Goal: Task Accomplishment & Management: Manage account settings

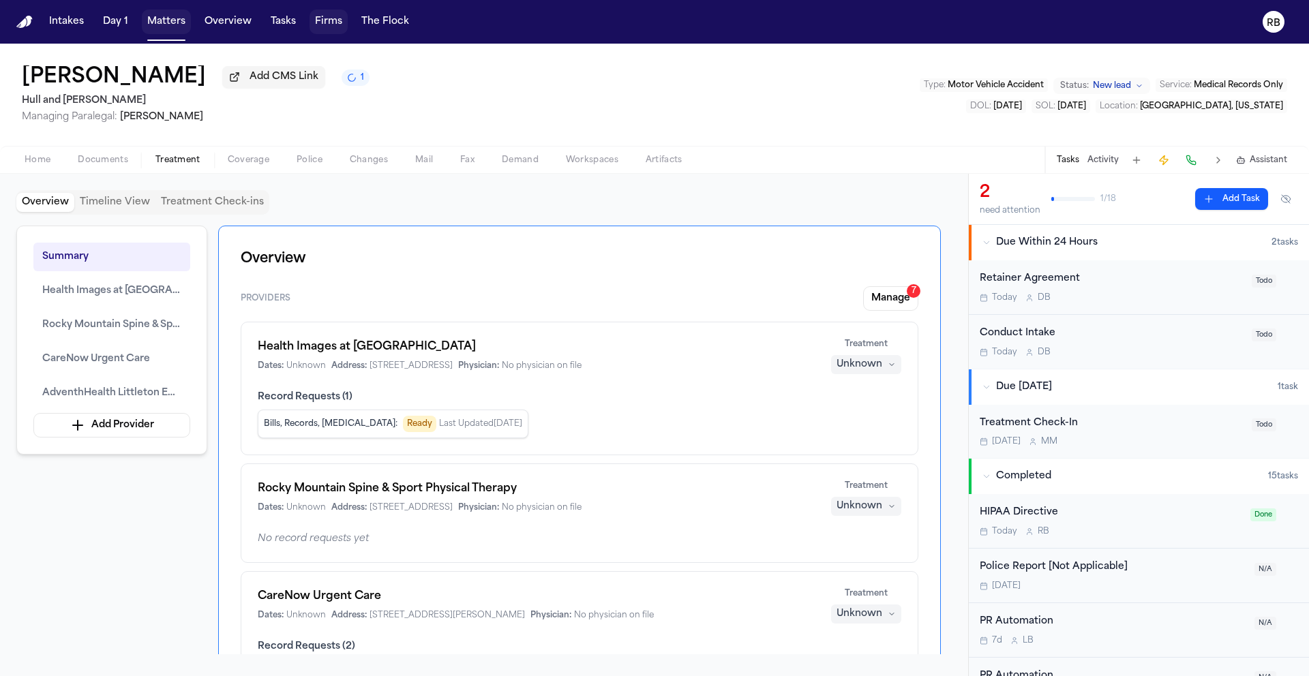
click at [150, 22] on button "Matters" at bounding box center [166, 22] width 49 height 25
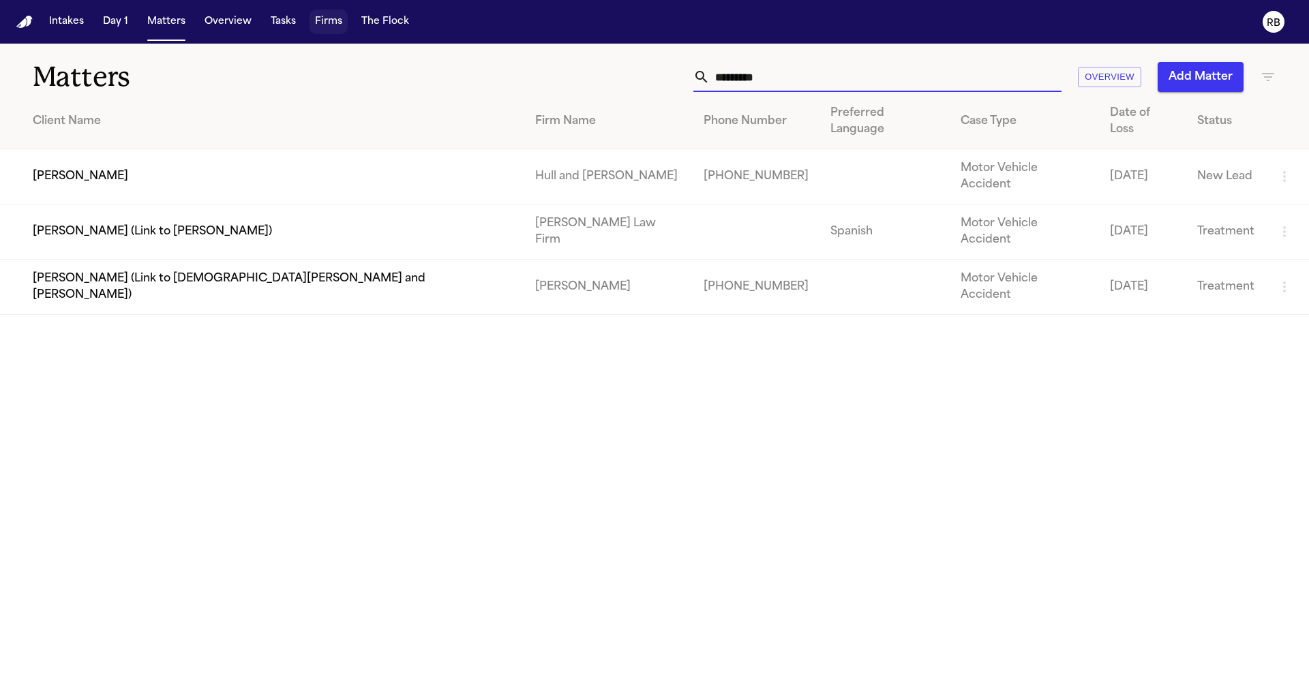
drag, startPoint x: 810, startPoint y: 85, endPoint x: 654, endPoint y: 78, distance: 156.2
click at [654, 78] on div "********* Overview Add Matter" at bounding box center [835, 77] width 881 height 30
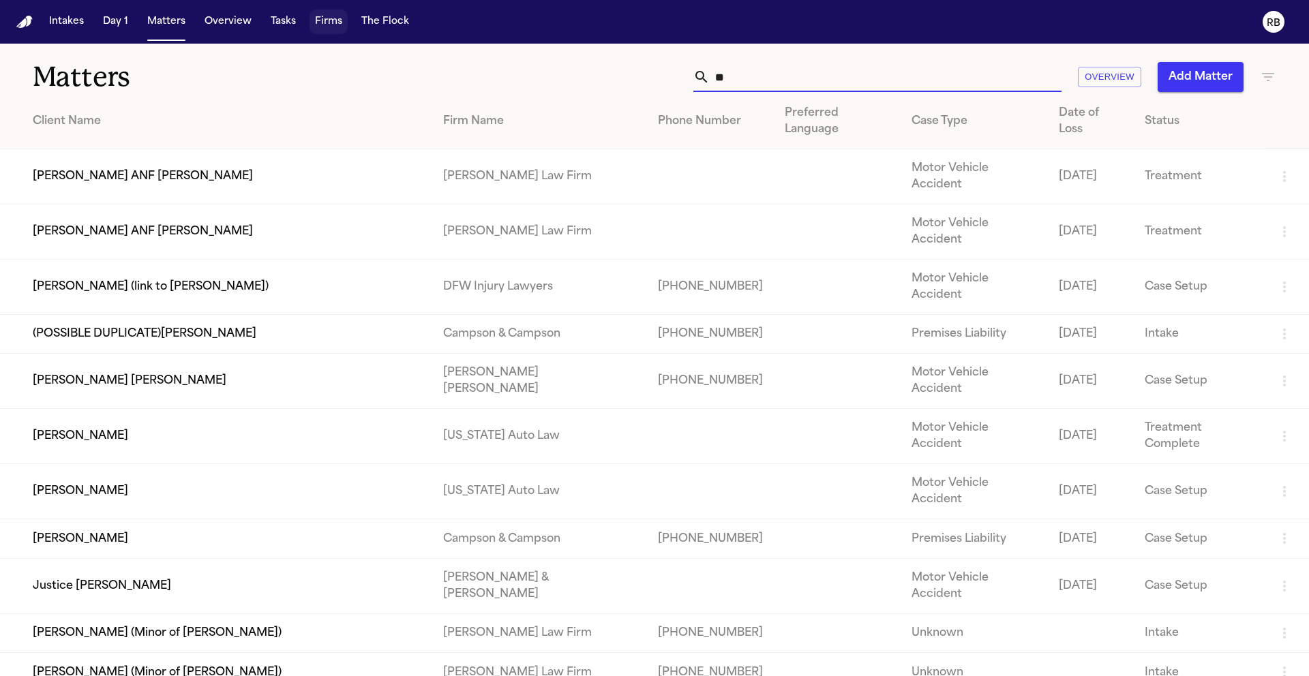
type input "*"
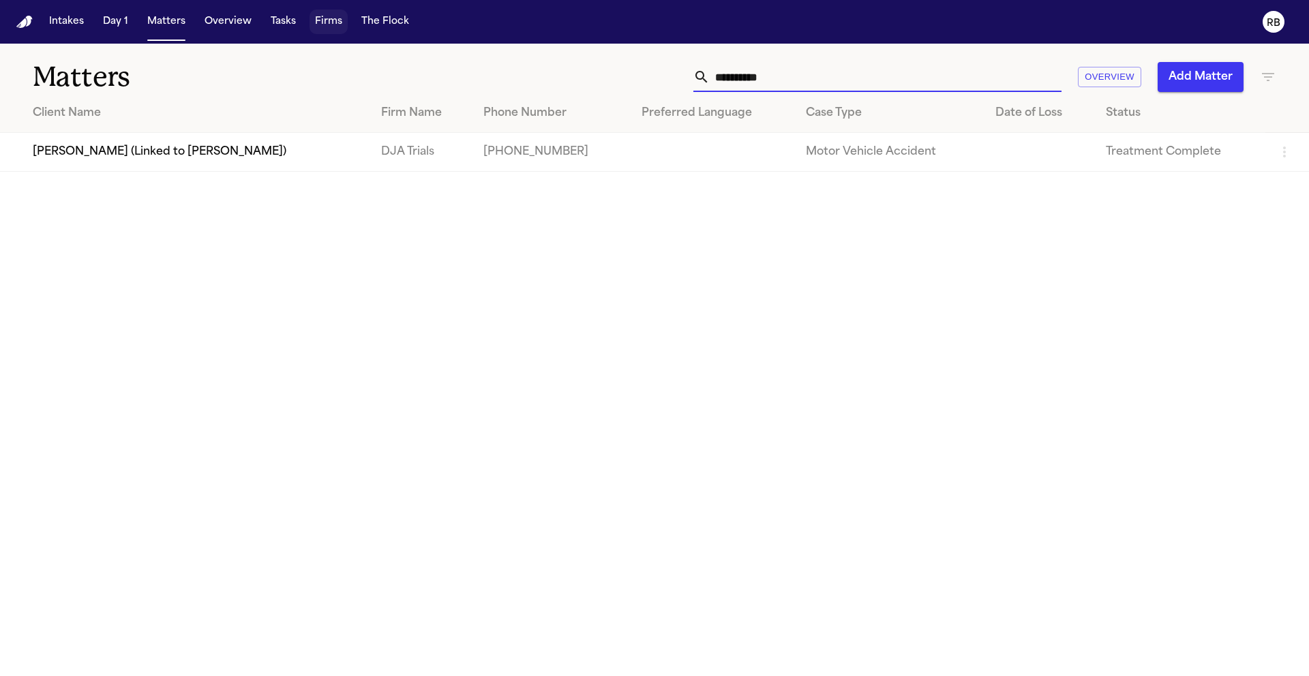
type input "*********"
drag, startPoint x: 791, startPoint y: 74, endPoint x: 674, endPoint y: 79, distance: 117.3
click at [674, 79] on div "********* Overview Add Matter" at bounding box center [835, 77] width 881 height 30
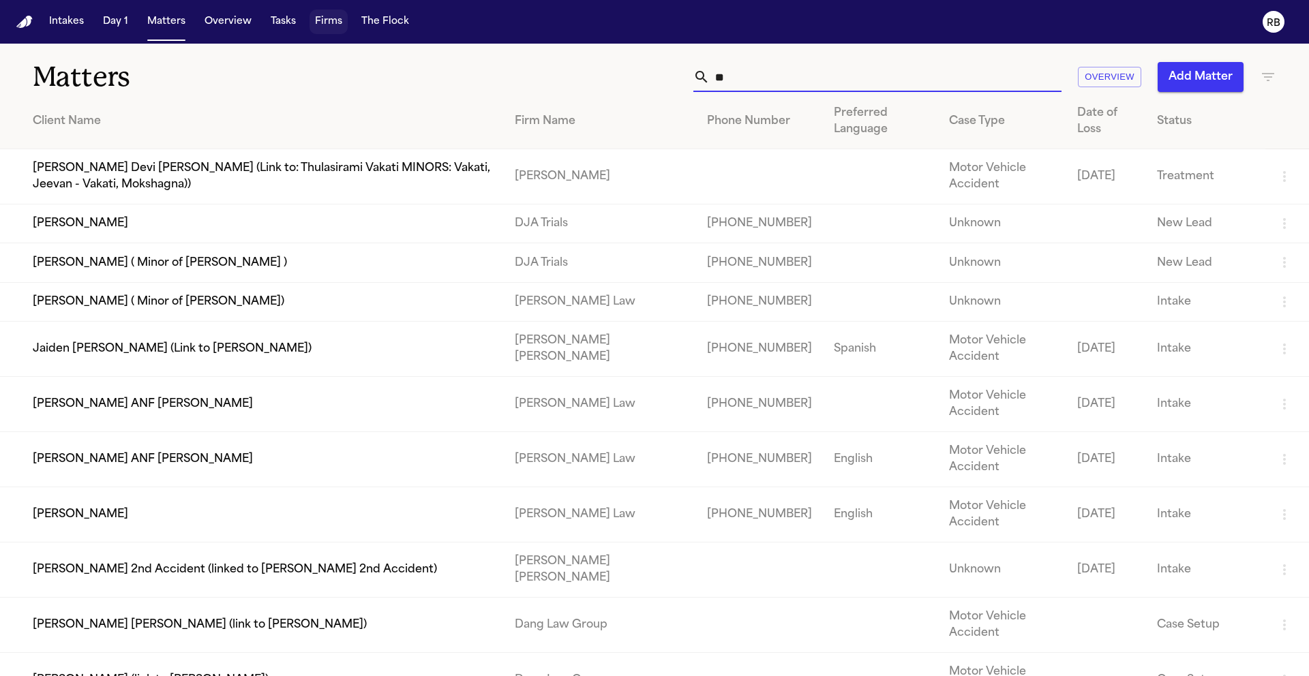
type input "*"
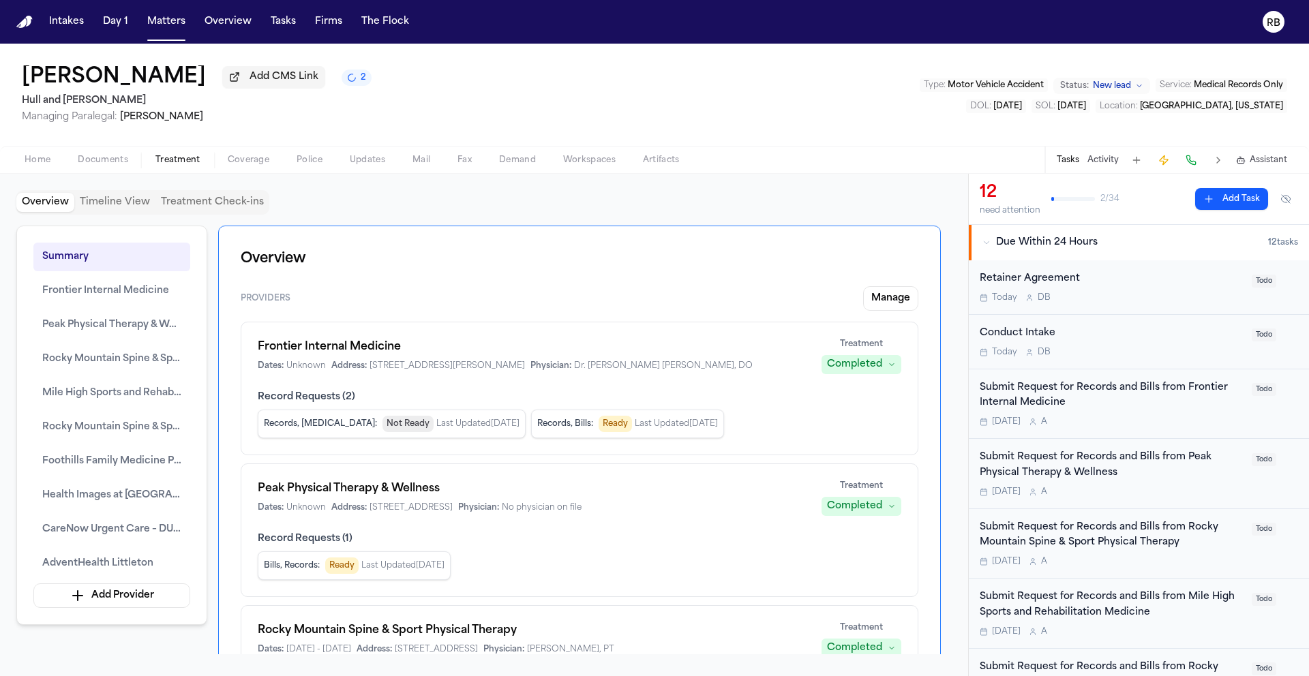
click at [524, 90] on div "[PERSON_NAME] Add CMS Link 2 Hull and [PERSON_NAME] Managing Paralegal: [PERSON…" at bounding box center [654, 95] width 1309 height 102
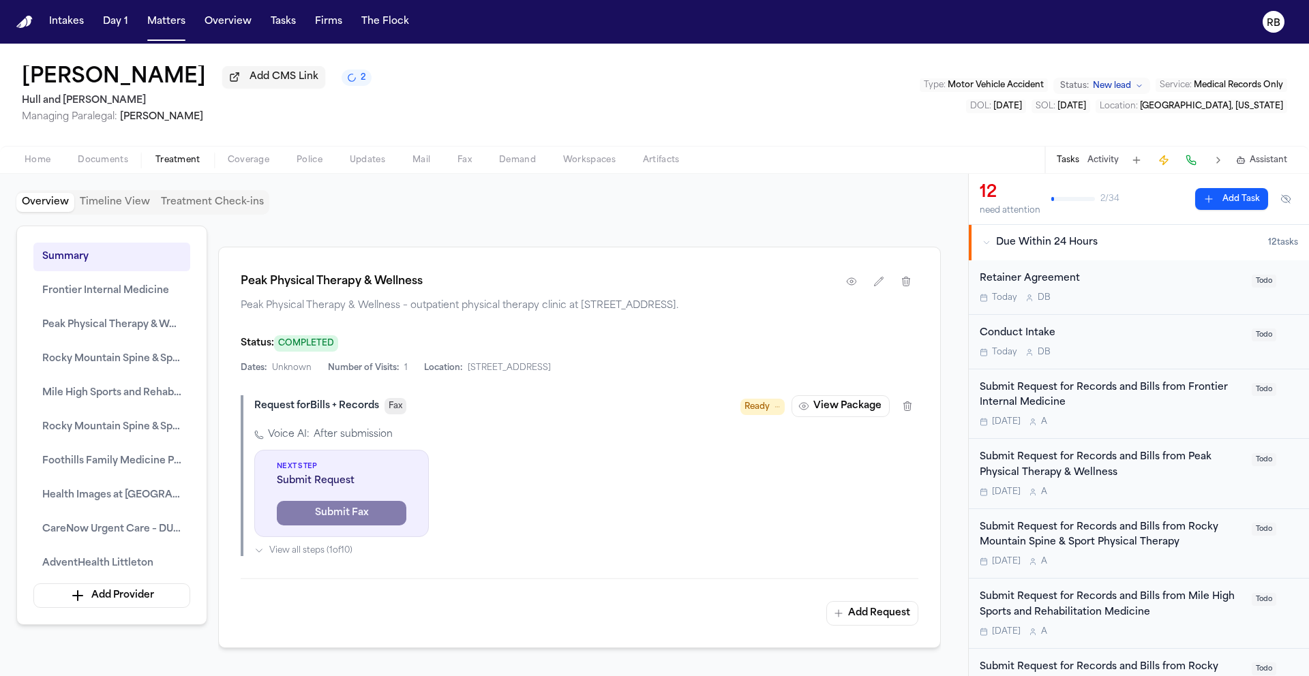
scroll to position [2157, 0]
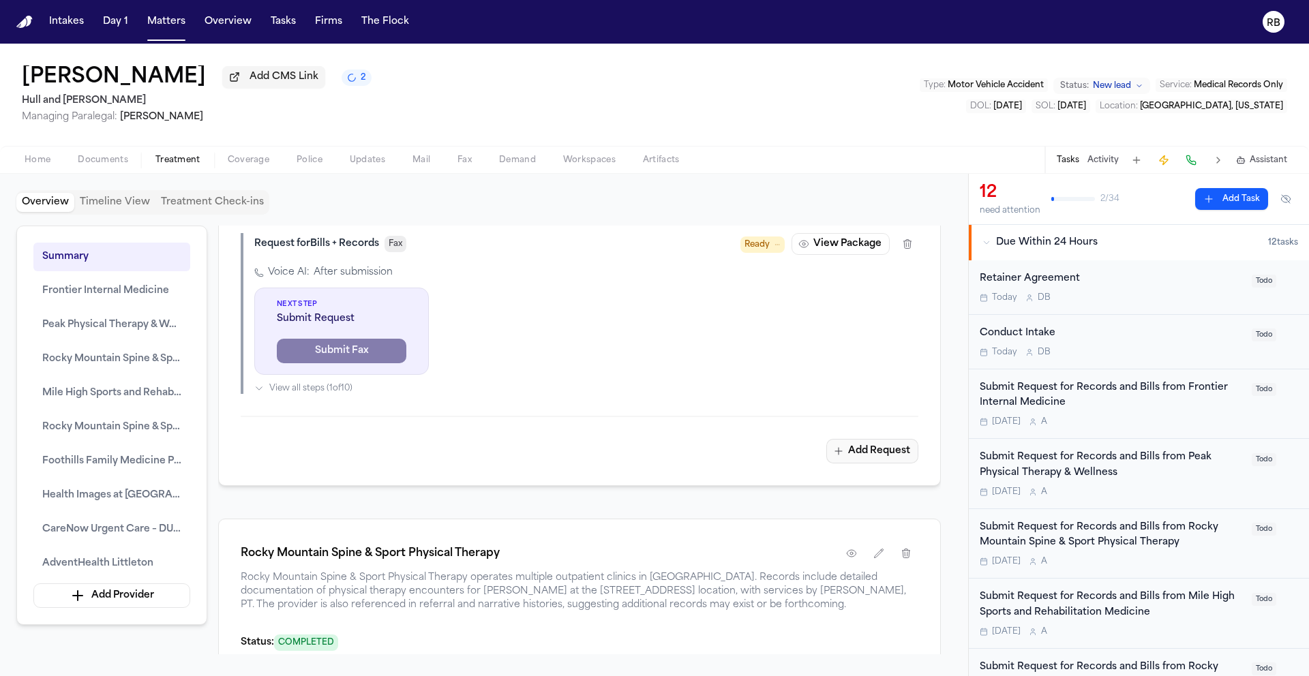
click at [908, 463] on button "Add Request" at bounding box center [872, 451] width 92 height 25
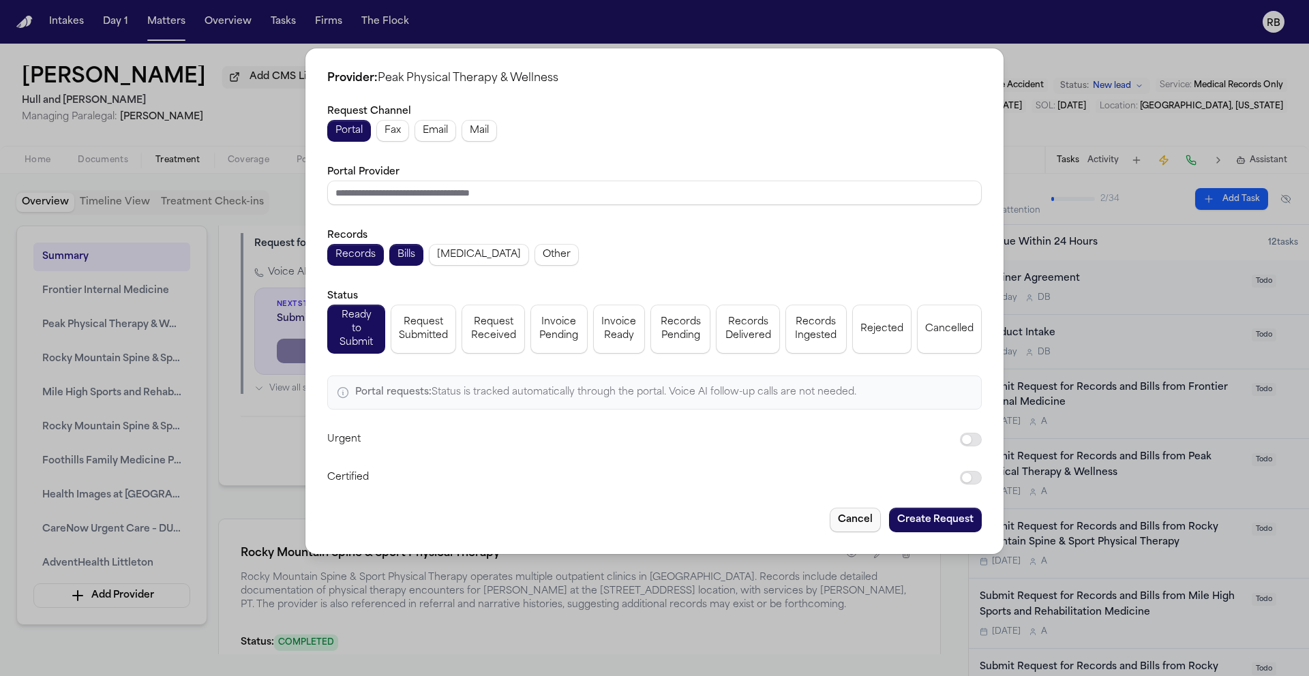
click at [847, 508] on button "Cancel" at bounding box center [855, 520] width 51 height 25
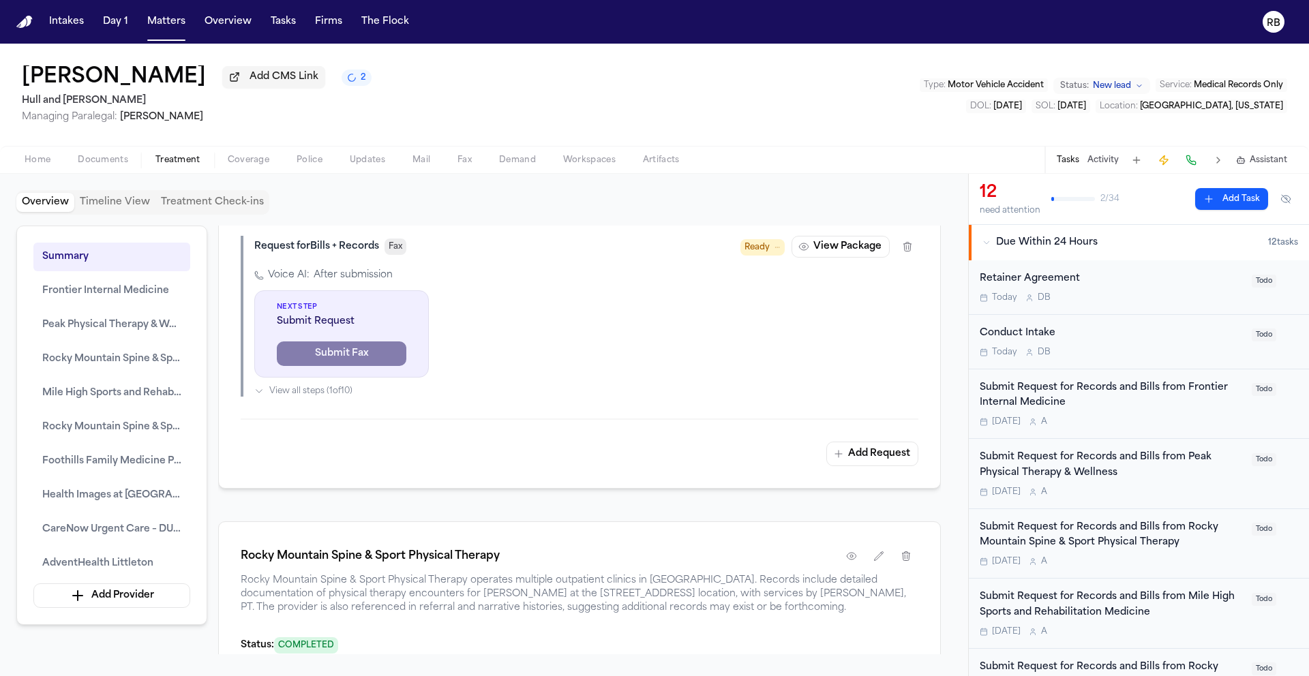
scroll to position [1983, 0]
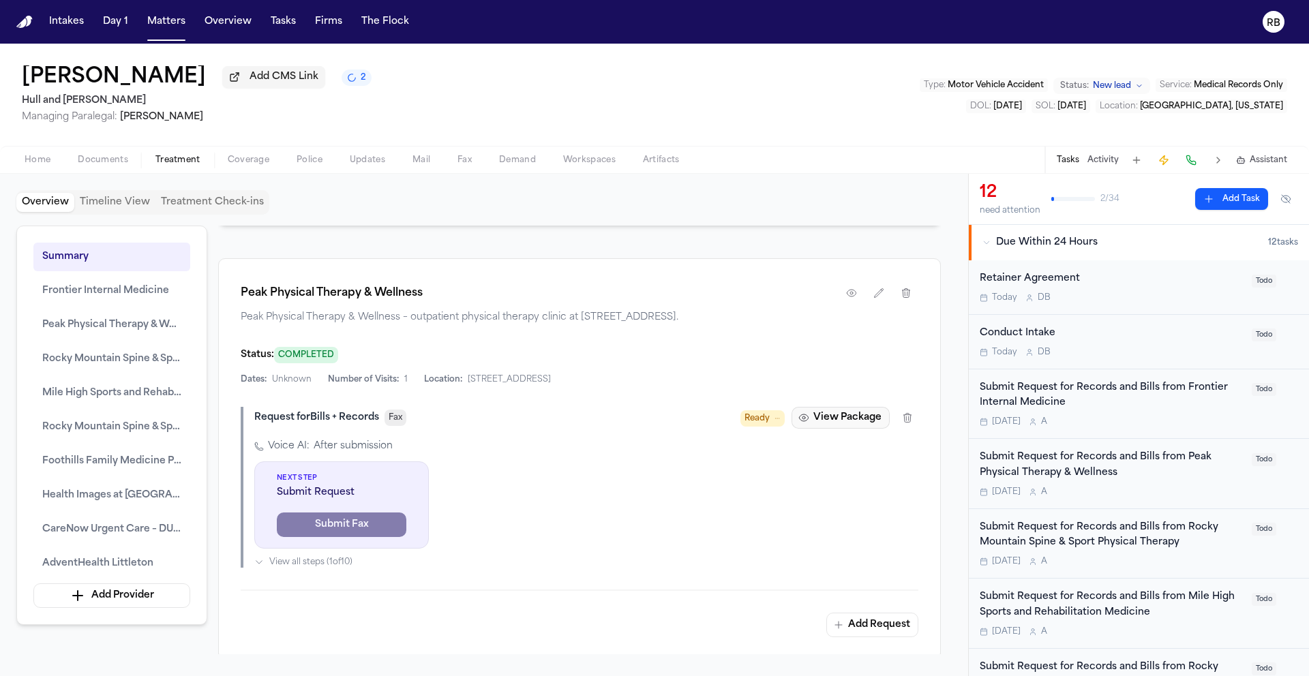
click at [842, 429] on button "View Package" at bounding box center [840, 418] width 98 height 22
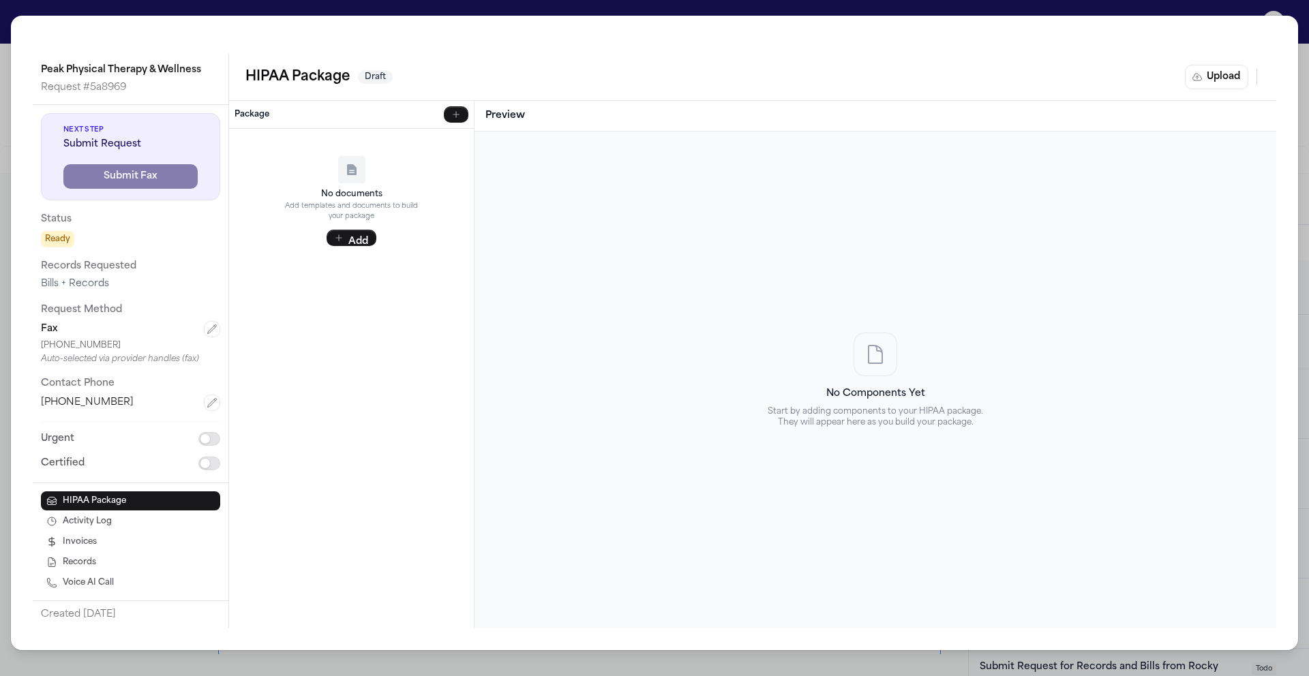
click at [5, 16] on div "Peak Physical Therapy & Wellness Request # 5a8969 Next Step Submit Request Subm…" at bounding box center [654, 338] width 1309 height 676
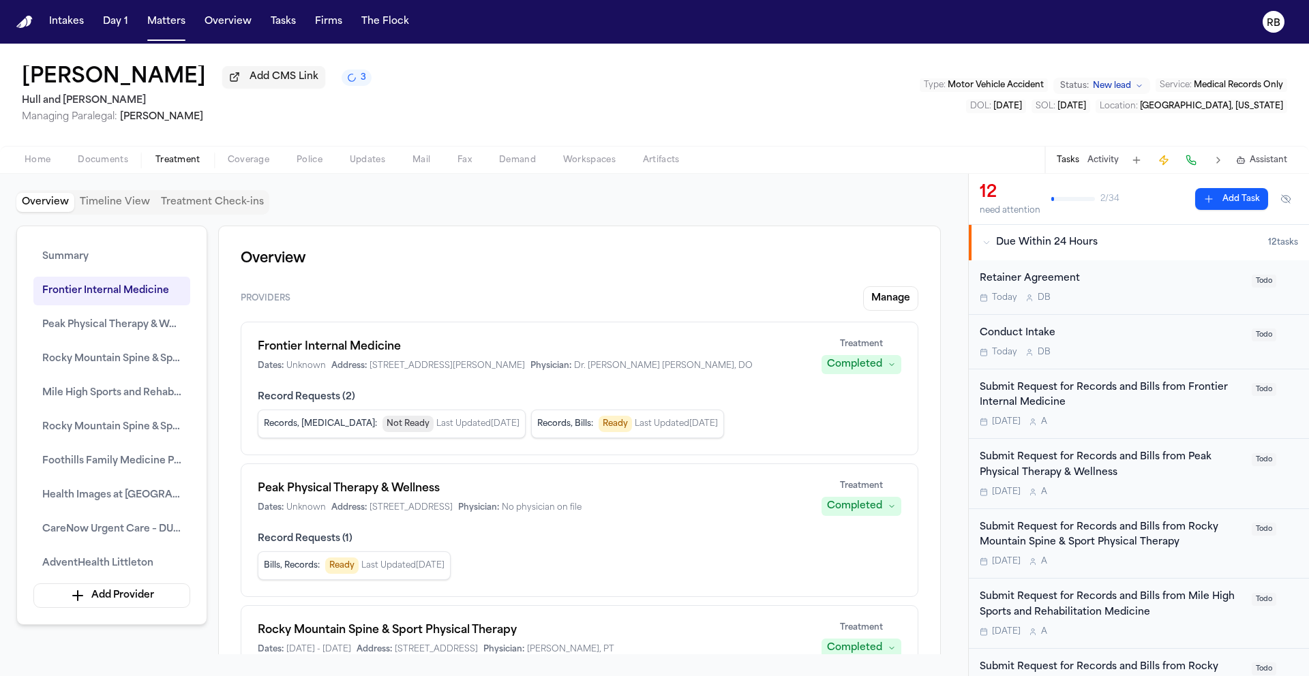
click at [145, 78] on h1 "[PERSON_NAME]" at bounding box center [114, 77] width 184 height 25
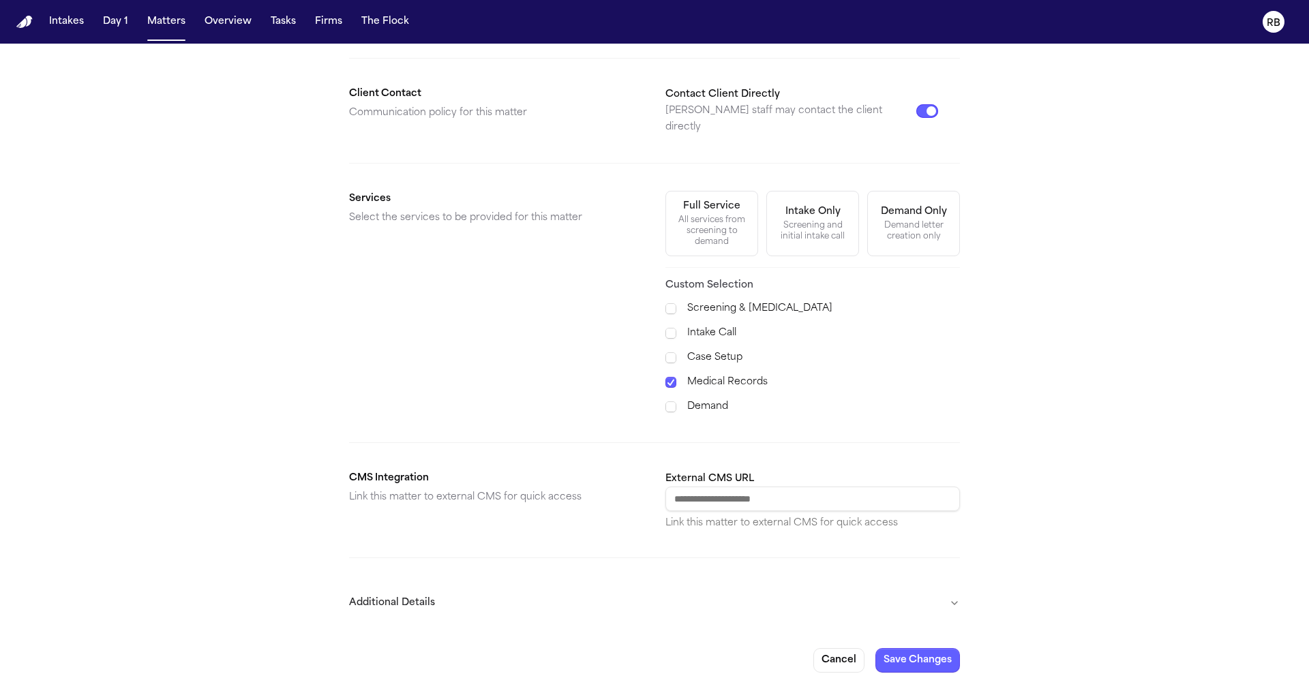
scroll to position [361, 0]
click at [951, 592] on button "Additional Details" at bounding box center [654, 602] width 611 height 35
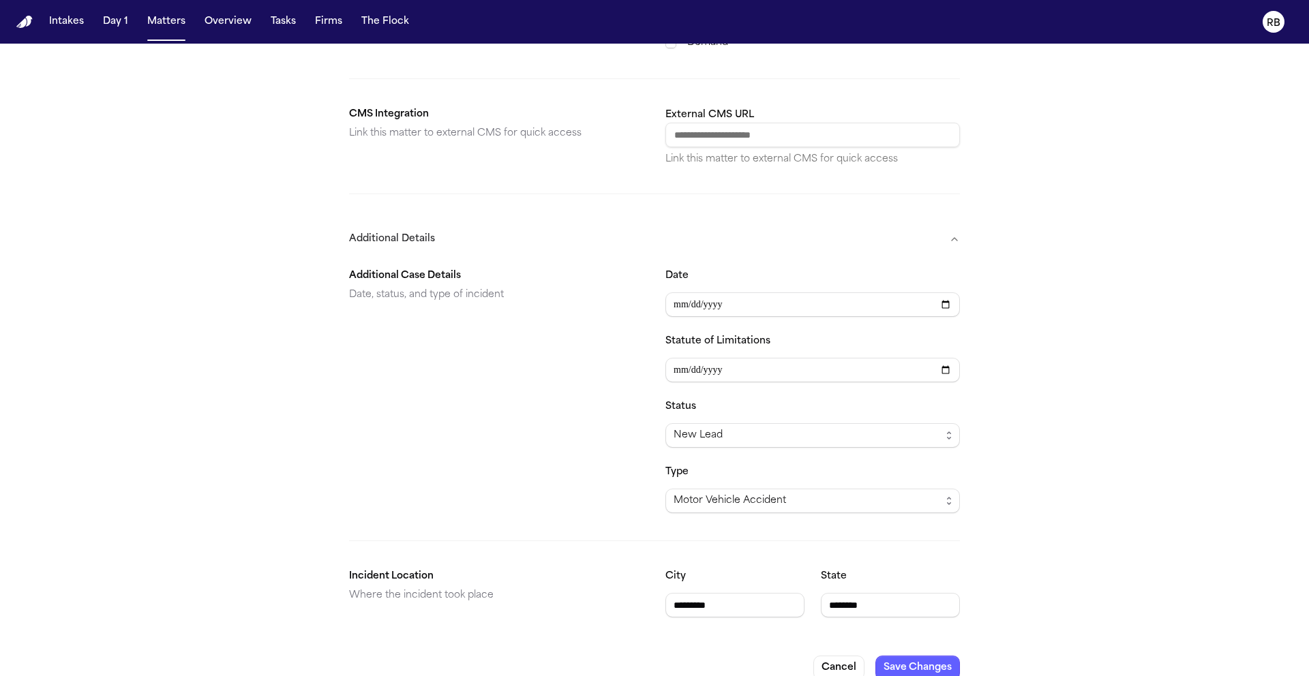
scroll to position [732, 0]
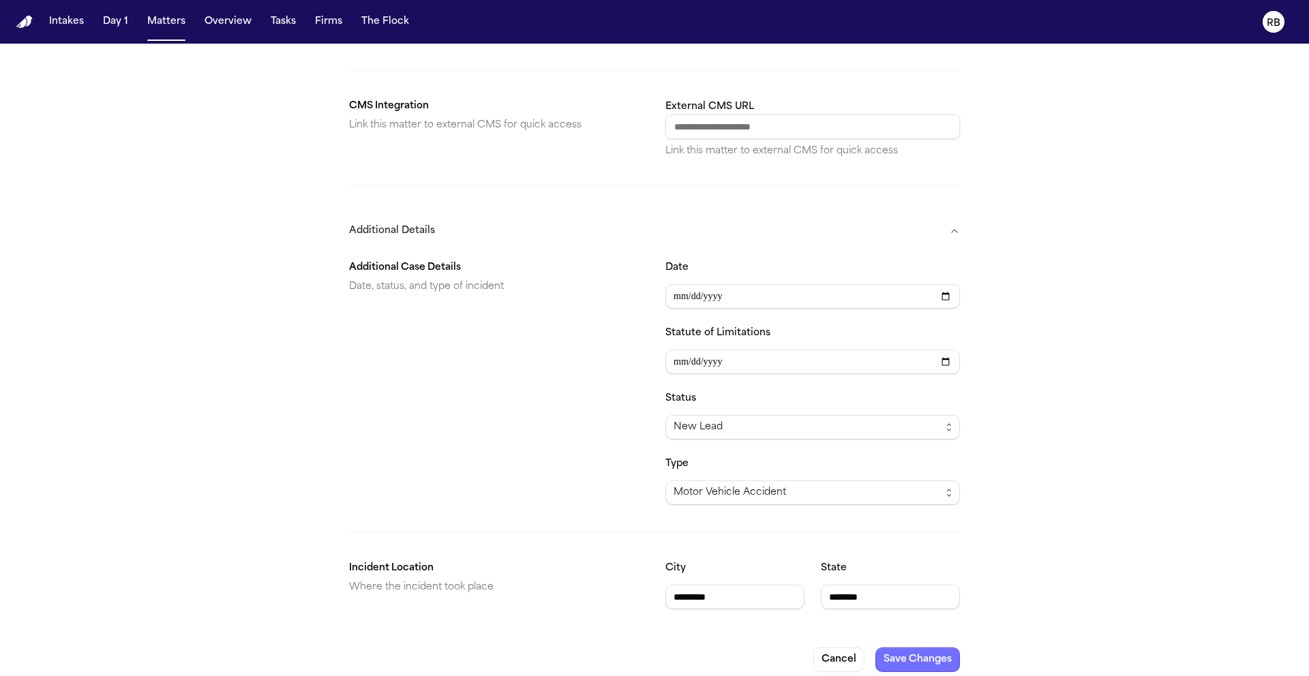
click at [907, 648] on button "Save Changes" at bounding box center [917, 660] width 85 height 25
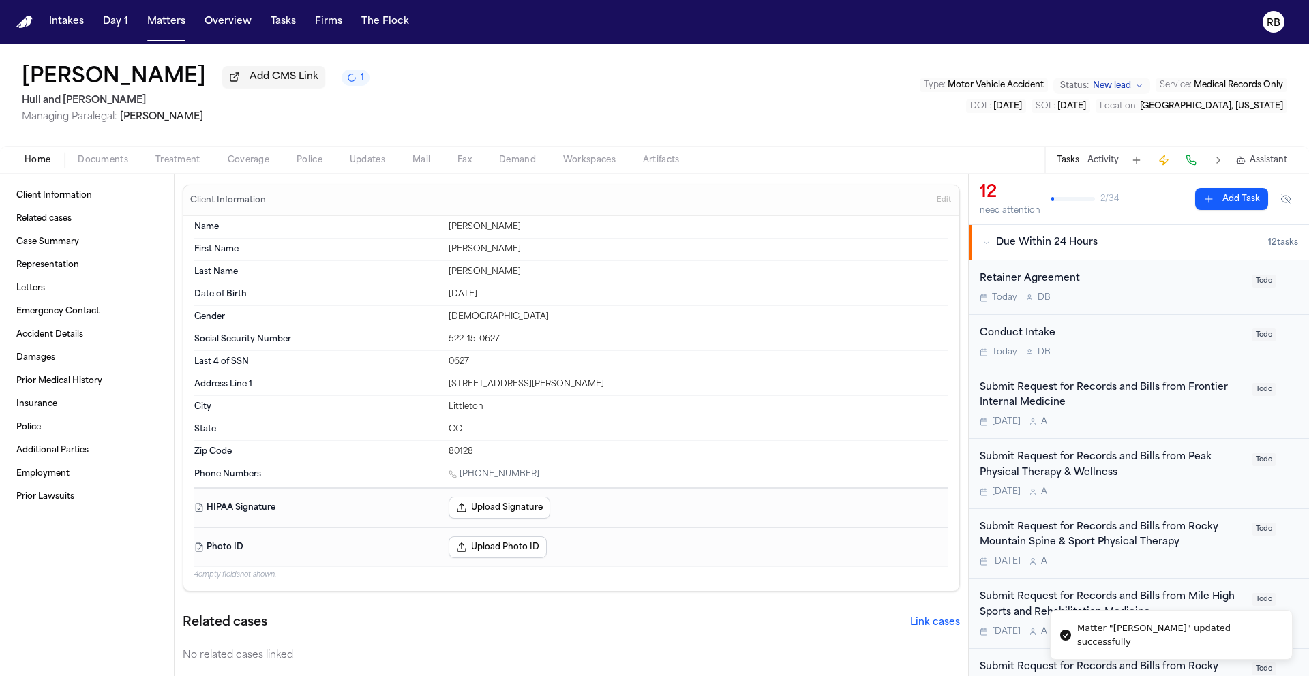
click at [66, 105] on h2 "Hull and [PERSON_NAME]" at bounding box center [196, 101] width 348 height 16
click at [775, 104] on div "Joanne Ornelas Add CMS Link 1 Hull and Zimmerman Managing Paralegal: Megan Mull…" at bounding box center [654, 95] width 1309 height 102
click at [849, 73] on div "Joanne Ornelas Add CMS Link 1 Hull and Zimmerman Managing Paralegal: Megan Mull…" at bounding box center [654, 95] width 1309 height 102
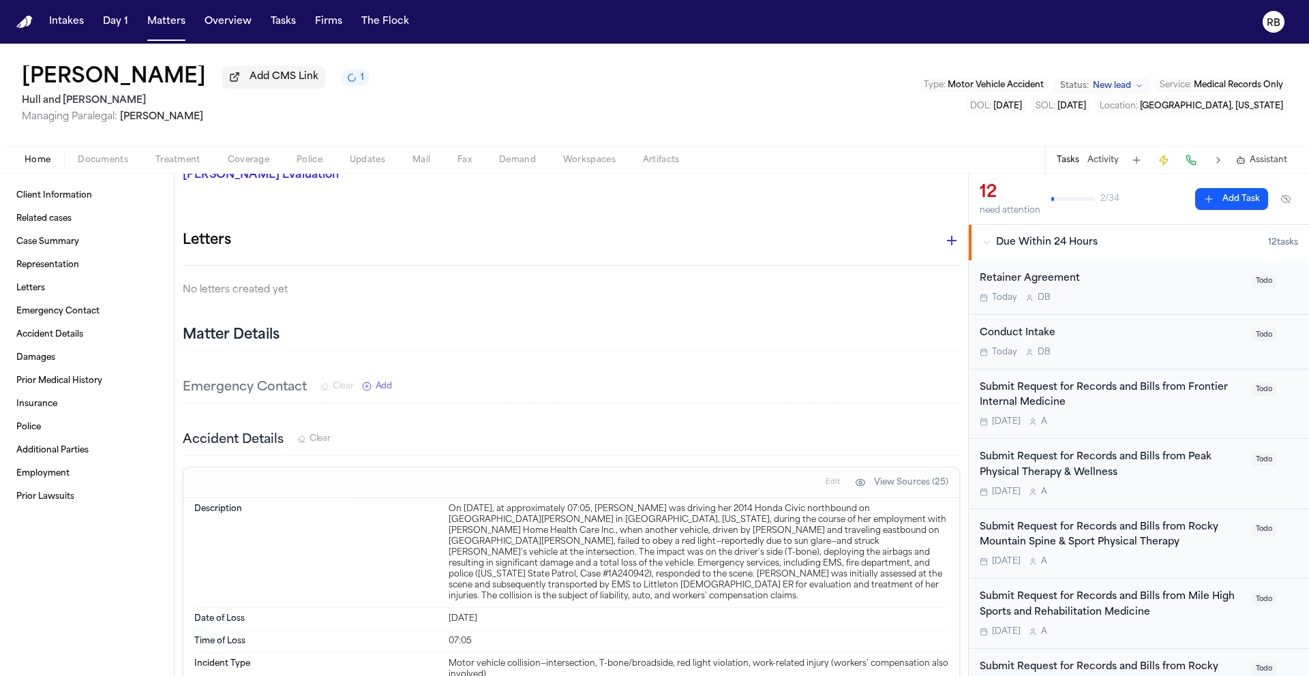
scroll to position [568, 0]
click at [72, 589] on div "Client Information Related cases Case Summary Representation Letters Emergency …" at bounding box center [87, 425] width 174 height 502
click at [181, 162] on span "Treatment" at bounding box center [177, 160] width 45 height 11
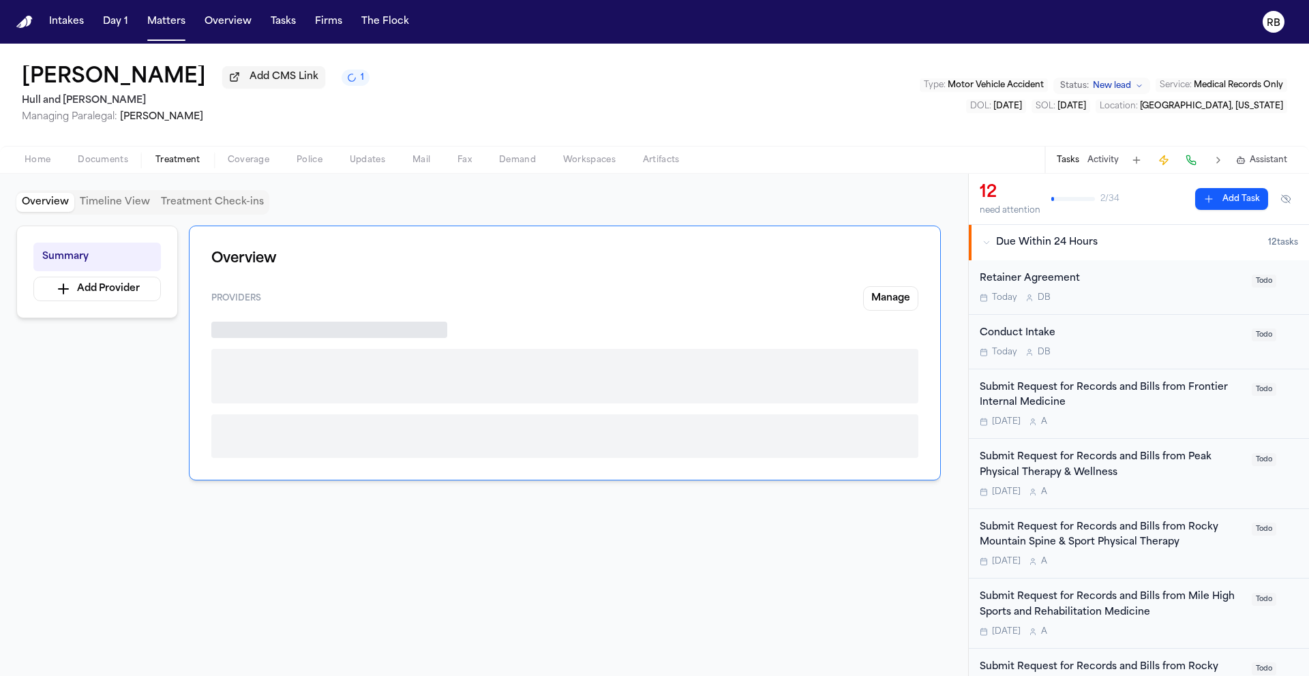
click at [181, 162] on span "Treatment" at bounding box center [177, 160] width 45 height 11
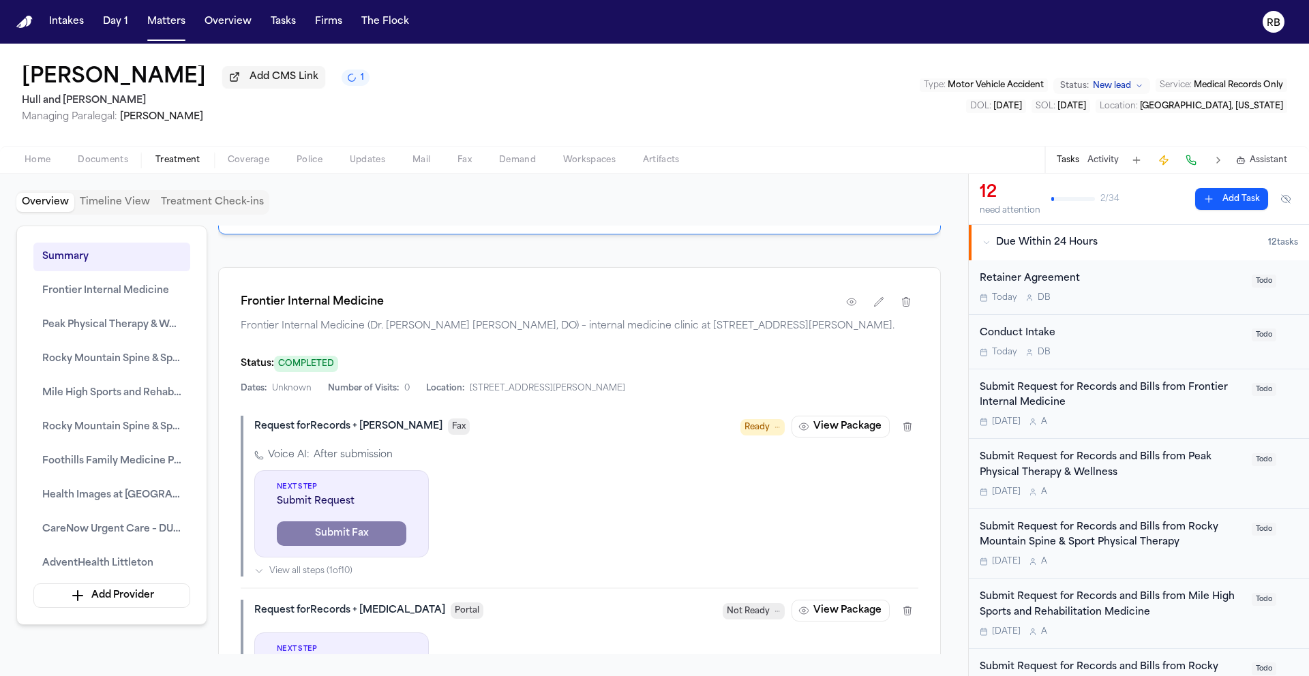
scroll to position [1385, 0]
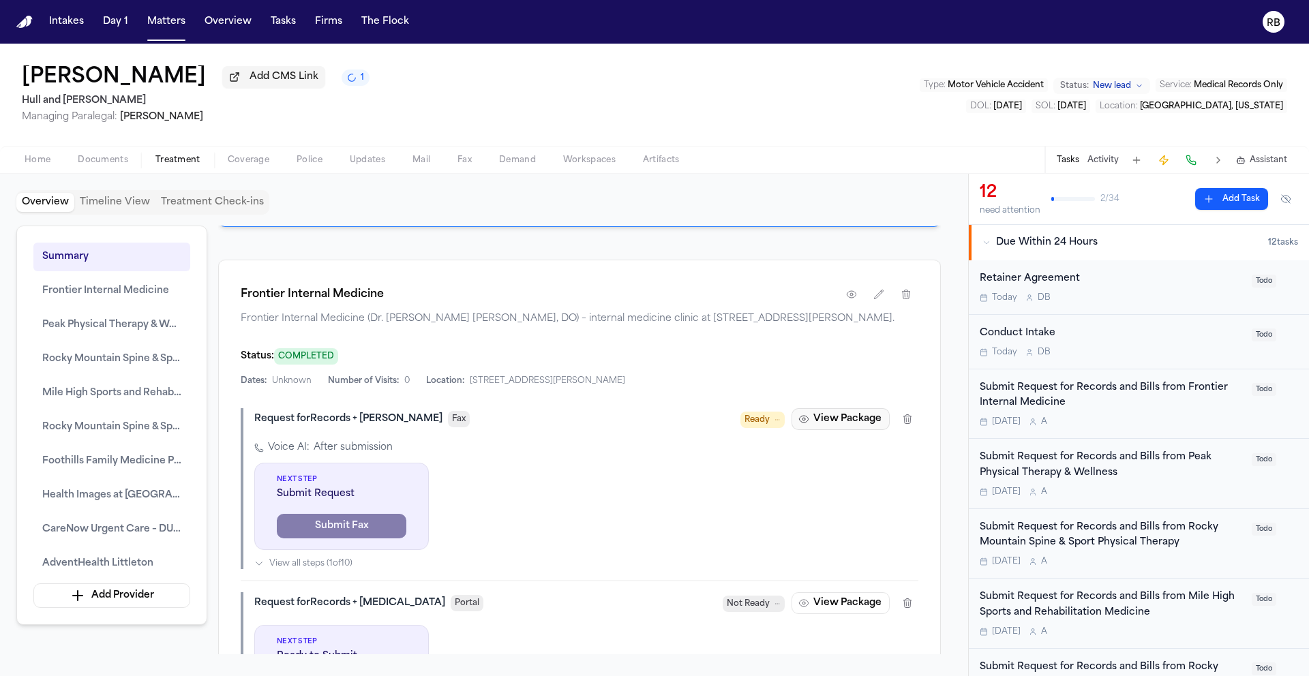
click at [858, 430] on button "View Package" at bounding box center [840, 419] width 98 height 22
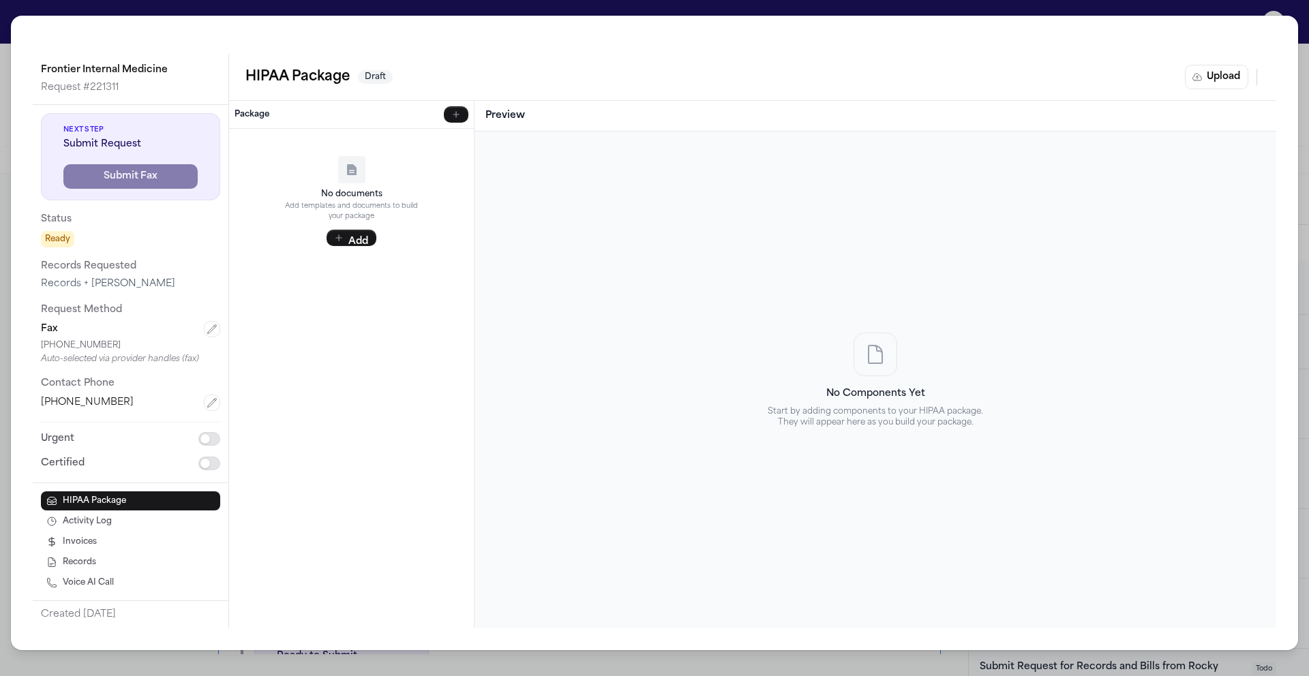
click at [102, 354] on div "Auto-selected via provider handles (fax)" at bounding box center [130, 359] width 179 height 11
click at [337, 348] on div "No documents Add templates and documents to build your package Add" at bounding box center [351, 379] width 245 height 500
click at [7, 16] on div "Frontier Internal Medicine Request # 221311 Next Step Submit Request Submit Fax…" at bounding box center [654, 338] width 1309 height 676
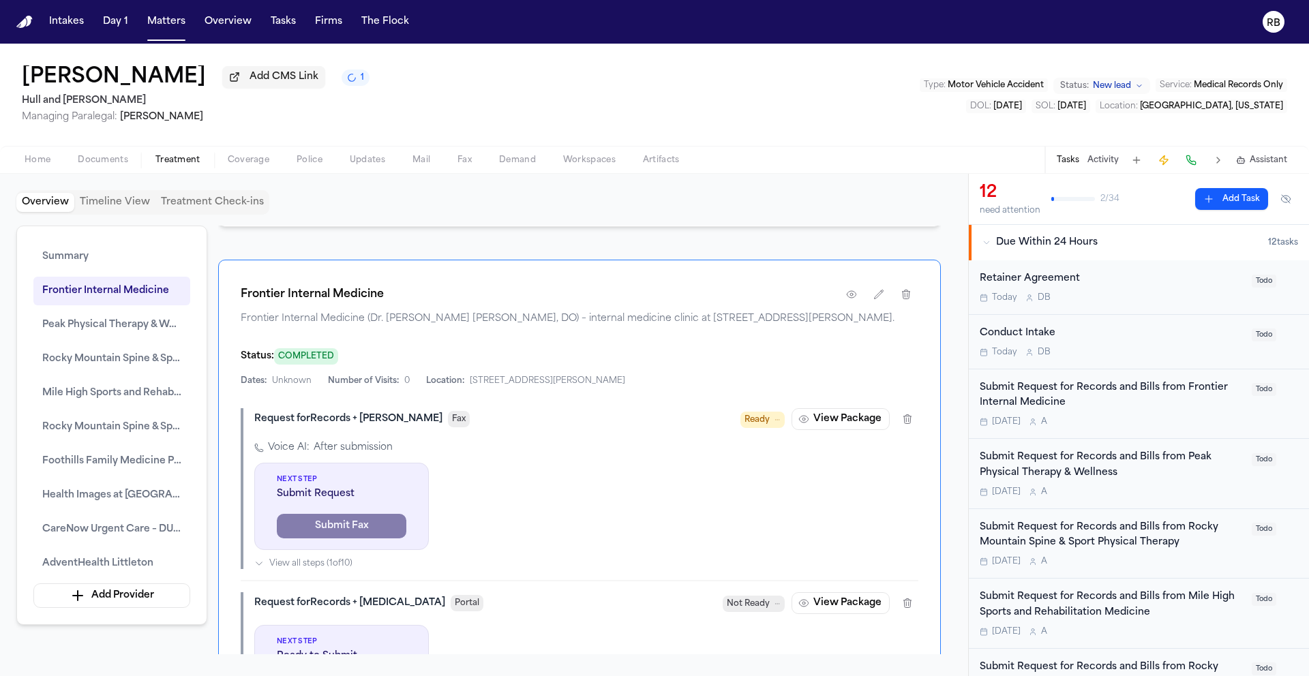
click at [893, 107] on div "Joanne Ornelas Add CMS Link 1 Hull and Zimmerman Managing Paralegal: Megan Mull…" at bounding box center [654, 95] width 1309 height 102
click at [444, 85] on div "Joanne Ornelas Add CMS Link 1 Hull and Zimmerman Managing Paralegal: Megan Mull…" at bounding box center [654, 95] width 1309 height 102
click at [332, 23] on button "Firms" at bounding box center [328, 22] width 38 height 25
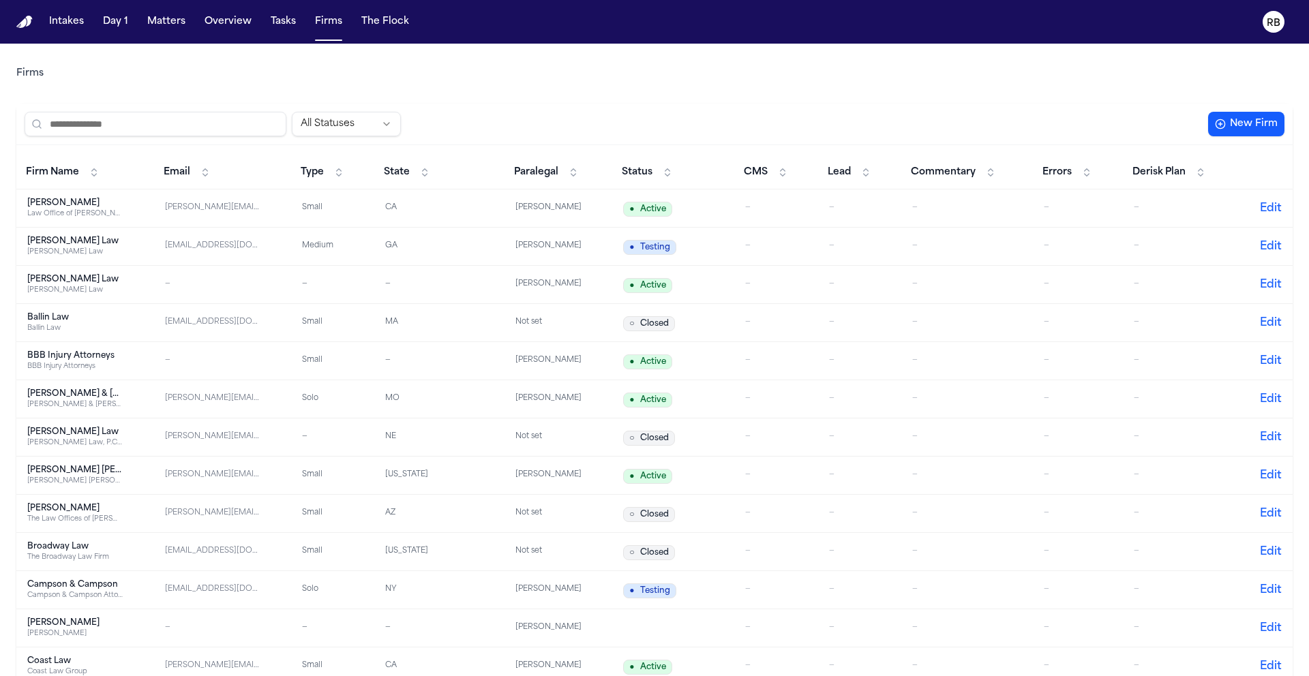
click at [185, 134] on input "search" at bounding box center [156, 124] width 262 height 25
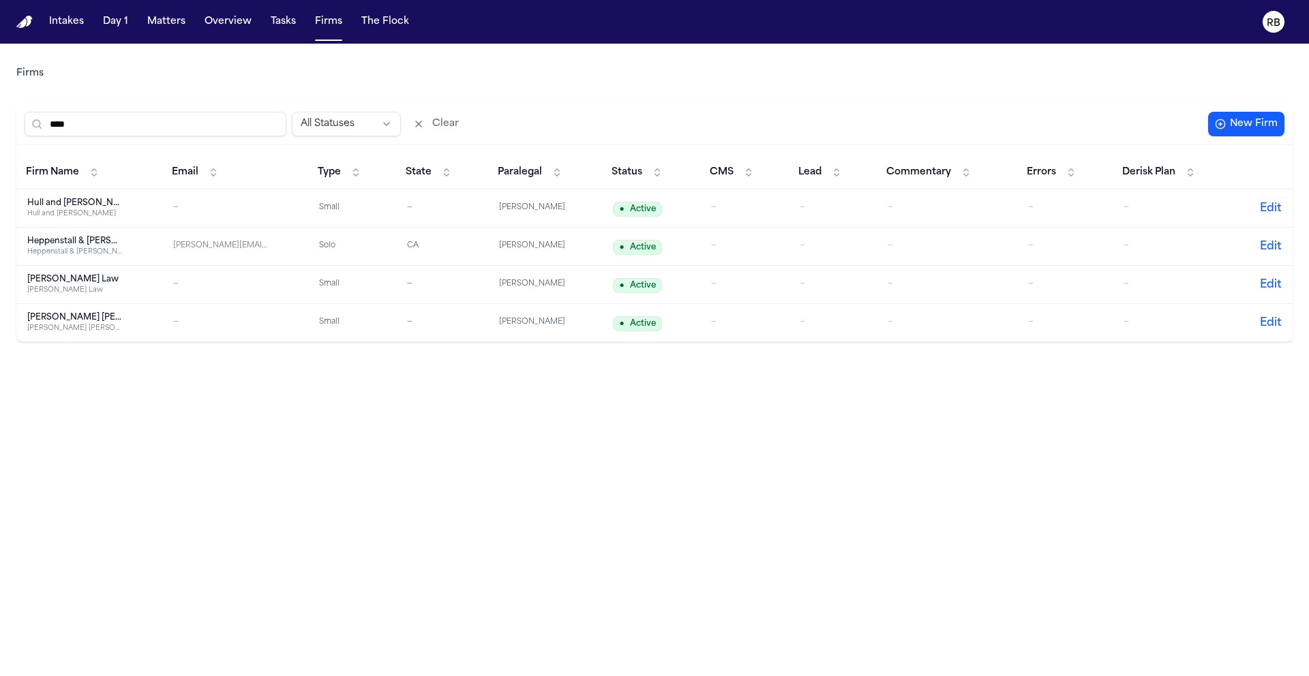
type input "****"
click at [230, 218] on td "—" at bounding box center [235, 208] width 146 height 38
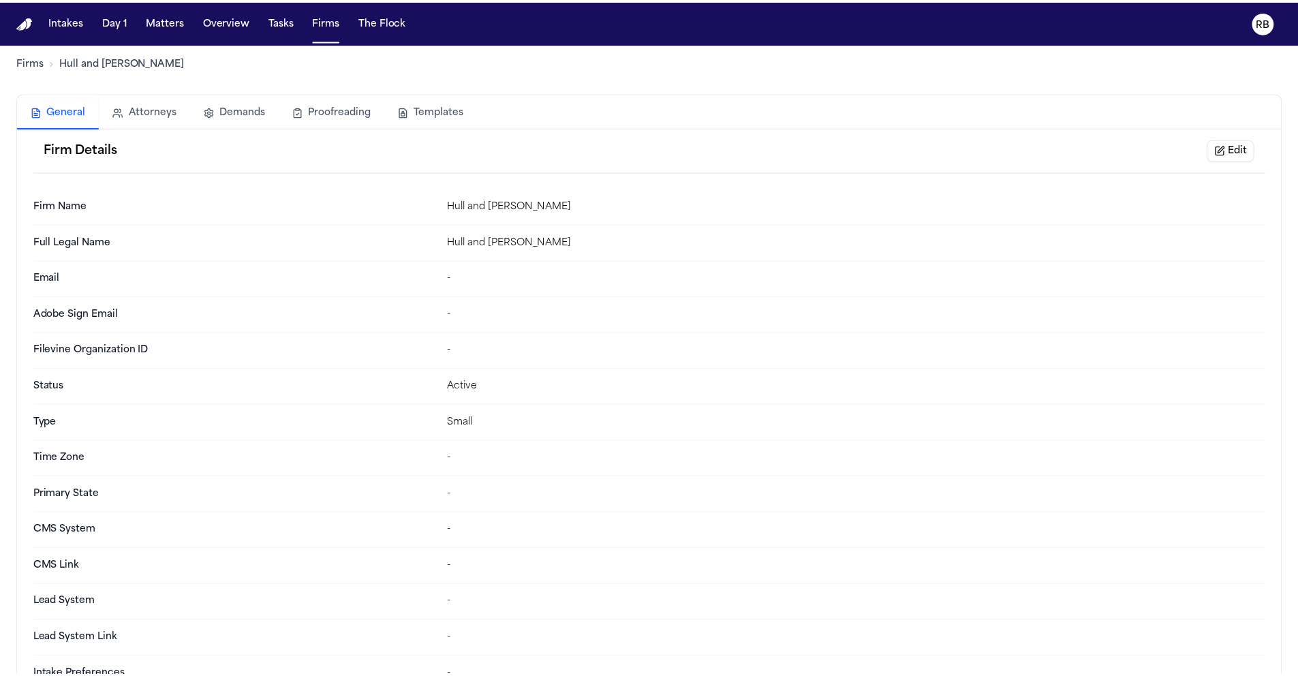
scroll to position [13, 0]
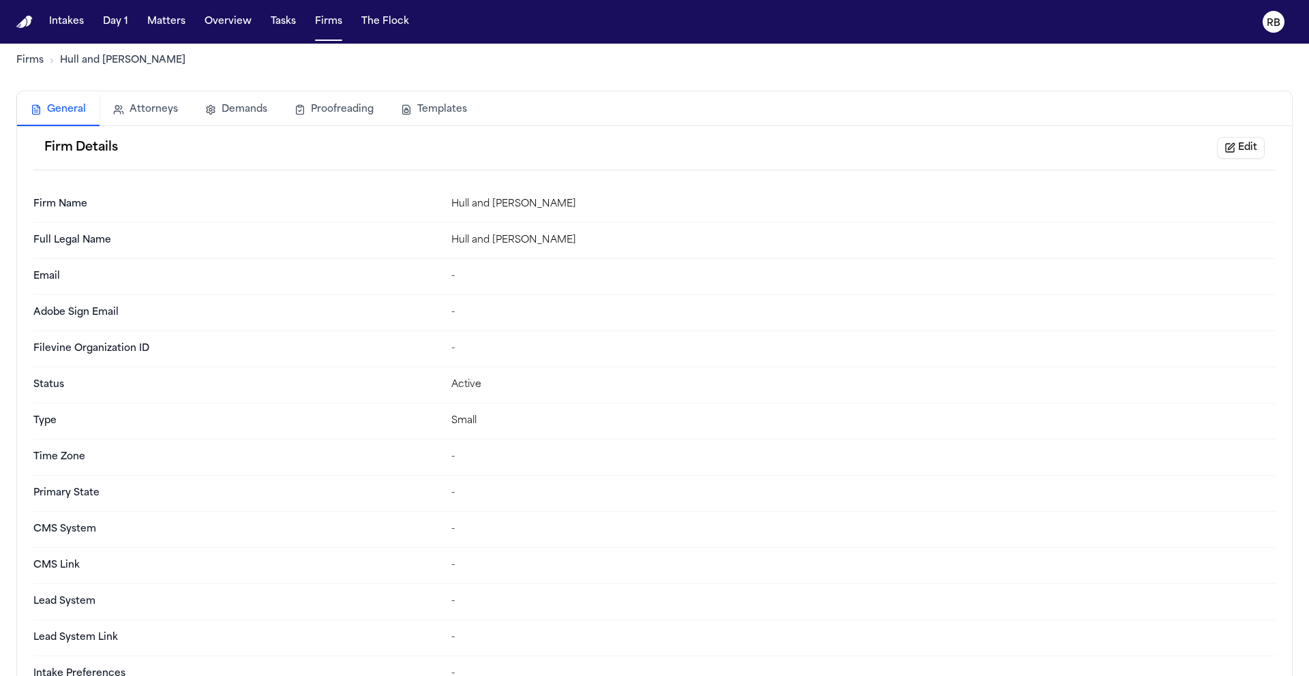
click at [1249, 150] on button "Edit" at bounding box center [1241, 148] width 48 height 22
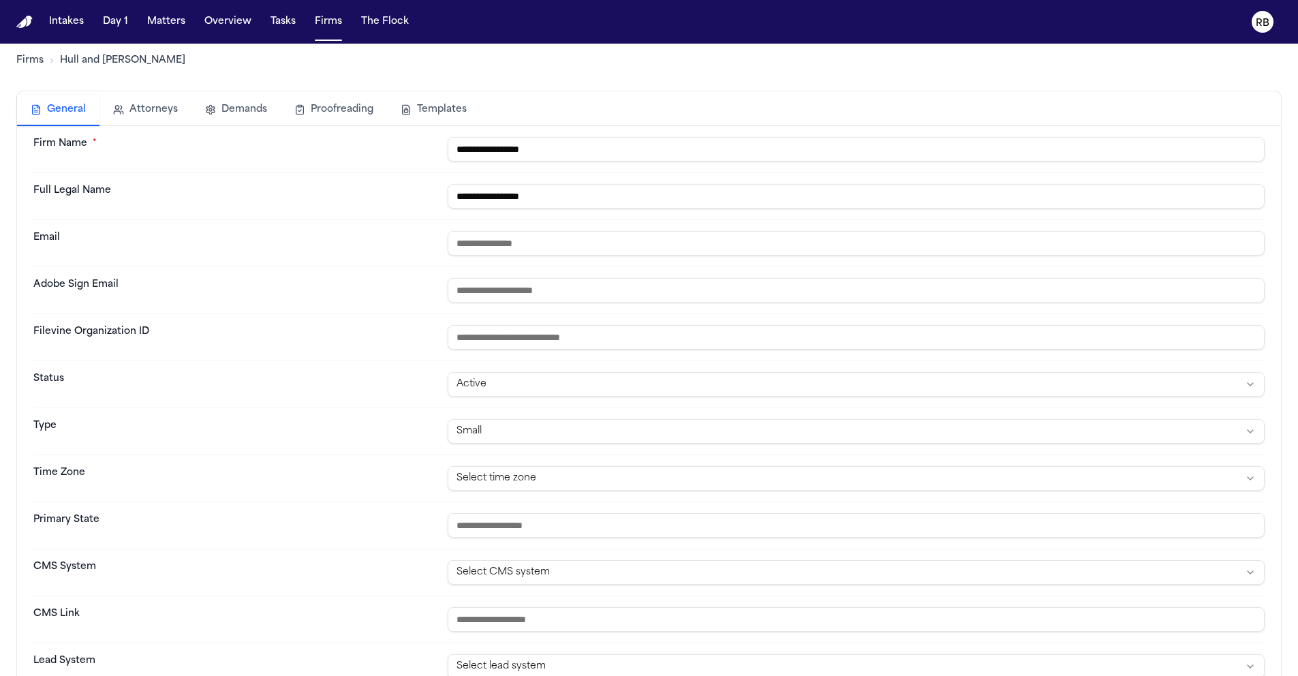
click at [538, 236] on input "email" at bounding box center [856, 243] width 817 height 25
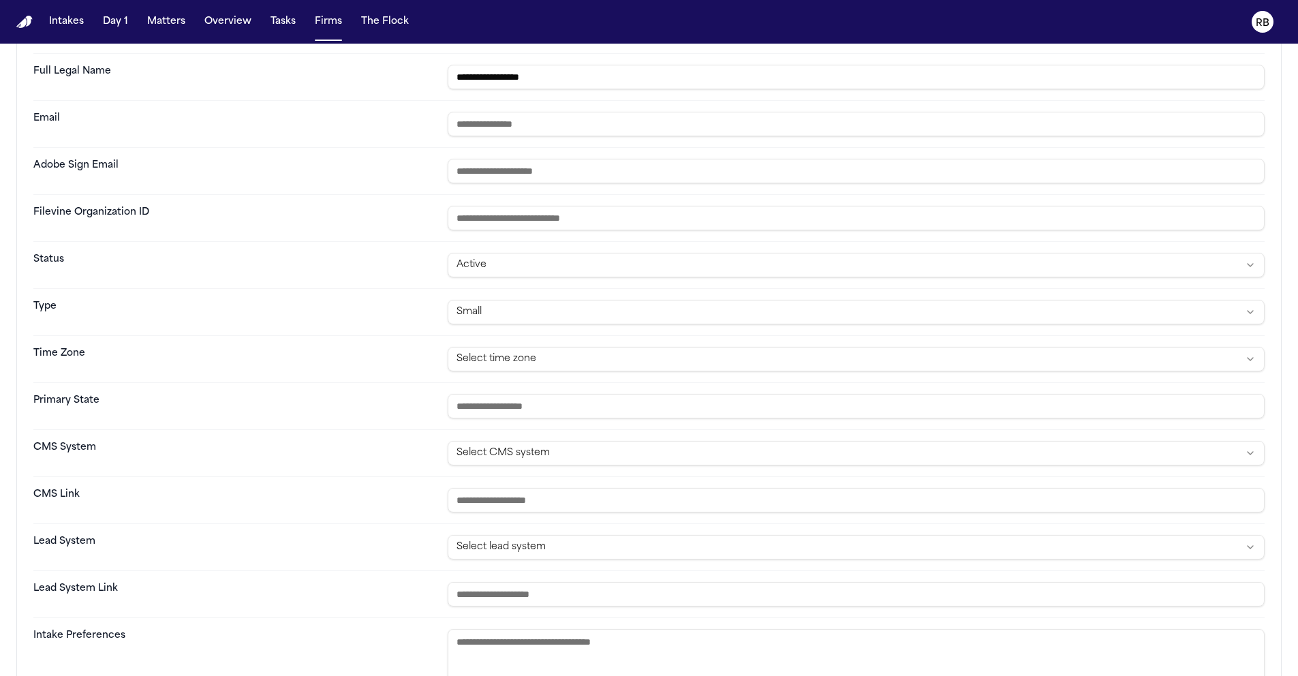
scroll to position [134, 0]
click at [528, 401] on input "text" at bounding box center [856, 404] width 817 height 25
type input "********"
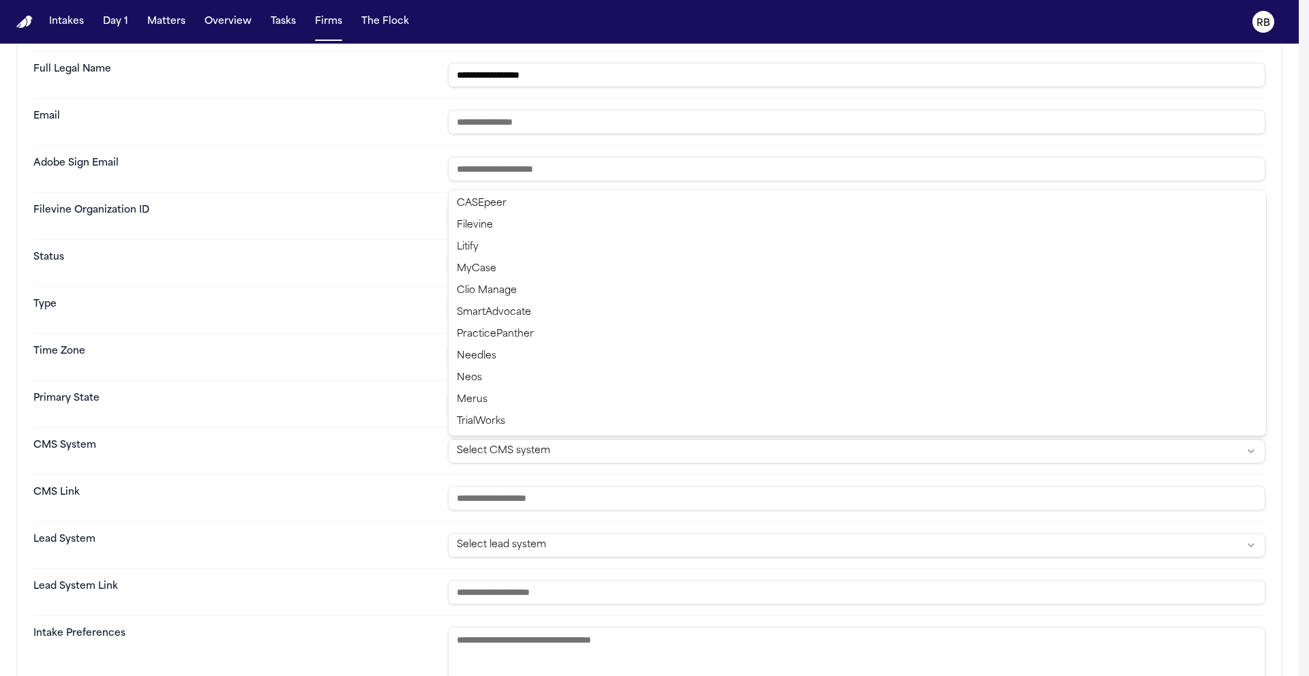
click at [534, 448] on html "**********" at bounding box center [654, 338] width 1309 height 676
select select "****"
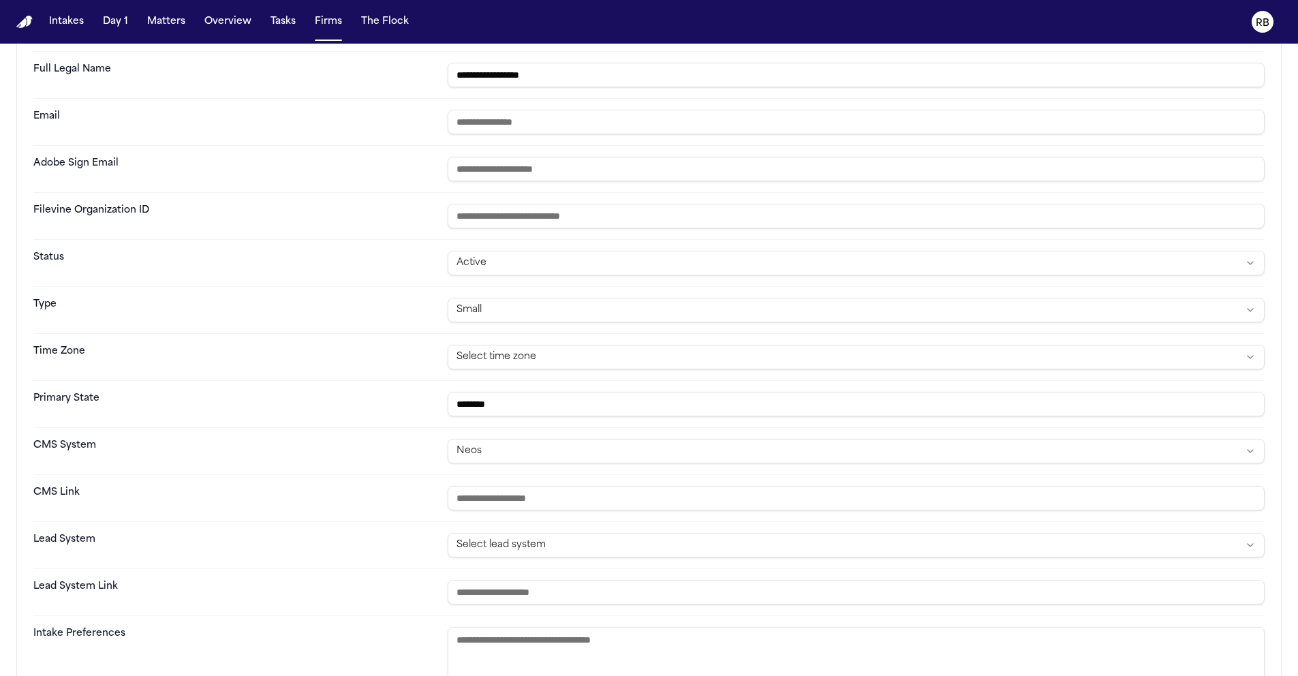
click at [544, 493] on input "url" at bounding box center [856, 498] width 817 height 25
paste input "**********"
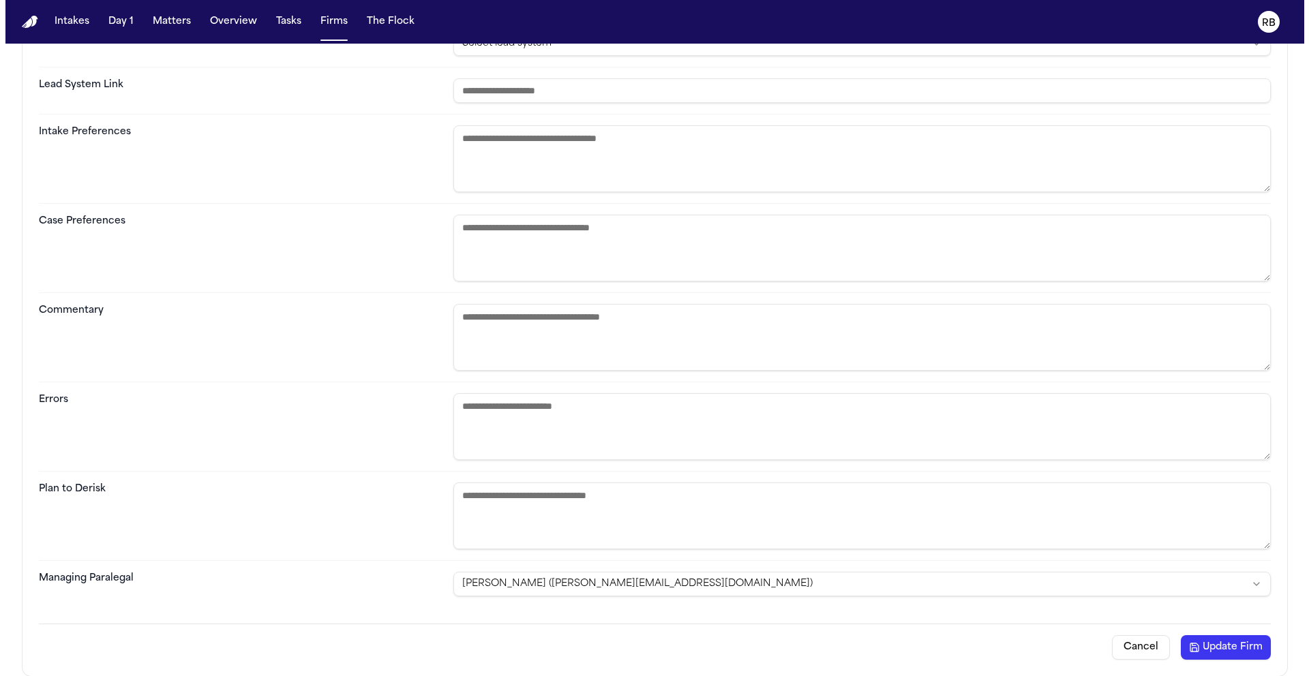
scroll to position [637, 0]
type input "**********"
click at [659, 579] on html "**********" at bounding box center [649, 338] width 1298 height 676
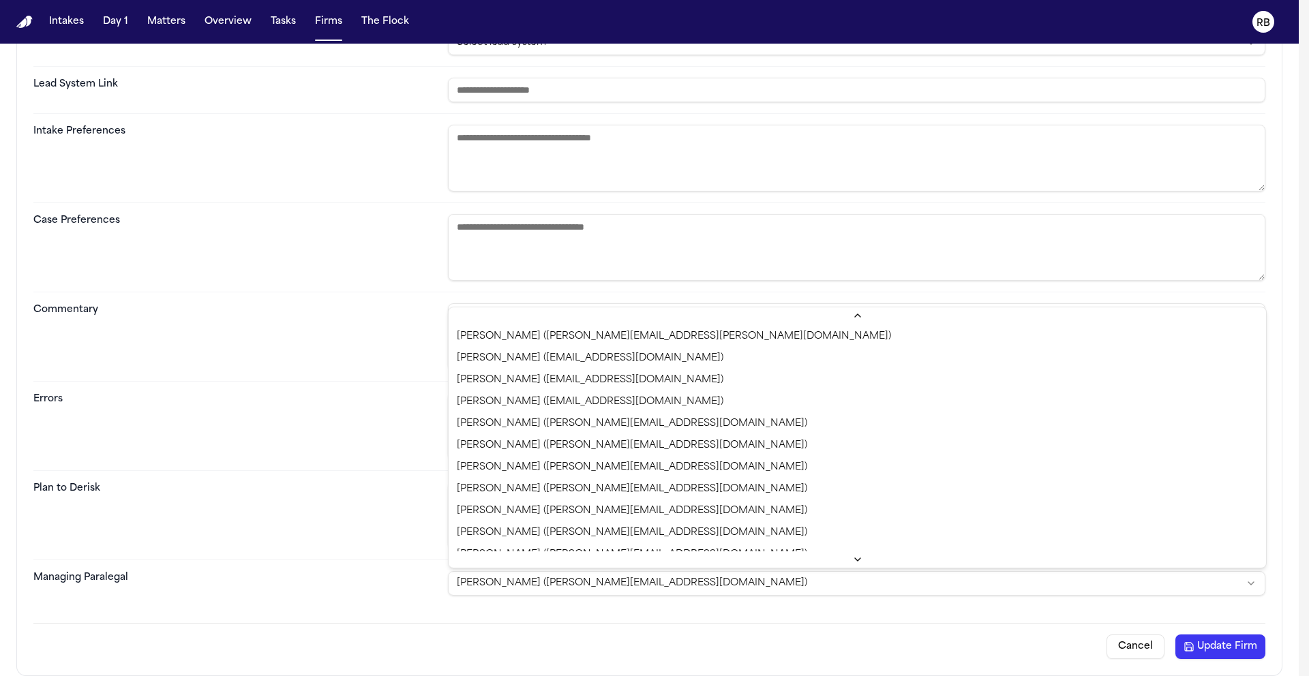
scroll to position [1095, 0]
click at [683, 589] on html "**********" at bounding box center [654, 338] width 1309 height 676
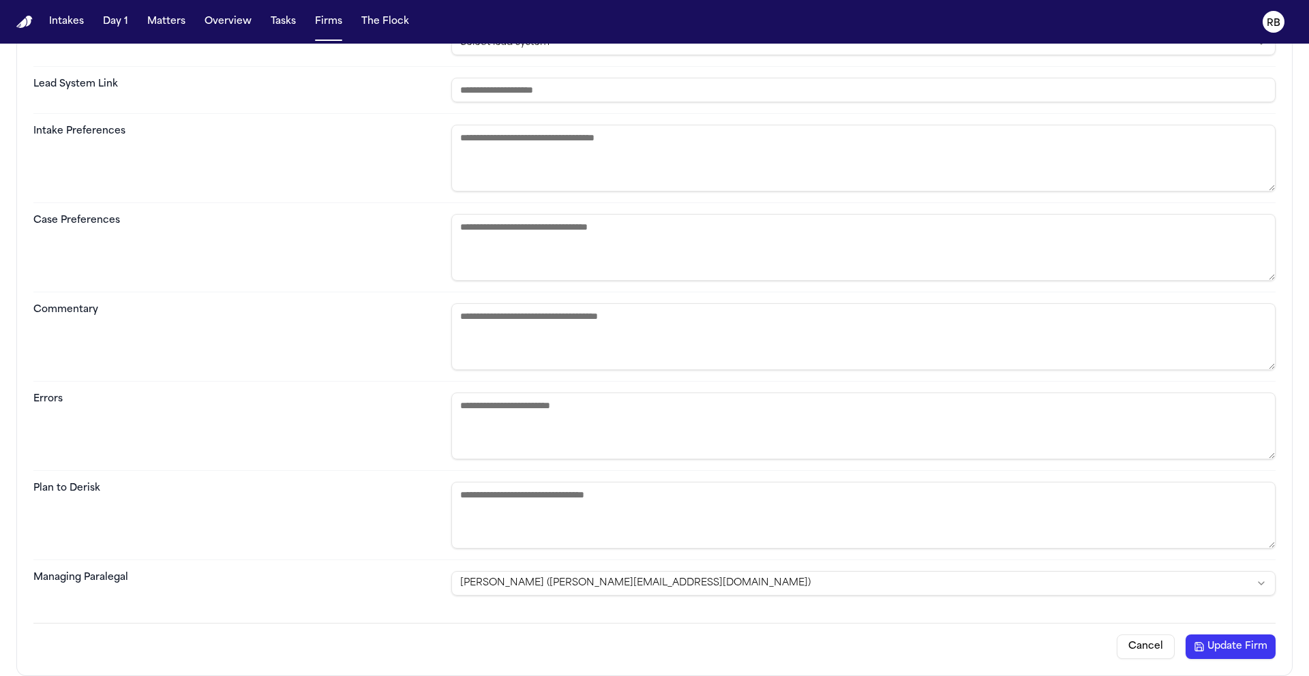
click at [683, 588] on html "**********" at bounding box center [654, 338] width 1309 height 676
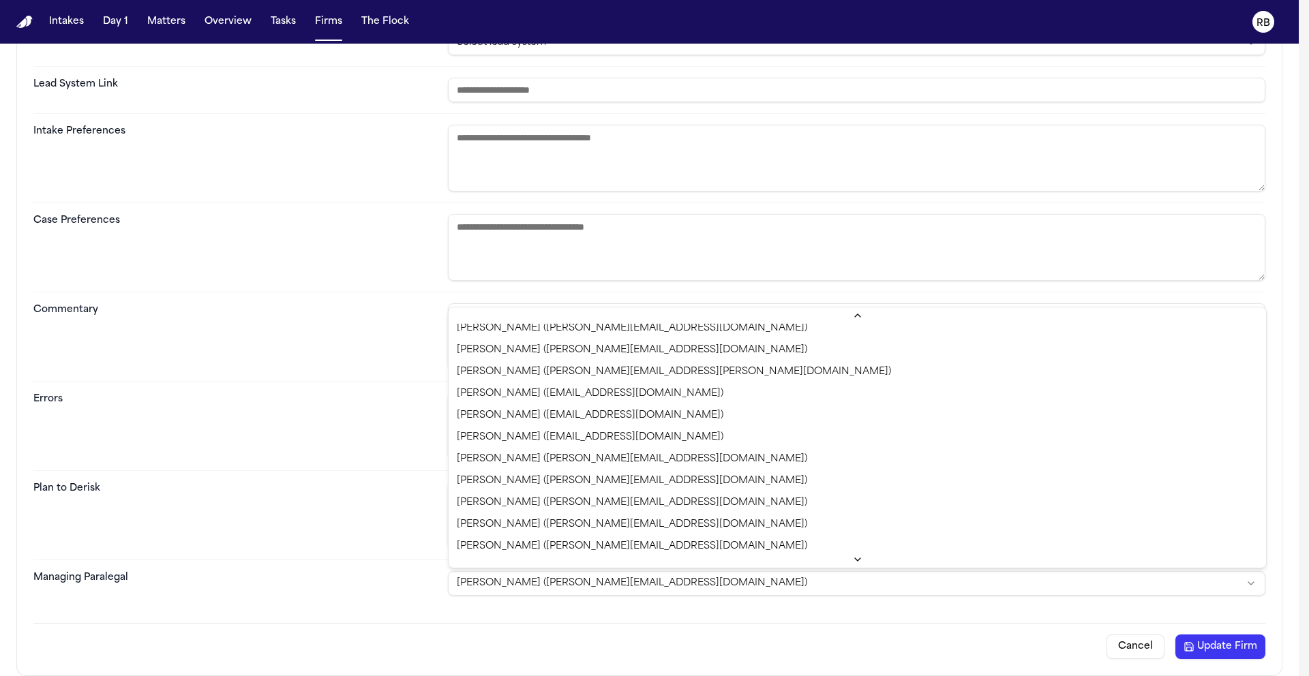
scroll to position [0, 0]
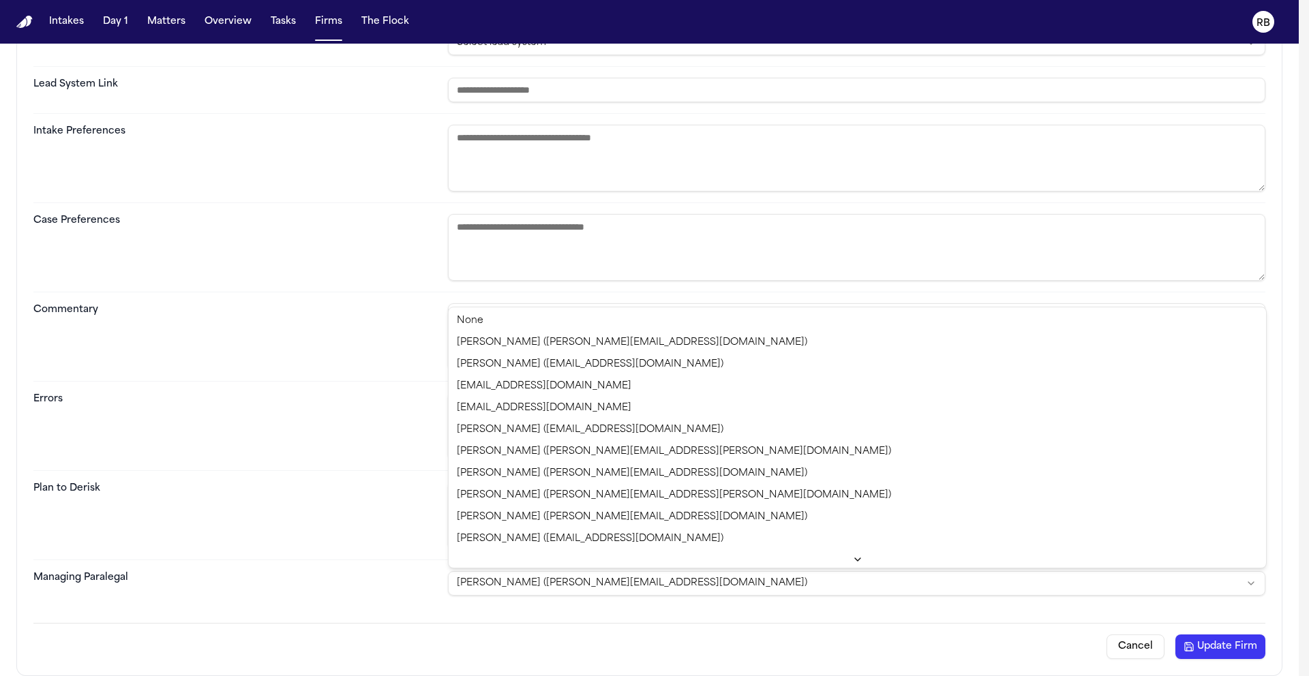
select select "**********"
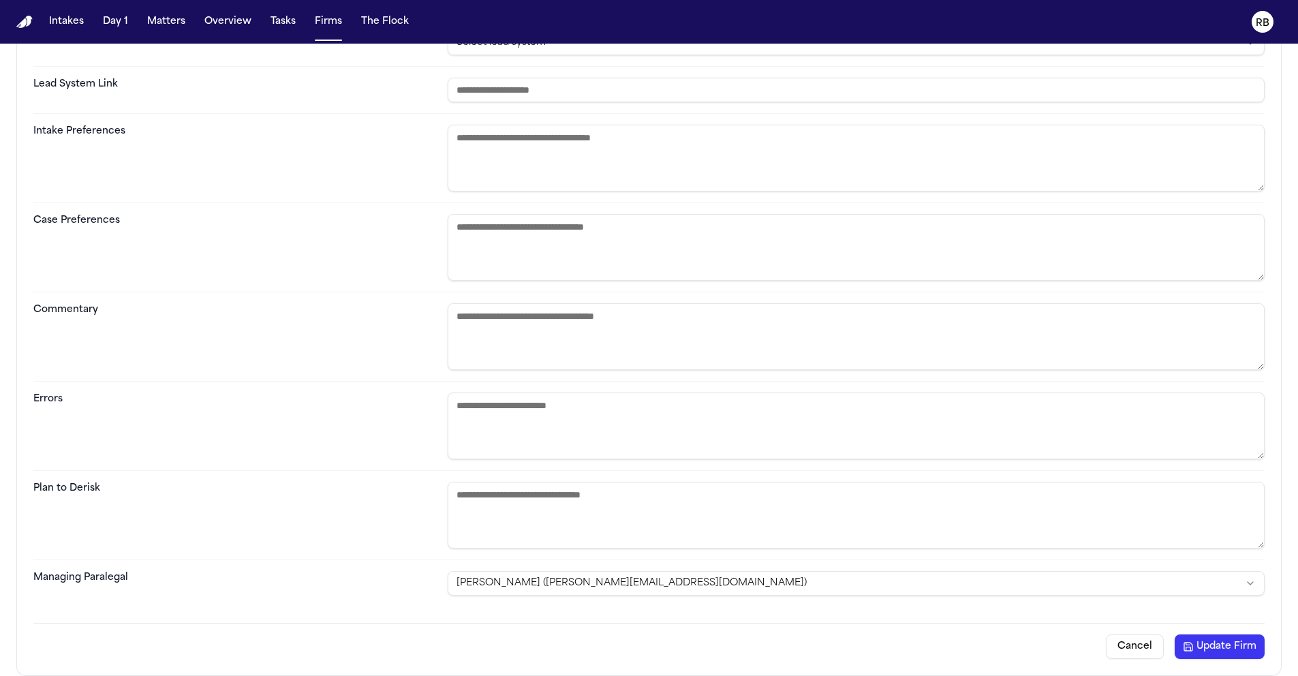
click at [1216, 645] on button "Update Firm" at bounding box center [1220, 647] width 90 height 25
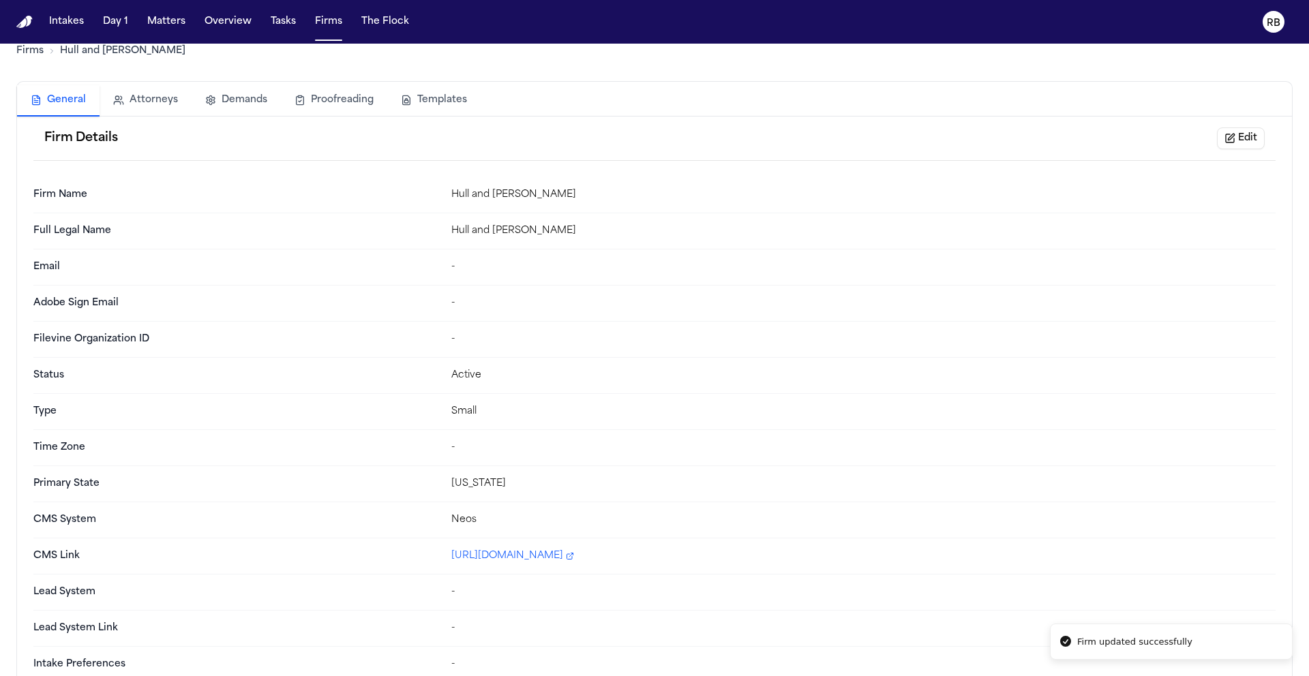
scroll to position [23, 0]
click at [164, 100] on div "Firms Hull and Zimmerman General Attorneys Demands Proofreading Templates Firm …" at bounding box center [654, 449] width 1276 height 859
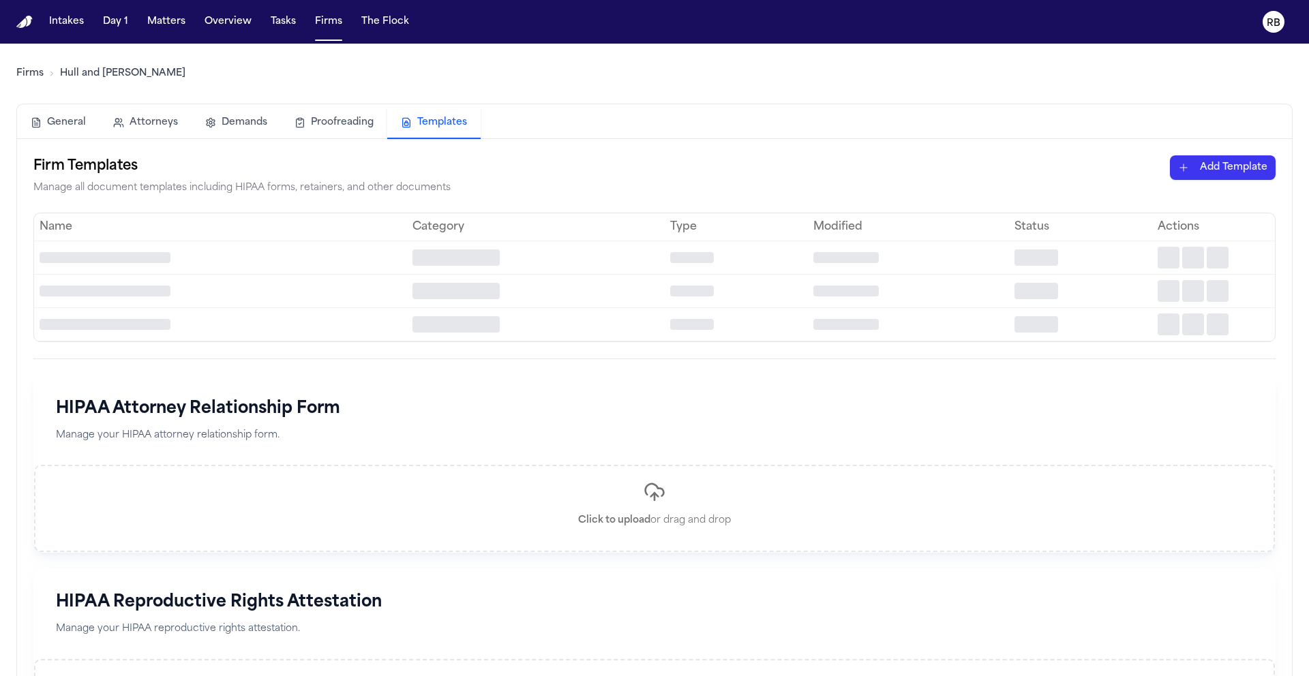
click at [409, 117] on button "Templates" at bounding box center [433, 123] width 93 height 31
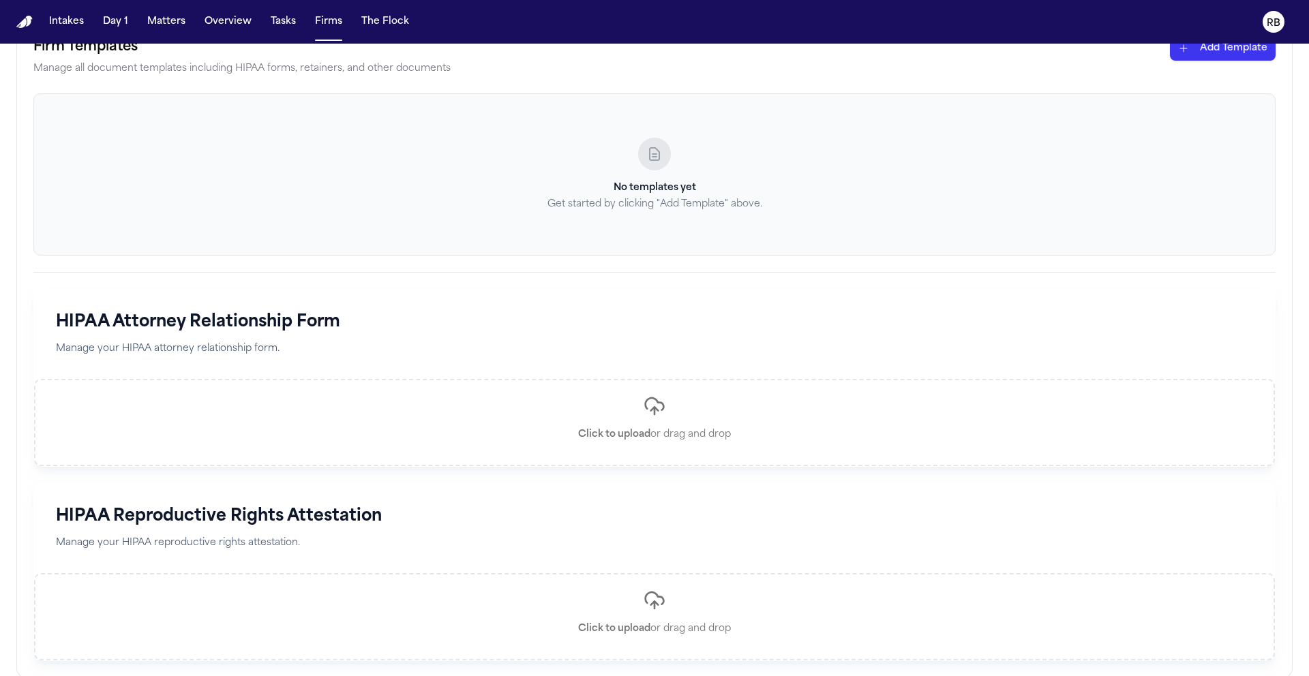
scroll to position [121, 0]
click at [654, 405] on icon at bounding box center [654, 406] width 7 height 3
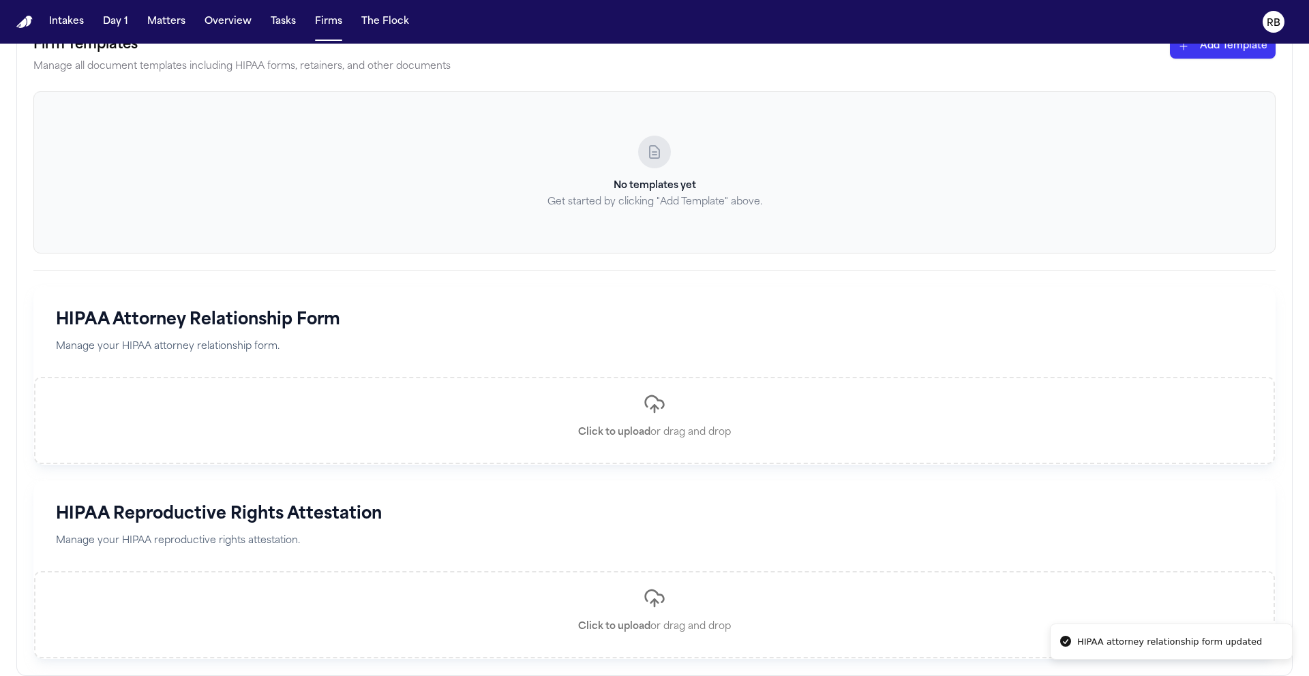
click at [498, 424] on div "Click to upload or drag and drop" at bounding box center [654, 420] width 1241 height 87
click at [1244, 314] on h1 "HIPAA Attorney Relationship Form" at bounding box center [654, 320] width 1197 height 22
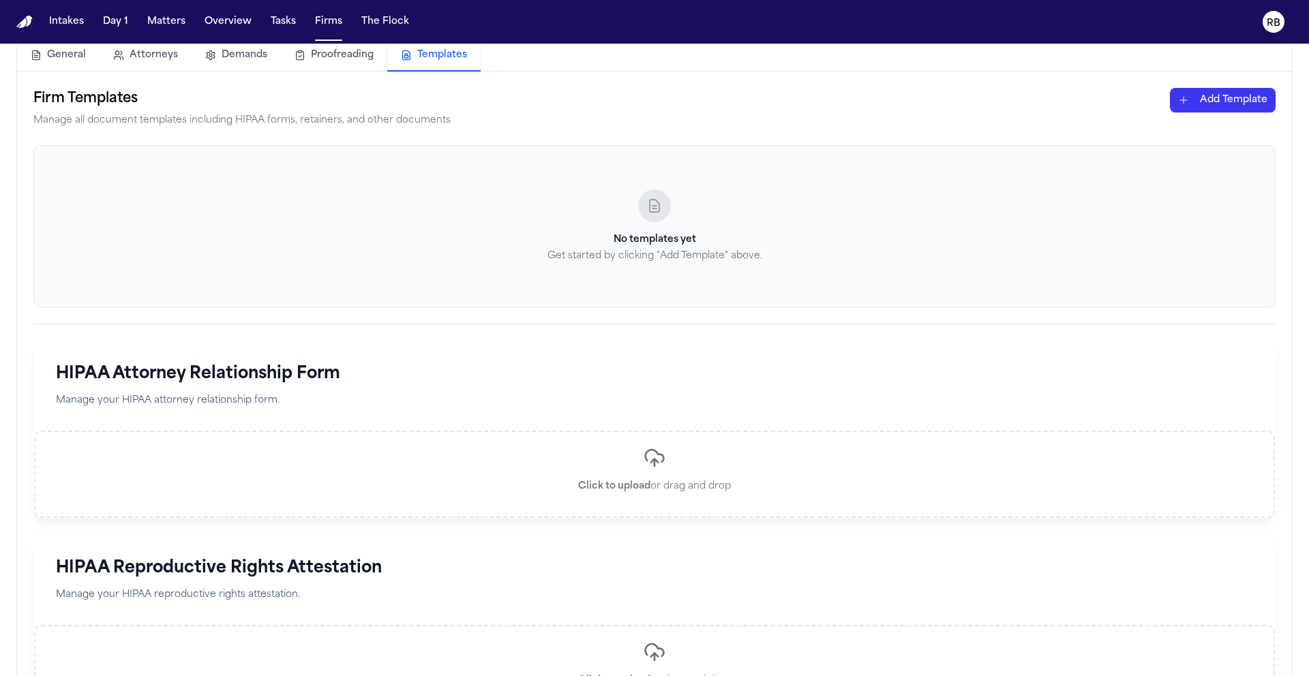
scroll to position [0, 0]
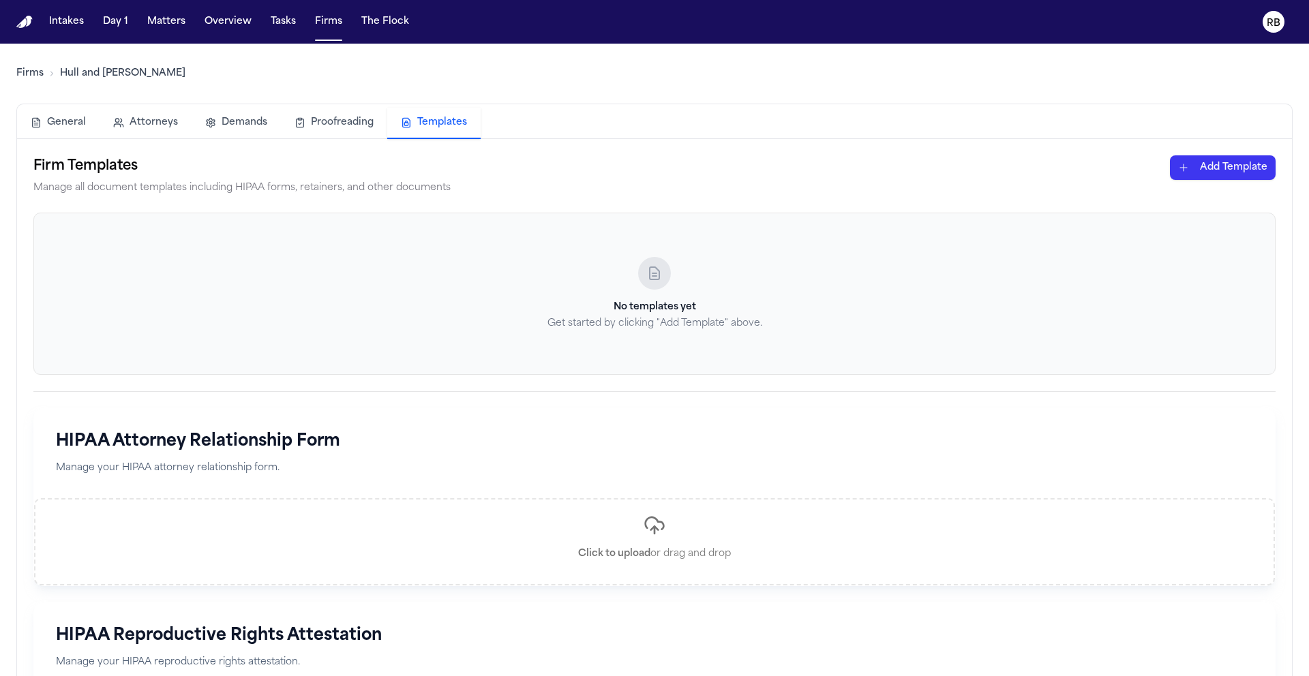
click at [1202, 170] on html "Intakes Day 1 Matters Overview Tasks Firms The Flock RB Firms Hull and Zimmerma…" at bounding box center [654, 338] width 1309 height 676
click at [1225, 196] on div "HIPAA Cover Sheet" at bounding box center [1199, 197] width 146 height 22
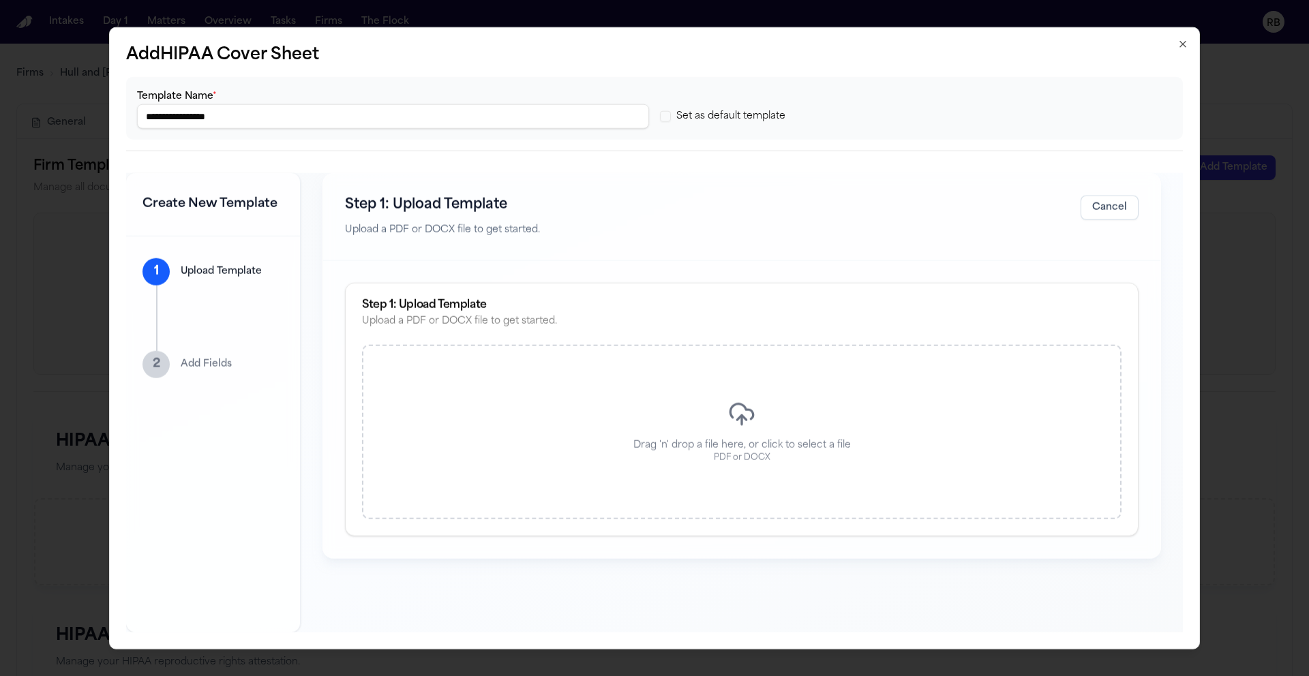
click at [670, 424] on div "Drag 'n' drop a file here, or click to select a file PDF or DOCX" at bounding box center [741, 431] width 759 height 174
click at [677, 409] on div "Drag 'n' drop a file here, or click to select a file PDF or DOCX" at bounding box center [741, 431] width 759 height 174
click at [231, 275] on p "Upload Template" at bounding box center [221, 272] width 81 height 14
click at [667, 117] on button "Set as default template" at bounding box center [665, 116] width 11 height 11
click at [734, 462] on p "PDF or DOCX" at bounding box center [742, 457] width 57 height 11
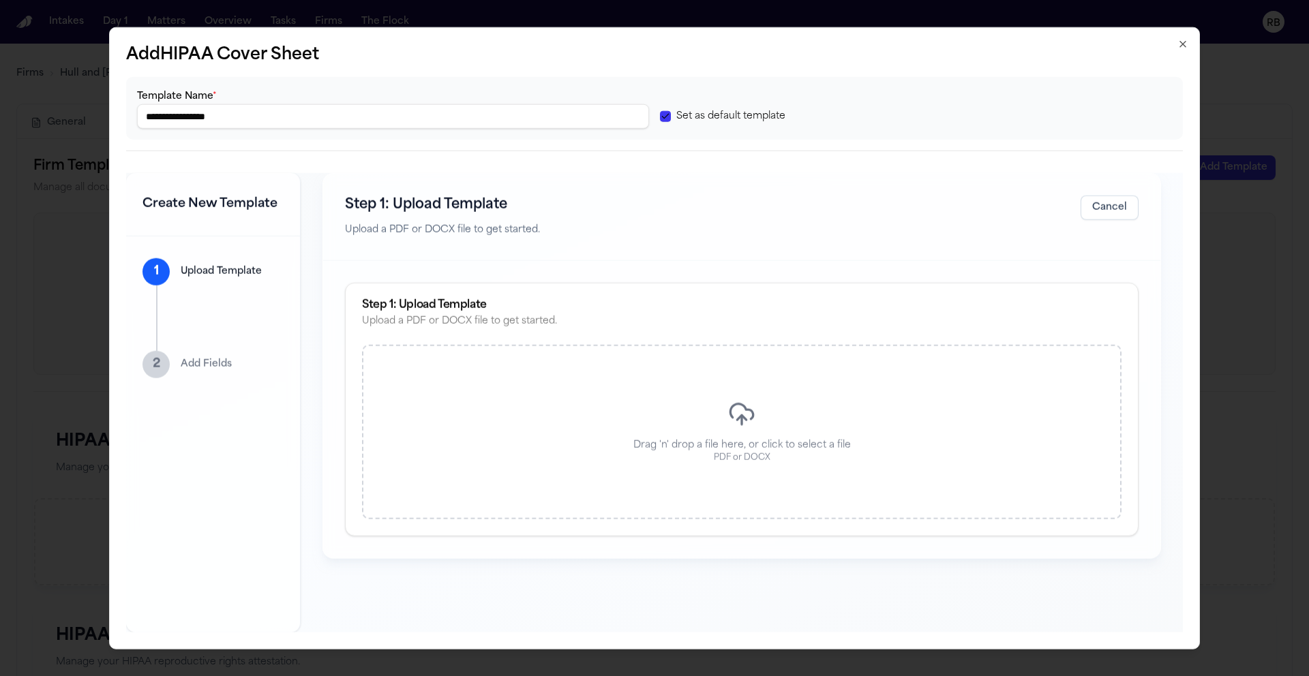
click at [307, 121] on input "**********" at bounding box center [393, 116] width 512 height 25
click at [669, 113] on button "Set as default template" at bounding box center [665, 116] width 11 height 11
click at [1127, 211] on button "Cancel" at bounding box center [1109, 208] width 58 height 25
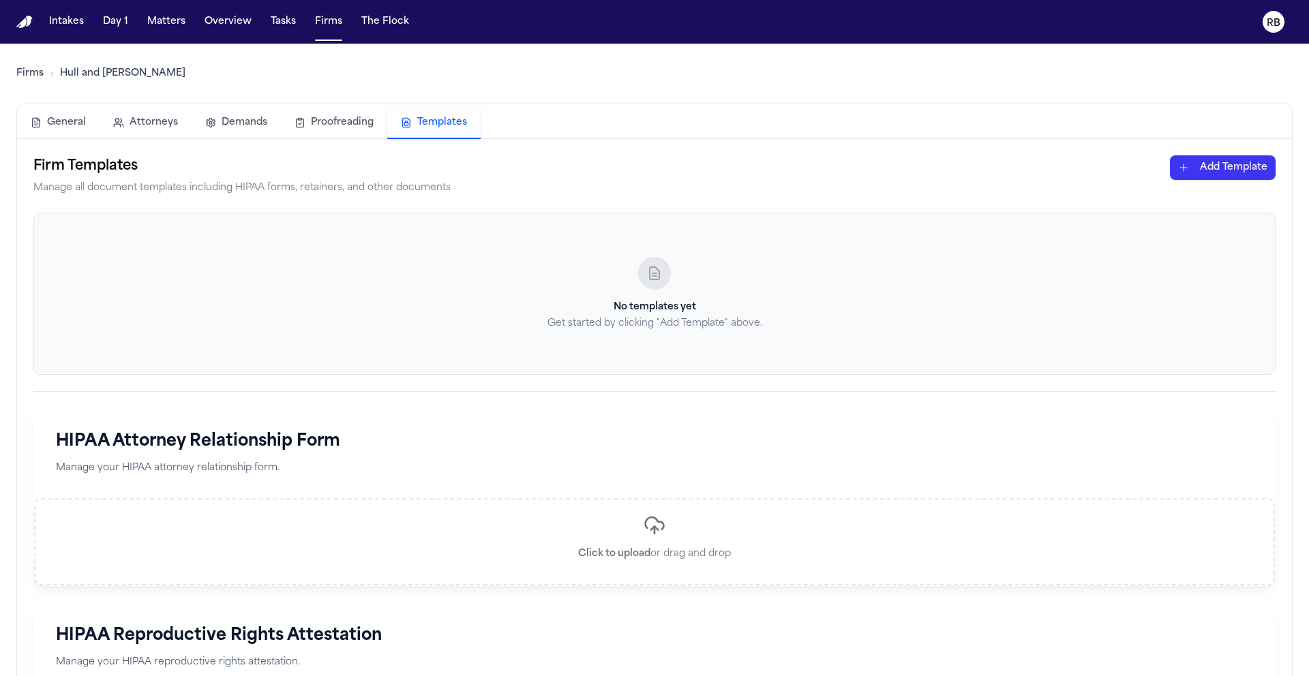
click at [1228, 171] on html "Intakes Day 1 Matters Overview Tasks Firms The Flock RB Firms Hull and Zimmerma…" at bounding box center [654, 338] width 1309 height 676
click at [1224, 217] on div "HIPAA Authorization" at bounding box center [1199, 219] width 146 height 22
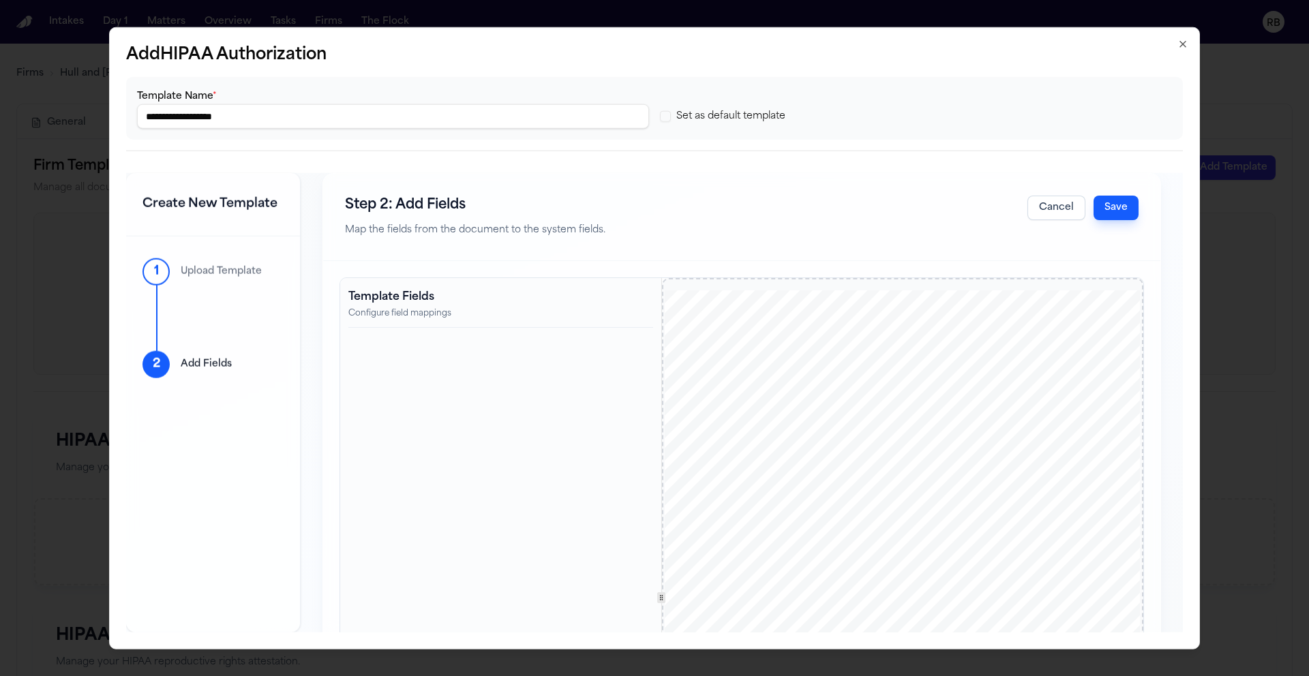
click at [1101, 208] on button "Save" at bounding box center [1115, 208] width 45 height 25
click at [825, 224] on div "Step 2: Add Fields Map the fields from the document to the system fields. Cance…" at bounding box center [741, 217] width 837 height 87
click at [416, 123] on input "**********" at bounding box center [393, 116] width 512 height 25
click at [667, 117] on button "Set as default template" at bounding box center [665, 116] width 11 height 11
click at [1114, 211] on button "Save" at bounding box center [1115, 208] width 45 height 25
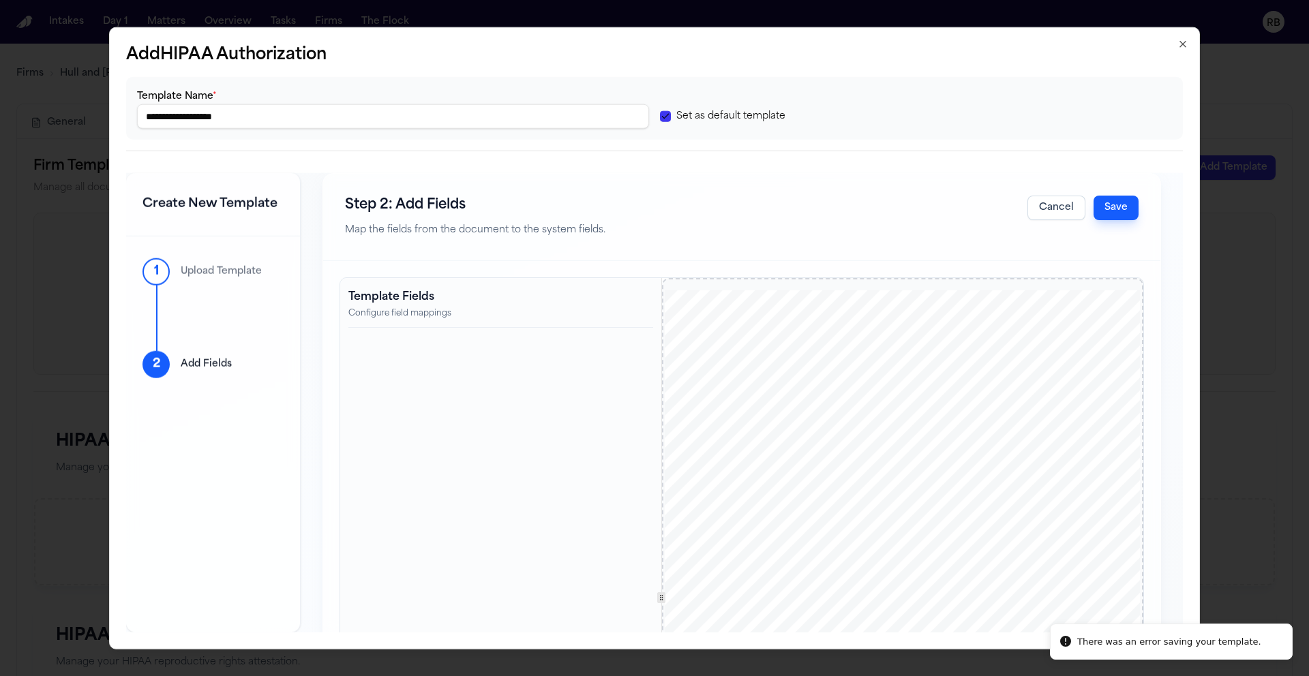
click at [1035, 206] on button "Cancel" at bounding box center [1056, 208] width 58 height 25
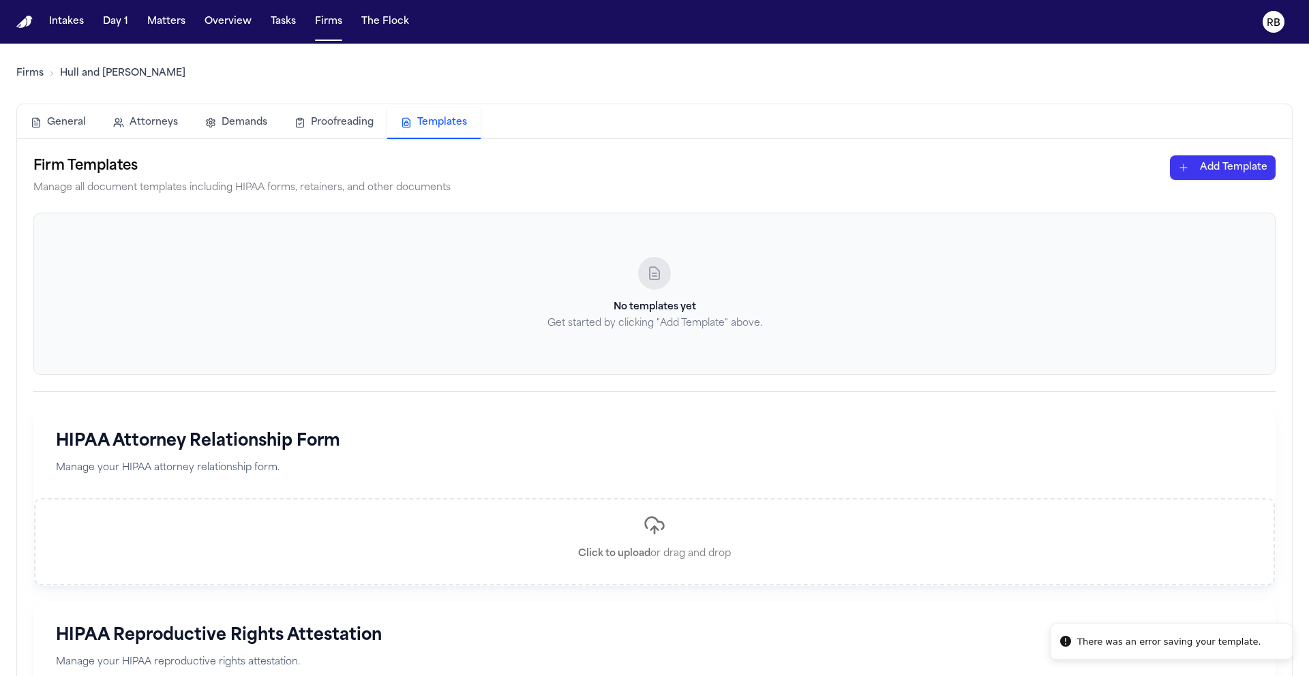
drag, startPoint x: 1022, startPoint y: 183, endPoint x: 1054, endPoint y: 177, distance: 32.6
click at [1022, 182] on div "Firm Templates Manage all document templates including HIPAA forms, retainers, …" at bounding box center [654, 175] width 1242 height 41
click at [1235, 161] on html "There was an error saving your template. Intakes Day 1 Matters Overview Tasks F…" at bounding box center [654, 338] width 1309 height 676
click at [1183, 222] on div "HIPAA Authorization" at bounding box center [1199, 219] width 146 height 22
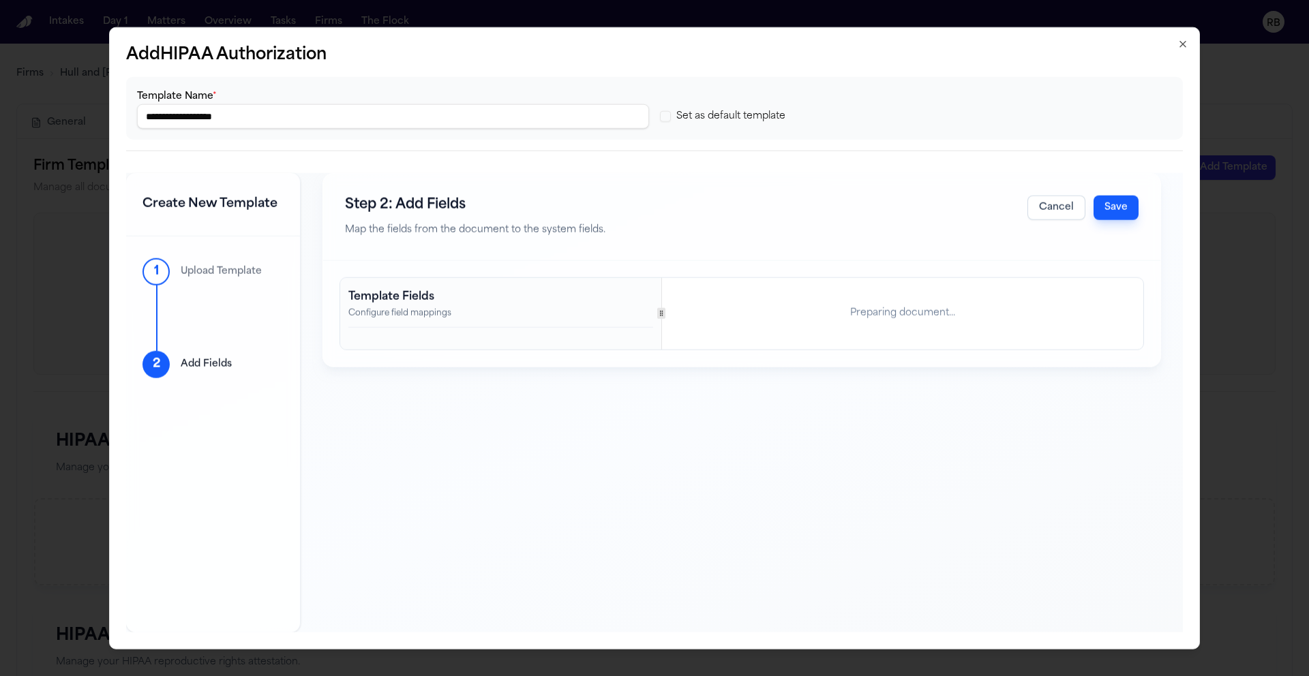
click at [665, 115] on button "Set as default template" at bounding box center [665, 116] width 11 height 11
click at [1114, 209] on button "Save" at bounding box center [1115, 208] width 45 height 25
click at [1103, 206] on button "Save" at bounding box center [1115, 208] width 45 height 25
click at [1048, 210] on button "Cancel" at bounding box center [1056, 208] width 58 height 25
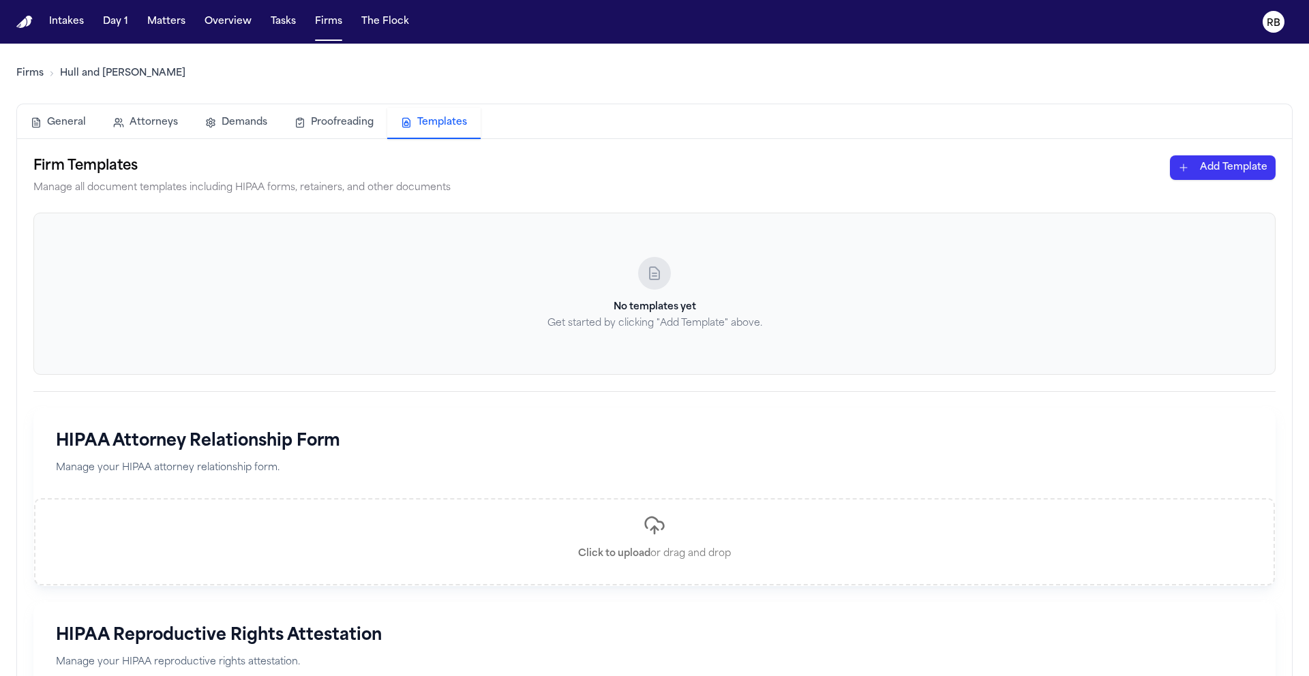
click at [812, 171] on div "Firm Templates Manage all document templates including HIPAA forms, retainers, …" at bounding box center [654, 175] width 1242 height 41
click at [1229, 166] on html "Intakes Day 1 Matters Overview Tasks Firms The Flock RB Firms Hull and Zimmerma…" at bounding box center [654, 338] width 1309 height 676
click at [1210, 219] on div "HIPAA Authorization" at bounding box center [1199, 219] width 146 height 22
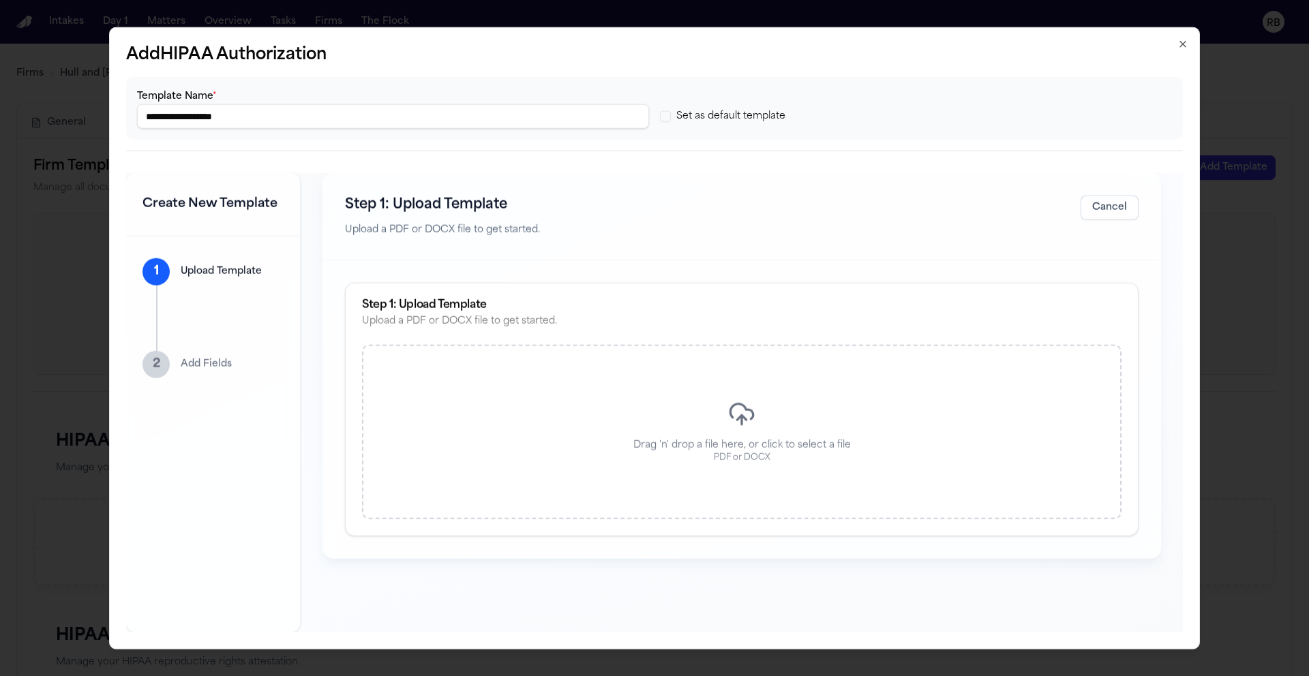
click at [669, 117] on button "Set as default template" at bounding box center [665, 116] width 11 height 11
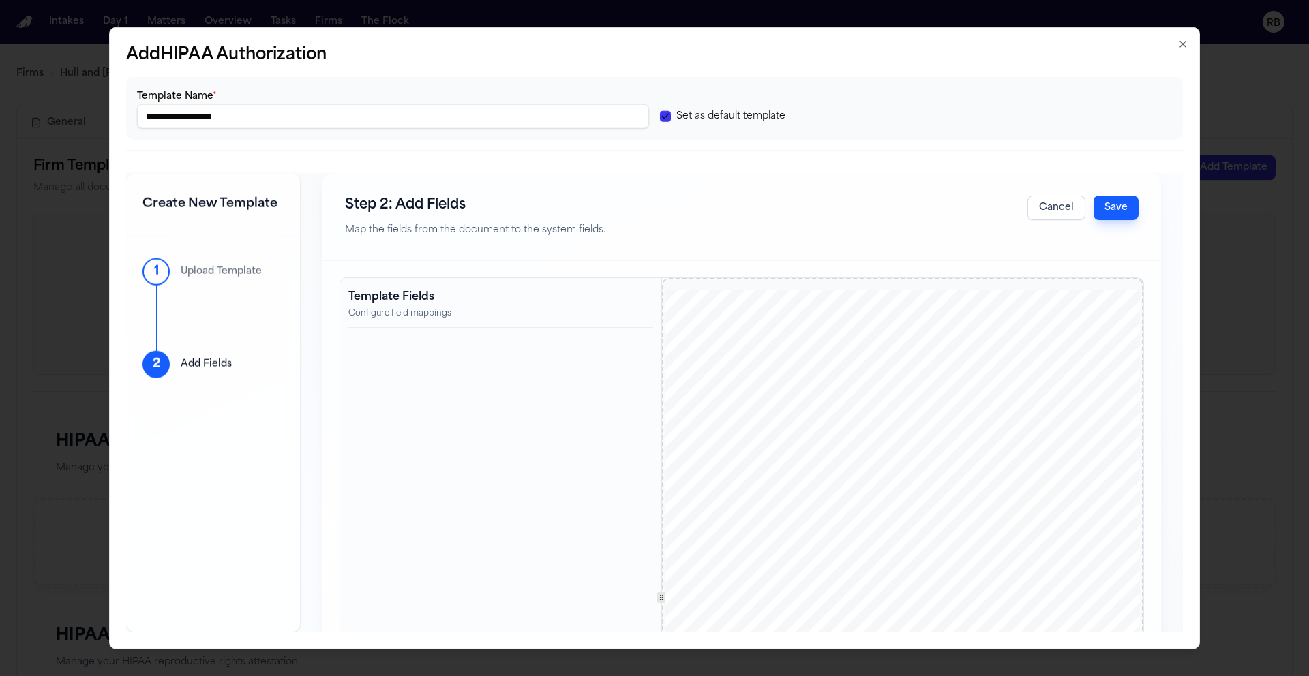
click at [1101, 212] on button "Save" at bounding box center [1115, 208] width 45 height 25
click at [1050, 210] on button "Cancel" at bounding box center [1056, 208] width 58 height 25
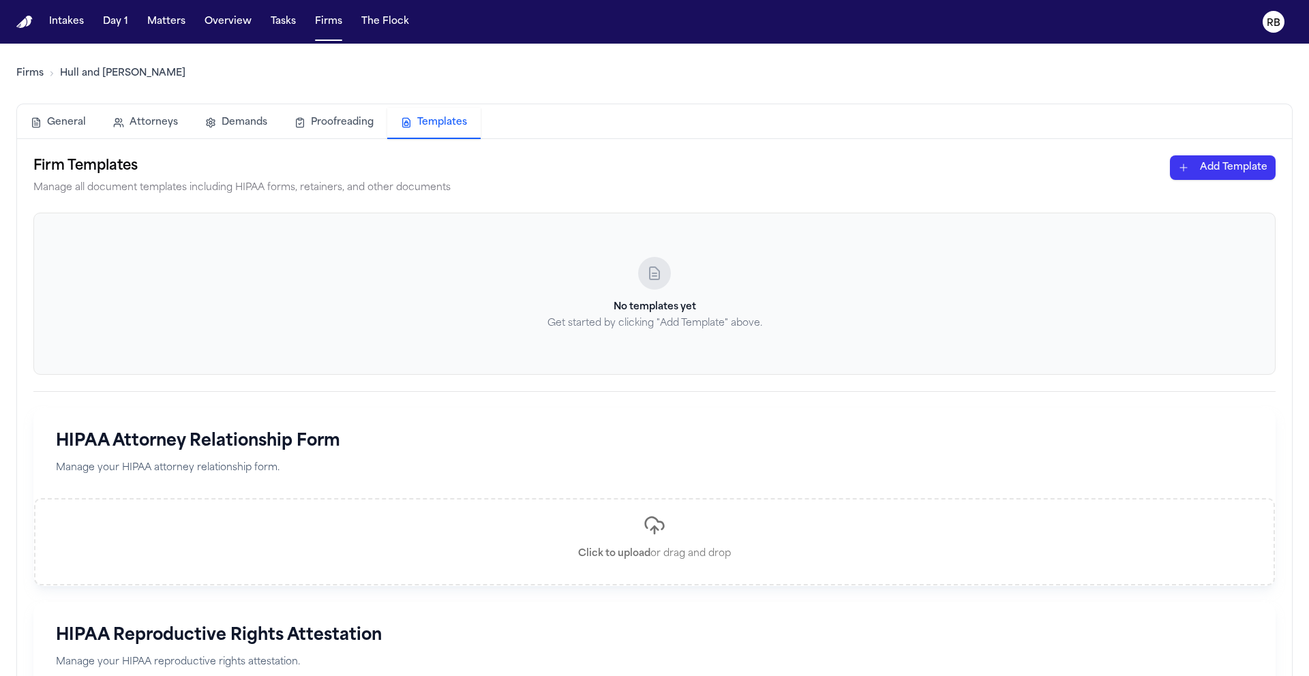
click at [1251, 167] on html "Intakes Day 1 Matters Overview Tasks Firms The Flock RB Firms Hull and Zimmerma…" at bounding box center [654, 338] width 1309 height 676
click at [1227, 217] on div "HIPAA Authorization" at bounding box center [1199, 219] width 146 height 22
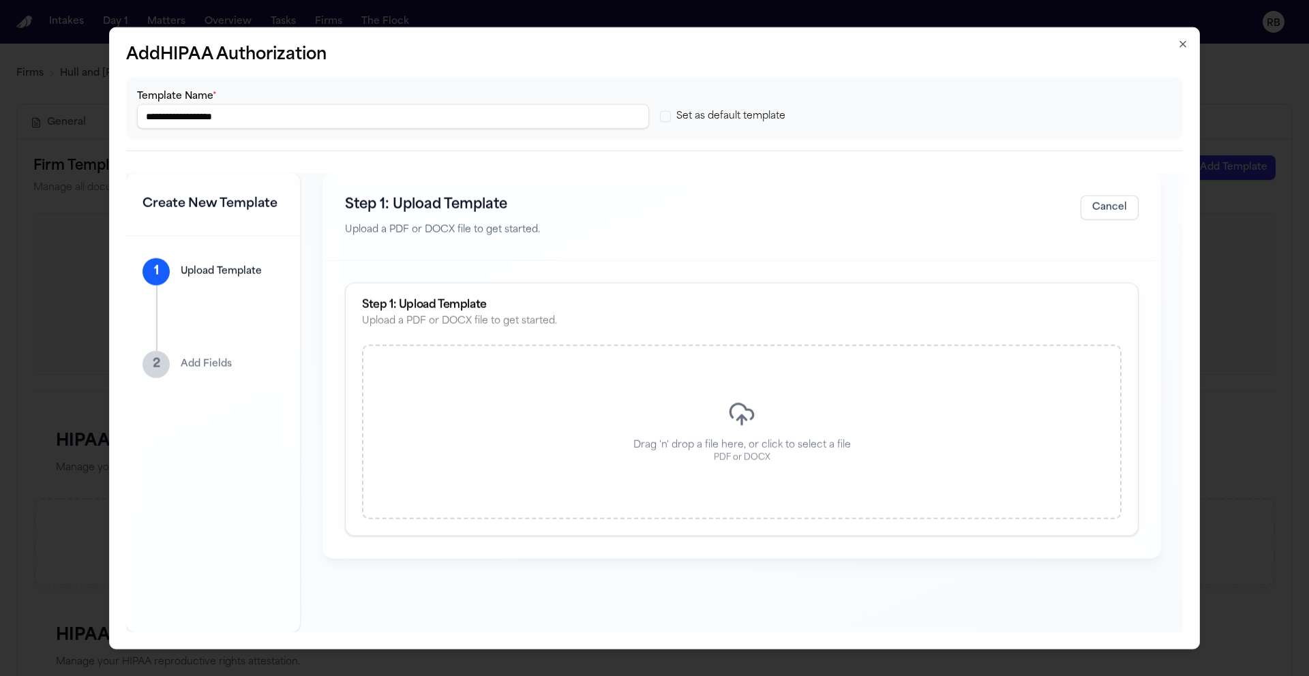
click at [1183, 46] on icon "button" at bounding box center [1182, 44] width 11 height 11
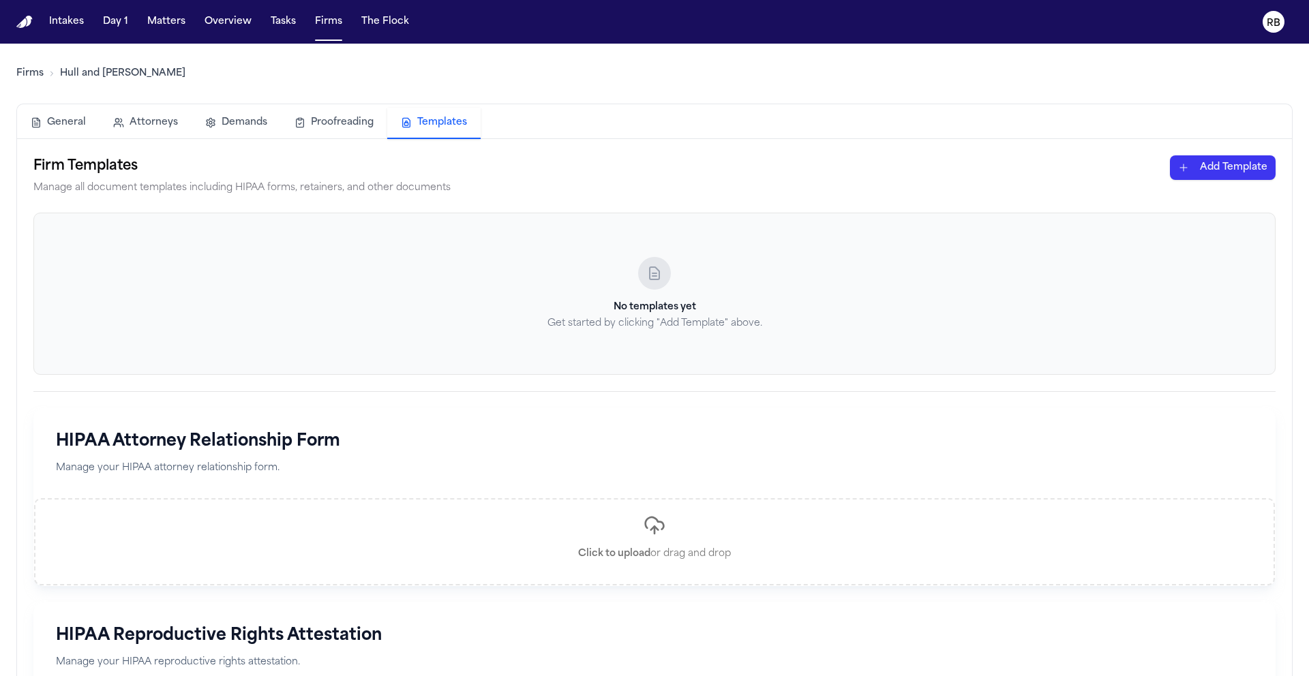
click at [1139, 115] on div "General Attorneys Demands Proofreading Templates" at bounding box center [654, 123] width 1275 height 32
click at [1228, 172] on html "Intakes Day 1 Matters Overview Tasks Firms The Flock RB Firms Hull and Zimmerma…" at bounding box center [654, 338] width 1309 height 676
click at [1209, 200] on div "HIPAA Cover Sheet" at bounding box center [1199, 197] width 146 height 22
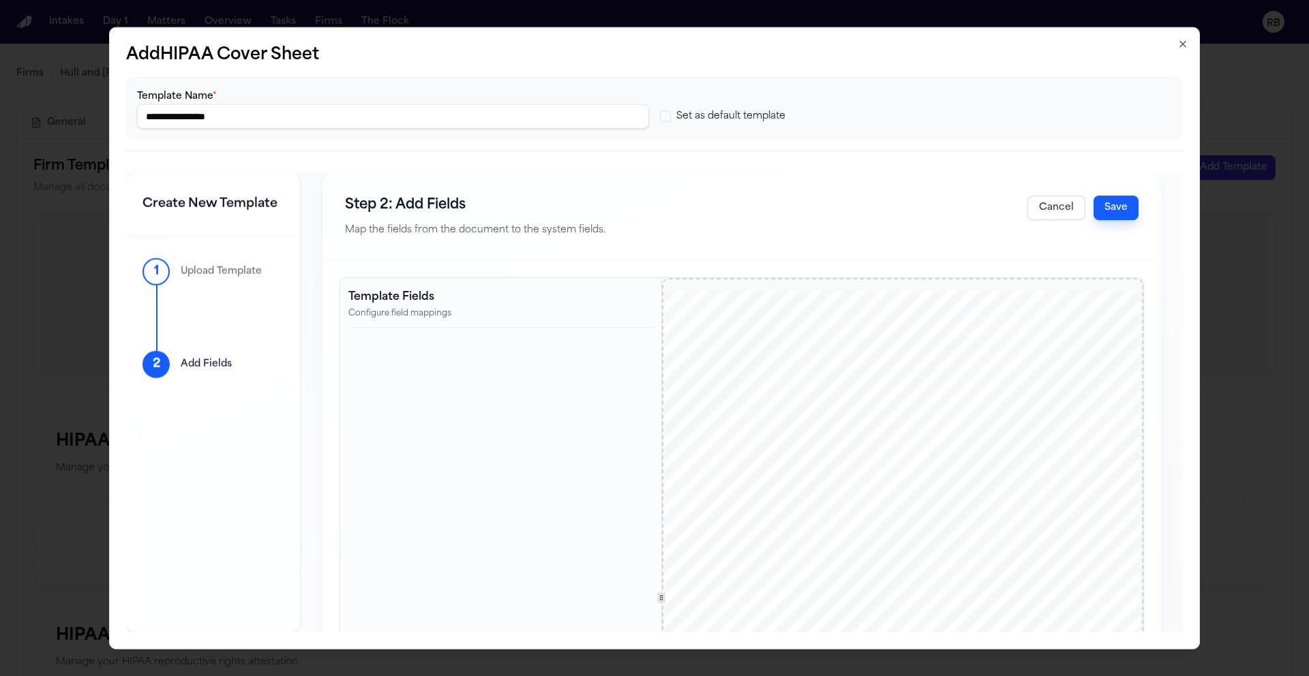
click at [1054, 210] on button "Cancel" at bounding box center [1056, 208] width 58 height 25
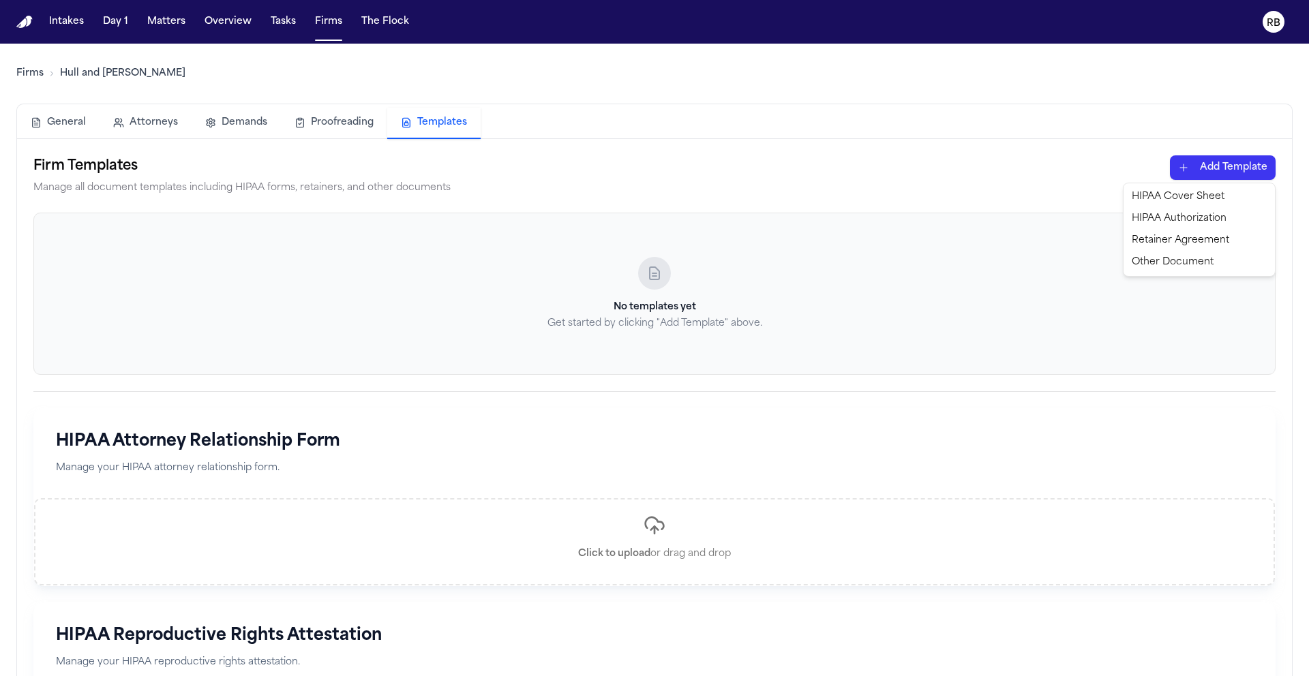
click at [1232, 166] on html "Intakes Day 1 Matters Overview Tasks Firms The Flock RB Firms Hull and Zimmerma…" at bounding box center [654, 338] width 1309 height 676
click at [1222, 195] on div "HIPAA Cover Sheet" at bounding box center [1199, 197] width 146 height 22
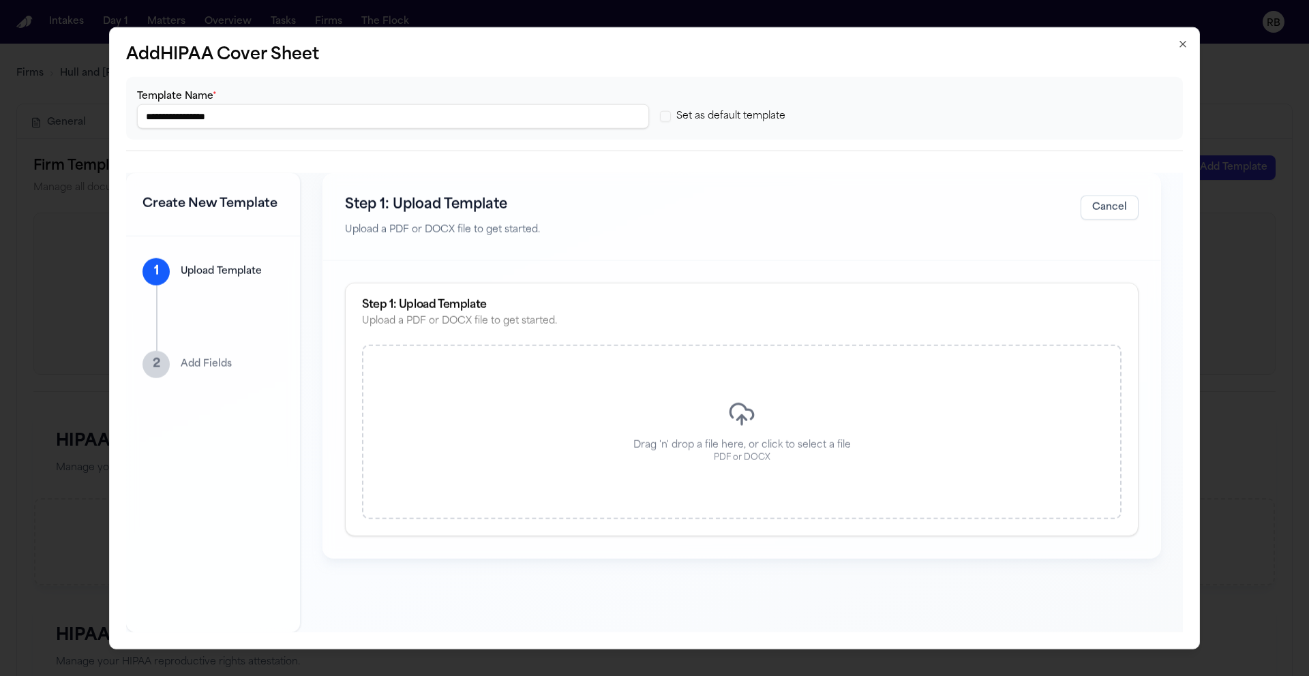
click at [755, 447] on p "Drag 'n' drop a file here, or click to select a file" at bounding box center [741, 445] width 217 height 14
click at [1183, 46] on icon "button" at bounding box center [1182, 44] width 11 height 11
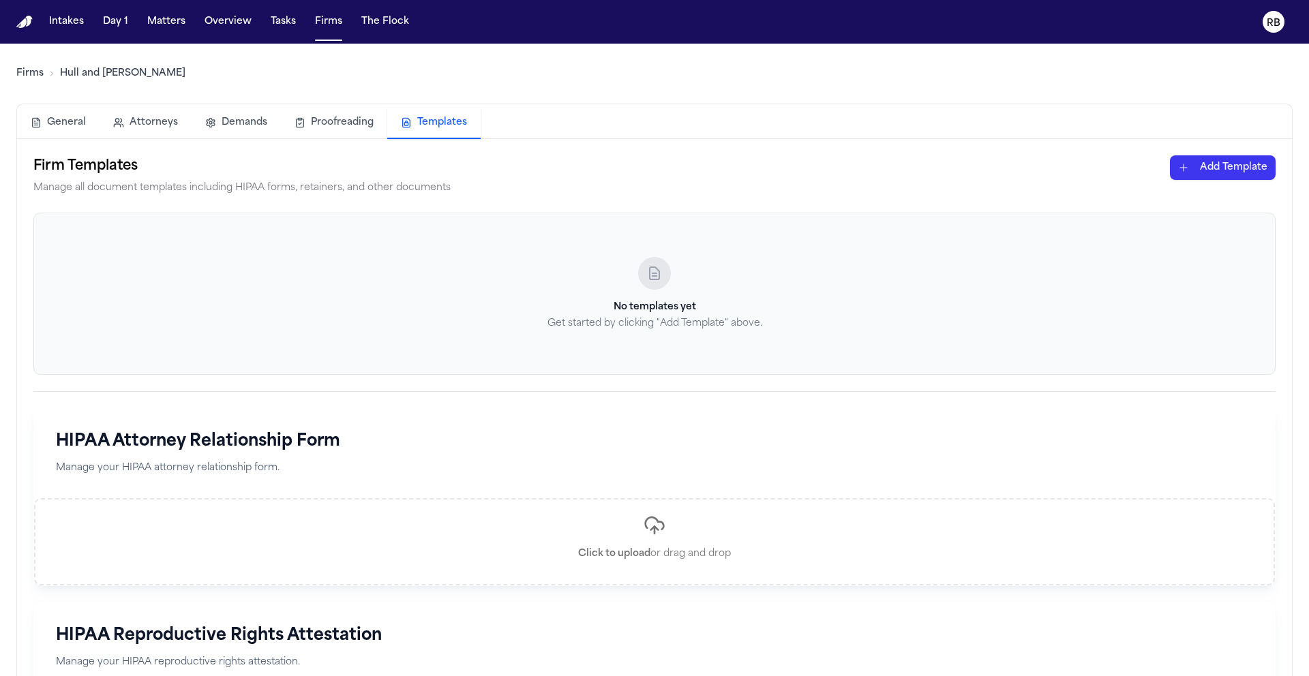
click at [1182, 102] on div "Firms Hull and Zimmerman General Attorneys Demands Proofreading Templates Firm …" at bounding box center [654, 421] width 1276 height 754
click at [1245, 164] on html "Intakes Day 1 Matters Overview Tasks Firms The Flock RB Firms Hull and Zimmerma…" at bounding box center [654, 338] width 1309 height 676
click at [174, 23] on html "Intakes Day 1 Matters Overview Tasks Firms The Flock RB Firms Hull and Zimmerma…" at bounding box center [654, 338] width 1309 height 676
click at [171, 24] on button "Matters" at bounding box center [166, 22] width 49 height 25
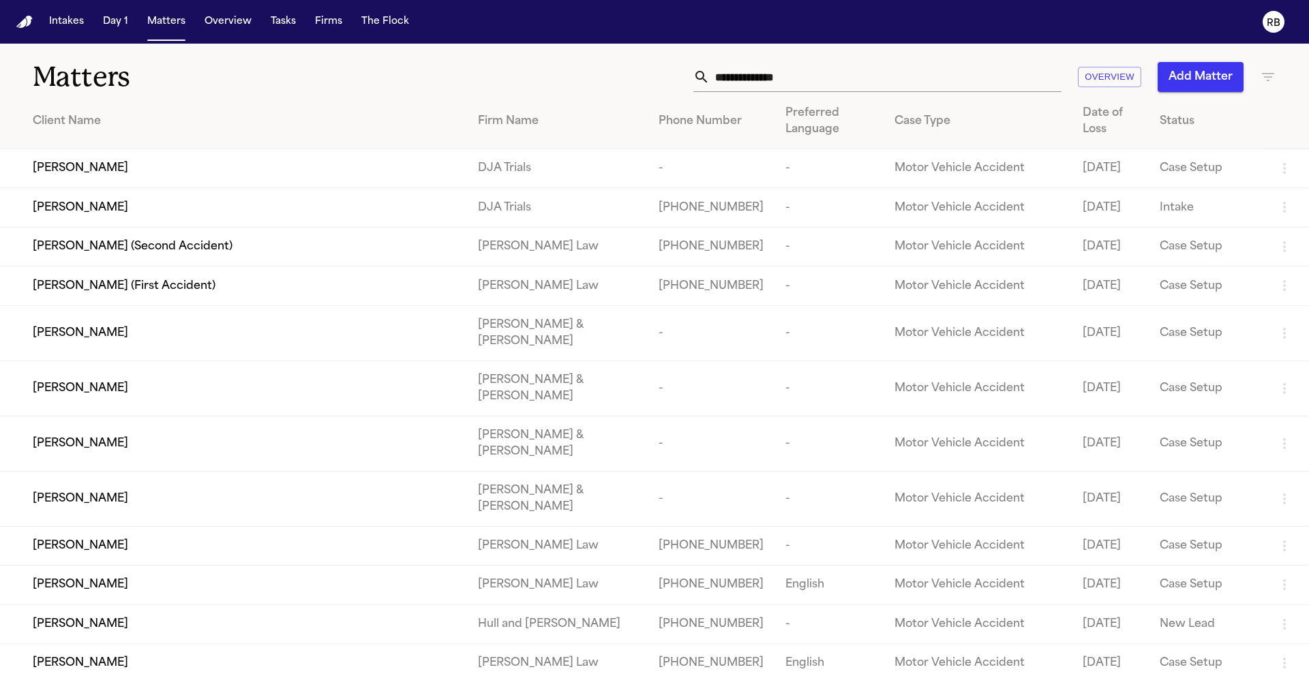
click at [798, 72] on input "text" at bounding box center [886, 77] width 352 height 30
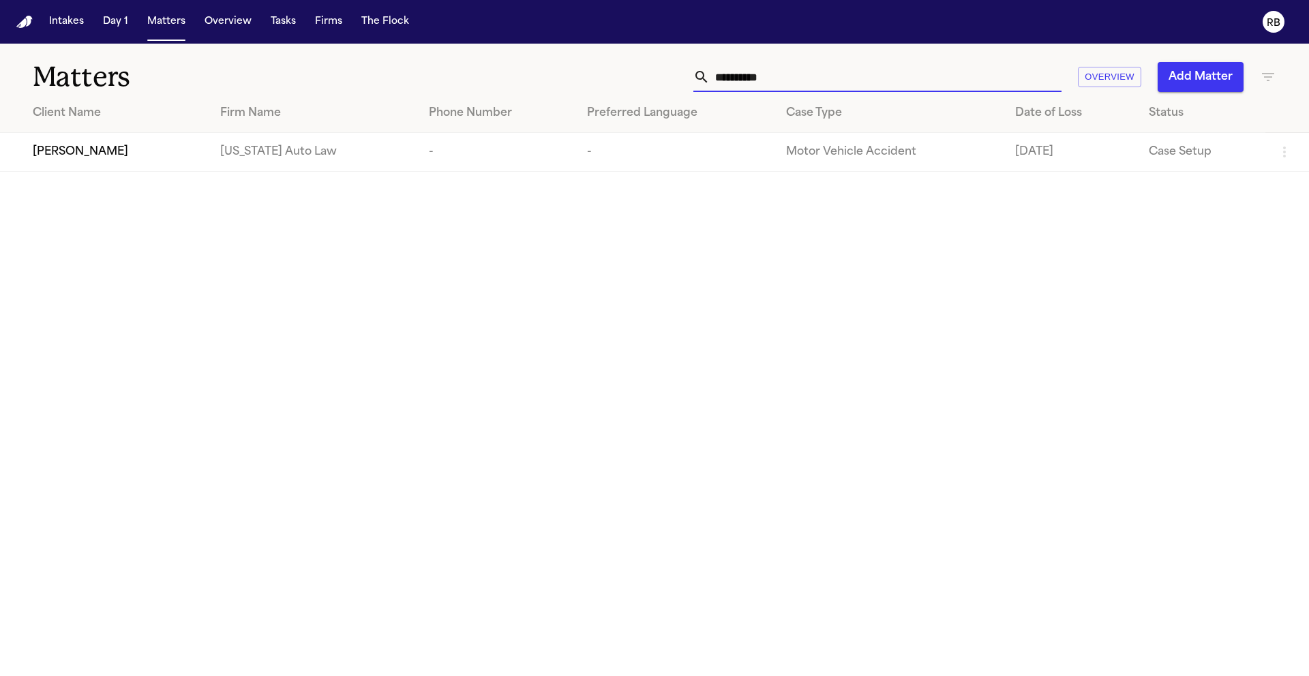
type input "**********"
click at [127, 158] on div "[PERSON_NAME]" at bounding box center [116, 152] width 166 height 16
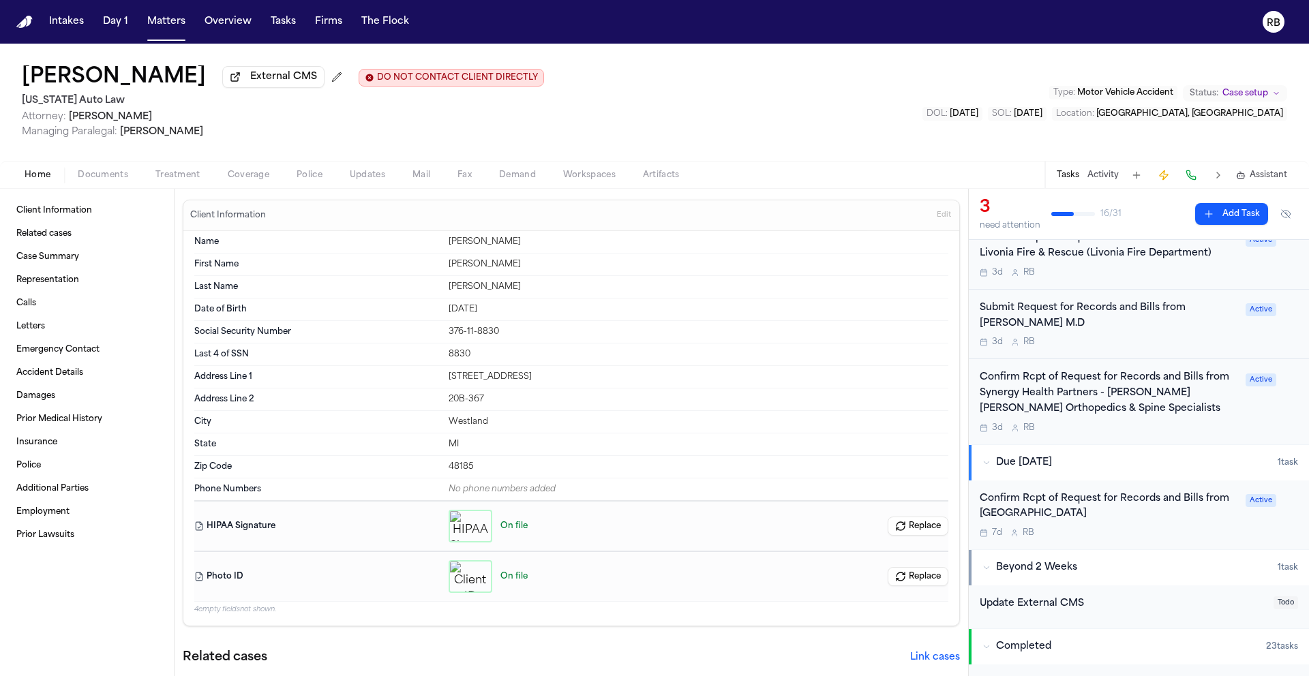
scroll to position [255, 0]
click at [1181, 522] on div "Confirm Rcpt of Request for Records and Bills from Garden City Hospital" at bounding box center [1108, 506] width 258 height 31
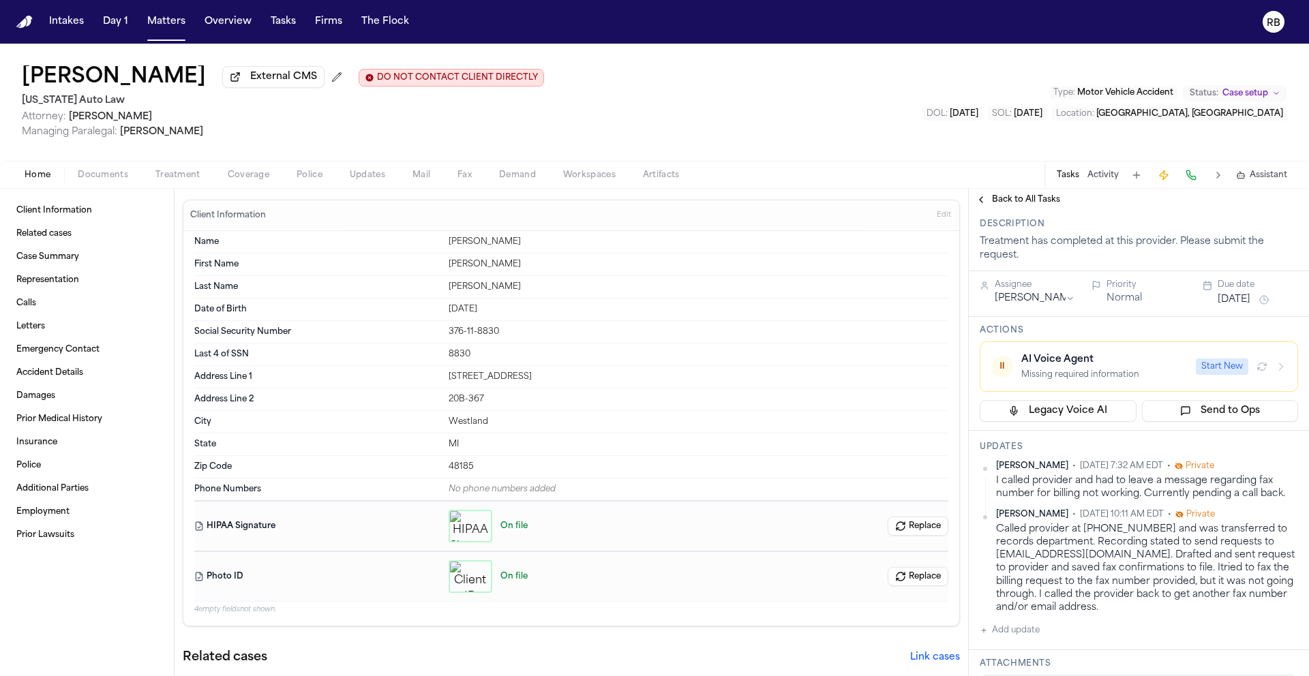
scroll to position [98, 0]
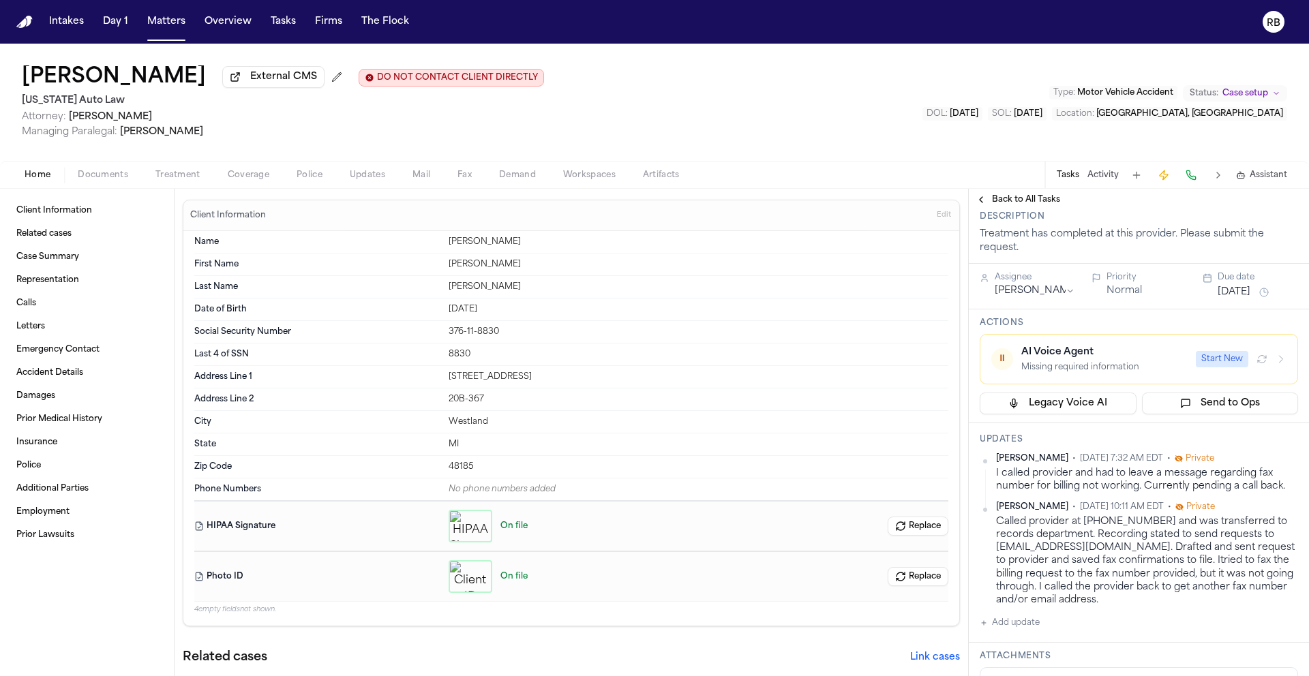
click at [1019, 629] on button "Add update" at bounding box center [1009, 623] width 60 height 16
click at [1099, 641] on textarea "Add your update" at bounding box center [1146, 633] width 291 height 27
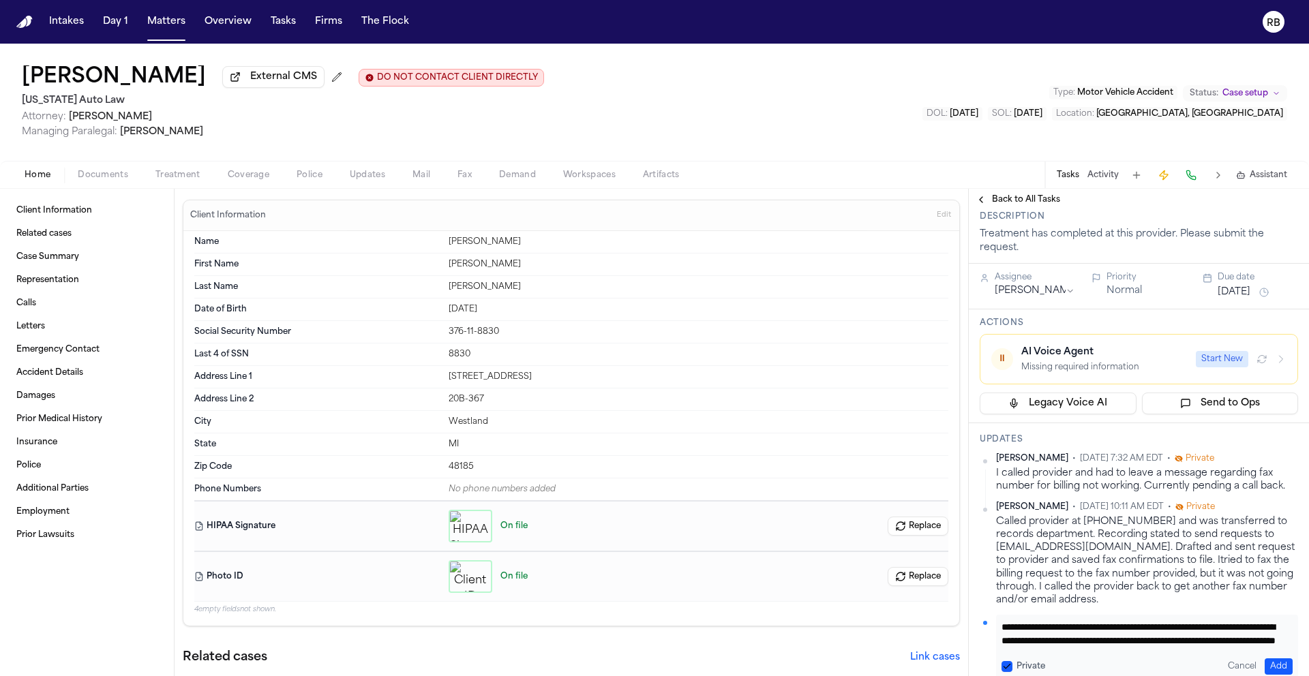
type textarea "**********"
click at [1269, 663] on button "Add" at bounding box center [1278, 666] width 28 height 16
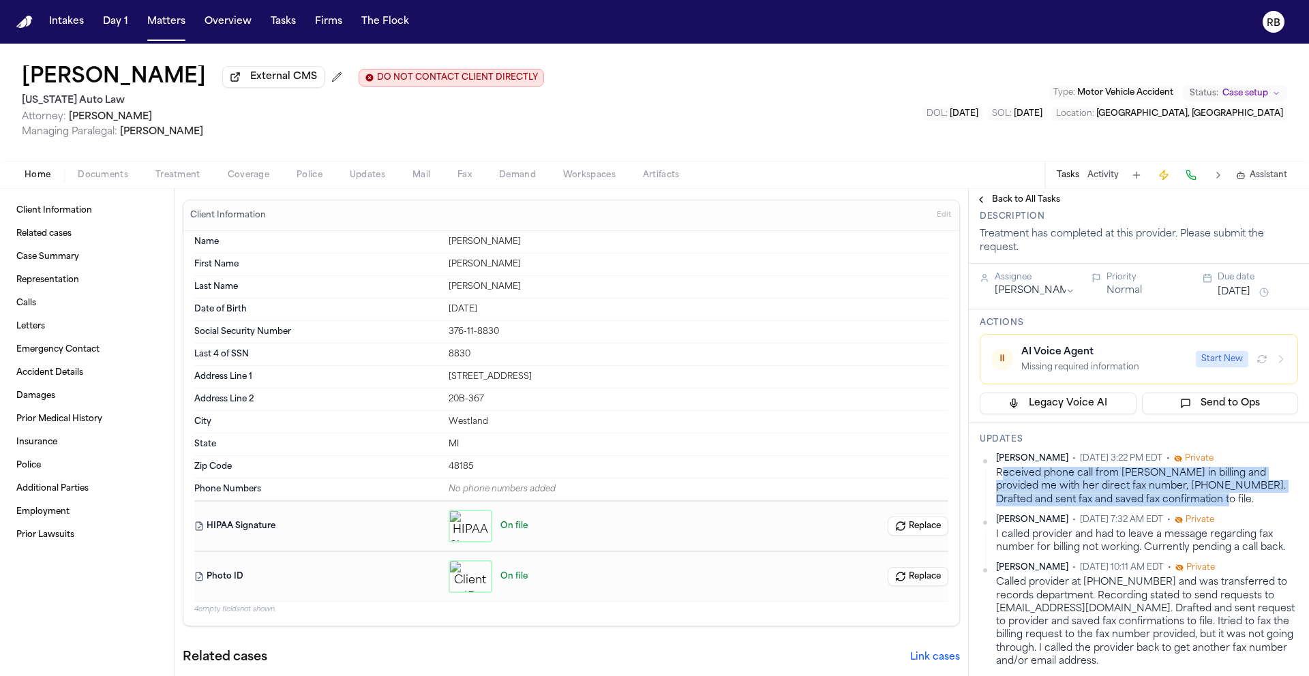
drag, startPoint x: 1183, startPoint y: 501, endPoint x: 1001, endPoint y: 476, distance: 184.3
click at [1001, 476] on div "Received phone call from Chantell in billing and provided me with her direct fa…" at bounding box center [1147, 487] width 302 height 40
click at [1197, 497] on div "Received phone call from Chantell in billing and provided me with her direct fa…" at bounding box center [1147, 487] width 302 height 40
drag, startPoint x: 1193, startPoint y: 503, endPoint x: 993, endPoint y: 476, distance: 202.2
click at [993, 476] on div "Richelle Bauman • Oct 7, 2025 3:22 PM EDT • Private Received phone call from Ch…" at bounding box center [1138, 479] width 318 height 53
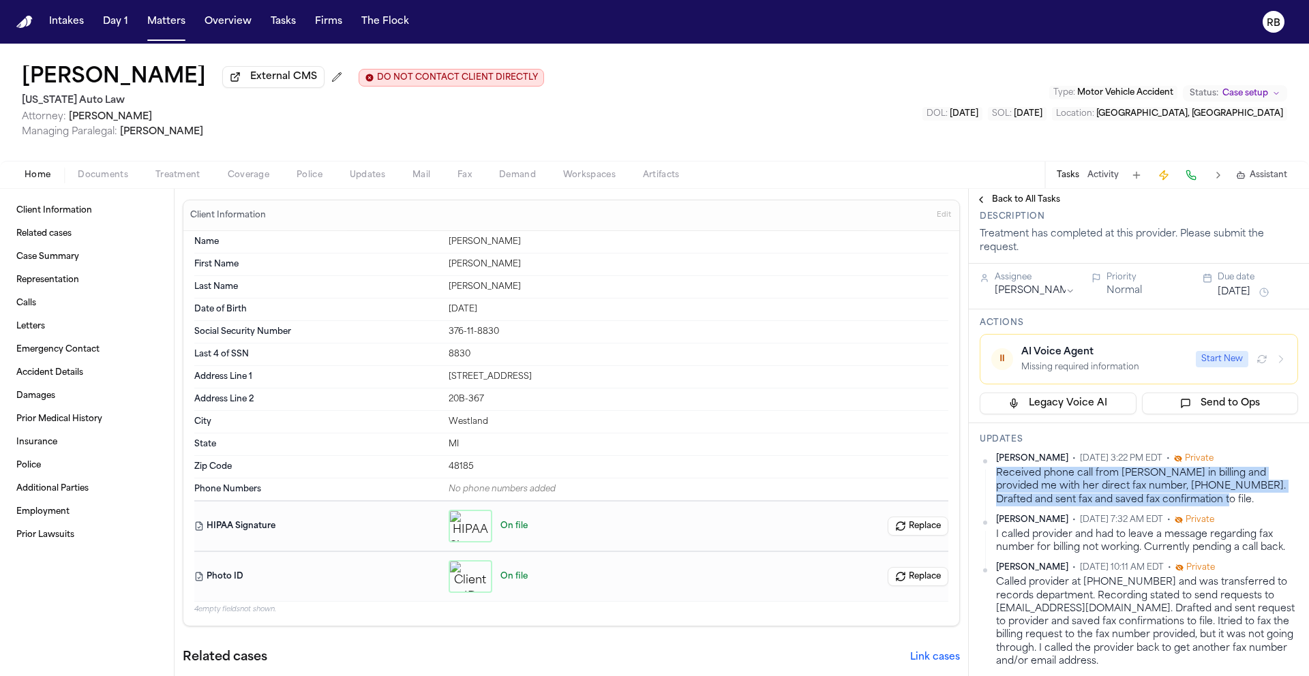
copy div "Received phone call from Chantell in billing and provided me with her direct fa…"
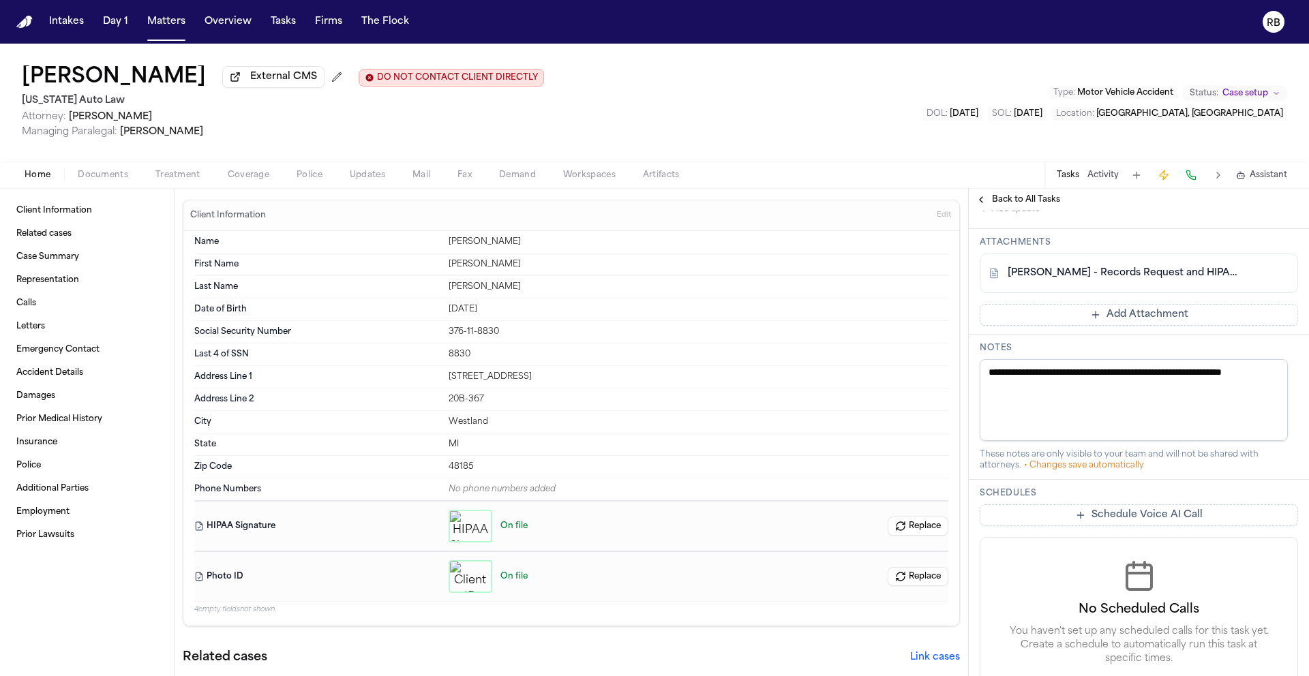
scroll to position [571, 0]
click at [1129, 318] on button "Add Attachment" at bounding box center [1138, 318] width 318 height 22
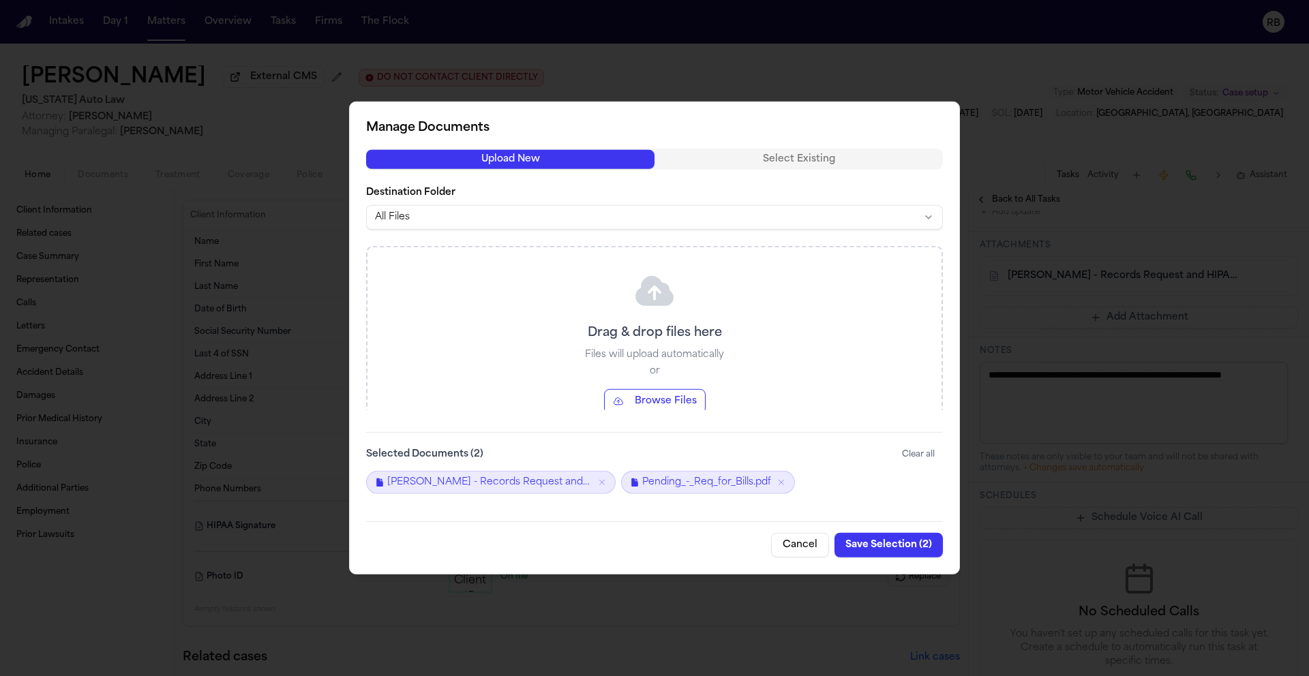
click at [890, 541] on button "Save Selection ( 2 )" at bounding box center [888, 545] width 108 height 25
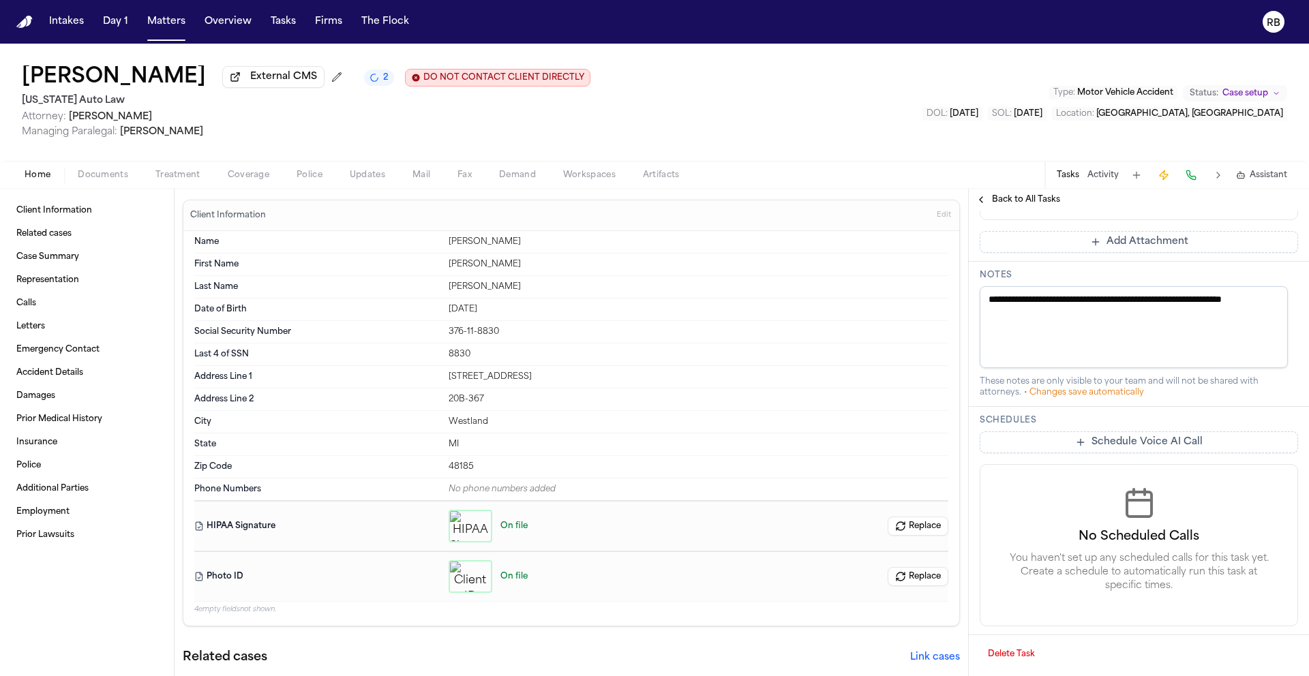
scroll to position [21, 0]
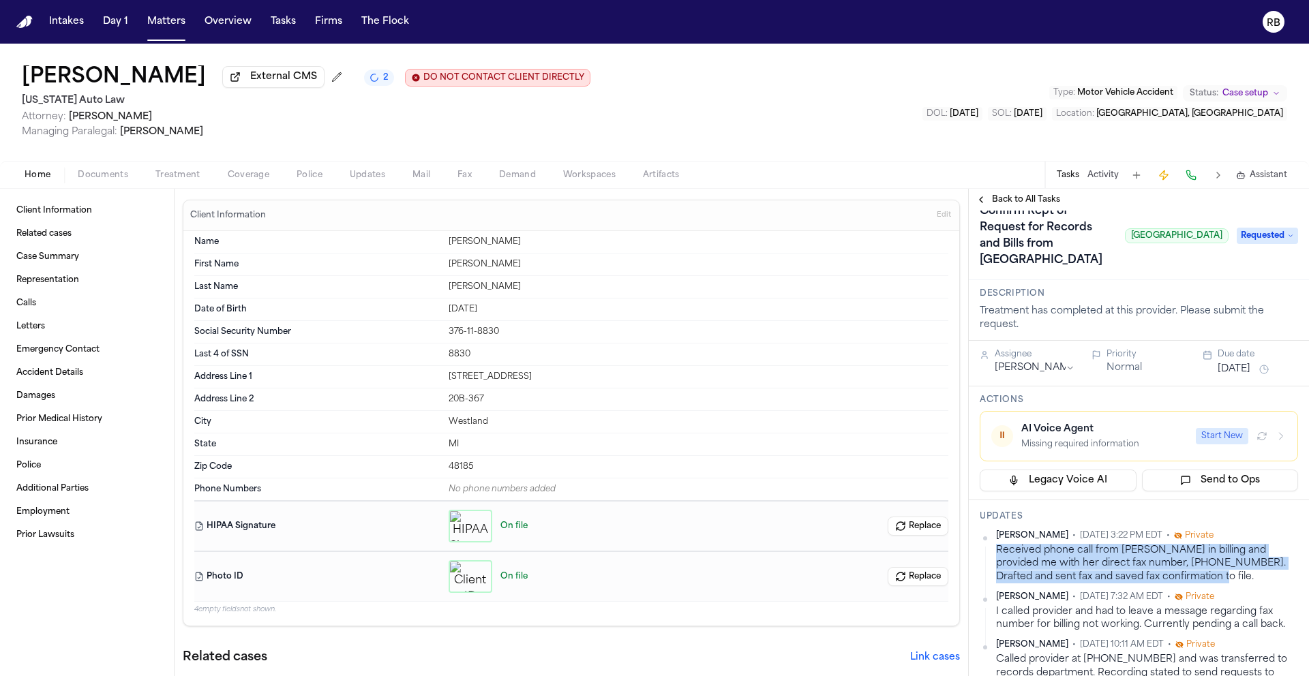
click at [1230, 376] on button "[DATE]" at bounding box center [1233, 370] width 33 height 14
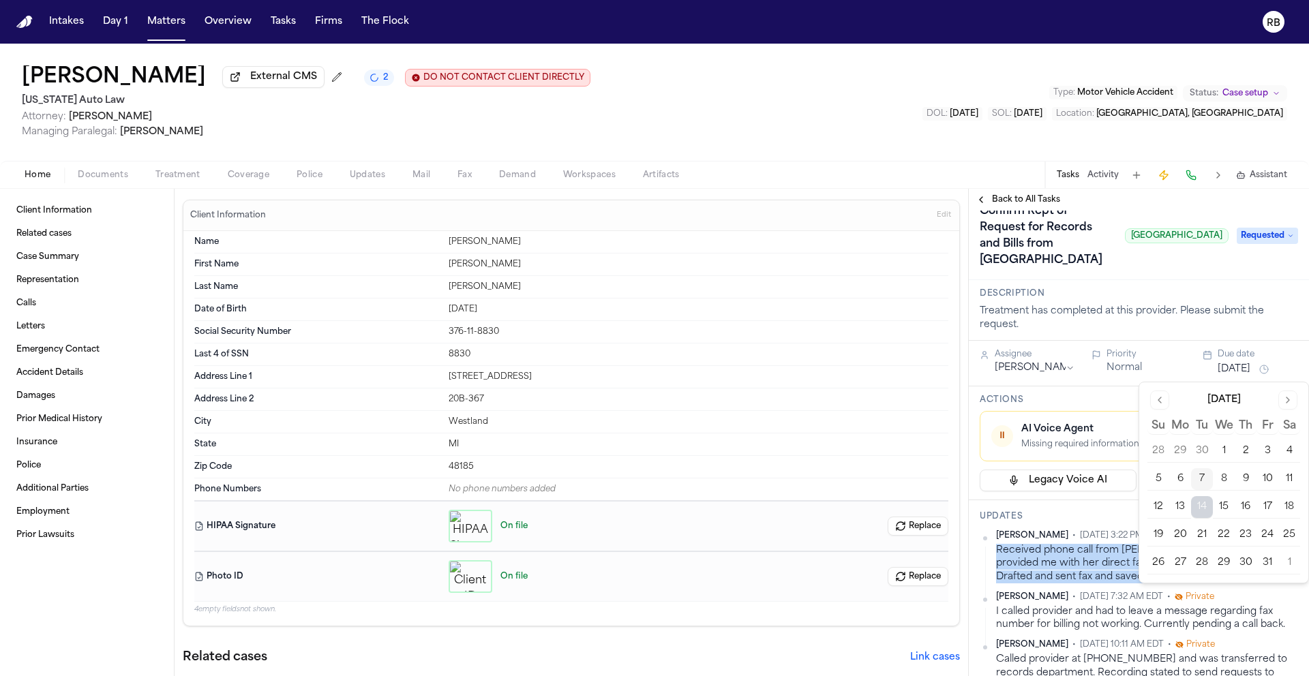
click at [1230, 376] on button "[DATE]" at bounding box center [1233, 370] width 33 height 14
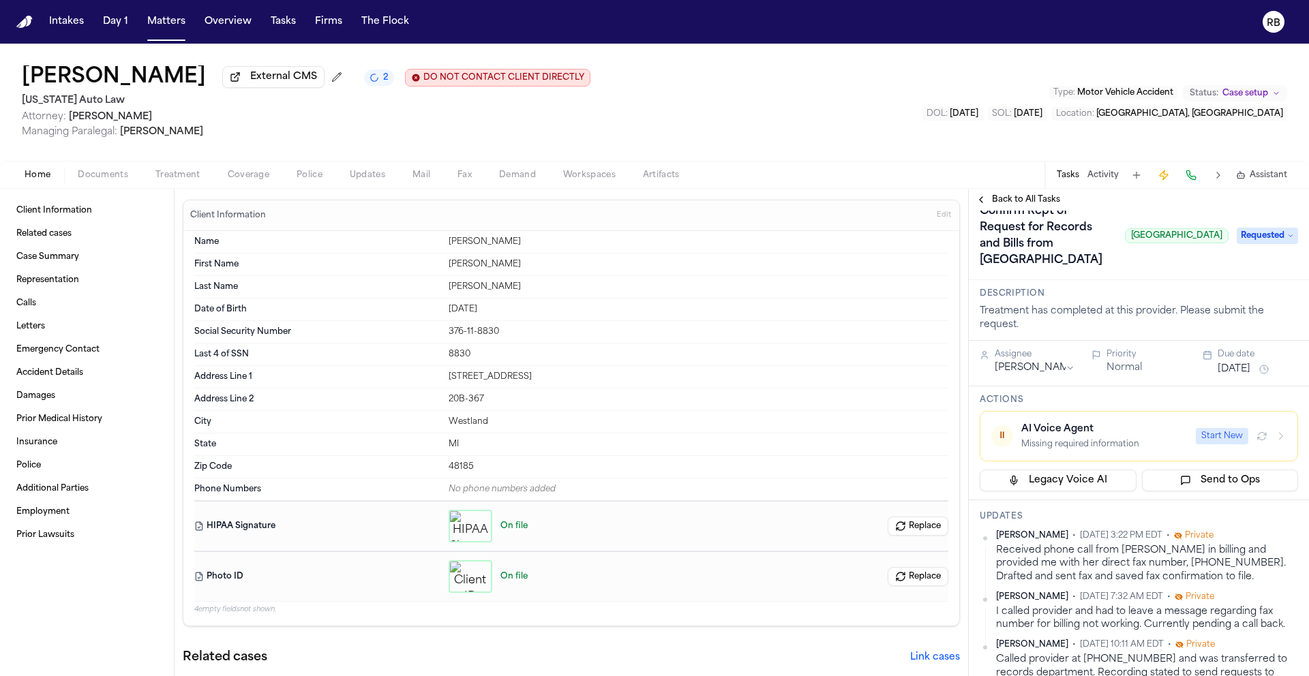
click at [1198, 267] on div "Confirm Rcpt of Request for Records and Bills from Garden City Hospital Garden …" at bounding box center [1103, 235] width 249 height 71
click at [943, 131] on div "Krystal Bynum External CMS 2 DO NOT CONTACT CLIENT DIRECTLY DO NOT CONTACT Mich…" at bounding box center [654, 102] width 1309 height 117
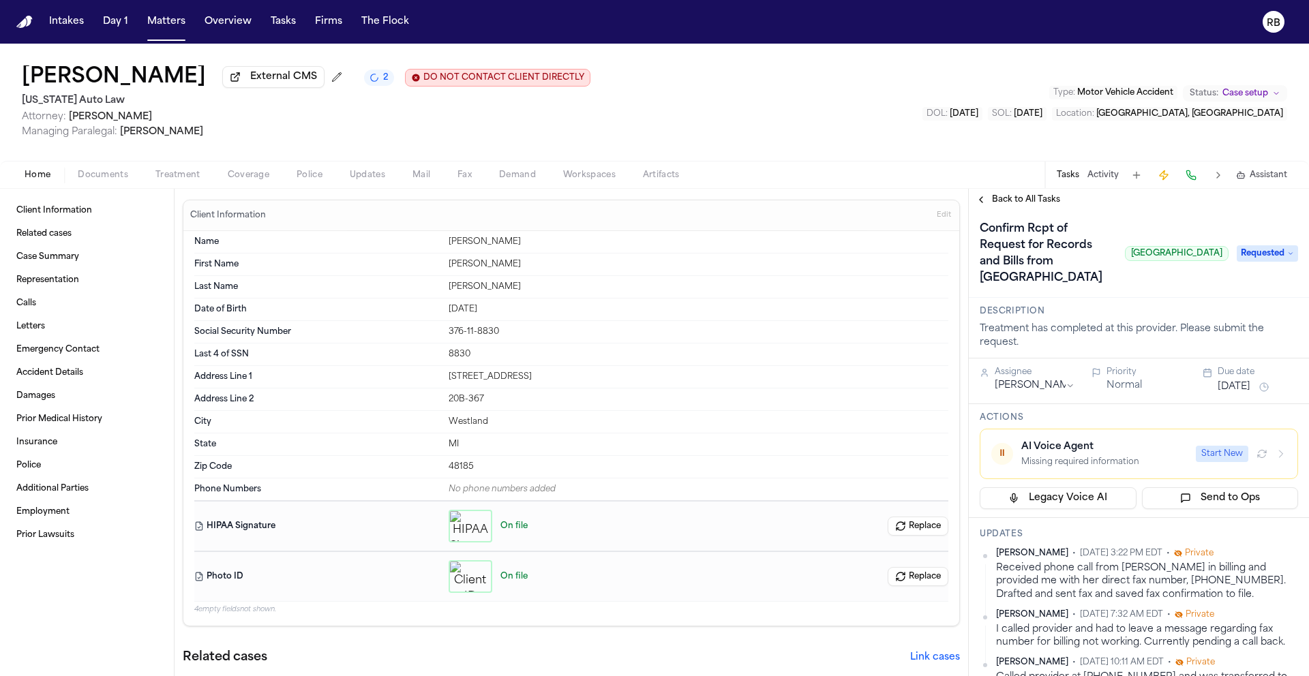
scroll to position [0, 0]
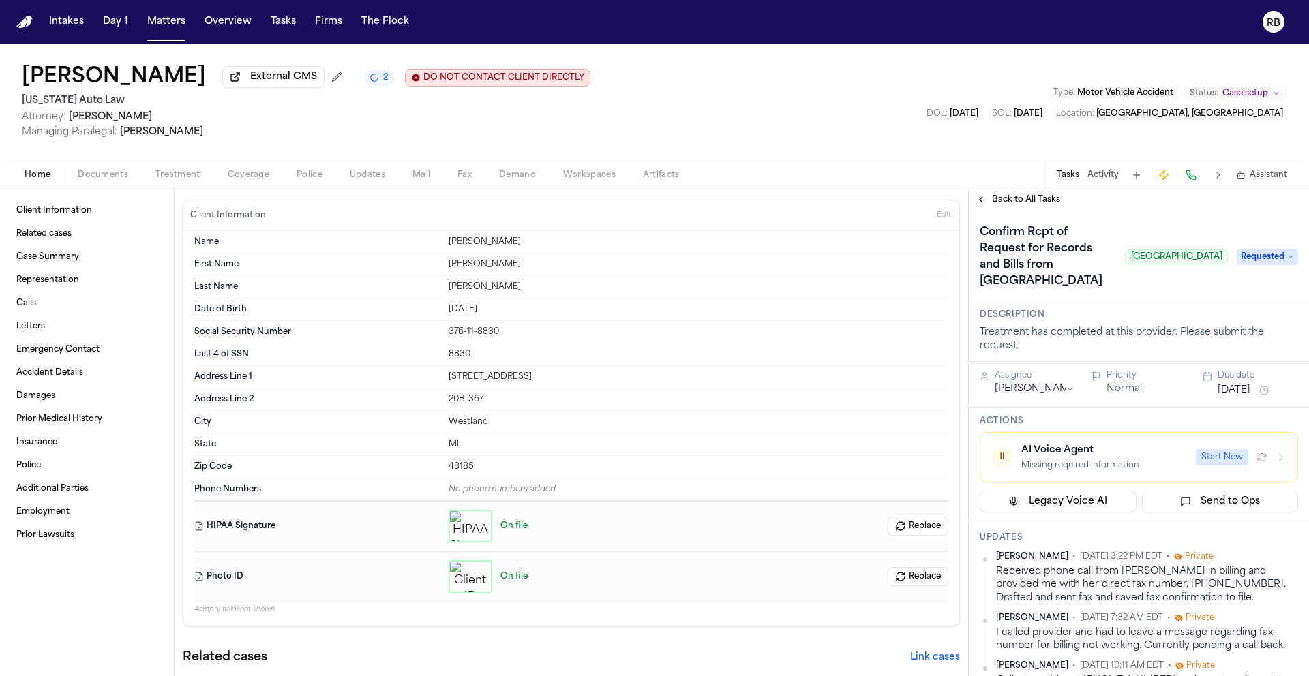
click at [820, 82] on div "Krystal Bynum External CMS 2 DO NOT CONTACT CLIENT DIRECTLY DO NOT CONTACT Mich…" at bounding box center [654, 102] width 1309 height 117
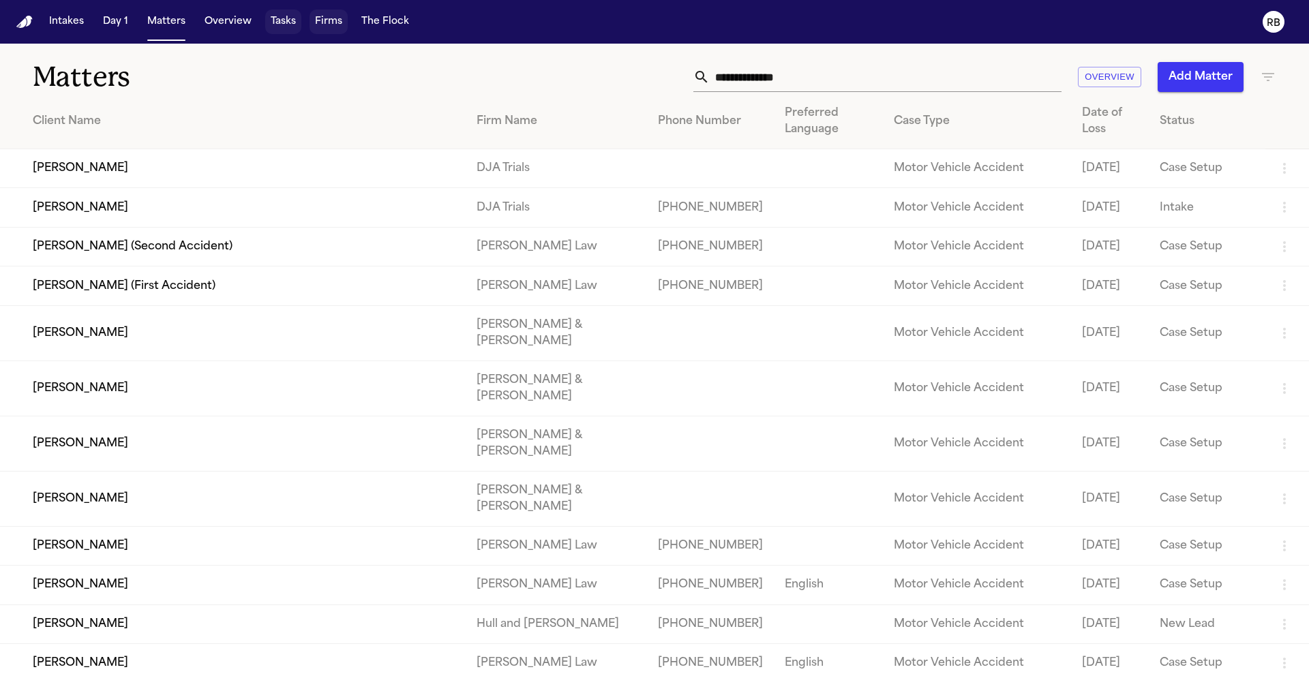
click at [276, 16] on button "Tasks" at bounding box center [283, 22] width 36 height 25
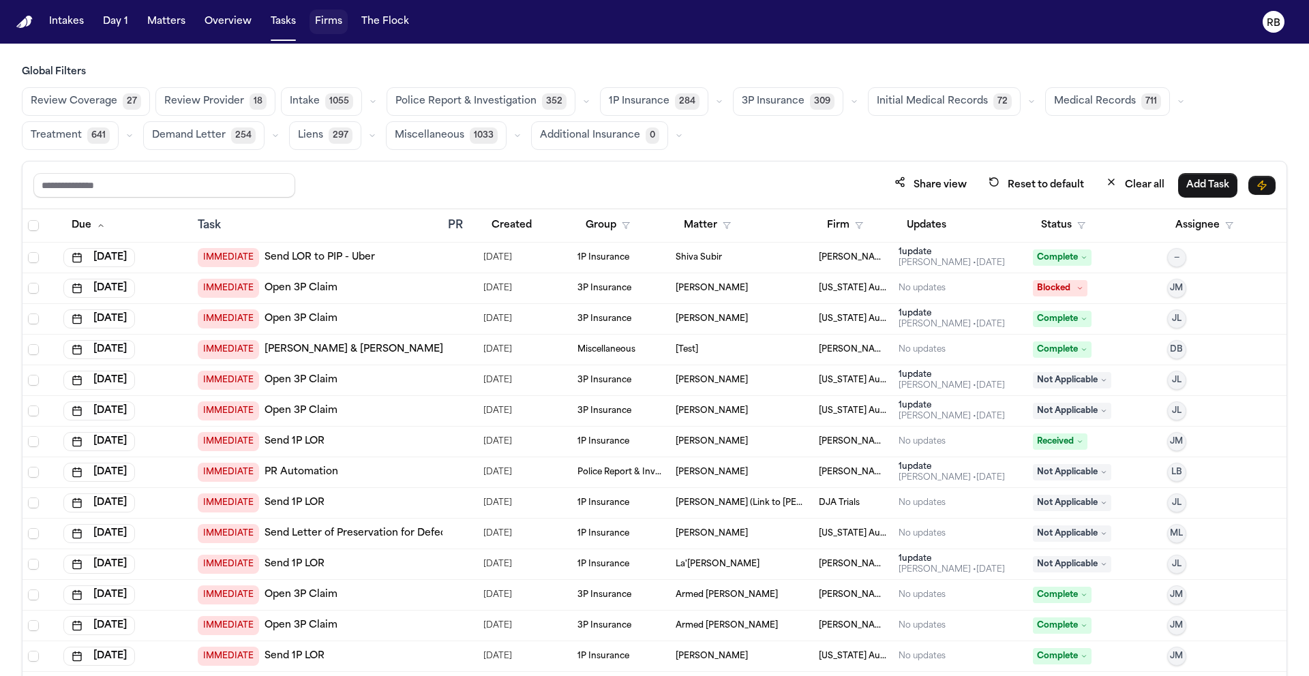
click at [855, 153] on div "Global Filters Review Coverage 27 Review Provider 18 Intake 1055 Police Report …" at bounding box center [654, 400] width 1265 height 671
click at [1093, 106] on span "Medical Records" at bounding box center [1095, 102] width 82 height 14
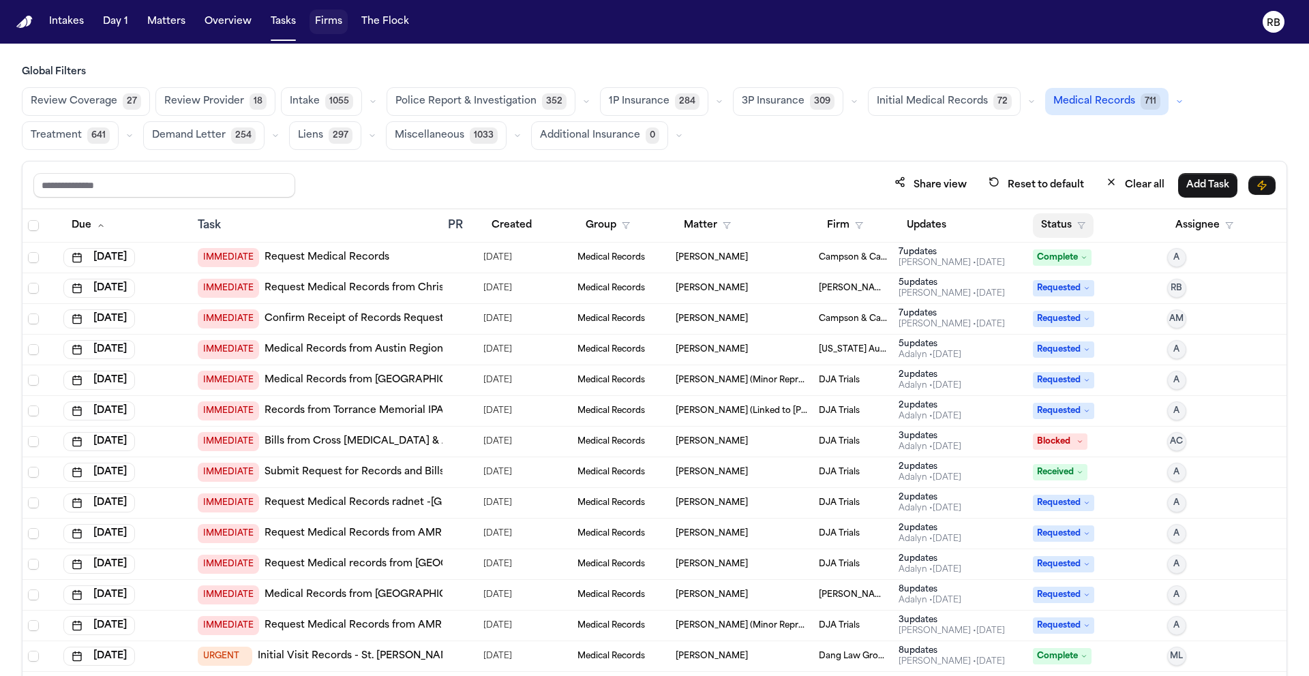
click at [1046, 222] on button "Status" at bounding box center [1063, 225] width 61 height 25
click at [1091, 264] on input "text" at bounding box center [1099, 260] width 133 height 25
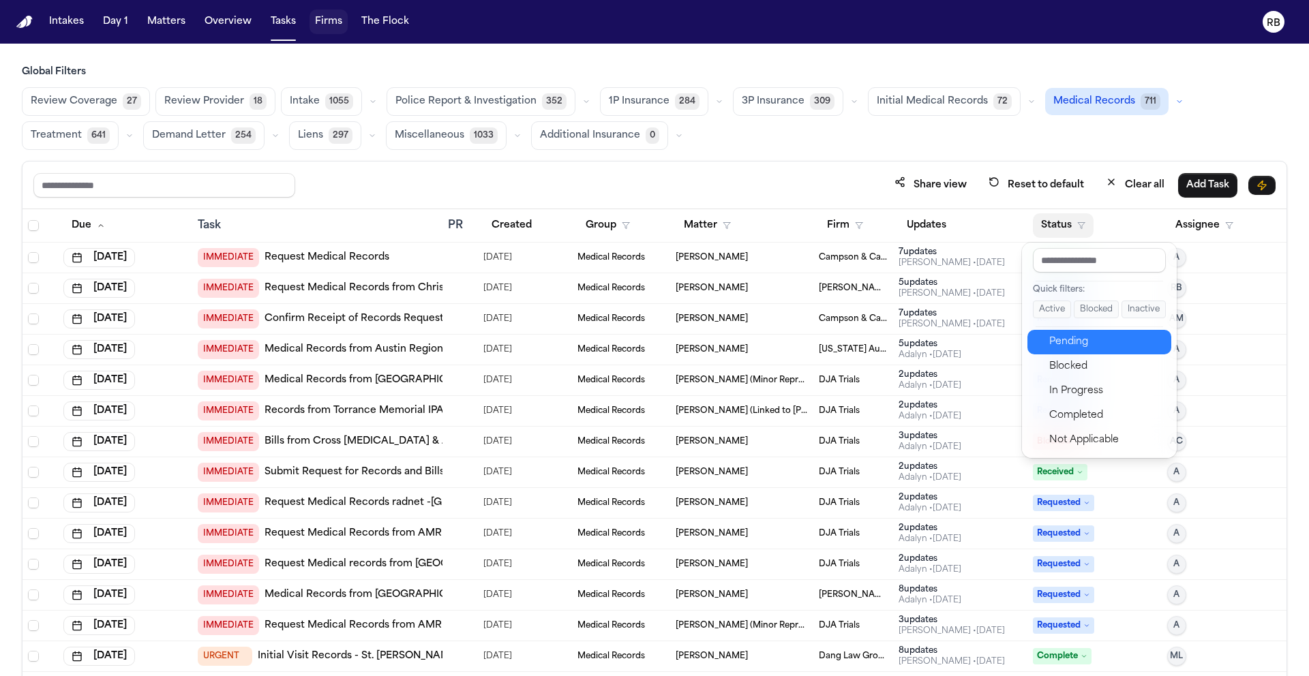
click at [1107, 344] on div "Pending" at bounding box center [1106, 342] width 114 height 16
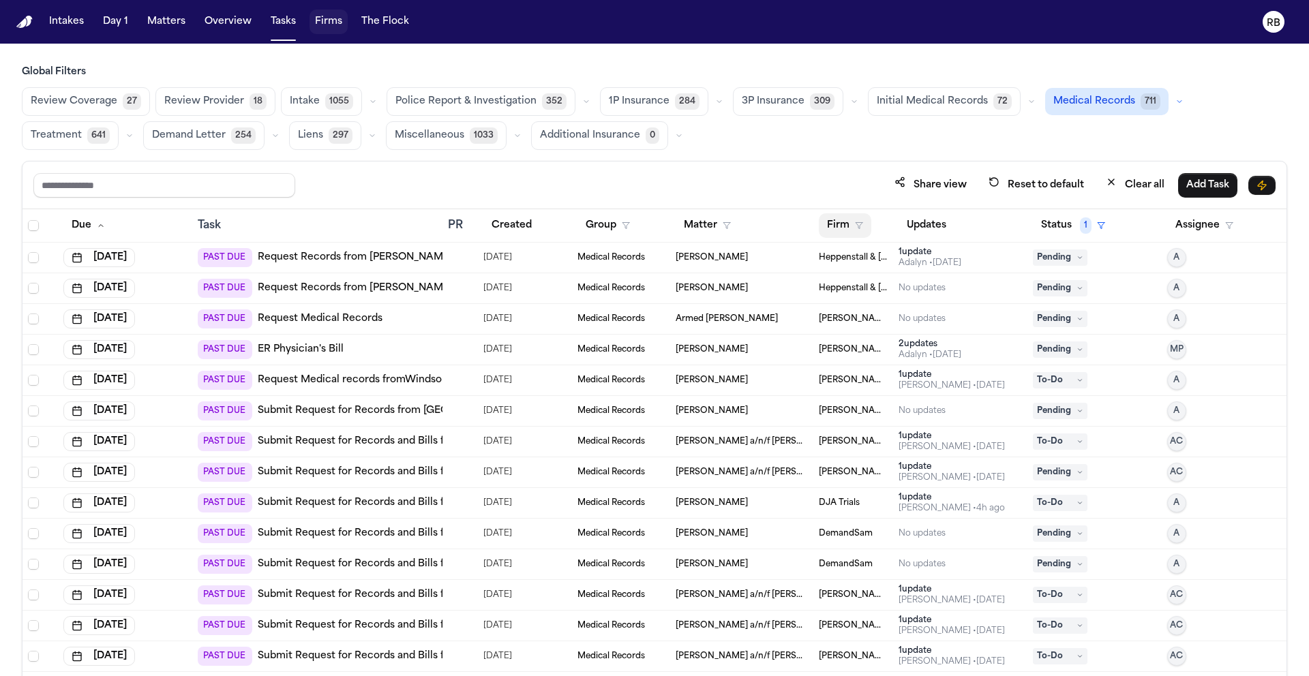
click at [828, 227] on button "Firm" at bounding box center [845, 225] width 52 height 25
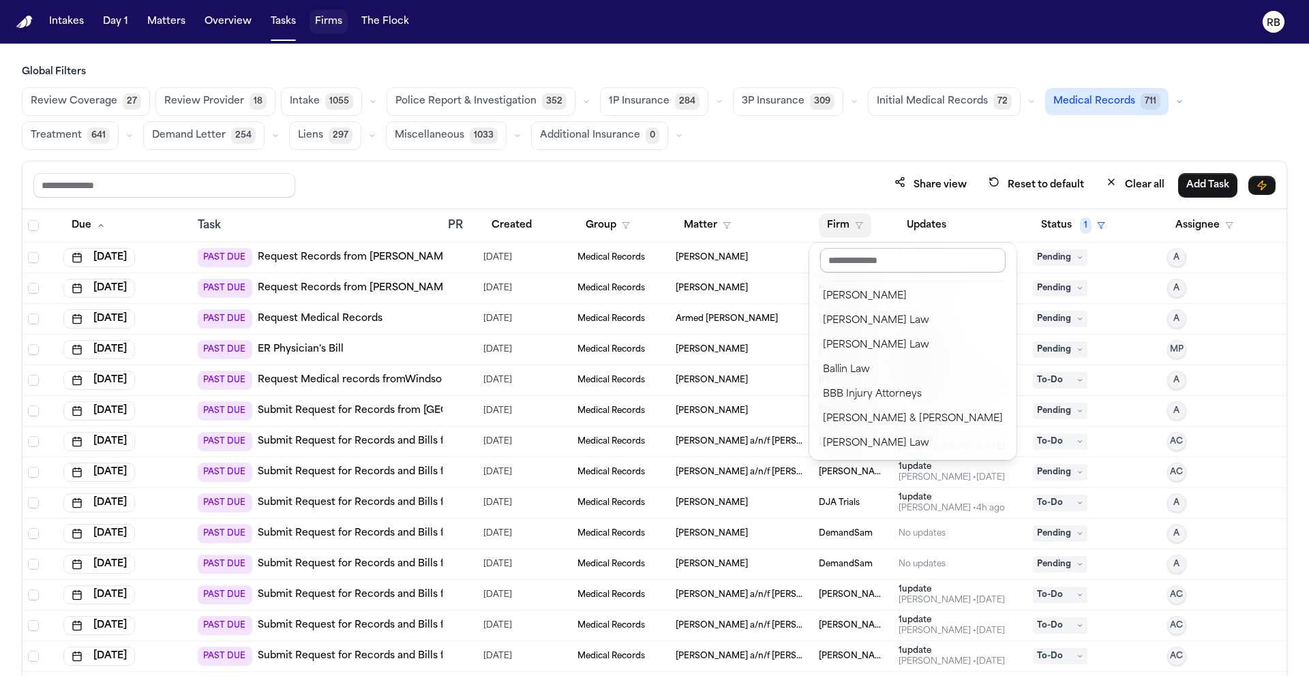
click at [861, 265] on input "text" at bounding box center [912, 260] width 185 height 25
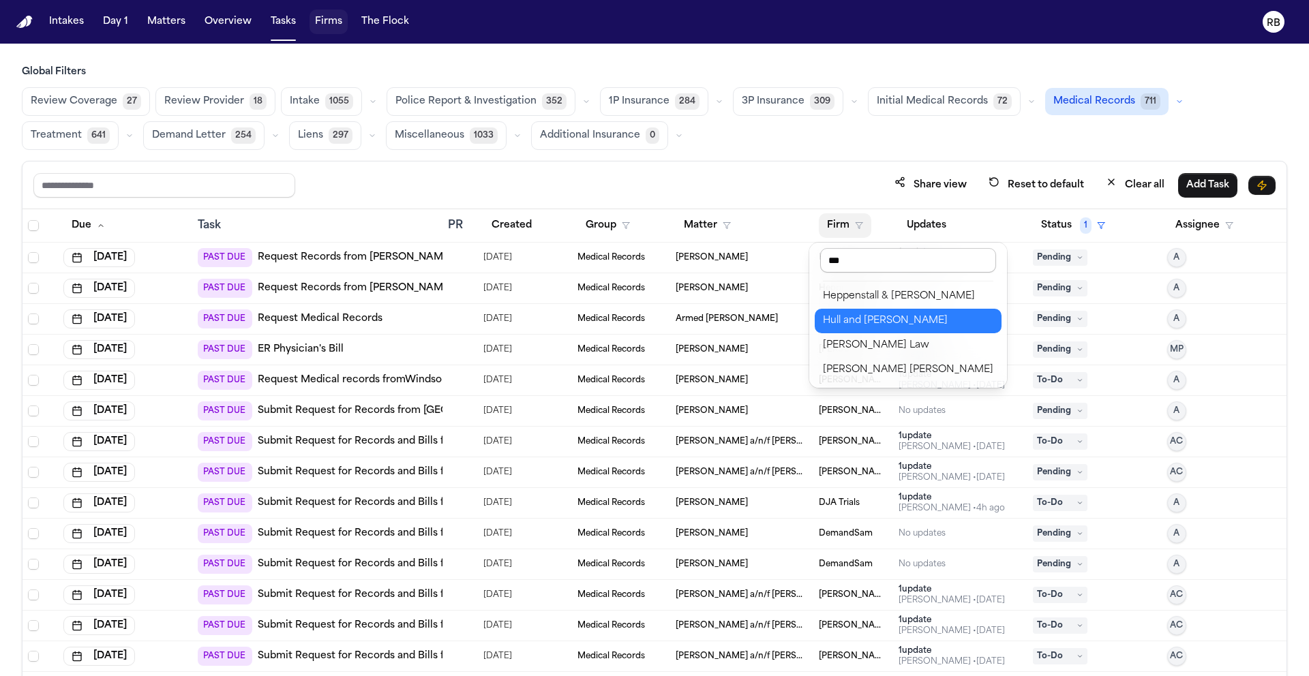
type input "****"
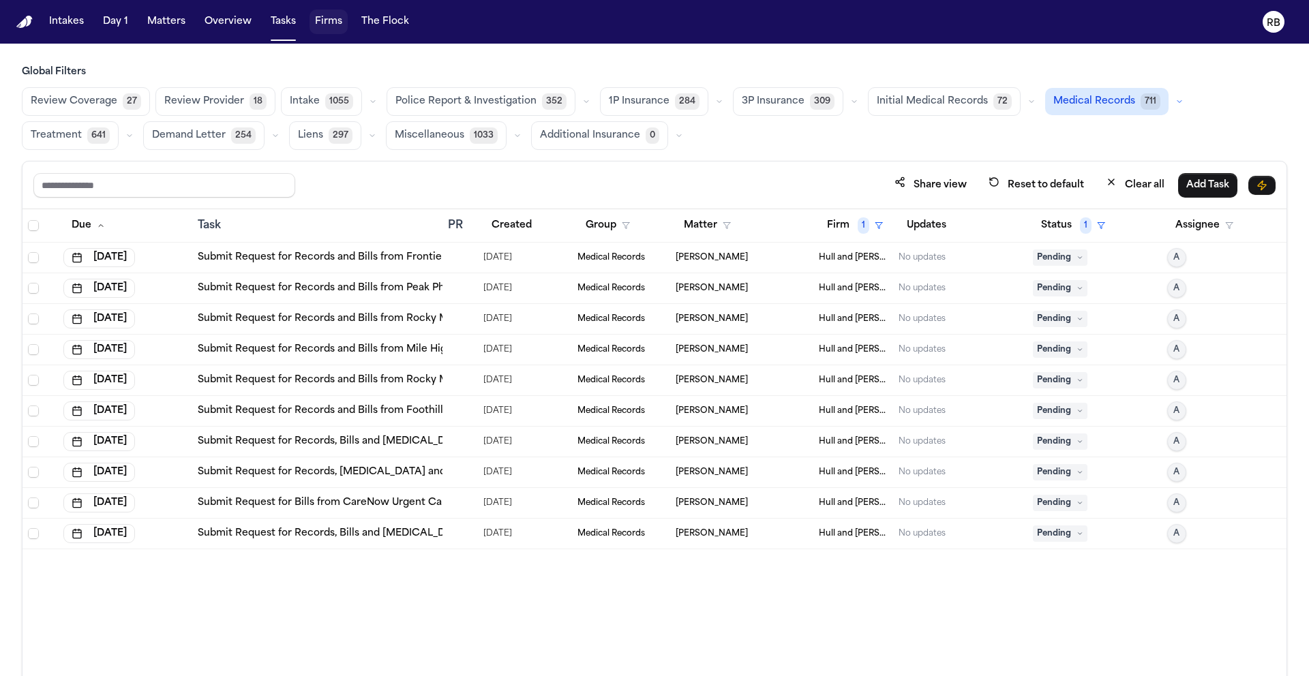
click at [823, 194] on div "Share view Reset to default Clear all Add Task" at bounding box center [654, 184] width 1242 height 25
click at [825, 194] on div "Share view Reset to default Clear all Add Task" at bounding box center [654, 184] width 1242 height 25
click at [934, 102] on span "Initial Medical Records" at bounding box center [932, 102] width 111 height 14
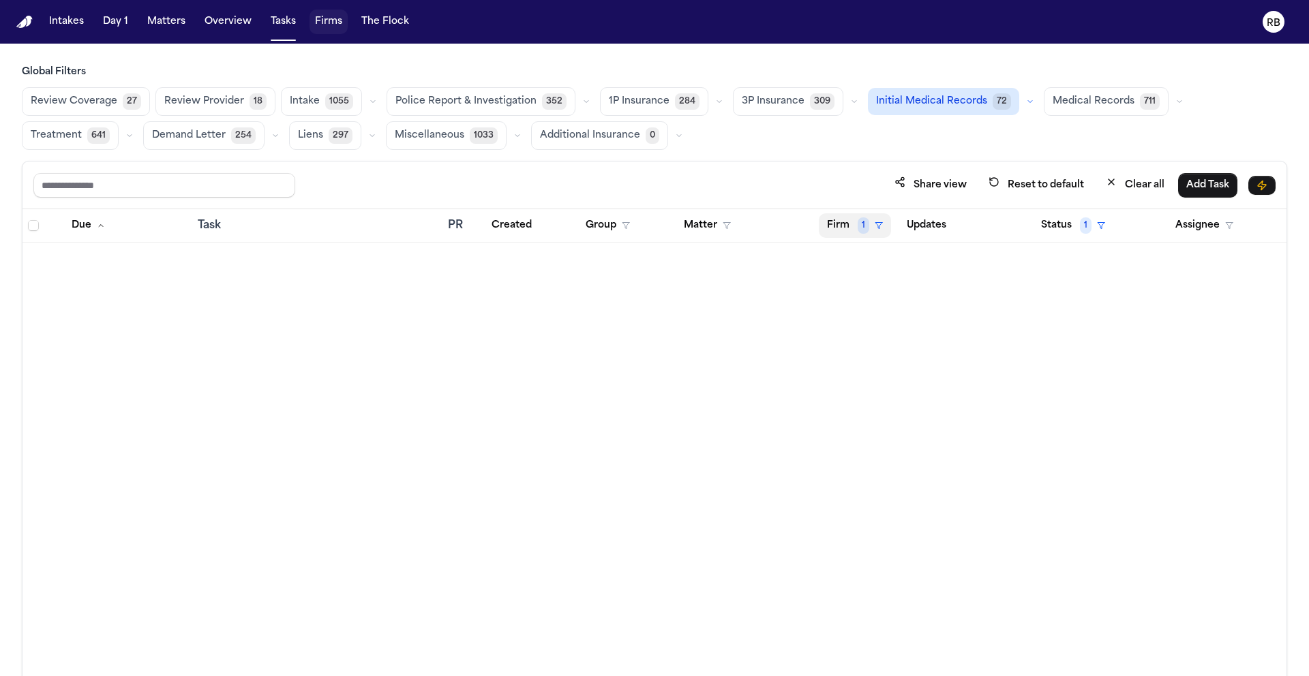
click at [843, 229] on button "Firm 1" at bounding box center [855, 225] width 72 height 25
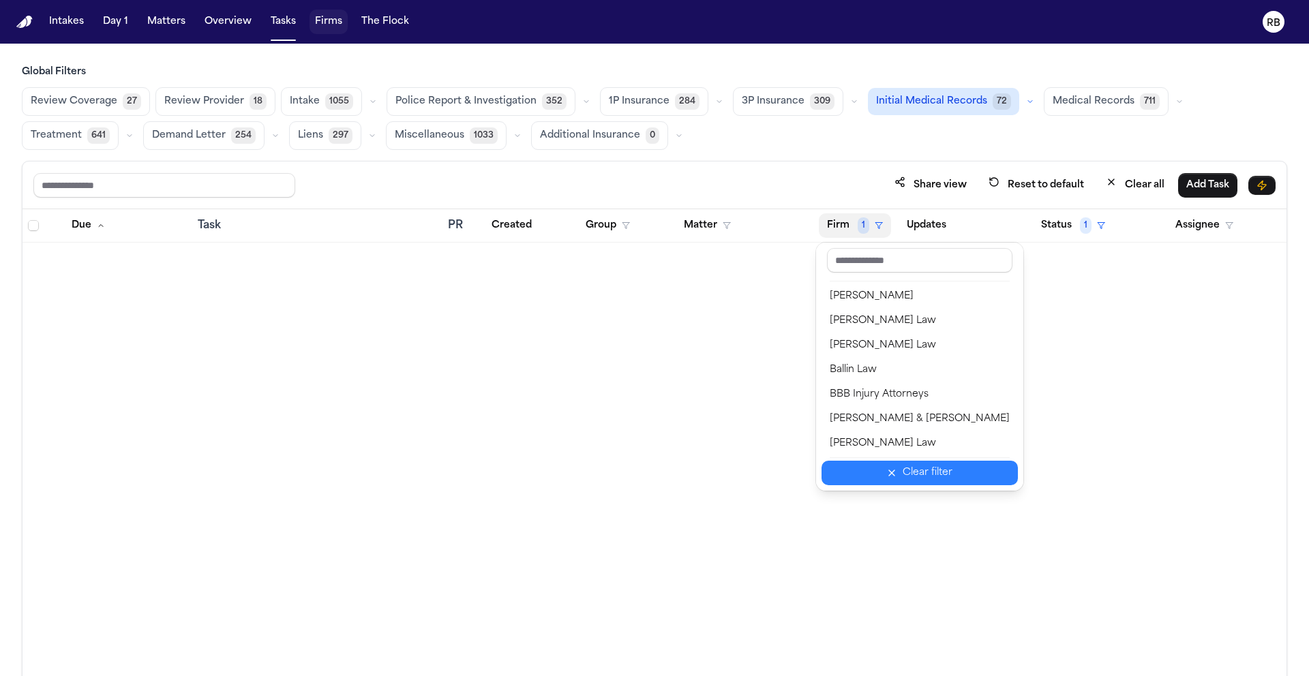
click at [886, 478] on icon "button" at bounding box center [891, 473] width 11 height 11
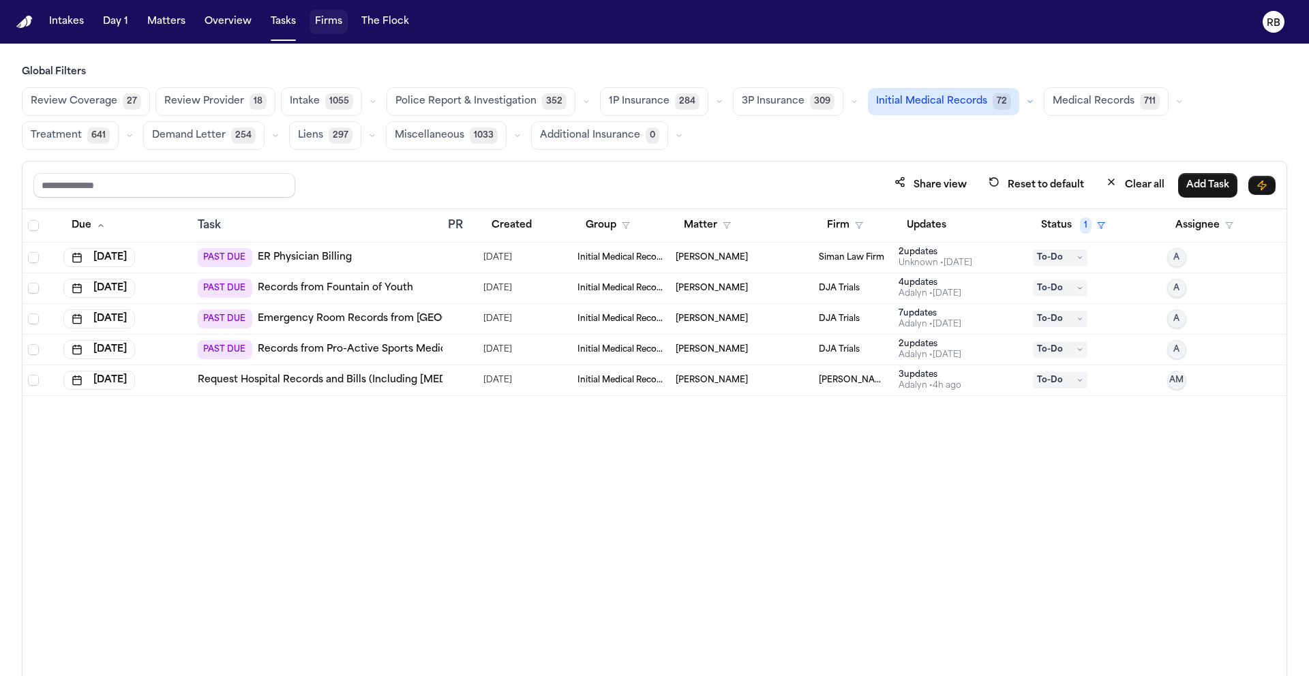
click at [782, 127] on div "Review Coverage 27 Review Provider 18 Intake 1055 Police Report & Investigation…" at bounding box center [654, 118] width 1265 height 63
click at [790, 127] on div "Review Coverage 27 Review Provider 18 Intake 1055 Police Report & Investigation…" at bounding box center [654, 118] width 1265 height 63
click at [1073, 106] on span "Medical Records" at bounding box center [1093, 102] width 82 height 14
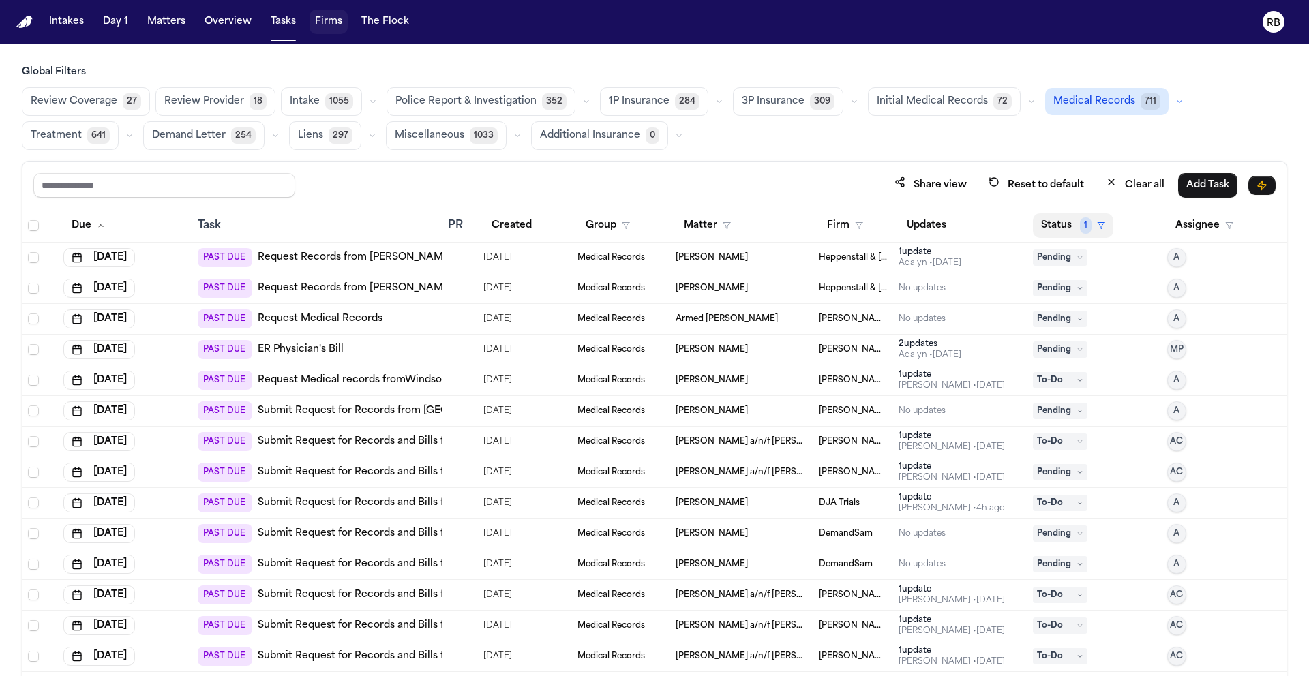
click at [1059, 226] on button "Status 1" at bounding box center [1073, 225] width 80 height 25
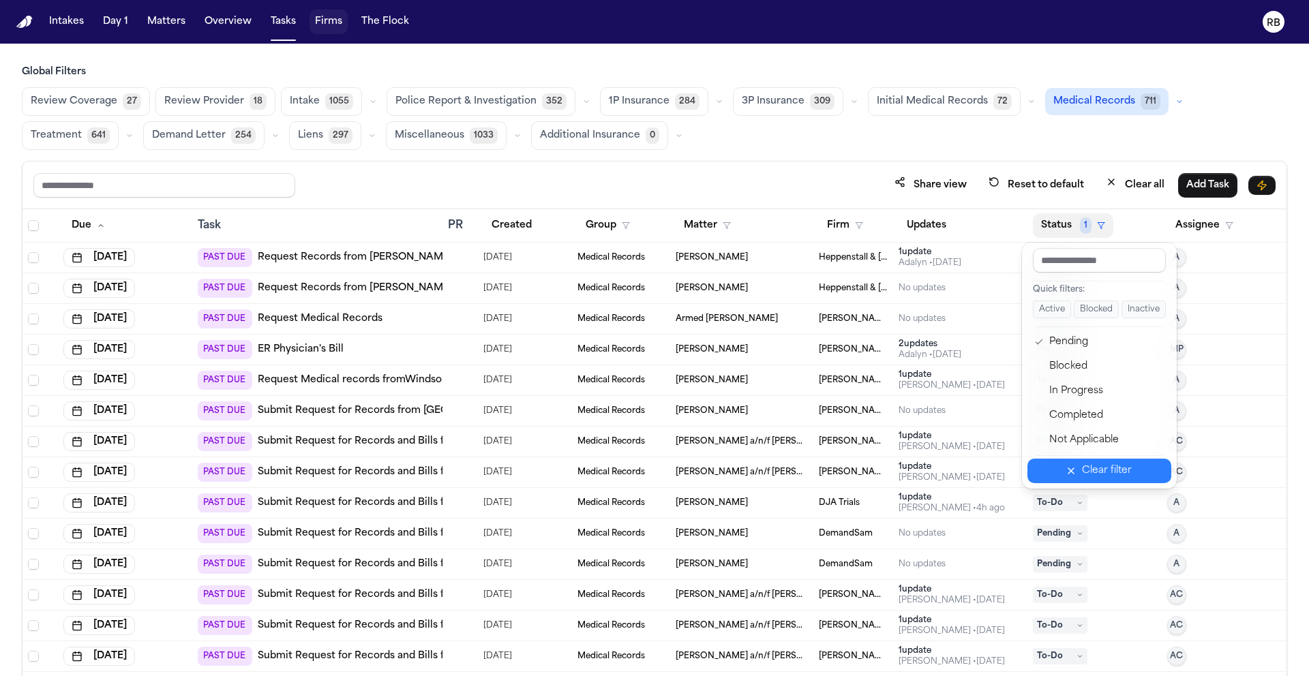
click at [1095, 464] on div "Clear filter" at bounding box center [1107, 471] width 50 height 16
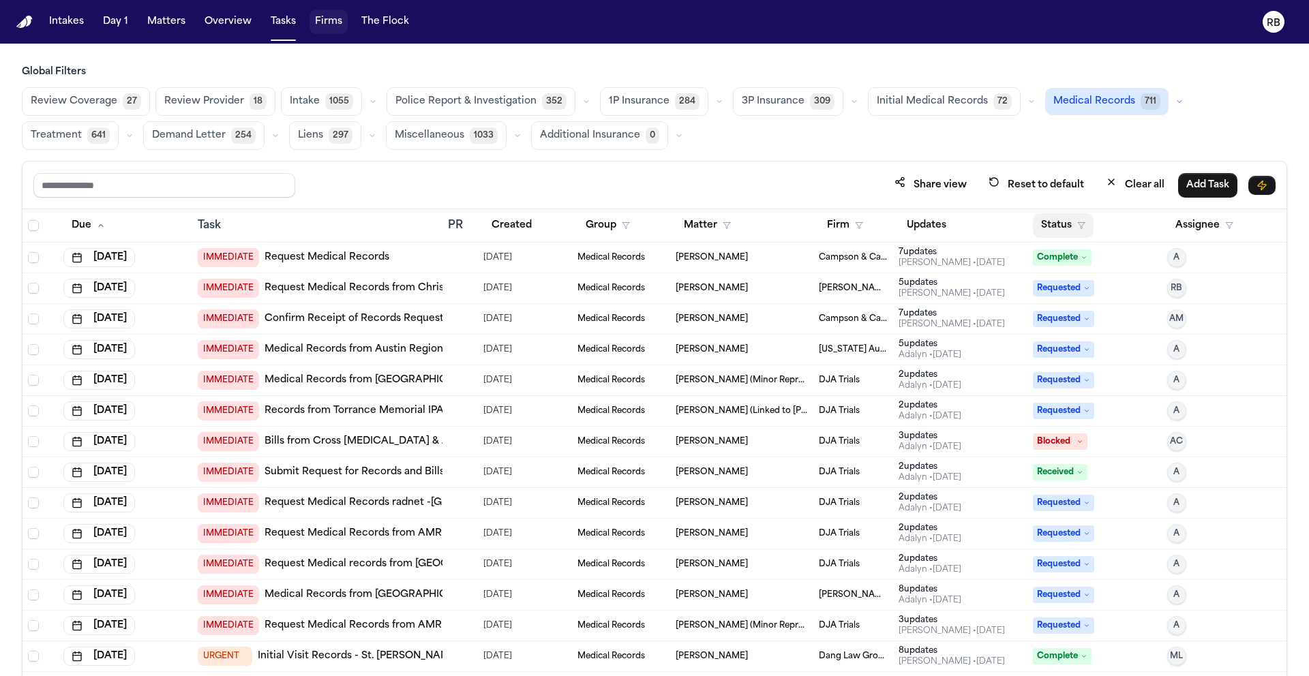
click at [1048, 222] on button "Status" at bounding box center [1063, 225] width 61 height 25
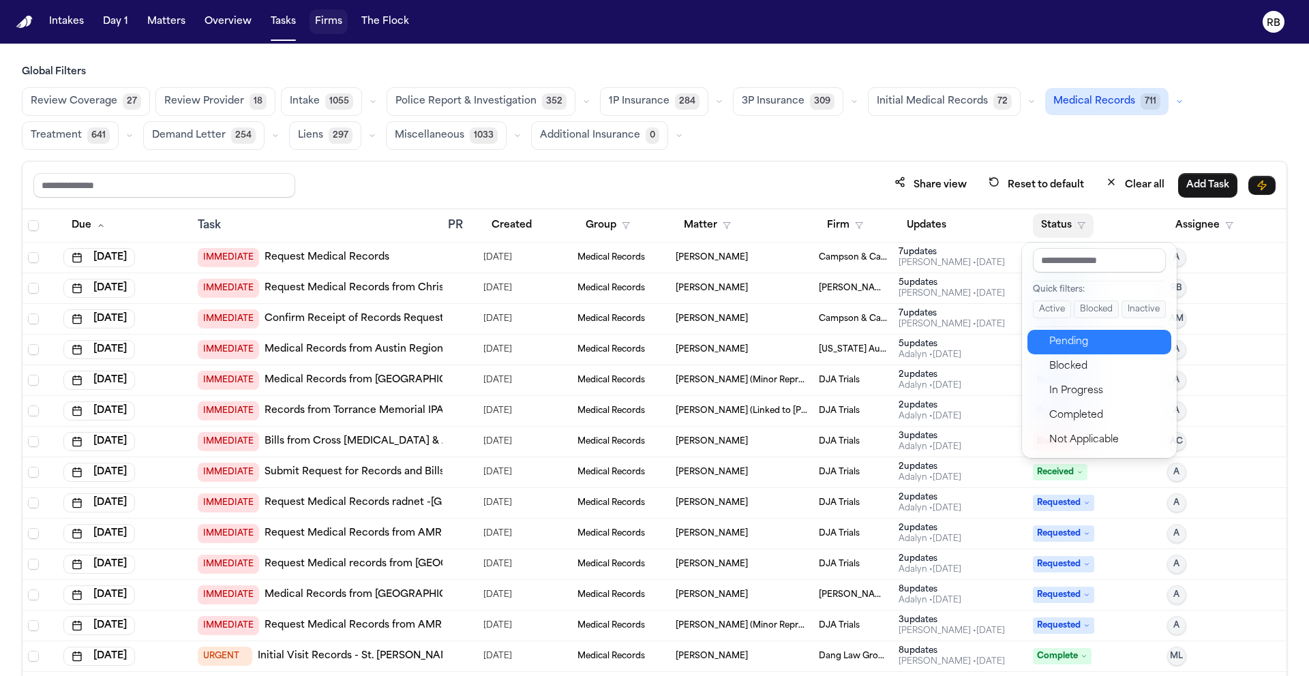
click at [1073, 348] on div "Pending" at bounding box center [1106, 342] width 114 height 16
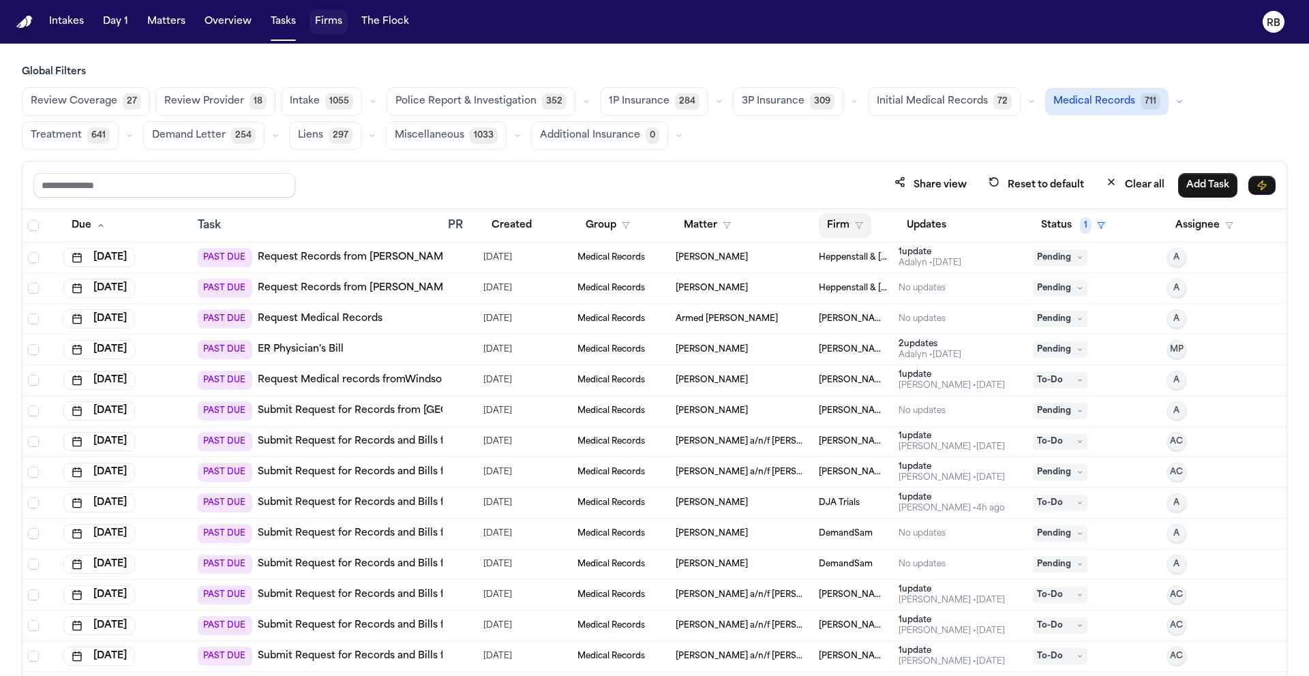
click at [839, 222] on button "Firm" at bounding box center [845, 225] width 52 height 25
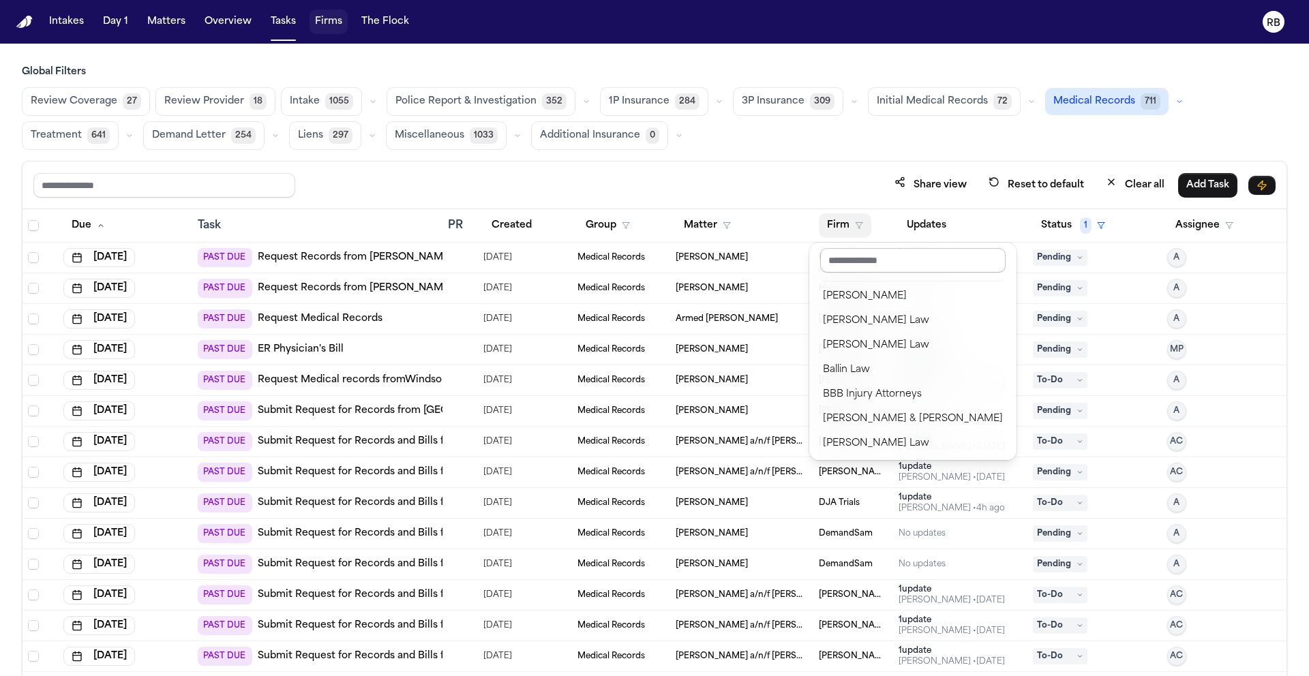
click at [872, 260] on input "text" at bounding box center [912, 260] width 185 height 25
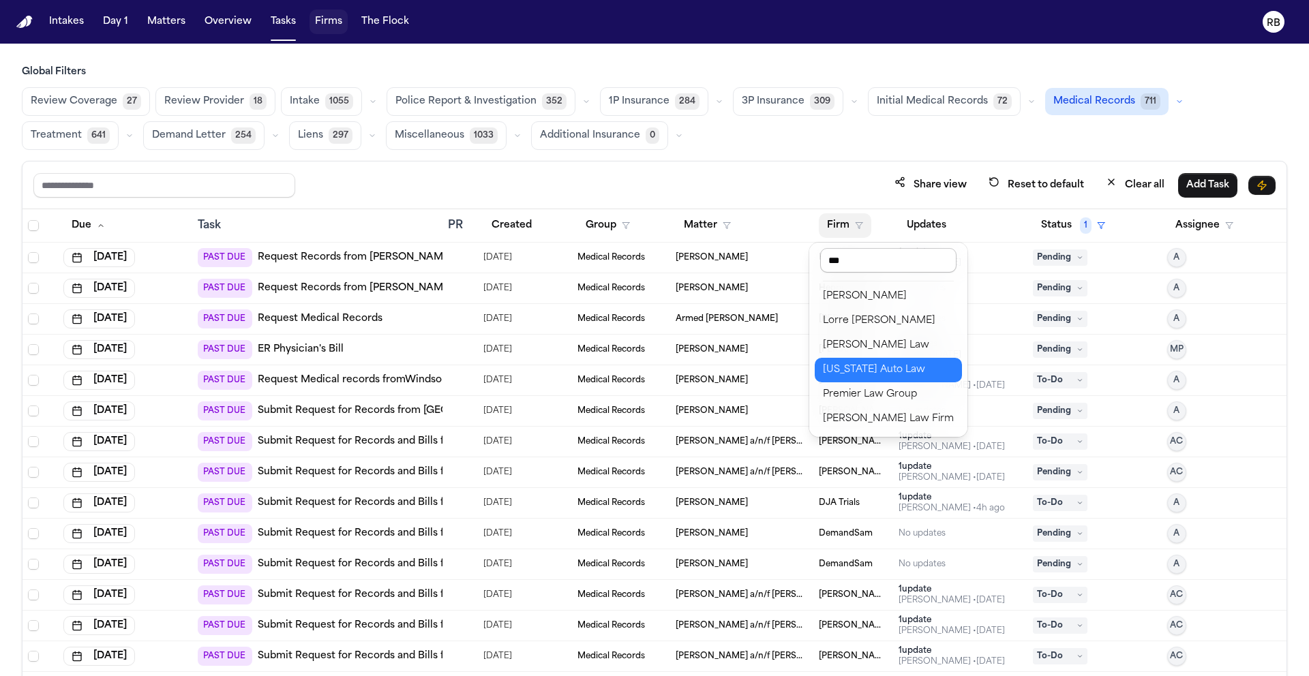
type input "****"
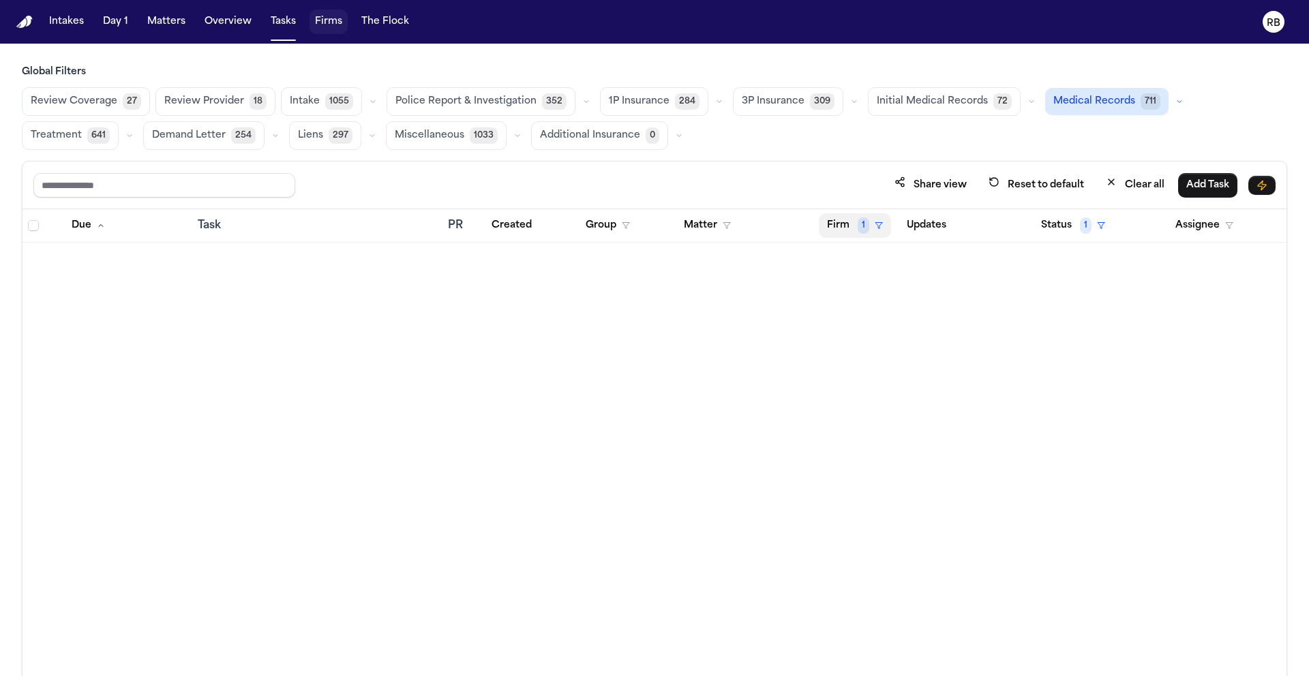
click at [840, 224] on button "Firm 1" at bounding box center [855, 225] width 72 height 25
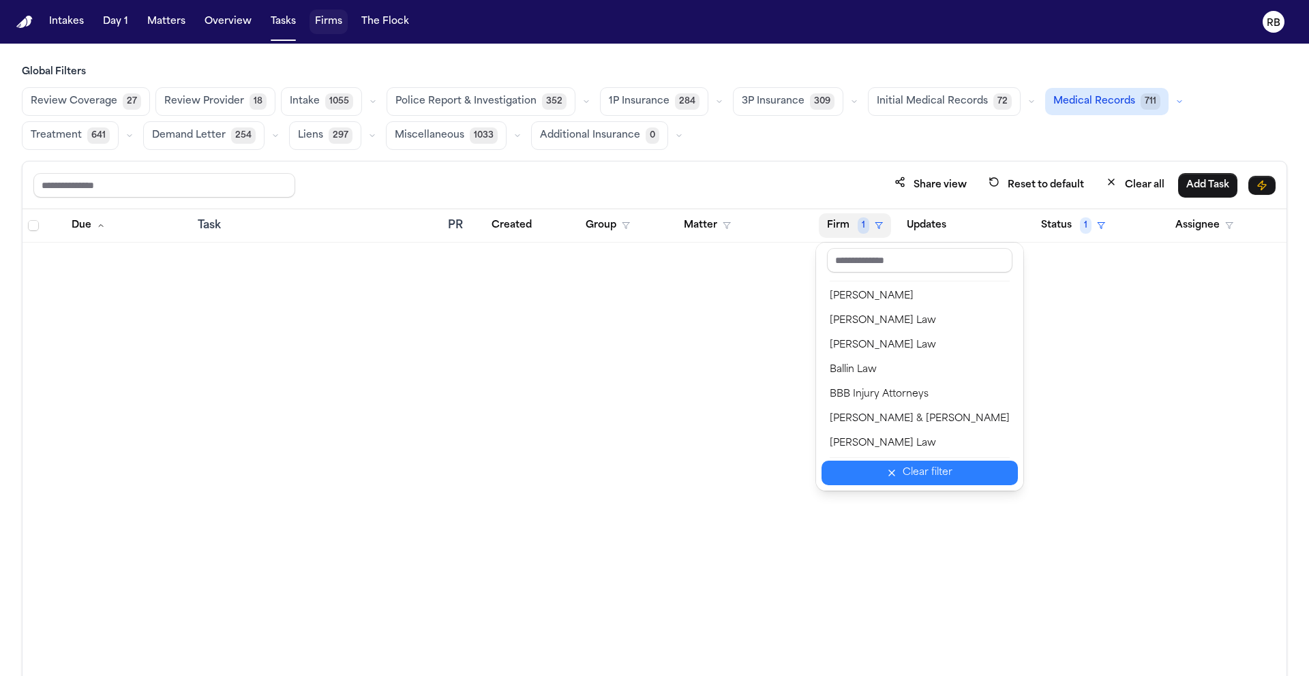
click at [902, 467] on div "Clear filter" at bounding box center [927, 473] width 50 height 16
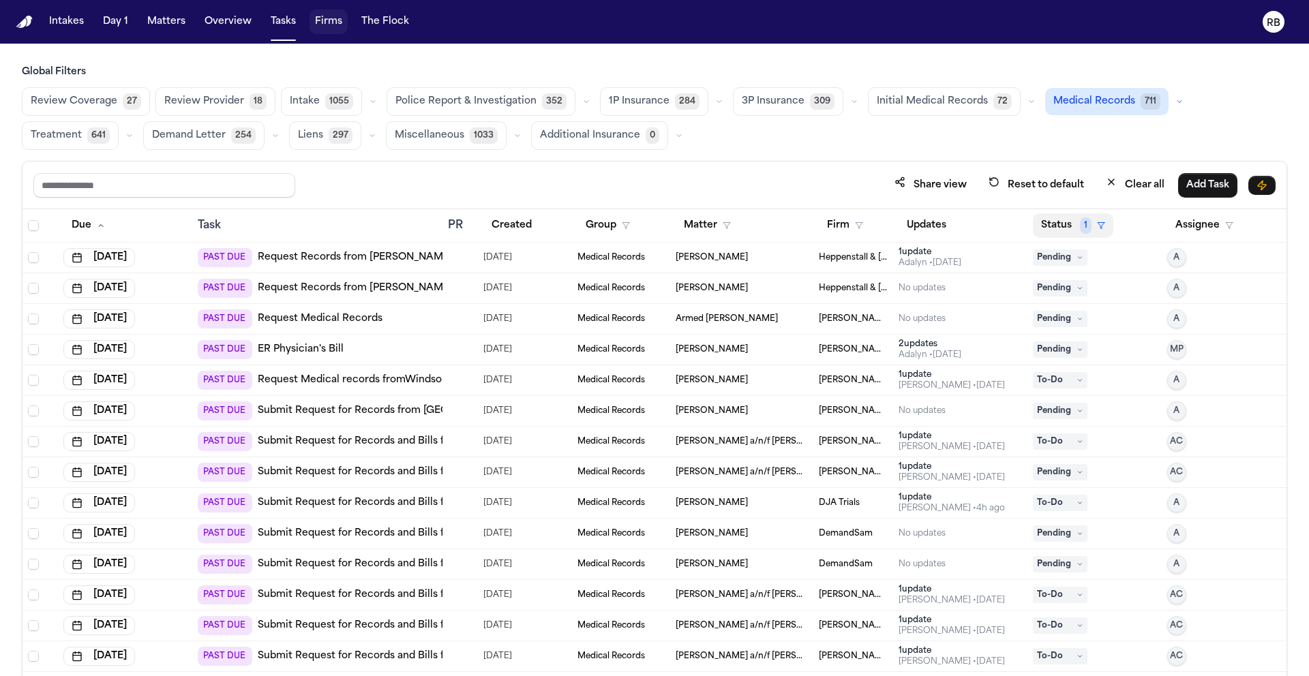
click at [1050, 230] on button "Status 1" at bounding box center [1073, 225] width 80 height 25
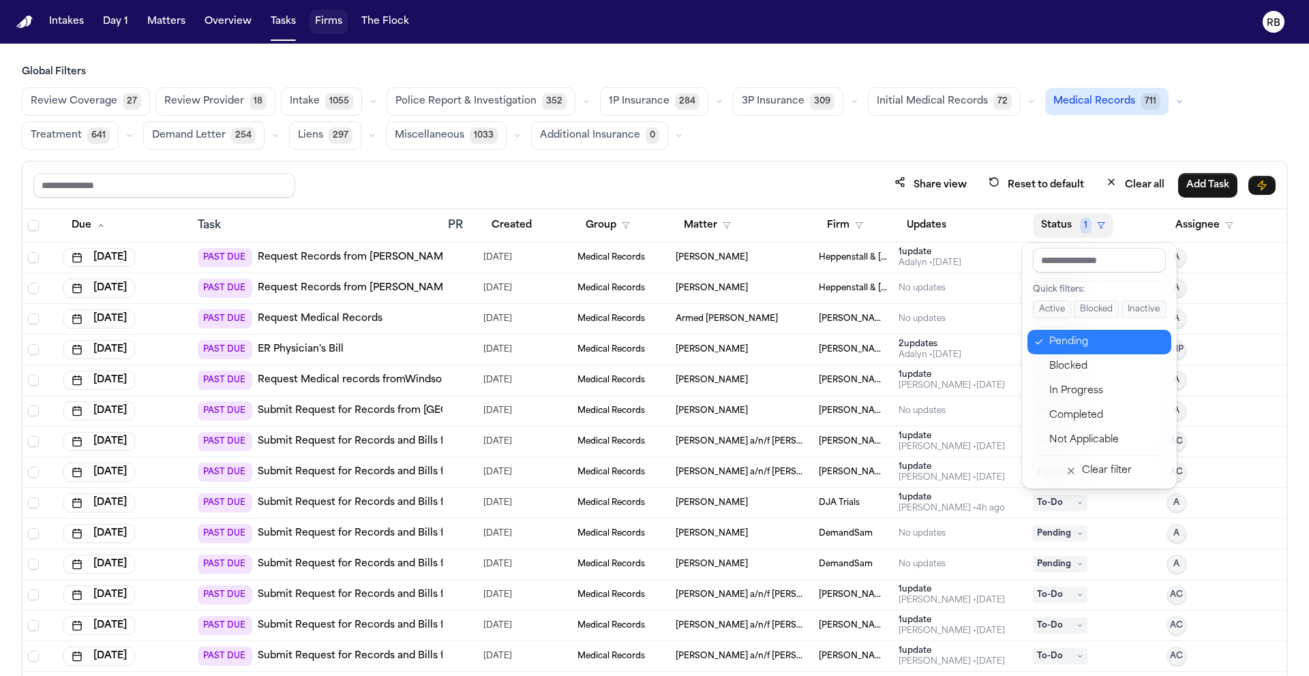
click at [1080, 334] on div "Pending" at bounding box center [1106, 342] width 114 height 16
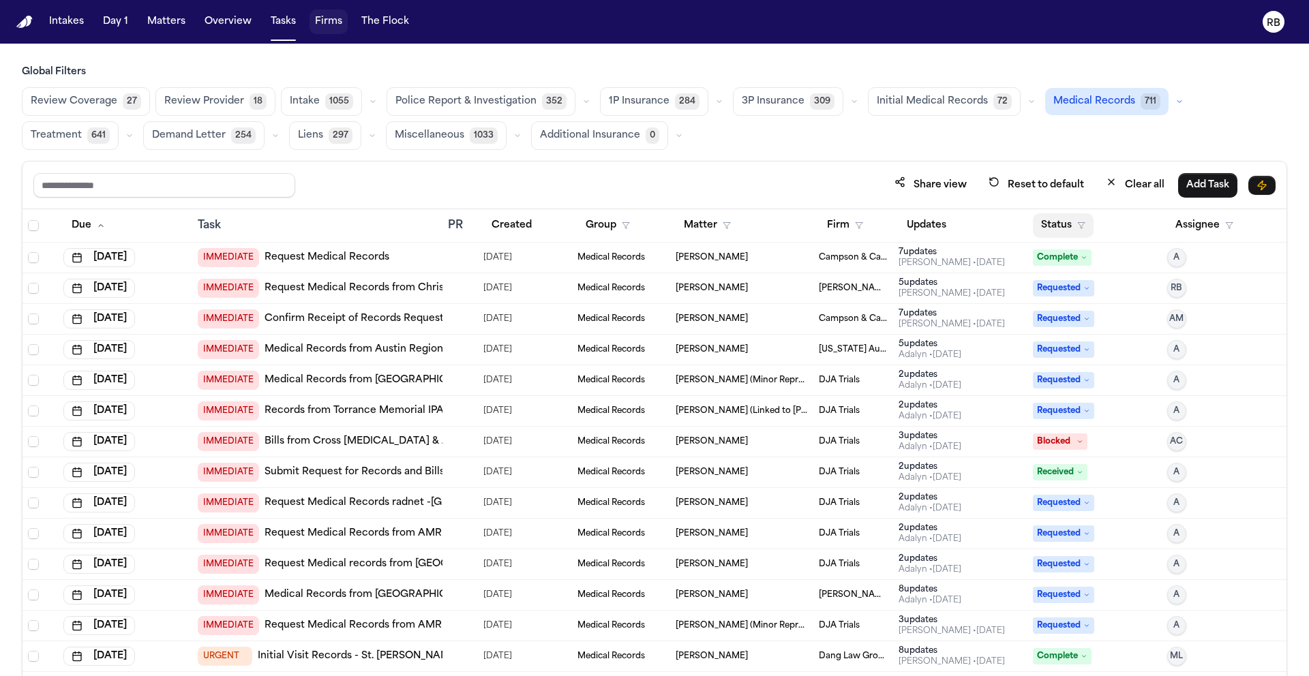
click at [1055, 216] on button "Status" at bounding box center [1063, 225] width 61 height 25
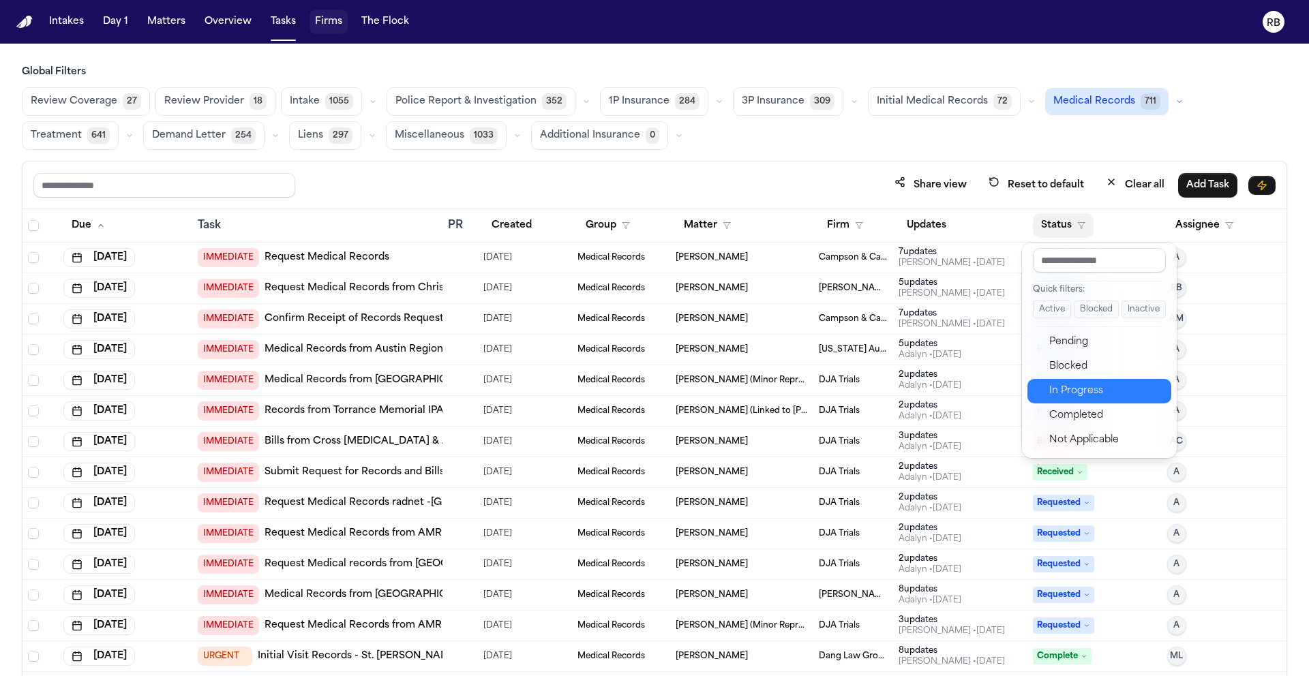
click at [1086, 395] on div "In Progress" at bounding box center [1106, 391] width 114 height 16
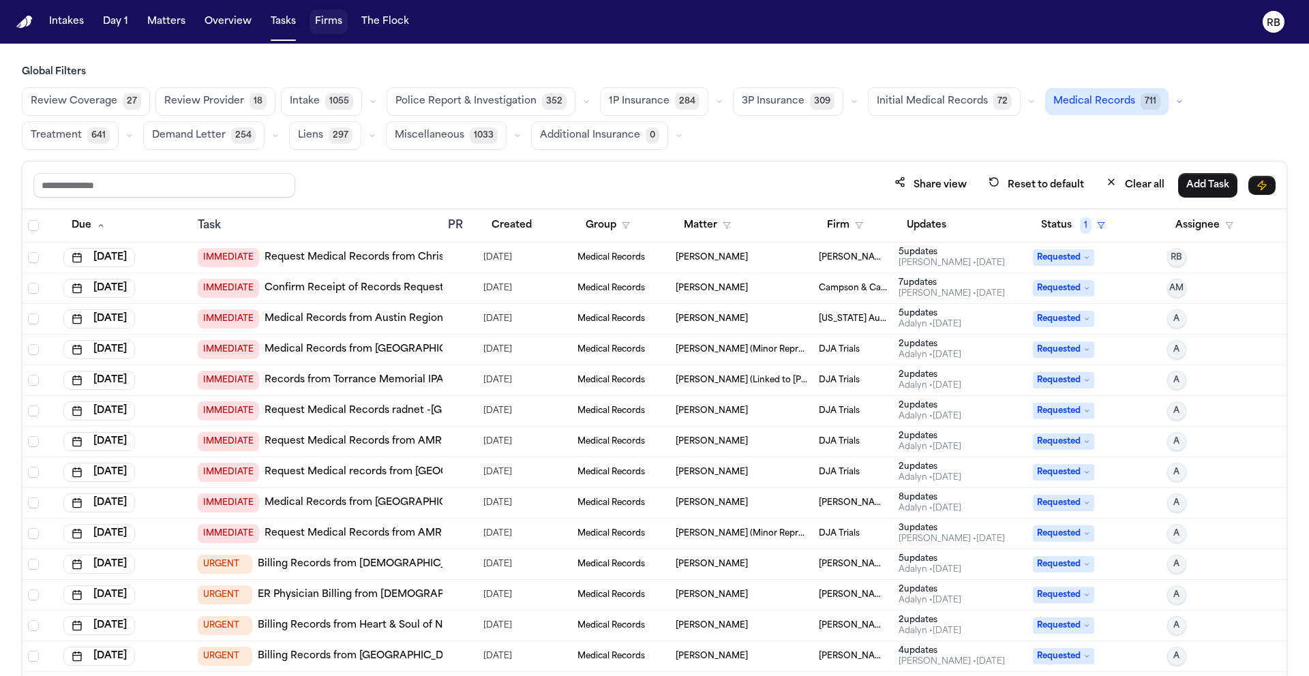
click at [828, 179] on div "Share view Reset to default Clear all Add Task" at bounding box center [654, 184] width 1242 height 25
click at [839, 228] on button "Firm" at bounding box center [845, 225] width 52 height 25
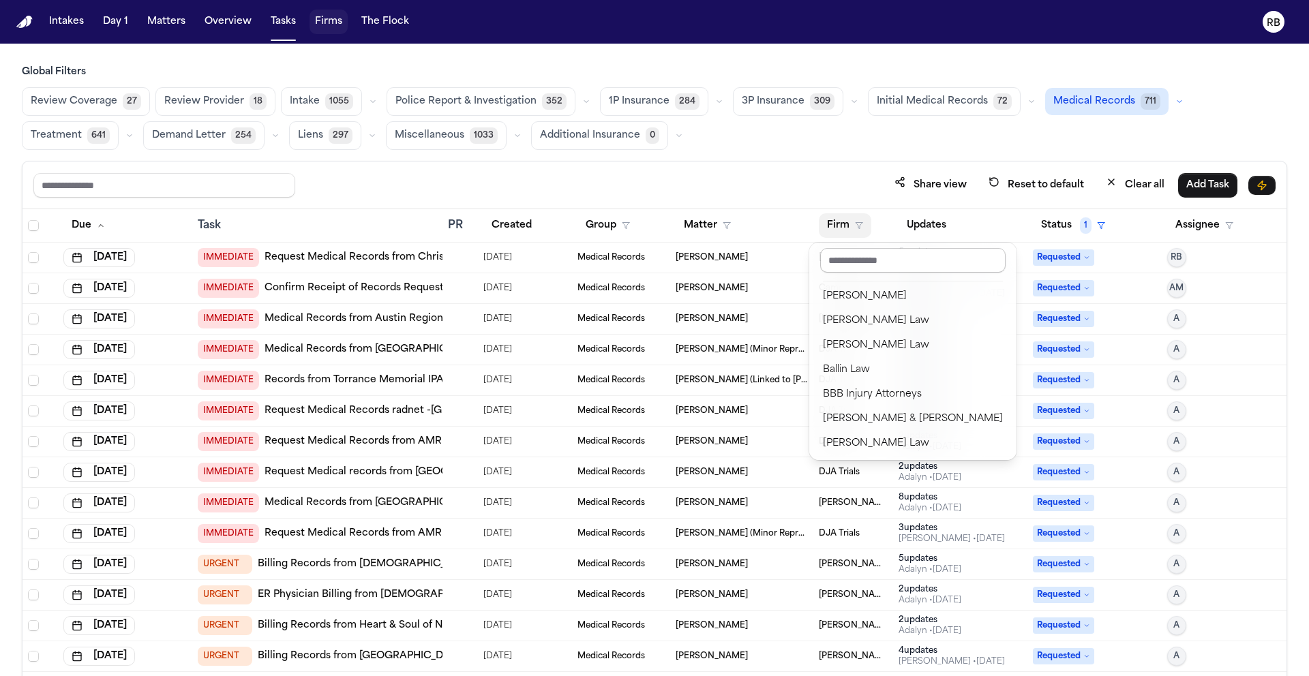
click at [898, 269] on input "text" at bounding box center [912, 260] width 185 height 25
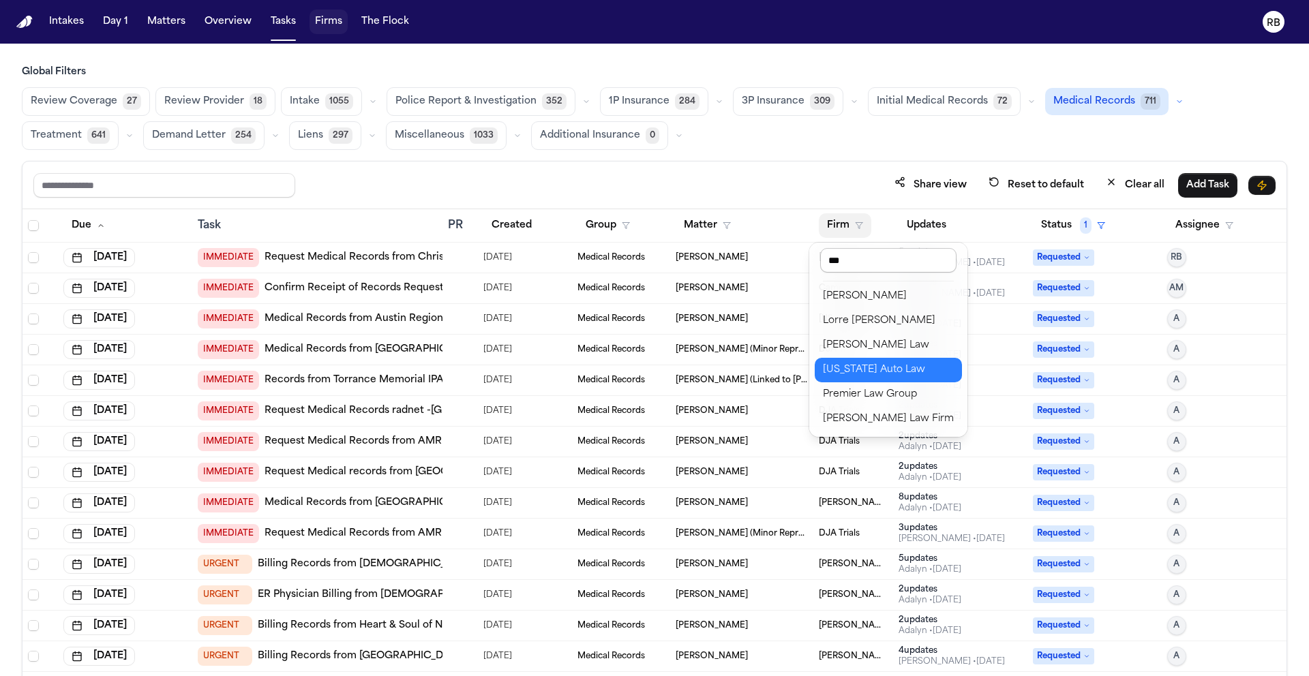
type input "****"
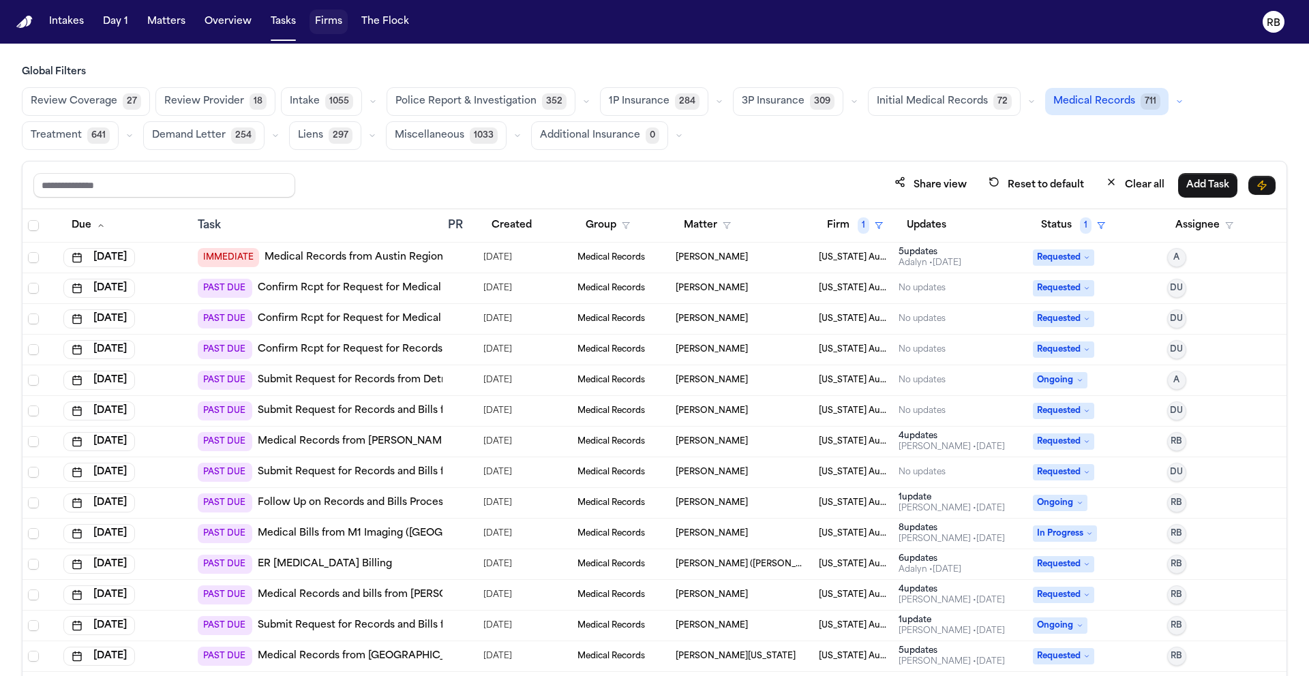
click at [812, 168] on div "Share view Reset to default Clear all Add Task" at bounding box center [654, 186] width 1264 height 48
click at [697, 176] on div "Share view Reset to default Clear all Add Task" at bounding box center [654, 184] width 1242 height 25
click at [562, 67] on h3 "Global Filters" at bounding box center [654, 72] width 1265 height 14
drag, startPoint x: 139, startPoint y: 17, endPoint x: 153, endPoint y: 20, distance: 14.1
click at [140, 17] on div "Intakes Day 1 Matters Overview Tasks Firms The Flock" at bounding box center [229, 22] width 371 height 25
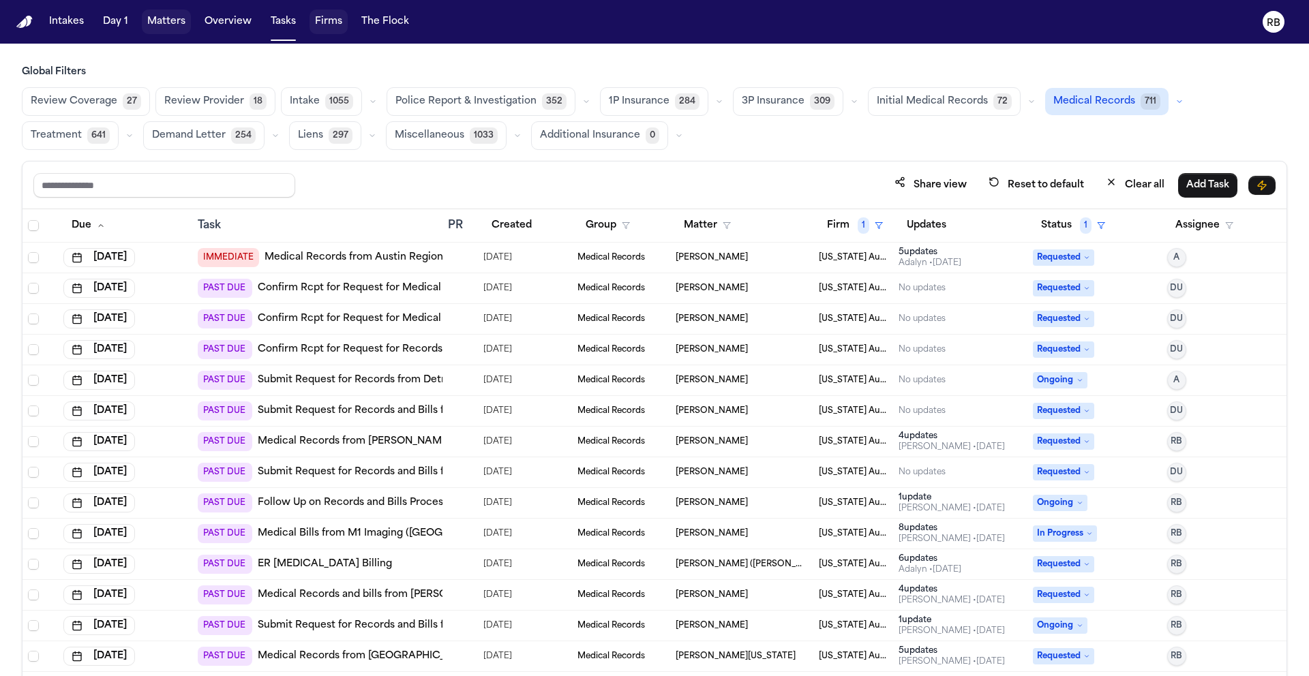
click at [153, 20] on button "Matters" at bounding box center [166, 22] width 49 height 25
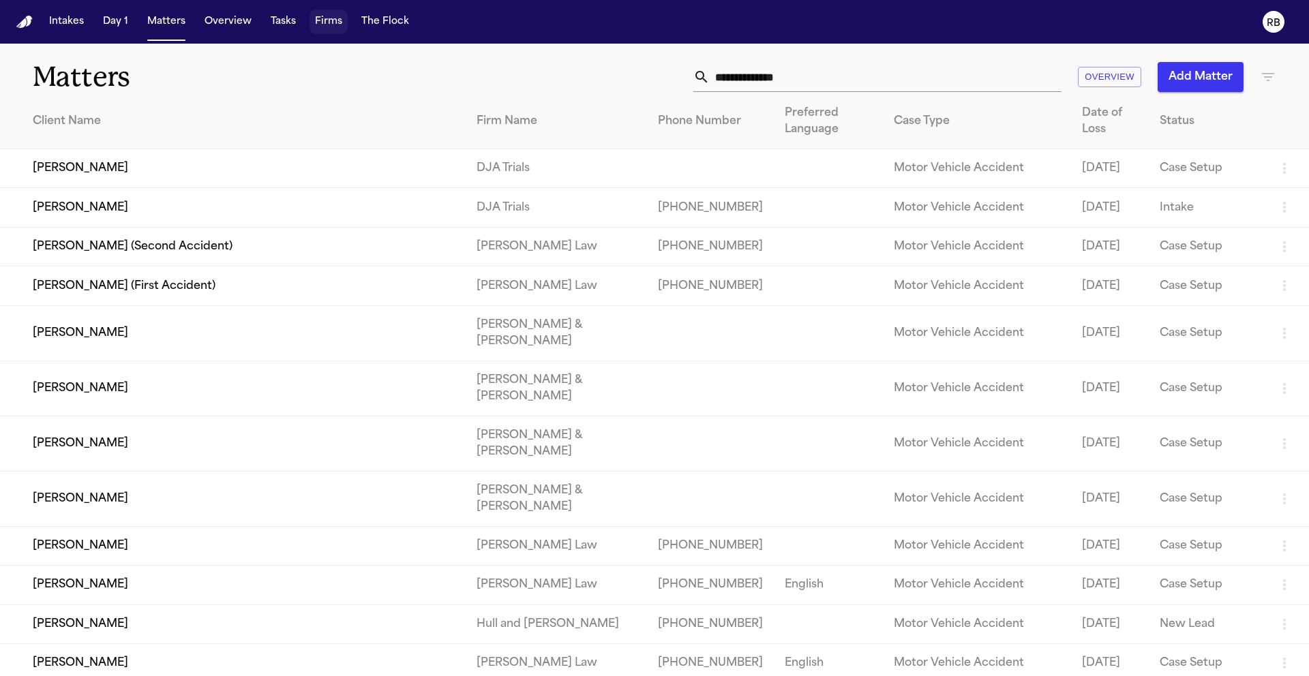
click at [842, 80] on input "text" at bounding box center [886, 77] width 352 height 30
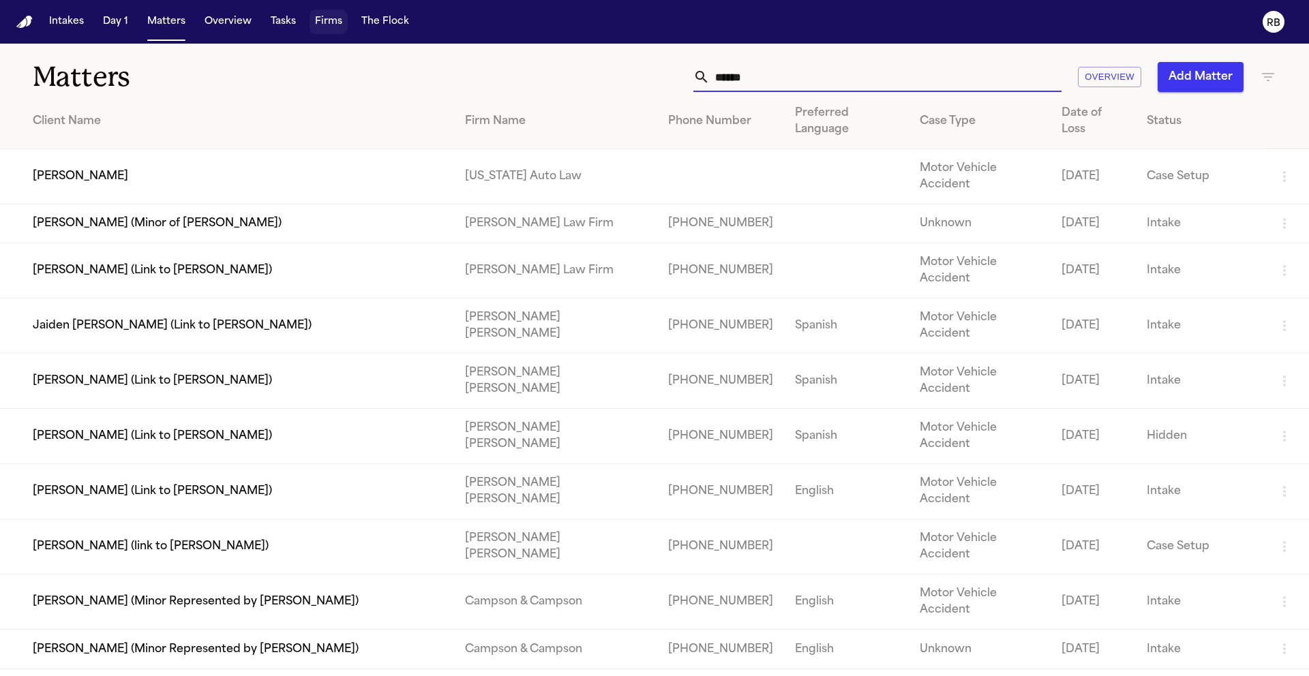
type input "*****"
click at [346, 162] on td "[PERSON_NAME]" at bounding box center [227, 176] width 454 height 55
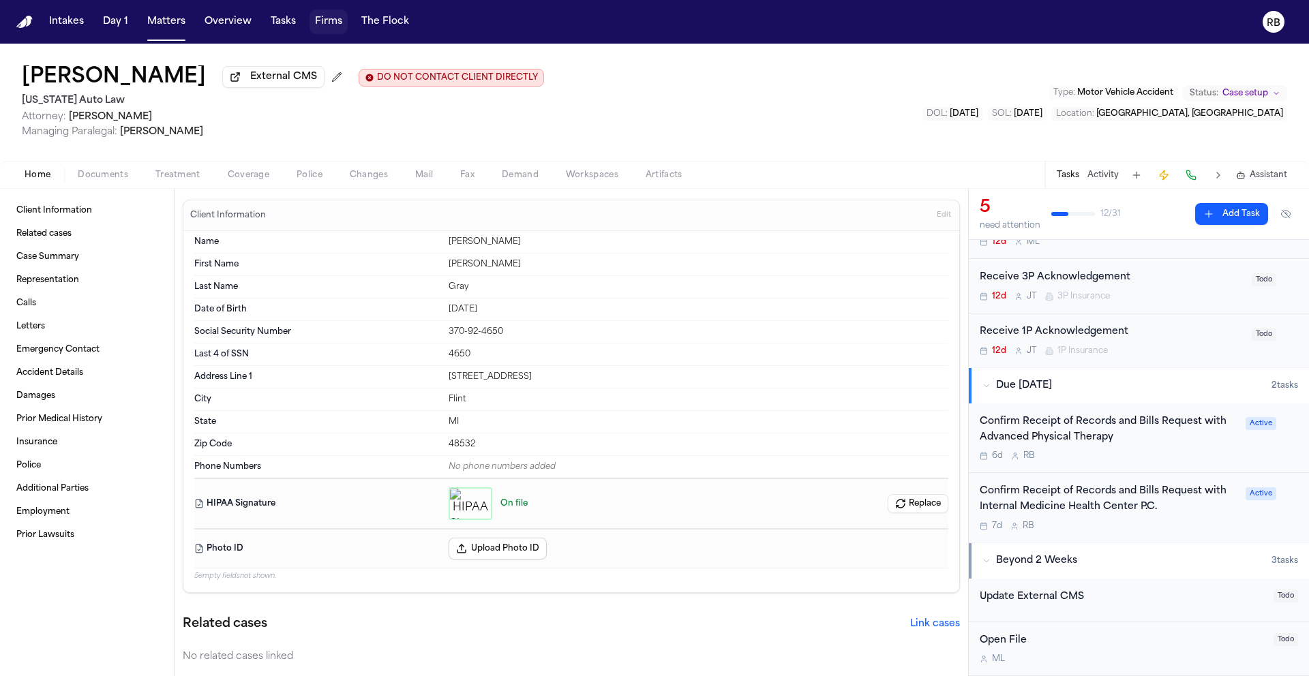
scroll to position [183, 0]
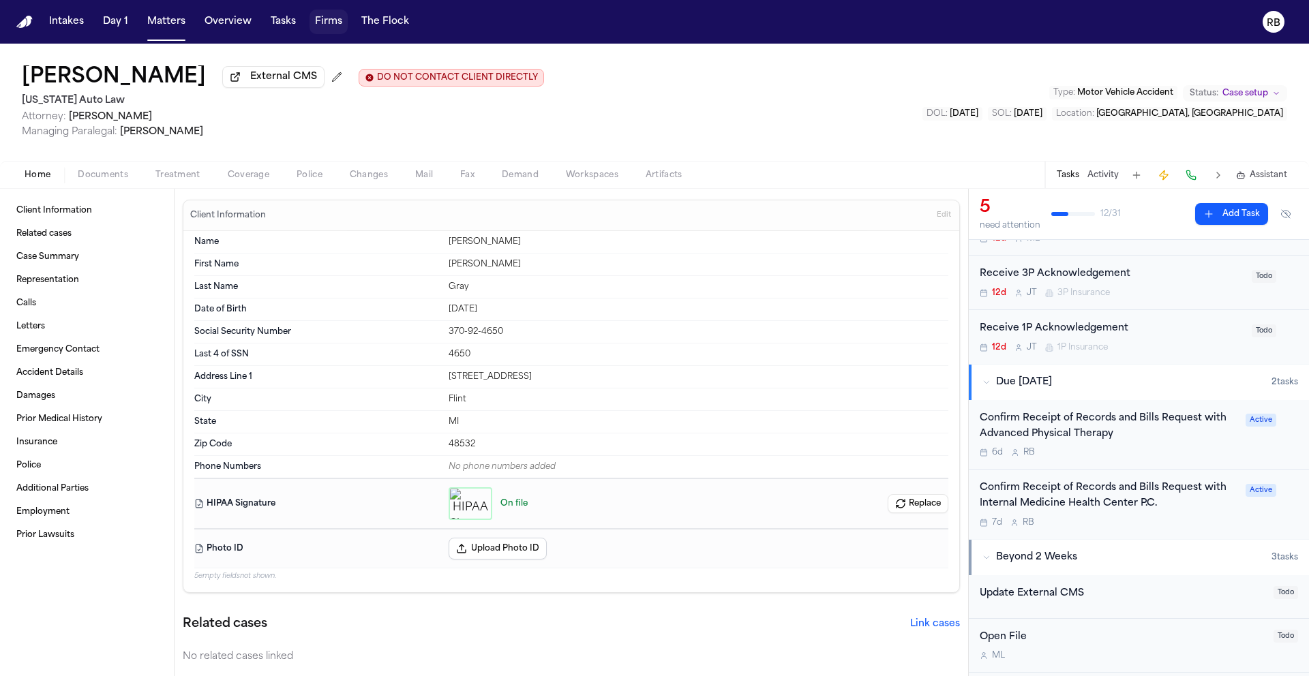
click at [1198, 511] on div "Confirm Receipt of Records and Bills Request with Internal Medicine Health Cent…" at bounding box center [1108, 496] width 258 height 31
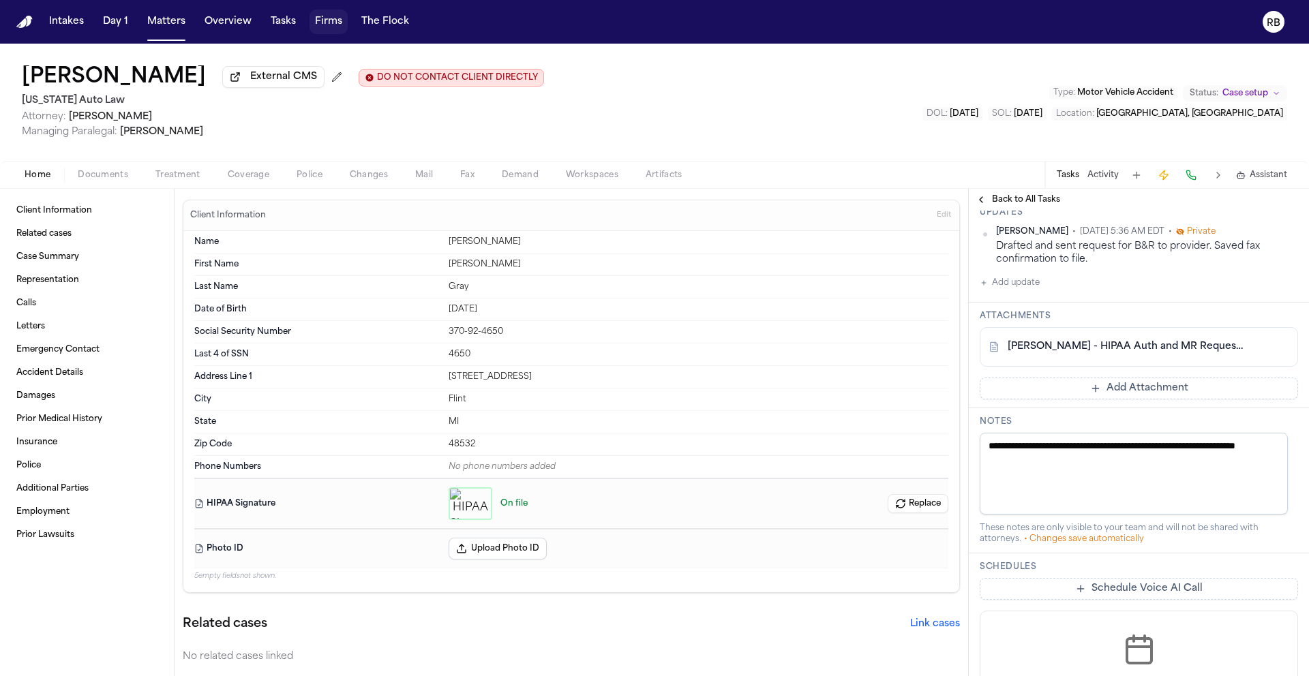
scroll to position [303, 0]
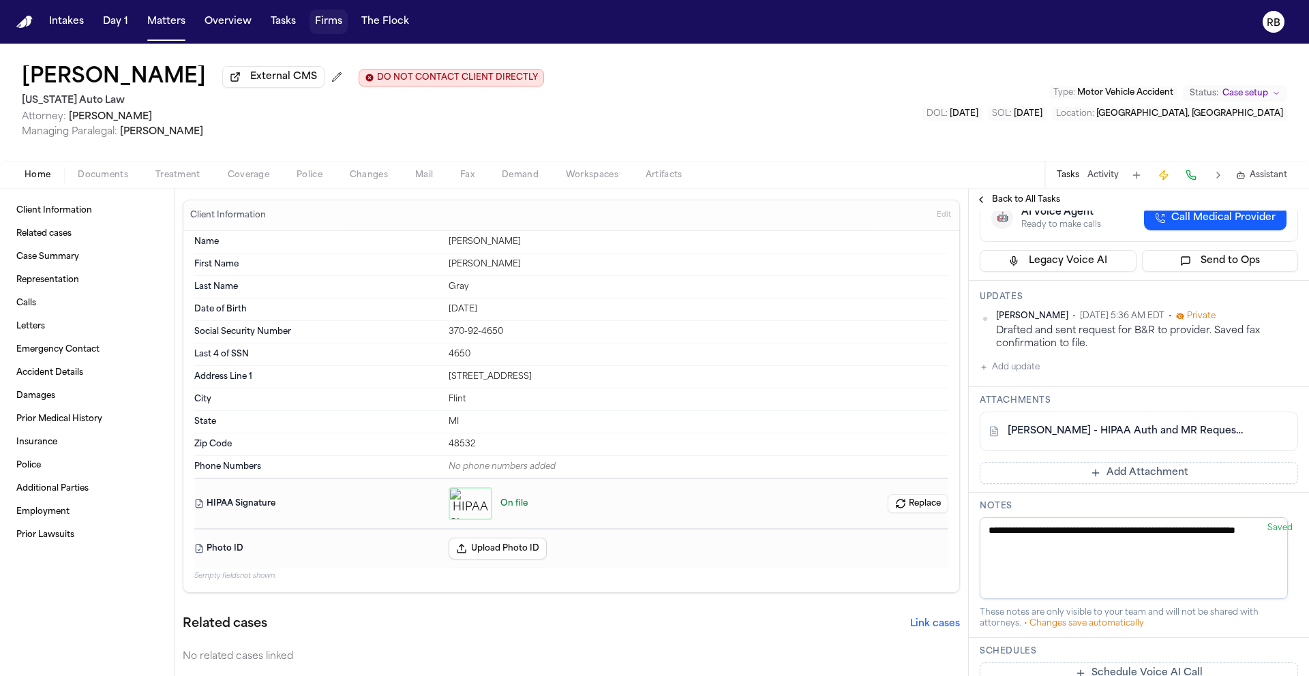
click at [1018, 376] on button "Add update" at bounding box center [1009, 367] width 60 height 16
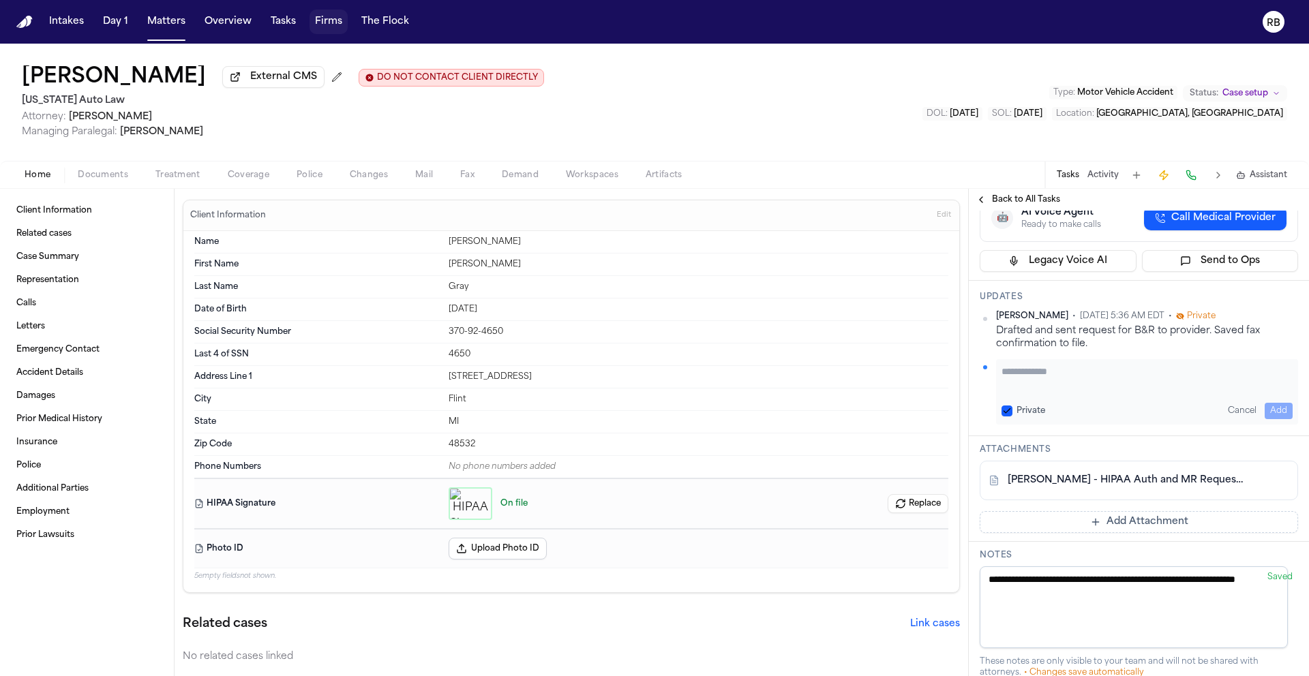
click at [1073, 425] on div "Private Cancel Add" at bounding box center [1147, 391] width 302 height 65
click at [1093, 392] on textarea "Add your update" at bounding box center [1146, 378] width 291 height 27
type textarea "*"
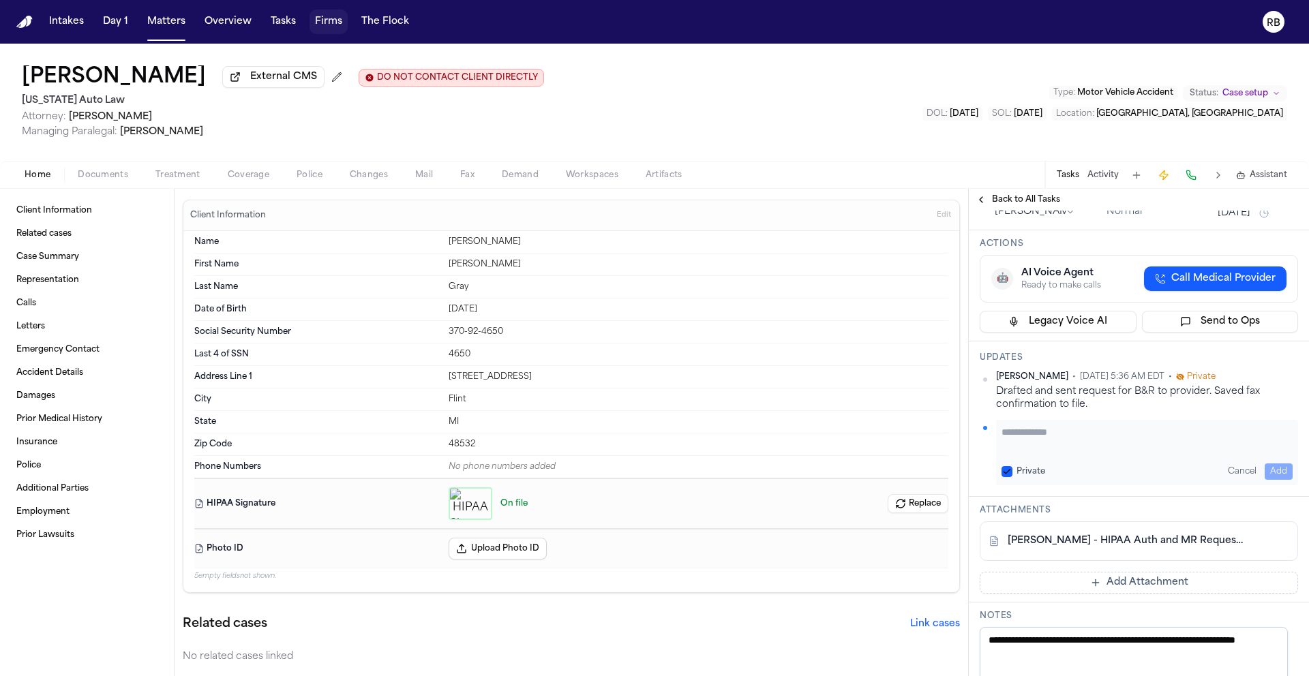
scroll to position [219, 0]
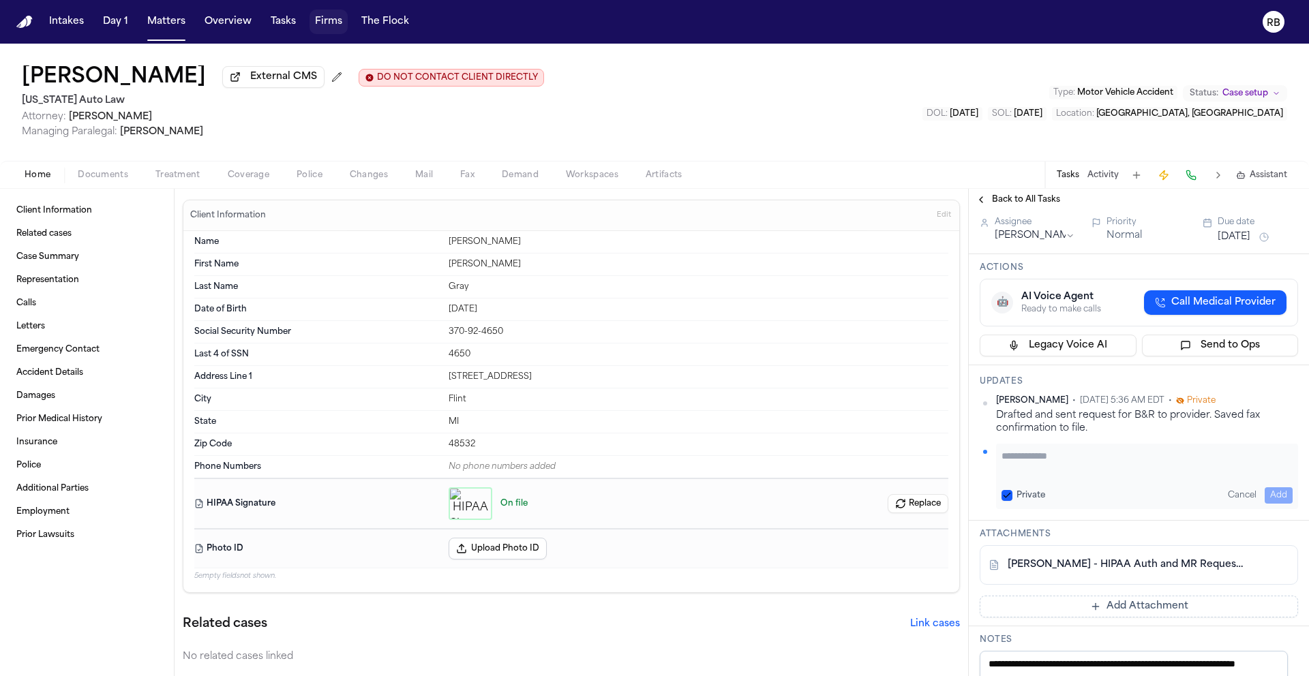
click at [1014, 202] on span "Back to All Tasks" at bounding box center [1026, 199] width 68 height 11
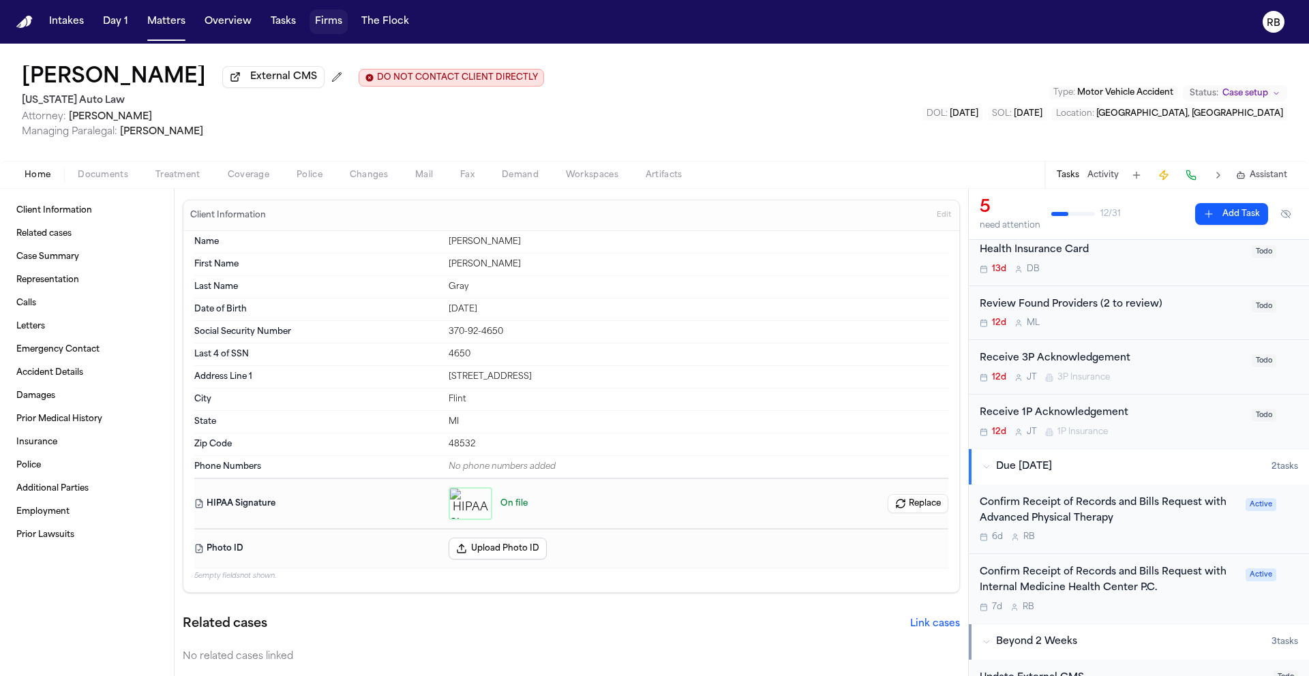
scroll to position [110, 0]
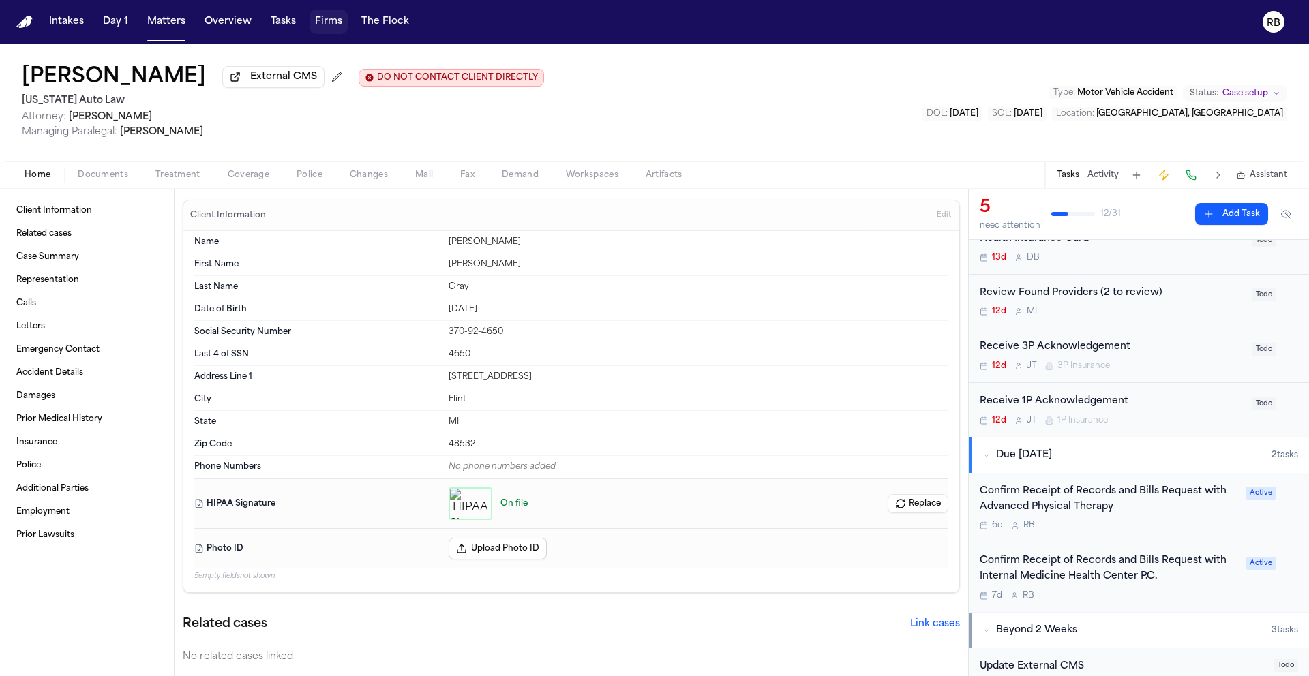
click at [1206, 585] on div "Confirm Receipt of Records and Bills Request with Internal Medicine Health Cent…" at bounding box center [1108, 568] width 258 height 31
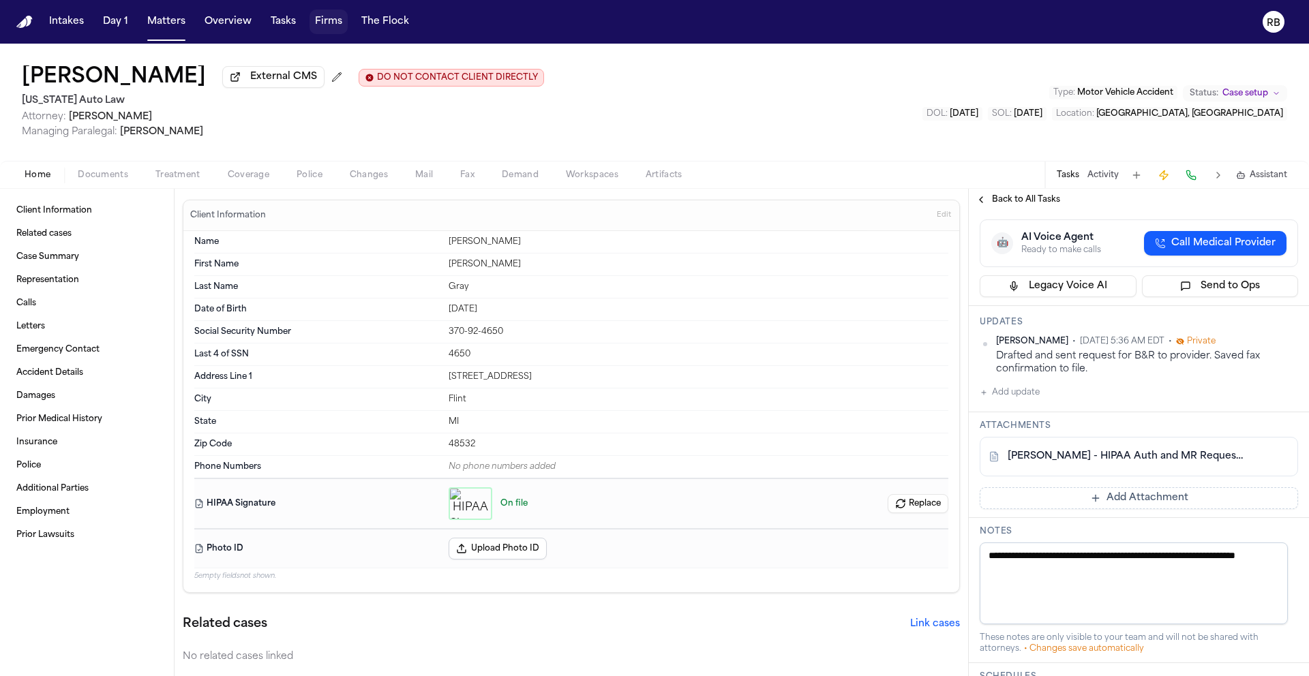
scroll to position [360, 0]
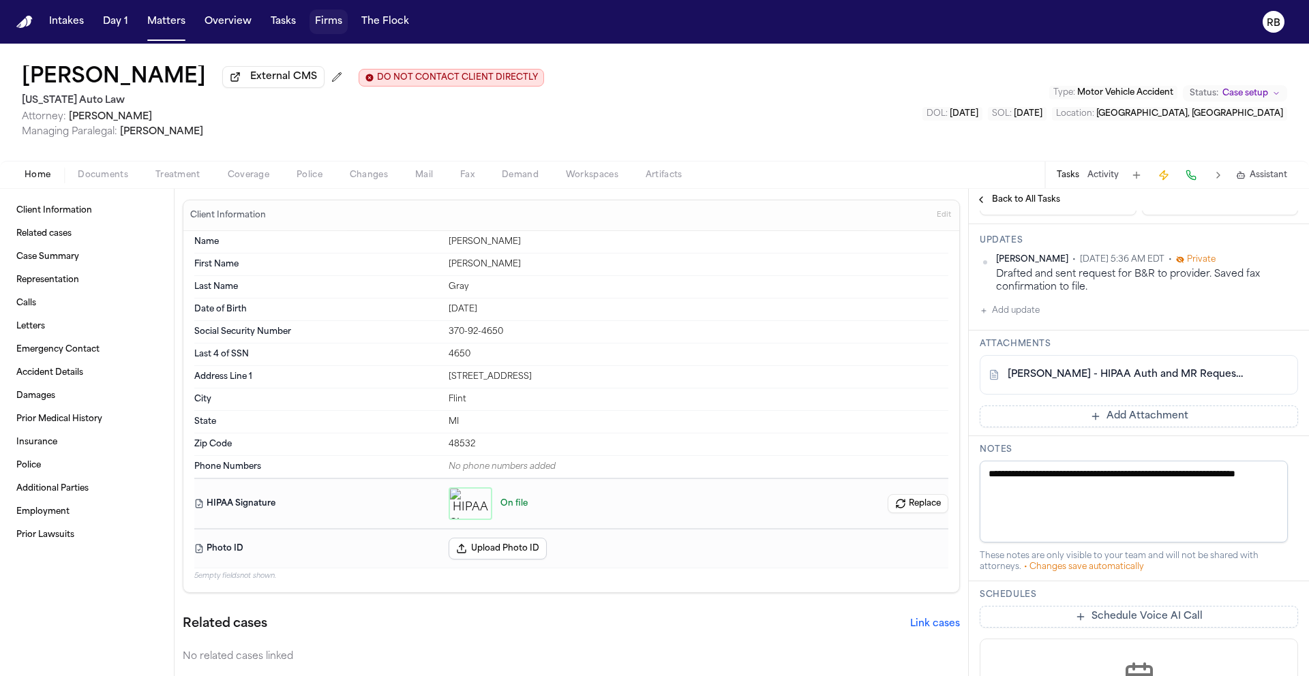
click at [1123, 382] on link "[PERSON_NAME] - HIPAA Auth and MR Request to Internal Medicine Health Center - …" at bounding box center [1124, 375] width 235 height 14
click at [909, 102] on div "[PERSON_NAME] External CMS DO NOT CONTACT CLIENT DIRECTLY DO NOT CONTACT [US_ST…" at bounding box center [654, 102] width 1309 height 117
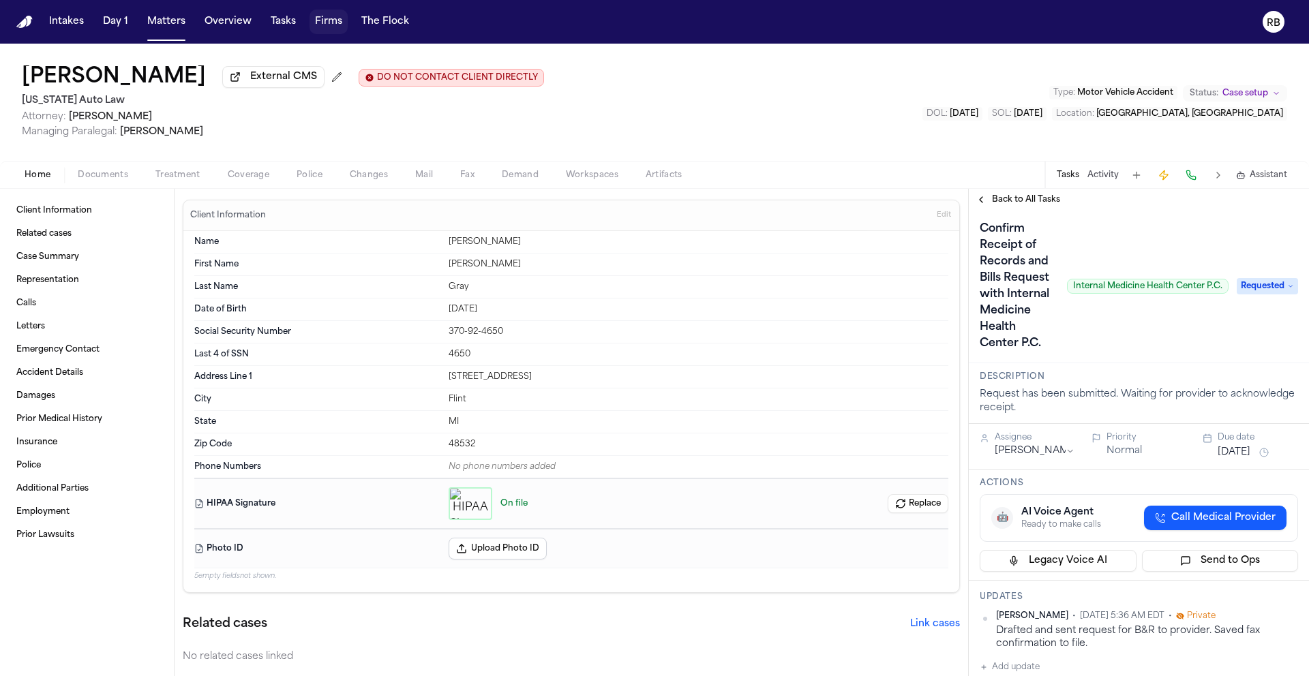
scroll to position [0, 0]
click at [183, 174] on span "Treatment" at bounding box center [177, 175] width 45 height 11
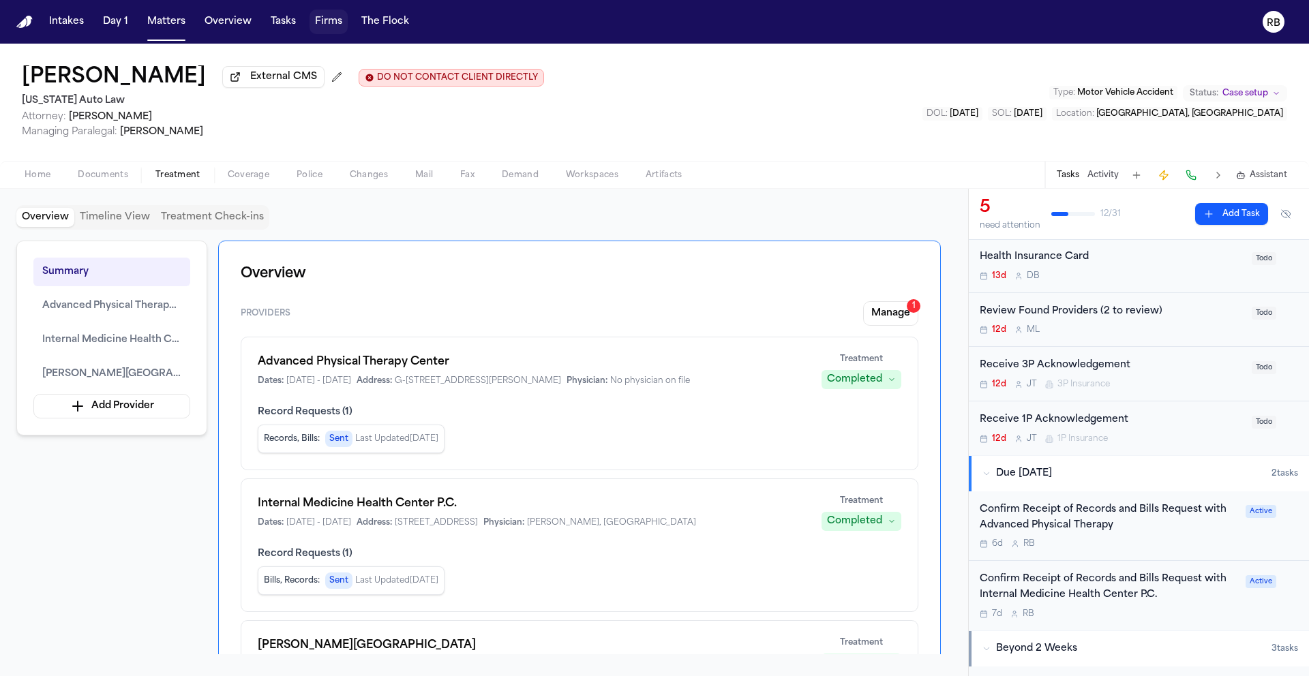
scroll to position [102, 0]
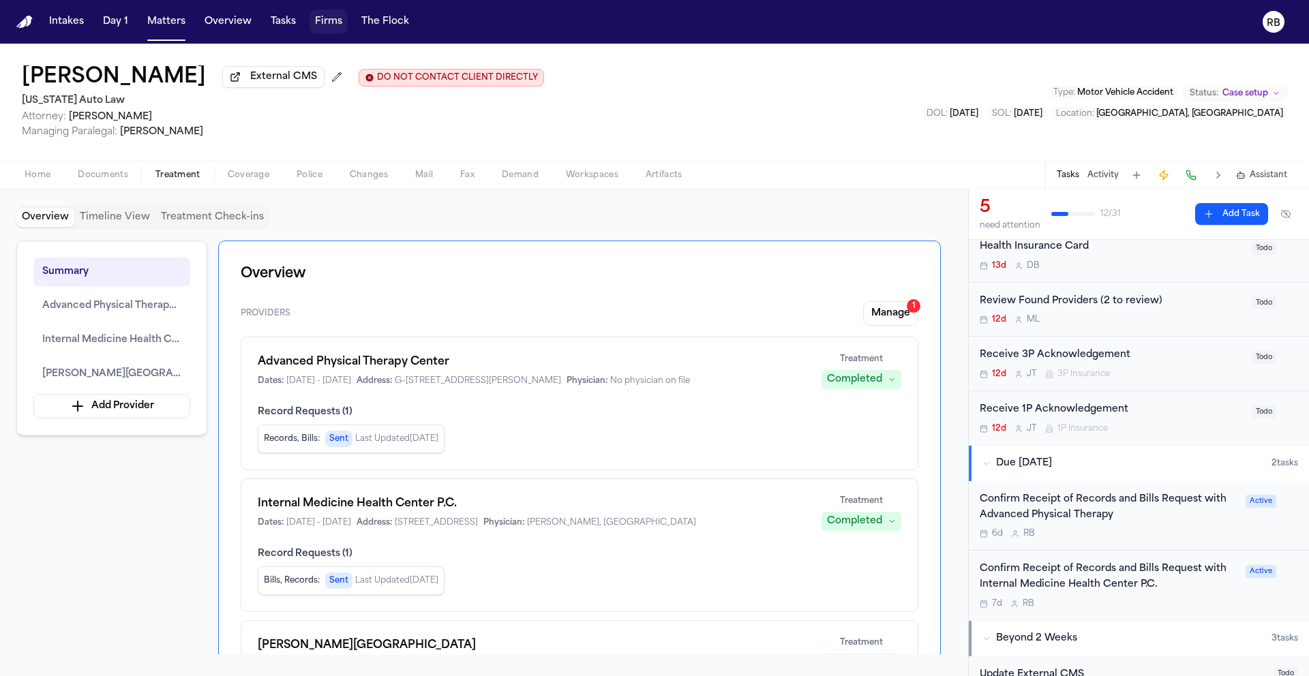
click at [1204, 601] on div "7d R B" at bounding box center [1108, 603] width 258 height 11
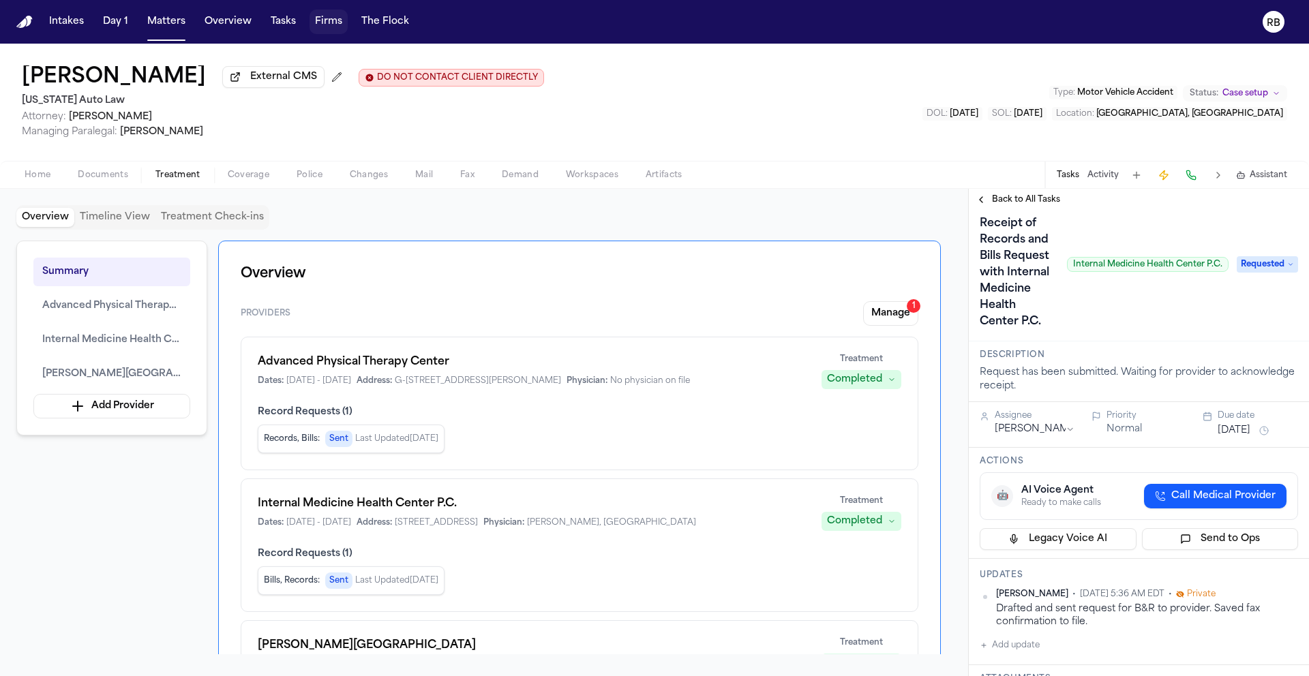
scroll to position [210, 0]
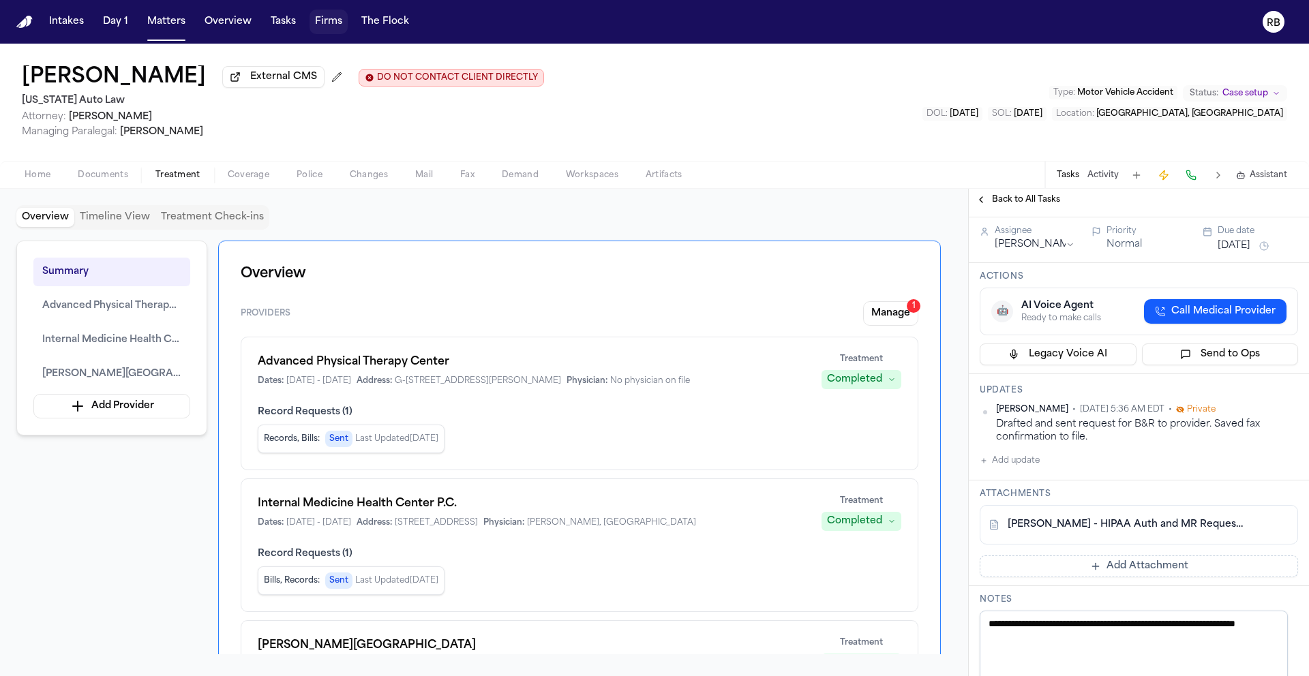
click at [1018, 469] on button "Add update" at bounding box center [1009, 461] width 60 height 16
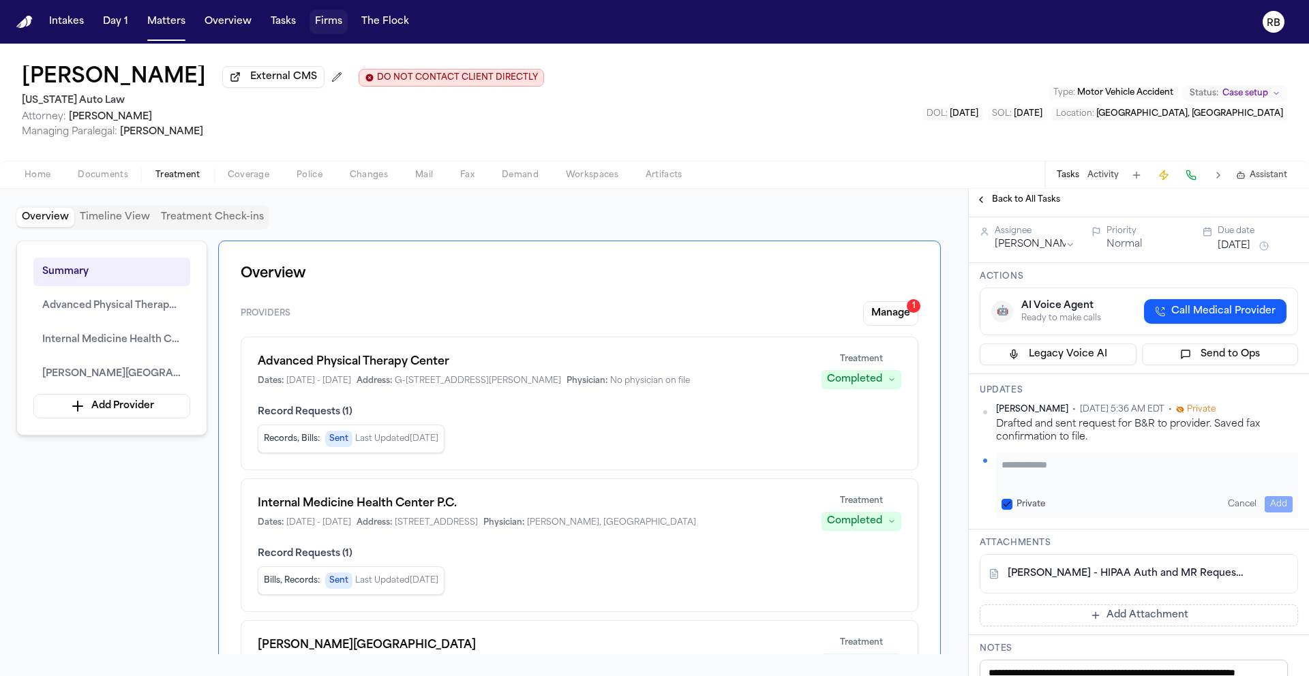
paste textarea "**********"
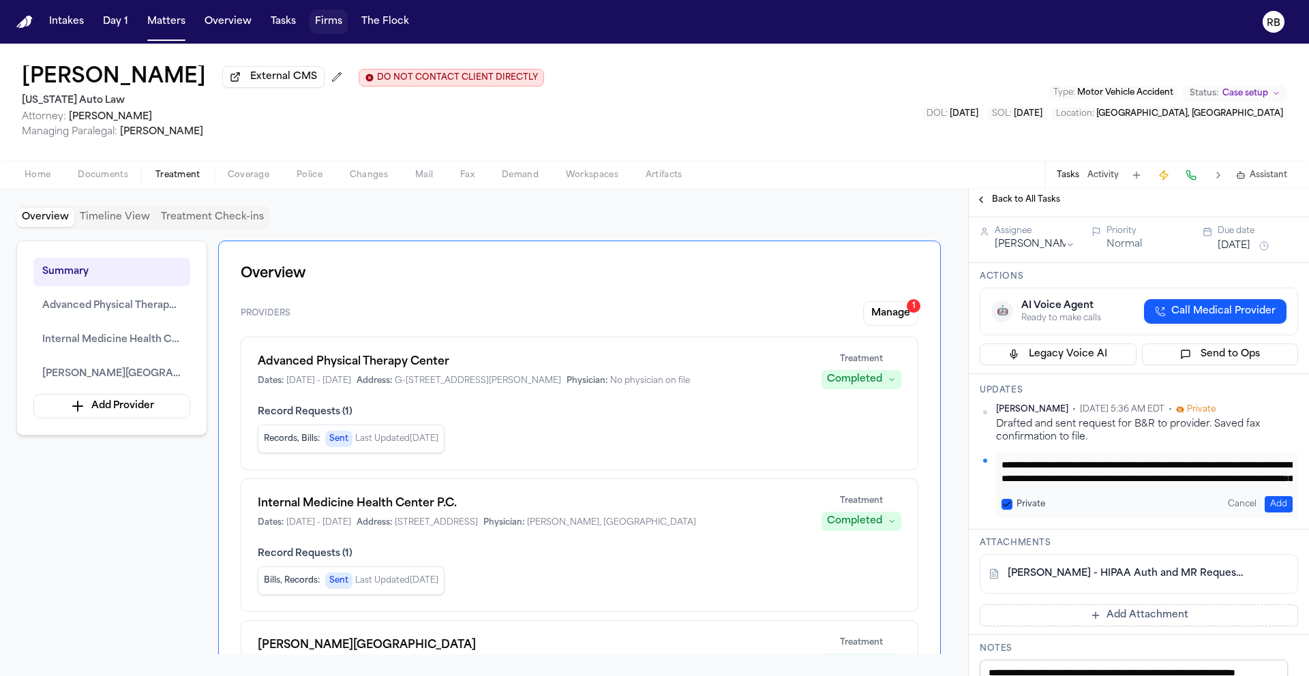
scroll to position [55, 0]
type textarea "**********"
click at [1268, 513] on button "Add" at bounding box center [1278, 504] width 28 height 16
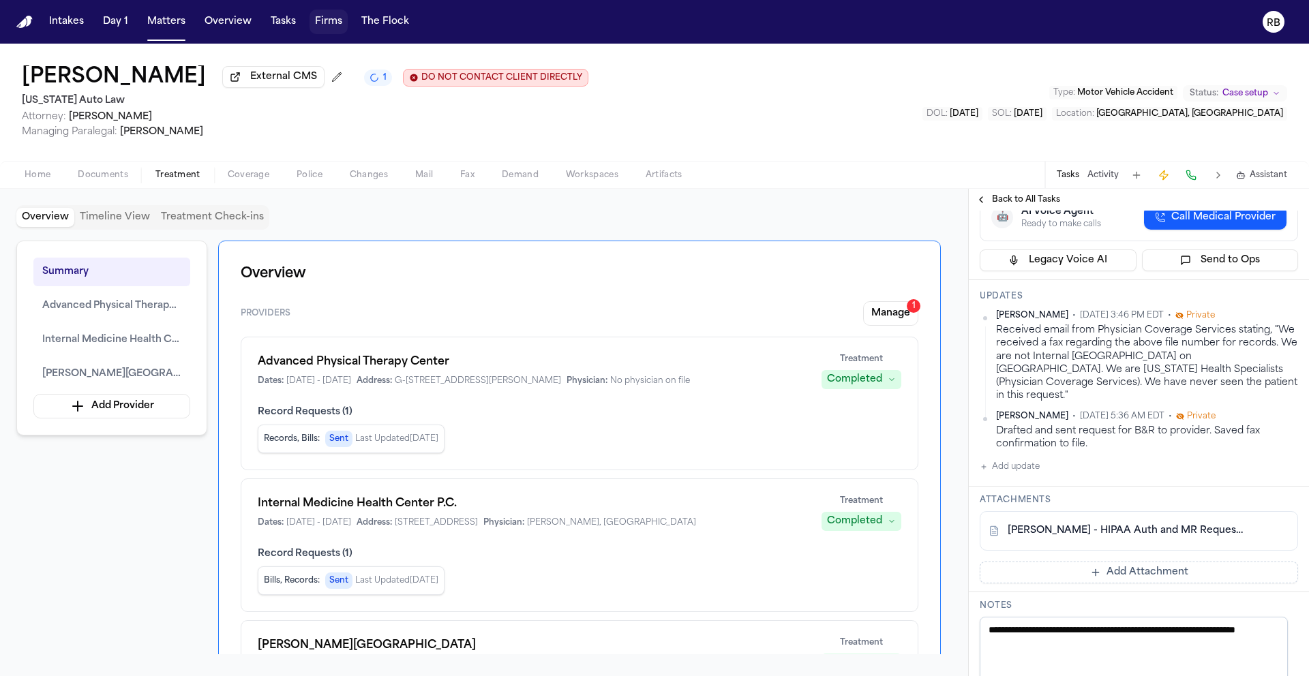
scroll to position [308, 0]
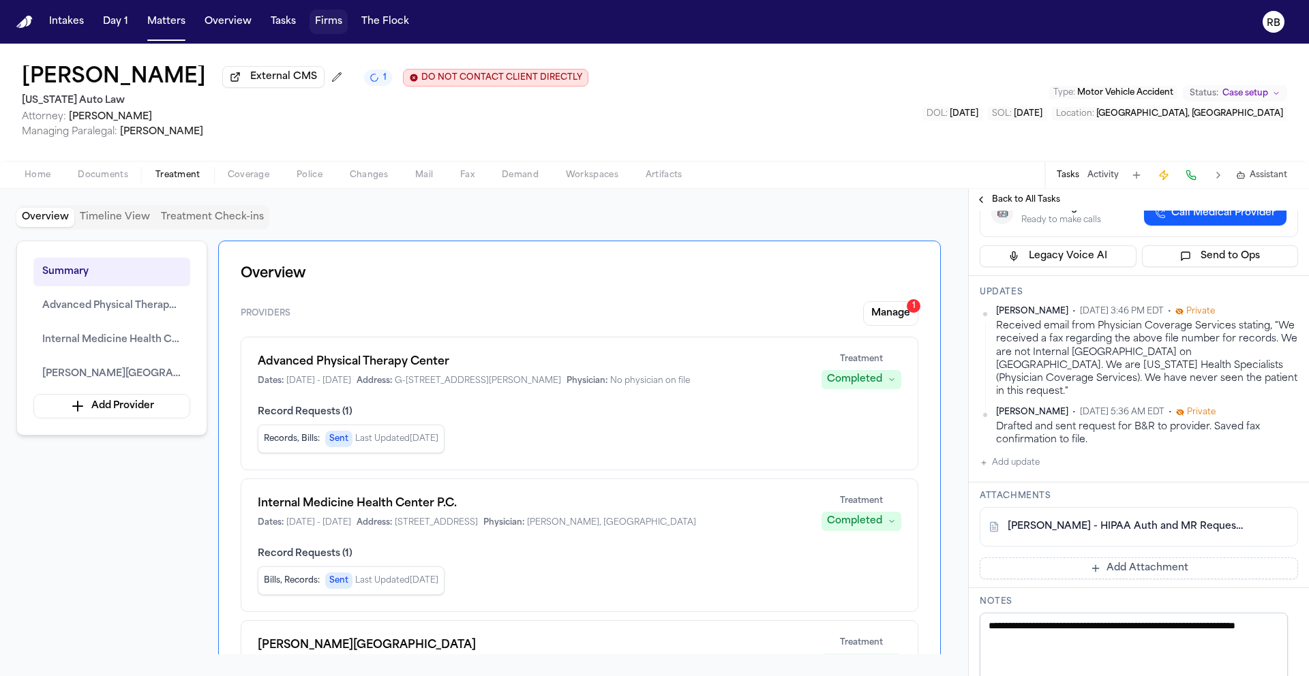
click at [1120, 534] on link "[PERSON_NAME] - HIPAA Auth and MR Request to Internal Medicine Health Center - …" at bounding box center [1124, 527] width 235 height 14
click at [764, 183] on div "Home Documents Treatment Coverage Police Changes Mail Fax Demand Workspaces Art…" at bounding box center [654, 174] width 1309 height 27
click at [907, 119] on div "[PERSON_NAME] External CMS DO NOT CONTACT CLIENT DIRECTLY DO NOT CONTACT [US_ST…" at bounding box center [654, 102] width 1309 height 117
click at [870, 95] on div "[PERSON_NAME] External CMS DO NOT CONTACT CLIENT DIRECTLY DO NOT CONTACT [US_ST…" at bounding box center [654, 102] width 1309 height 117
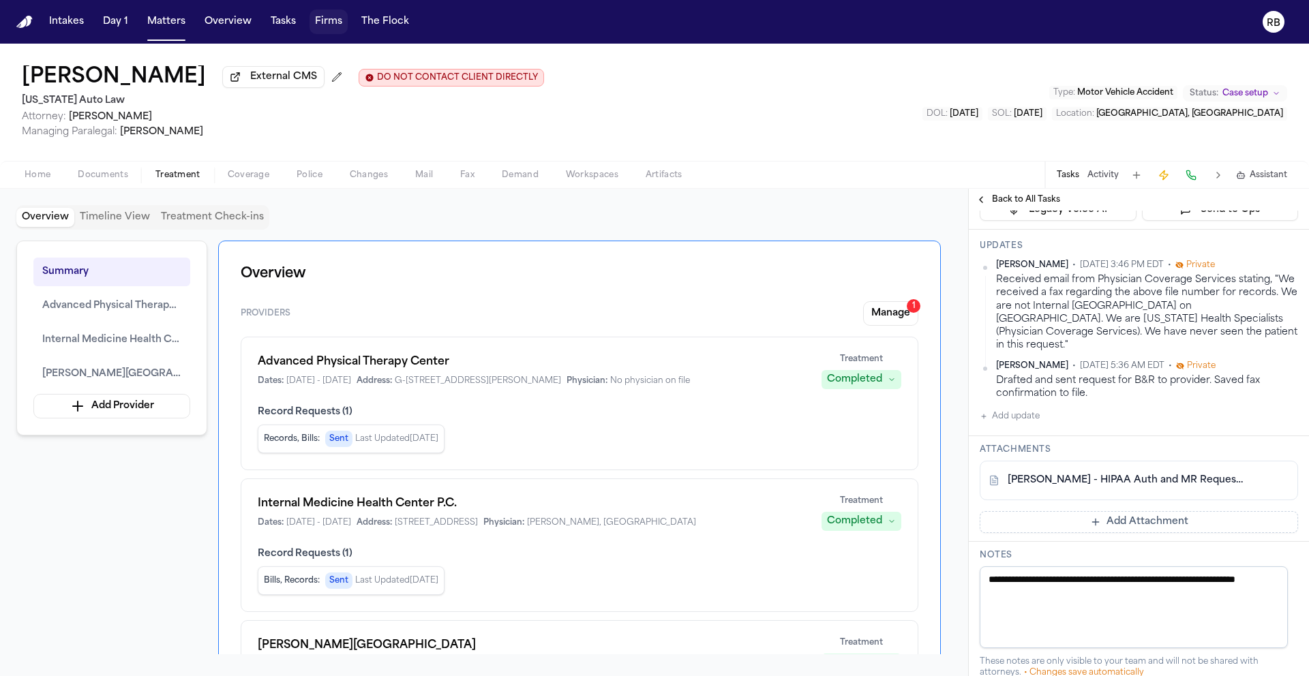
scroll to position [359, 0]
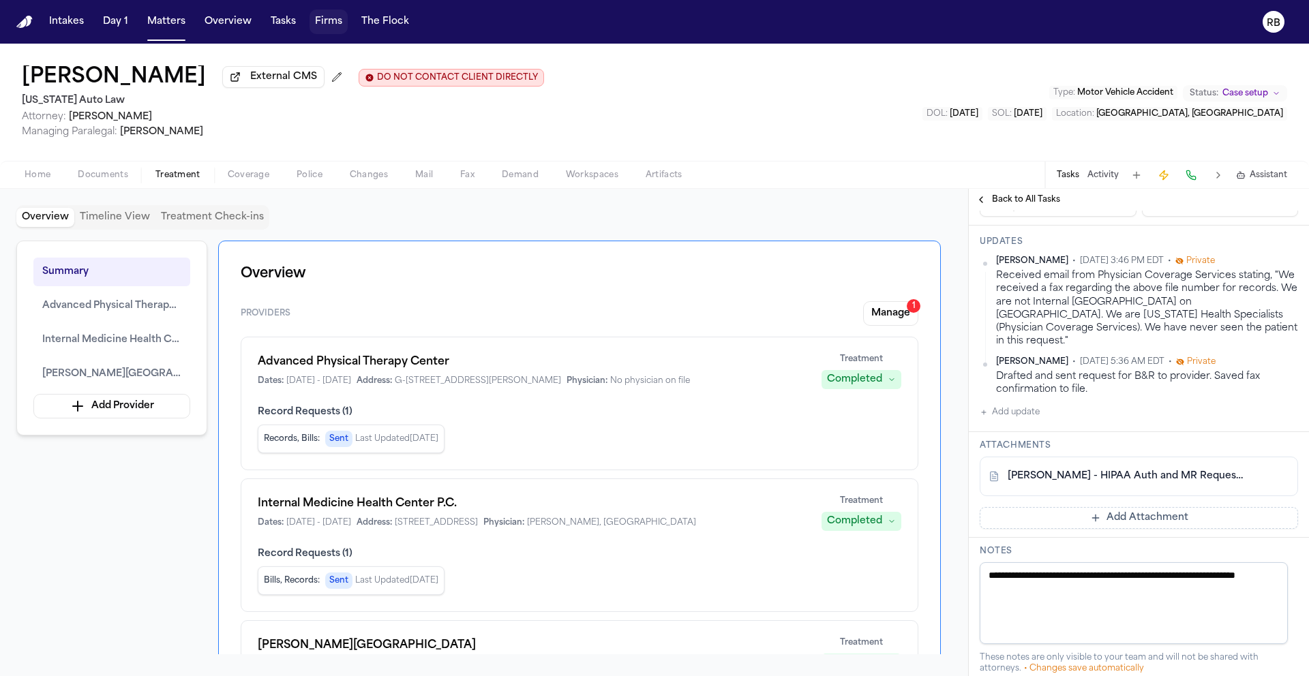
click at [1175, 529] on button "Add Attachment" at bounding box center [1138, 518] width 318 height 22
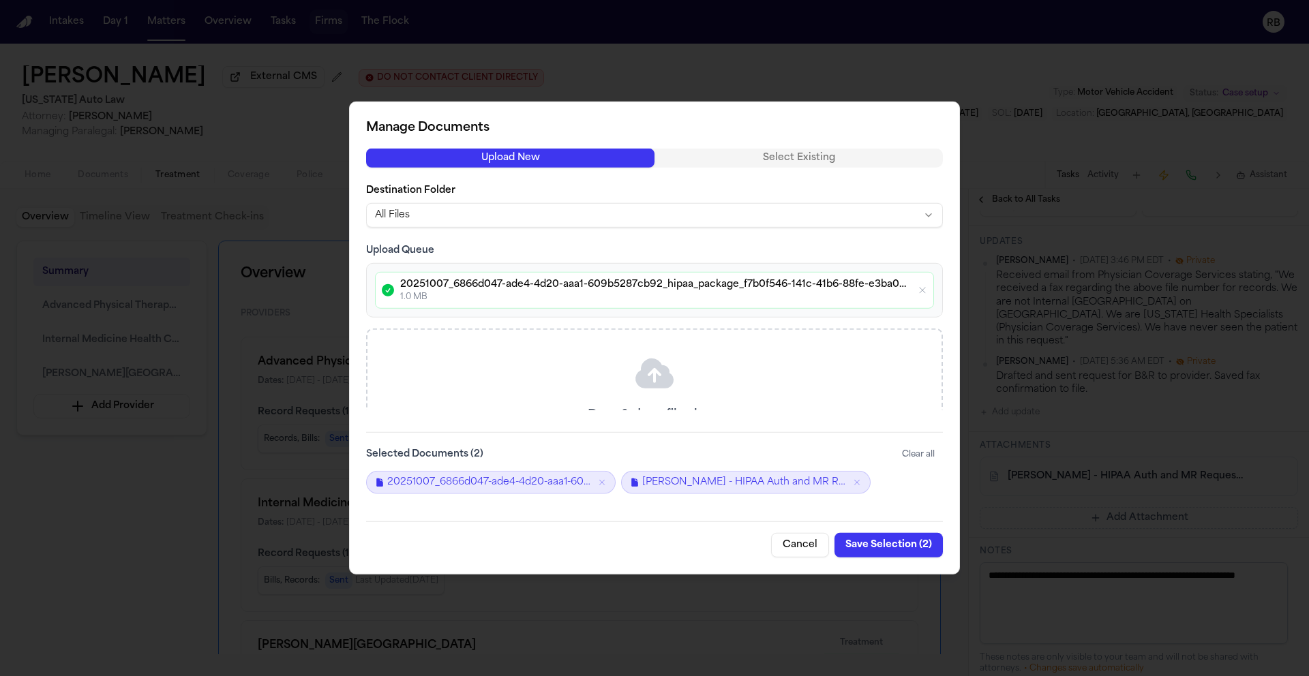
click at [883, 545] on button "Save Selection ( 2 )" at bounding box center [888, 545] width 108 height 25
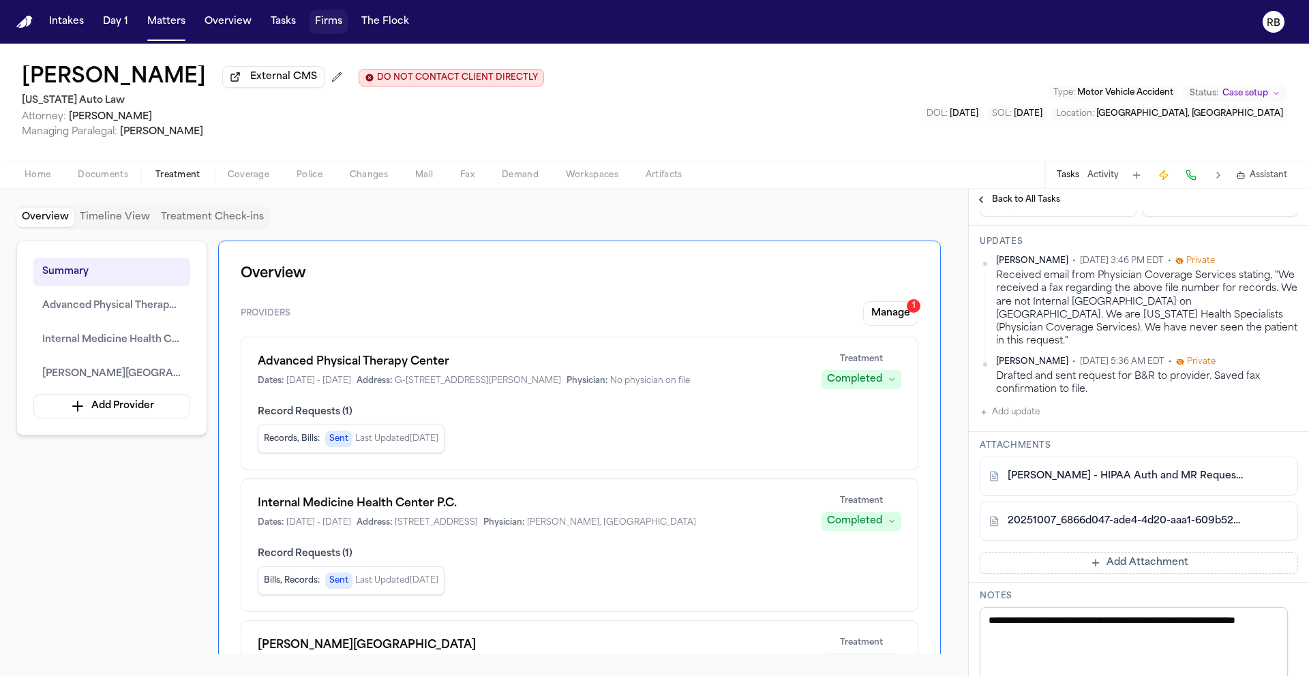
click at [701, 313] on div "Providers Manage 1" at bounding box center [580, 313] width 678 height 25
click at [717, 307] on div "Providers Manage 1" at bounding box center [580, 313] width 678 height 25
click at [172, 24] on button "Matters" at bounding box center [166, 22] width 49 height 25
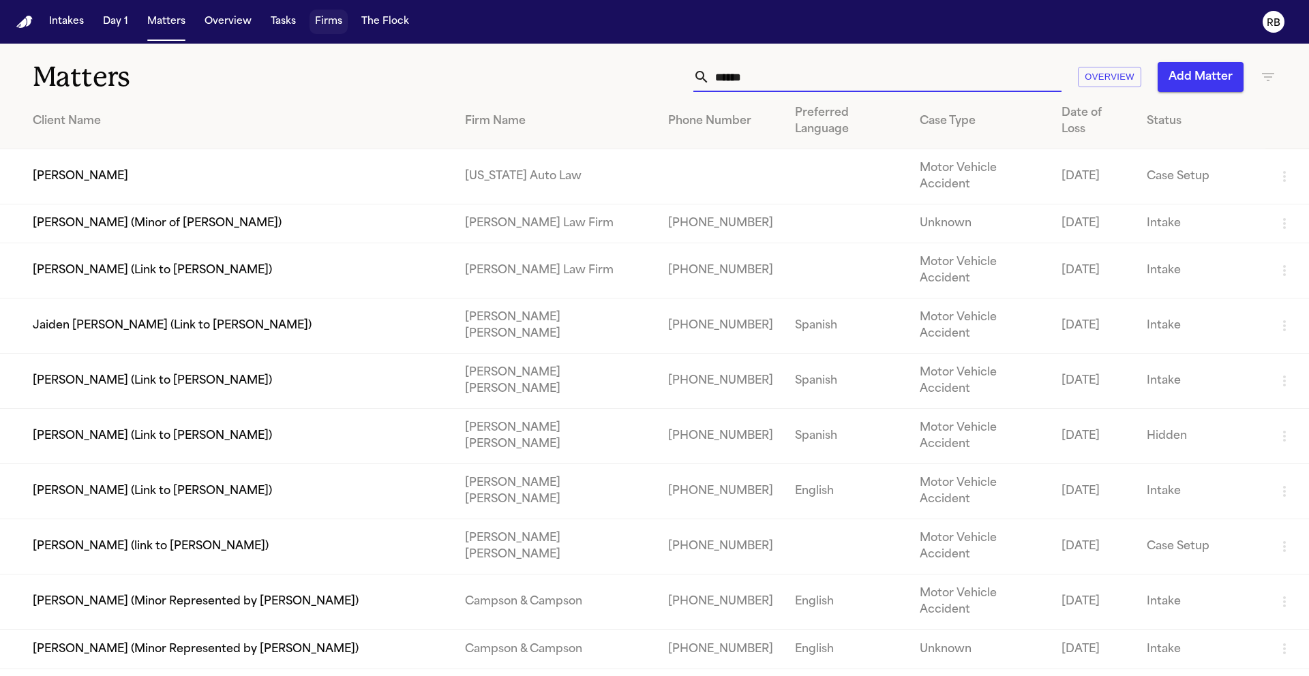
drag, startPoint x: 797, startPoint y: 84, endPoint x: 660, endPoint y: 76, distance: 136.5
click at [660, 76] on div "***** Overview Add Matter" at bounding box center [835, 77] width 881 height 30
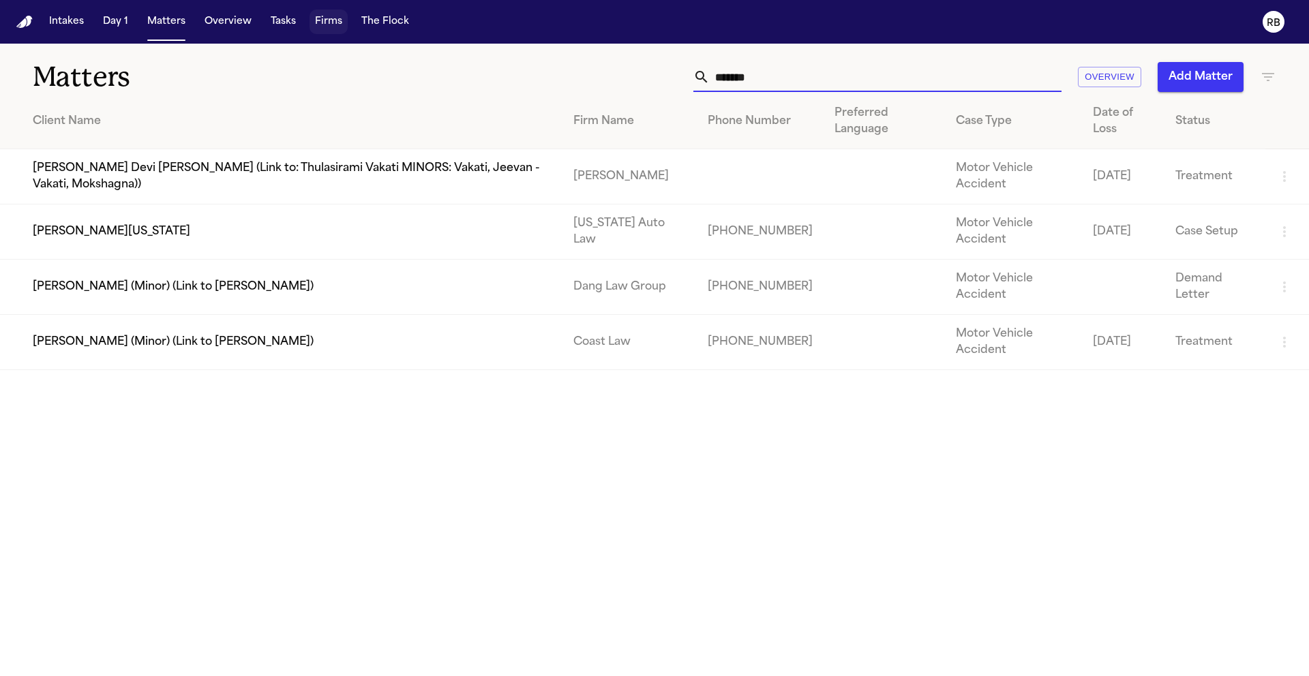
type input "******"
click at [130, 227] on td "[PERSON_NAME][US_STATE]" at bounding box center [281, 231] width 562 height 55
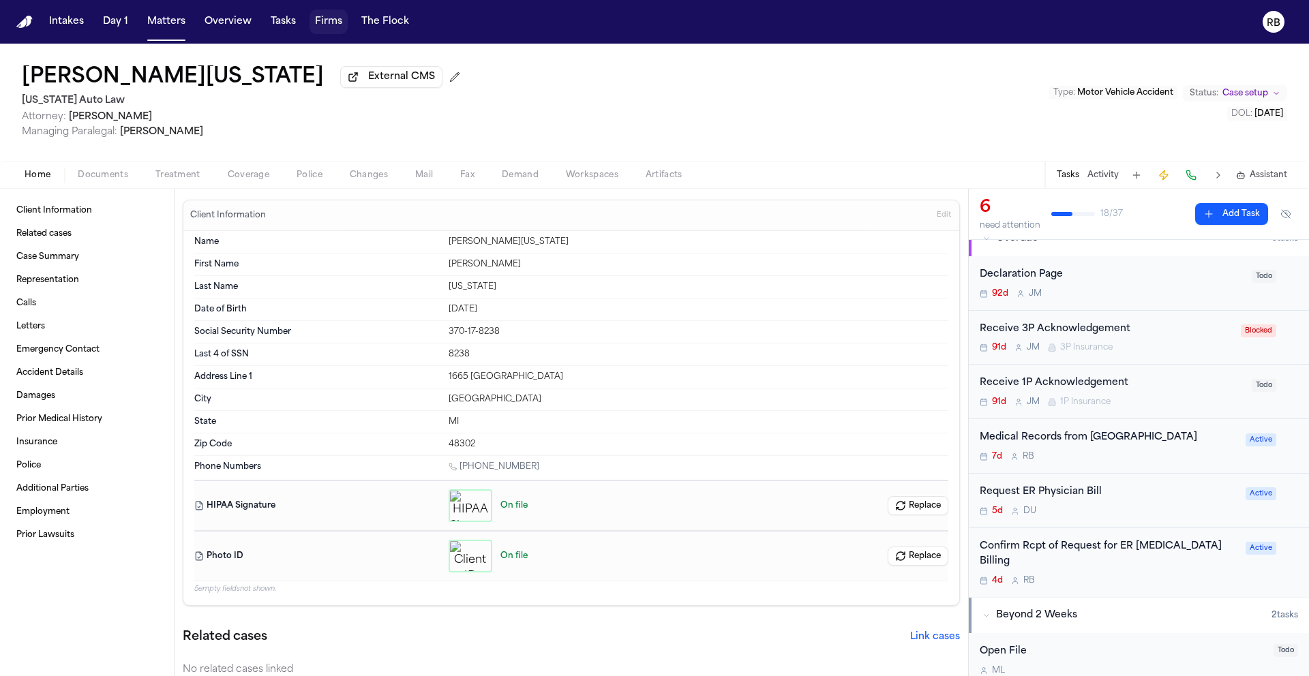
scroll to position [118, 0]
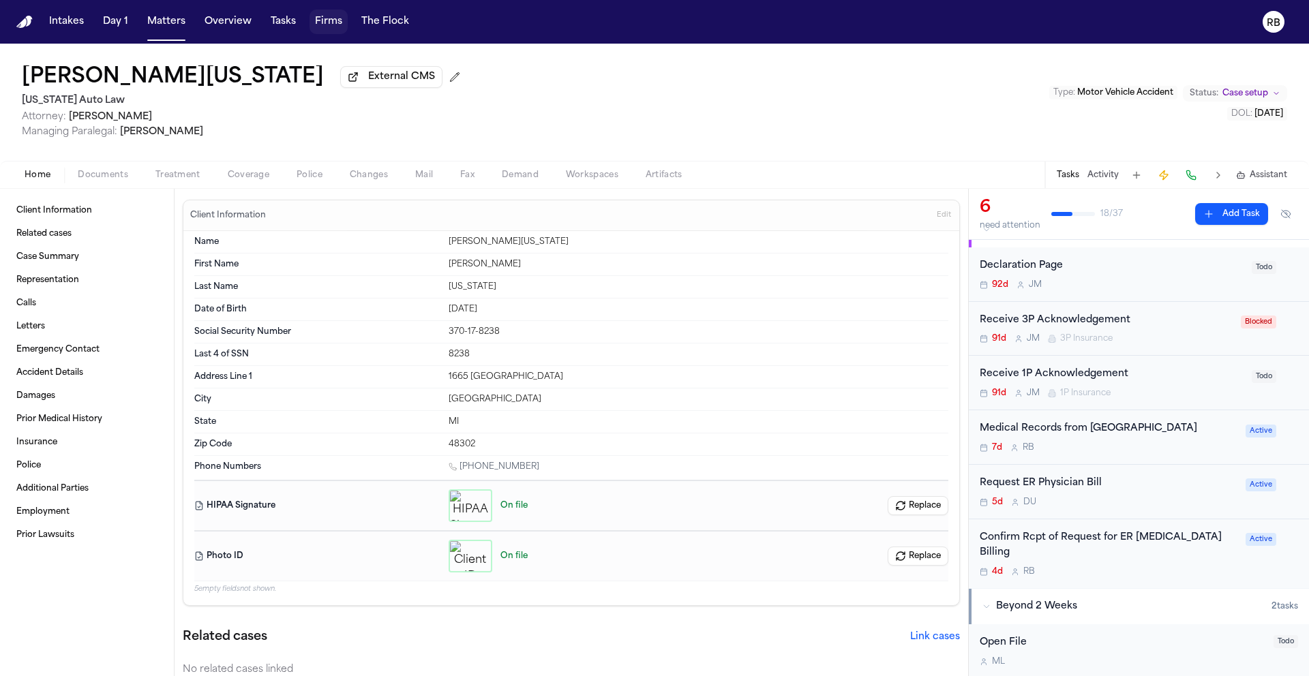
click at [1157, 449] on div "7d R B" at bounding box center [1108, 447] width 258 height 11
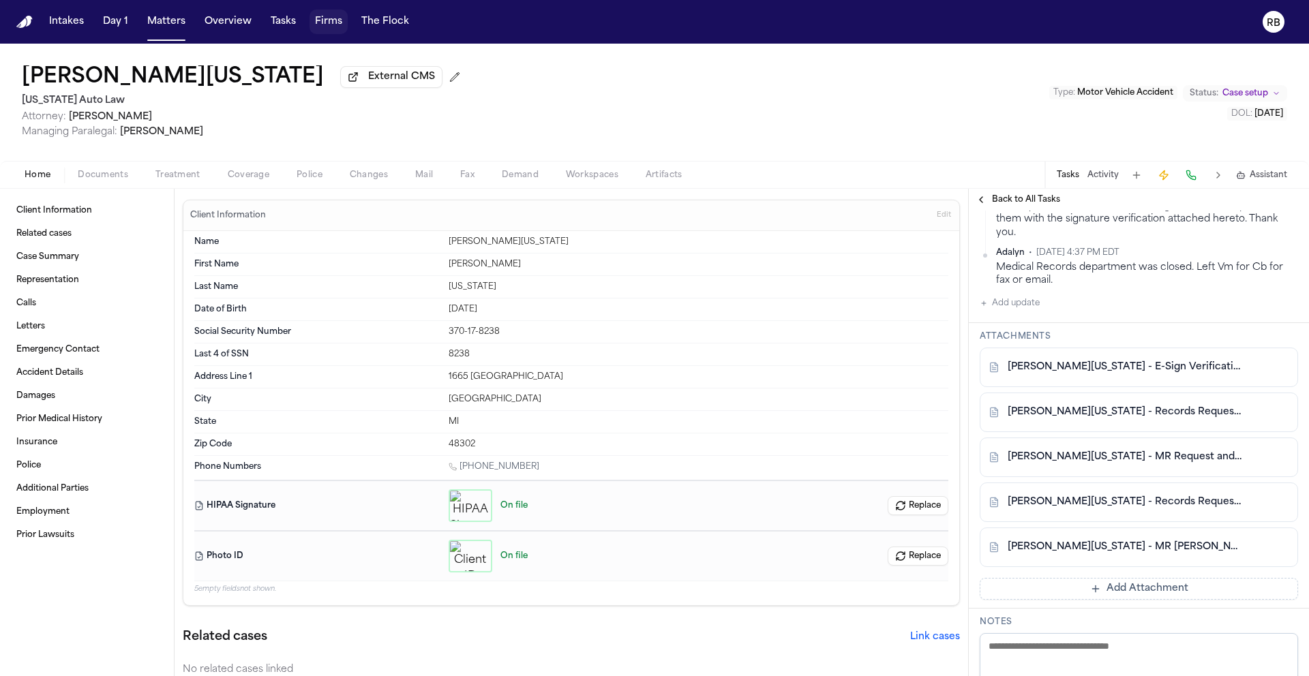
scroll to position [470, 0]
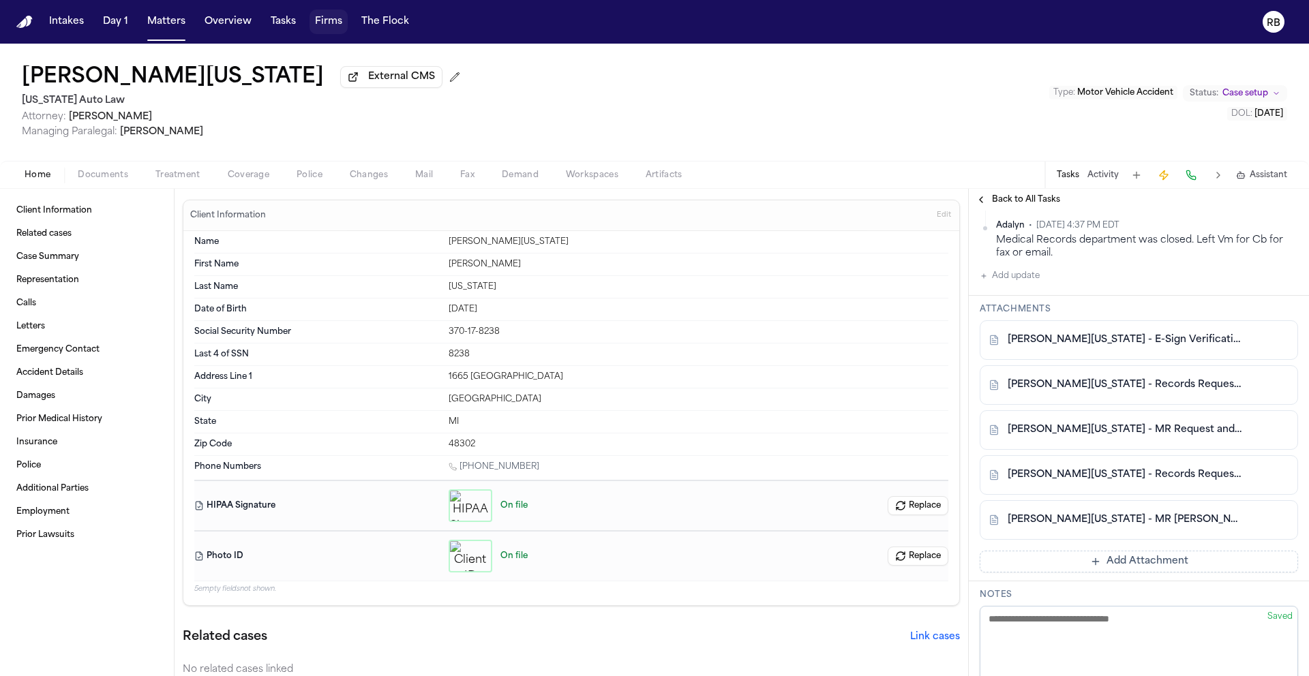
click at [1137, 333] on link "[PERSON_NAME][US_STATE] - E-Sign Verification Report - [DATE]" at bounding box center [1124, 340] width 235 height 14
click at [1124, 378] on link "[PERSON_NAME][US_STATE] - Records Request and HIPAA Auth to DMC Detroit Receivi…" at bounding box center [1124, 385] width 235 height 14
click at [1117, 551] on button "Add Attachment" at bounding box center [1138, 562] width 318 height 22
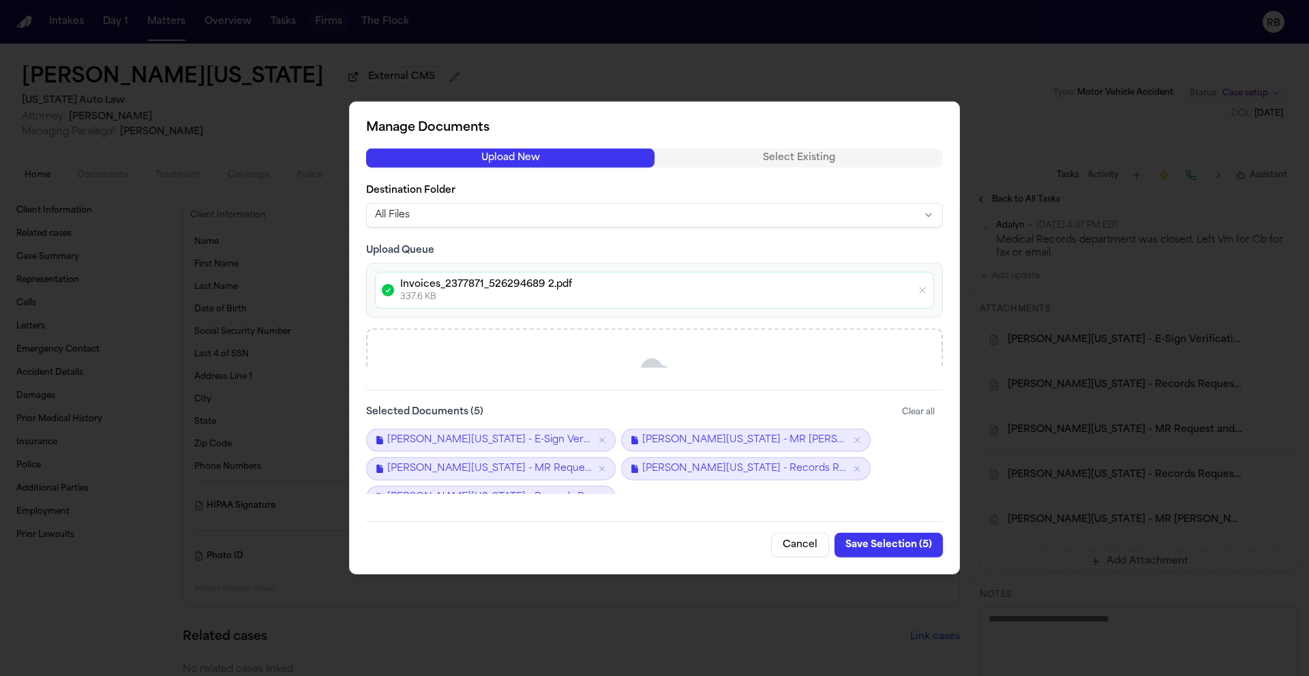
click at [894, 551] on button "Save Selection ( 5 )" at bounding box center [888, 545] width 108 height 25
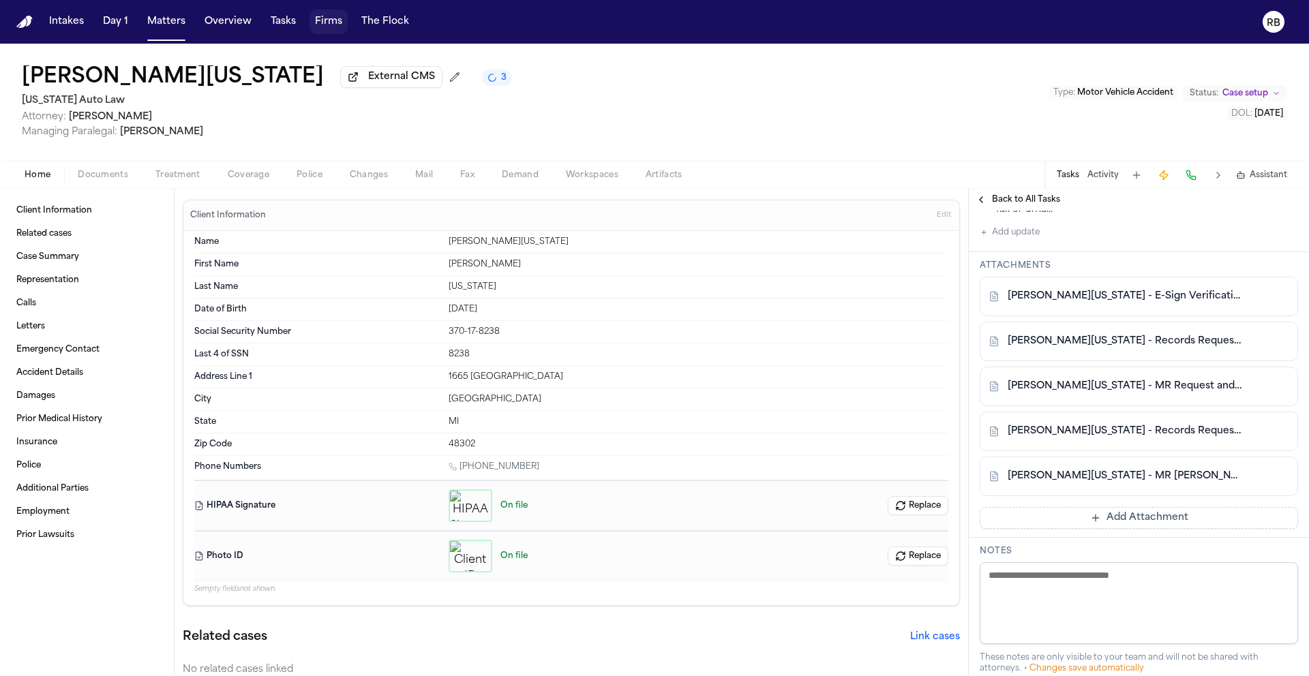
scroll to position [530, 0]
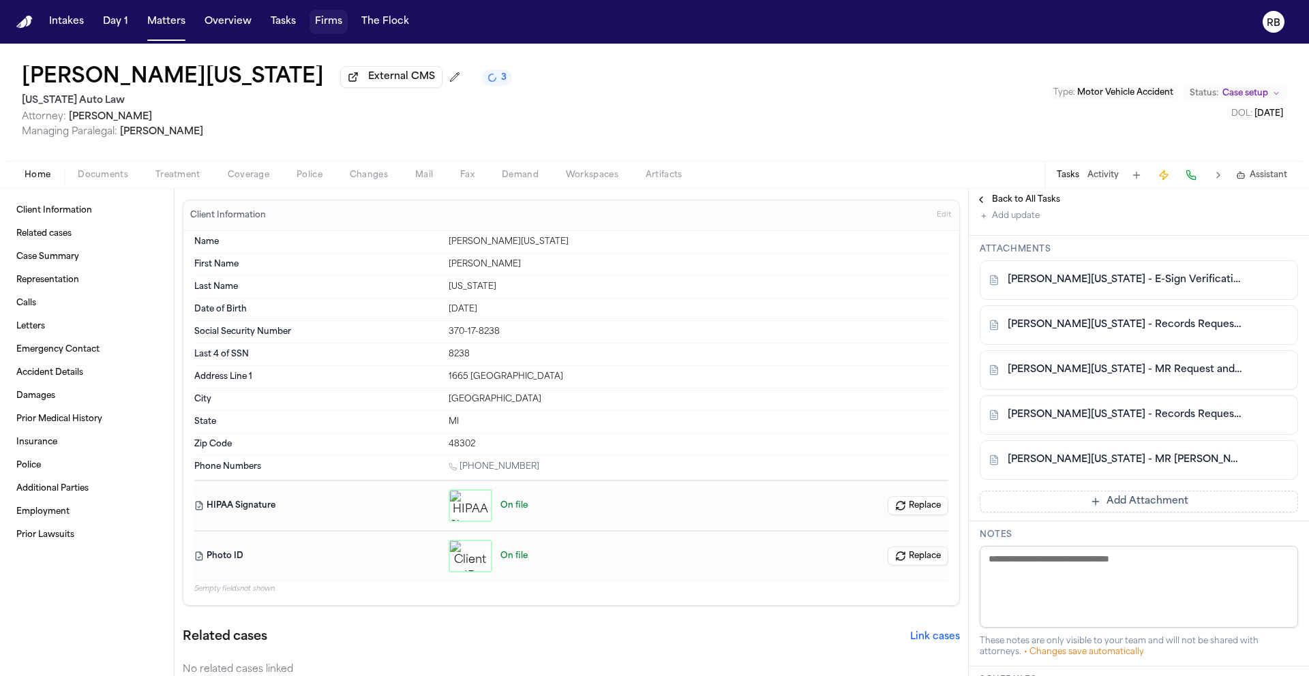
click at [1156, 493] on button "Add Attachment" at bounding box center [1138, 502] width 318 height 22
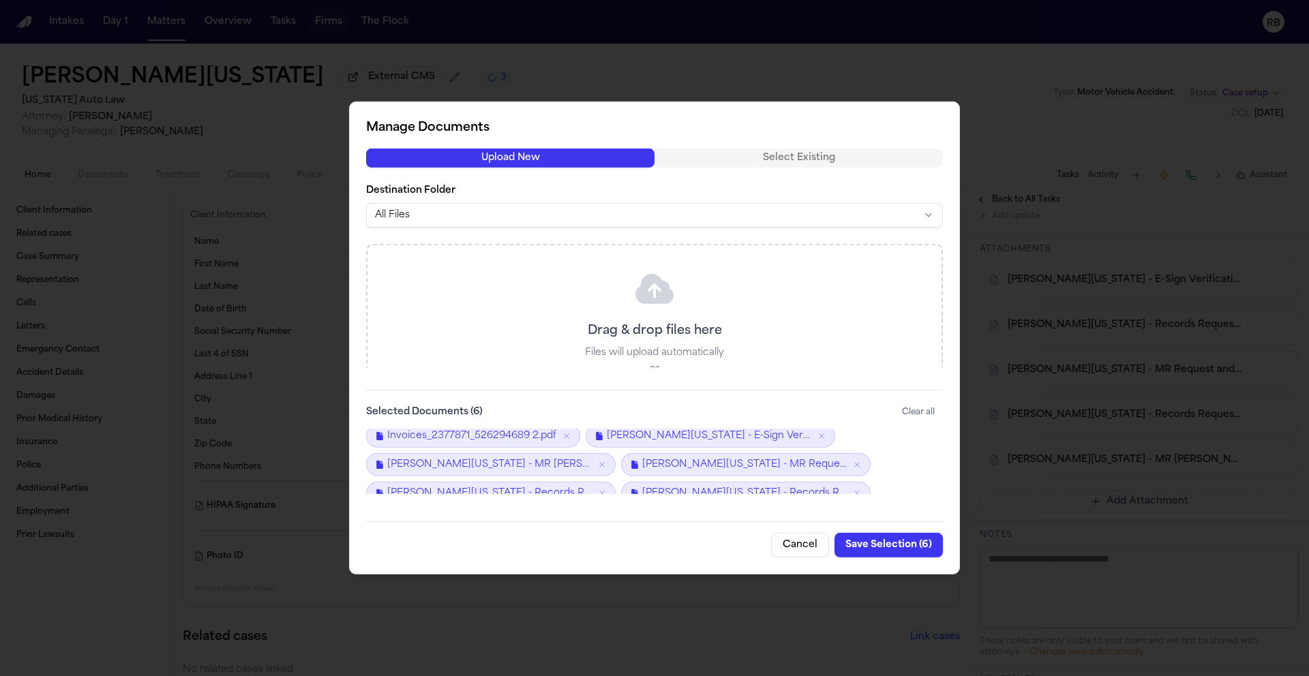
scroll to position [0, 0]
click at [489, 440] on span "Invoices_2377871_526294689 2.pdf" at bounding box center [471, 441] width 169 height 14
click at [789, 541] on button "Cancel" at bounding box center [800, 545] width 58 height 25
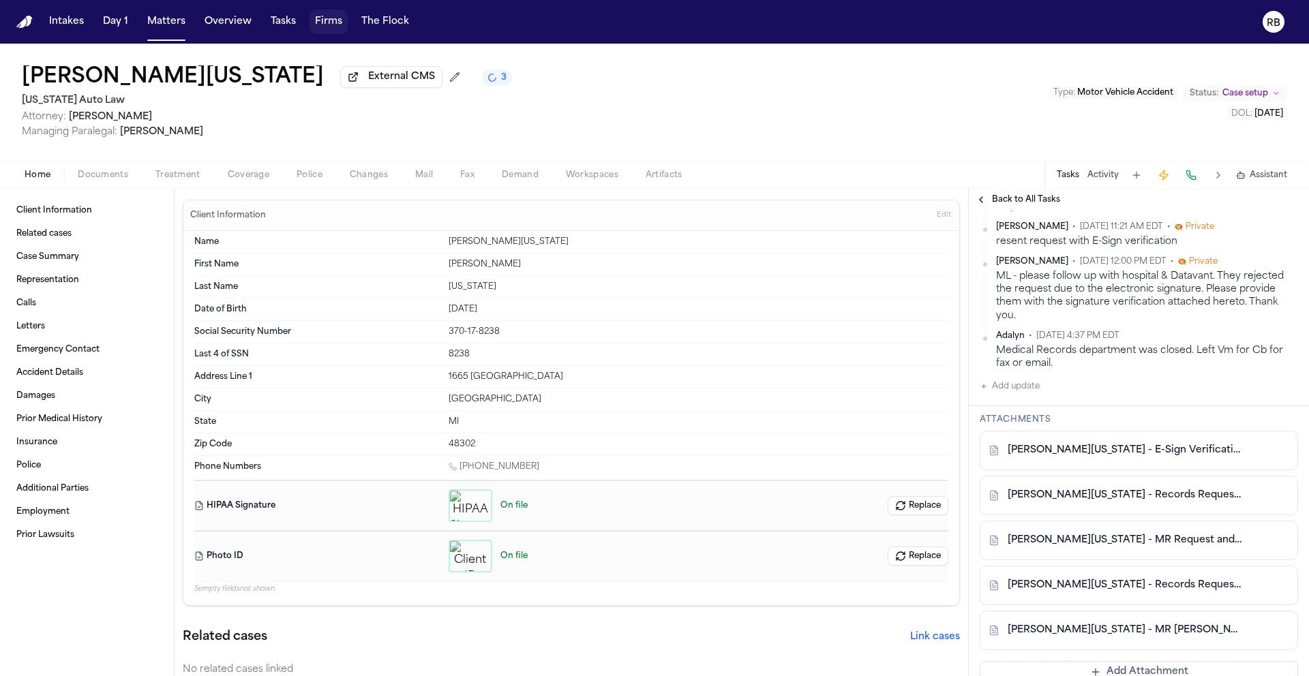
scroll to position [338, 0]
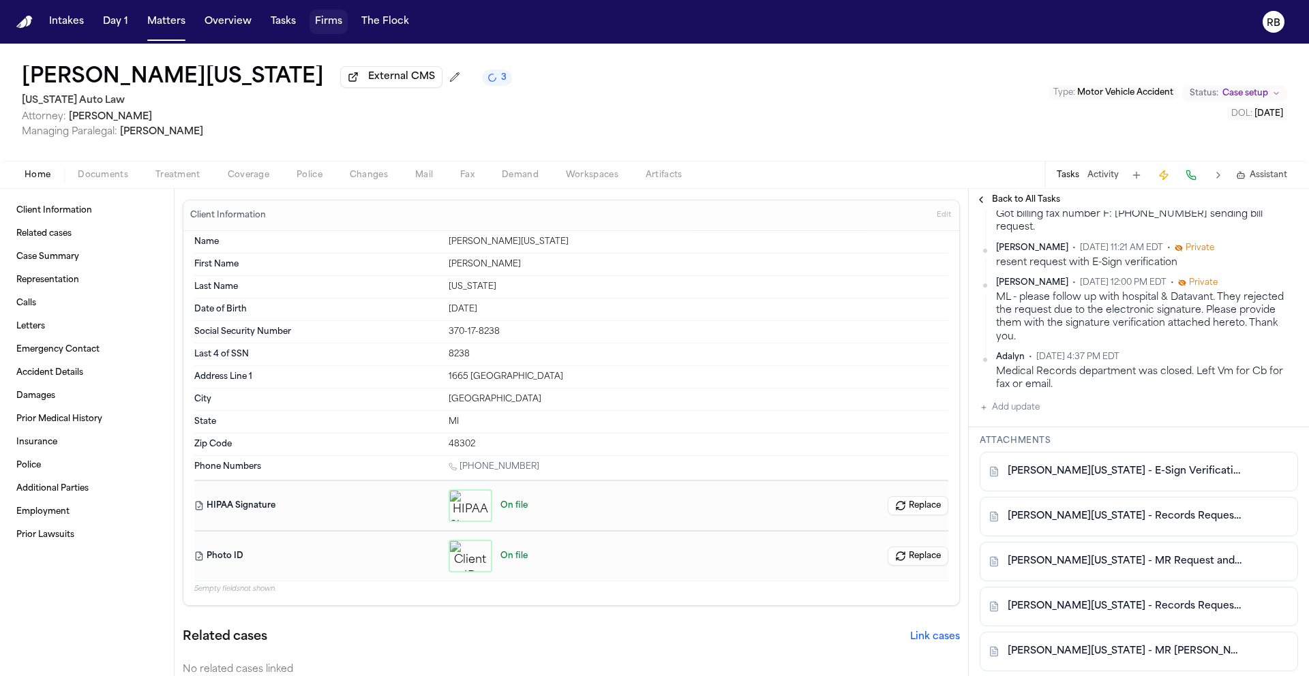
click at [1047, 198] on span "Back to All Tasks" at bounding box center [1026, 199] width 68 height 11
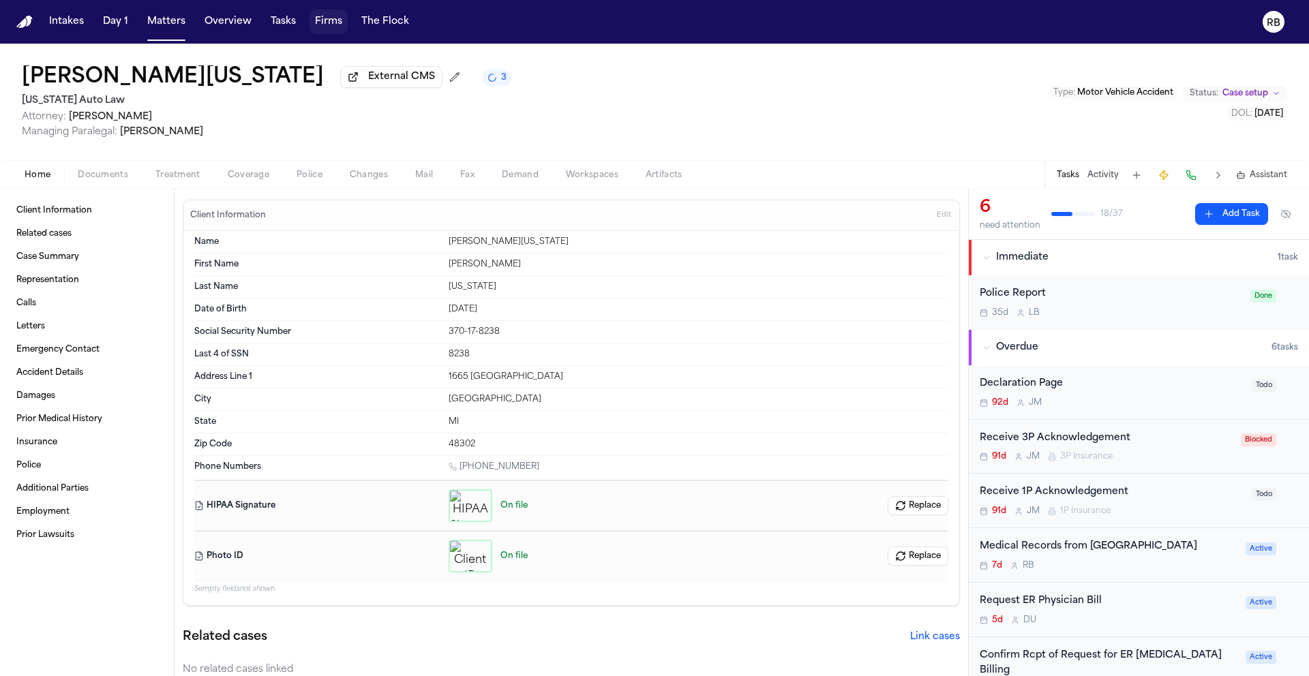
click at [1164, 565] on div "7d R B" at bounding box center [1108, 565] width 258 height 11
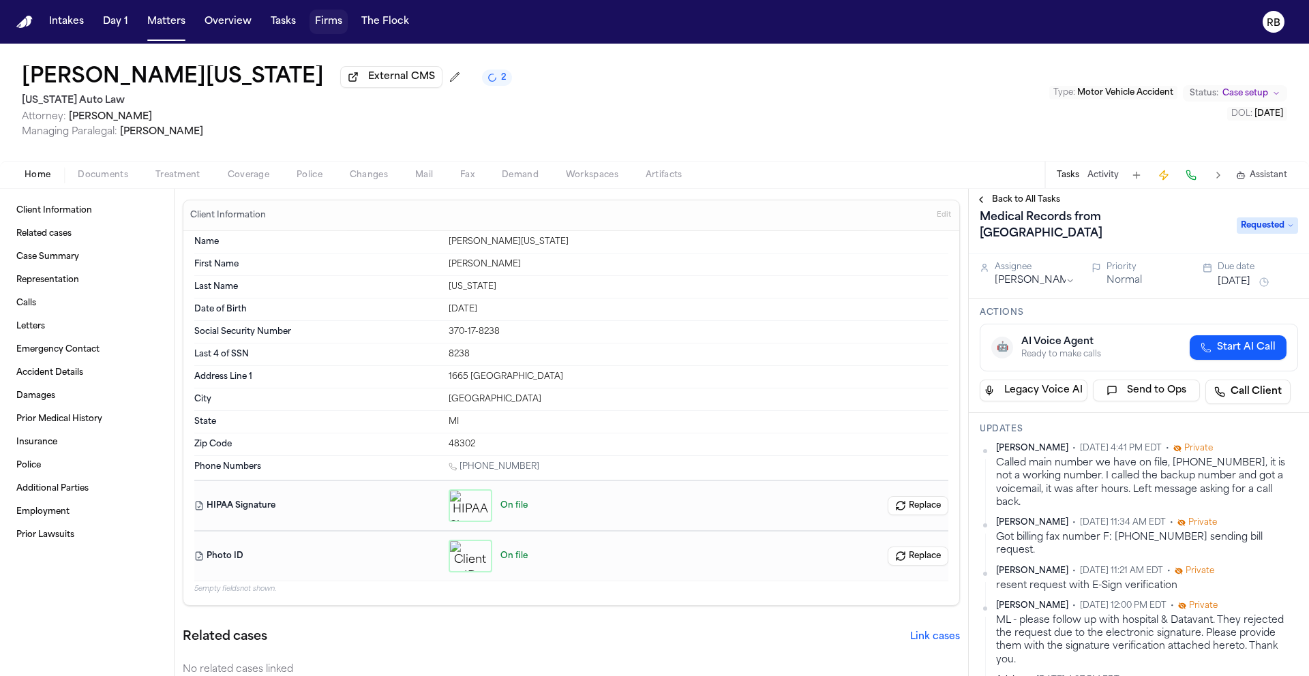
scroll to position [10, 0]
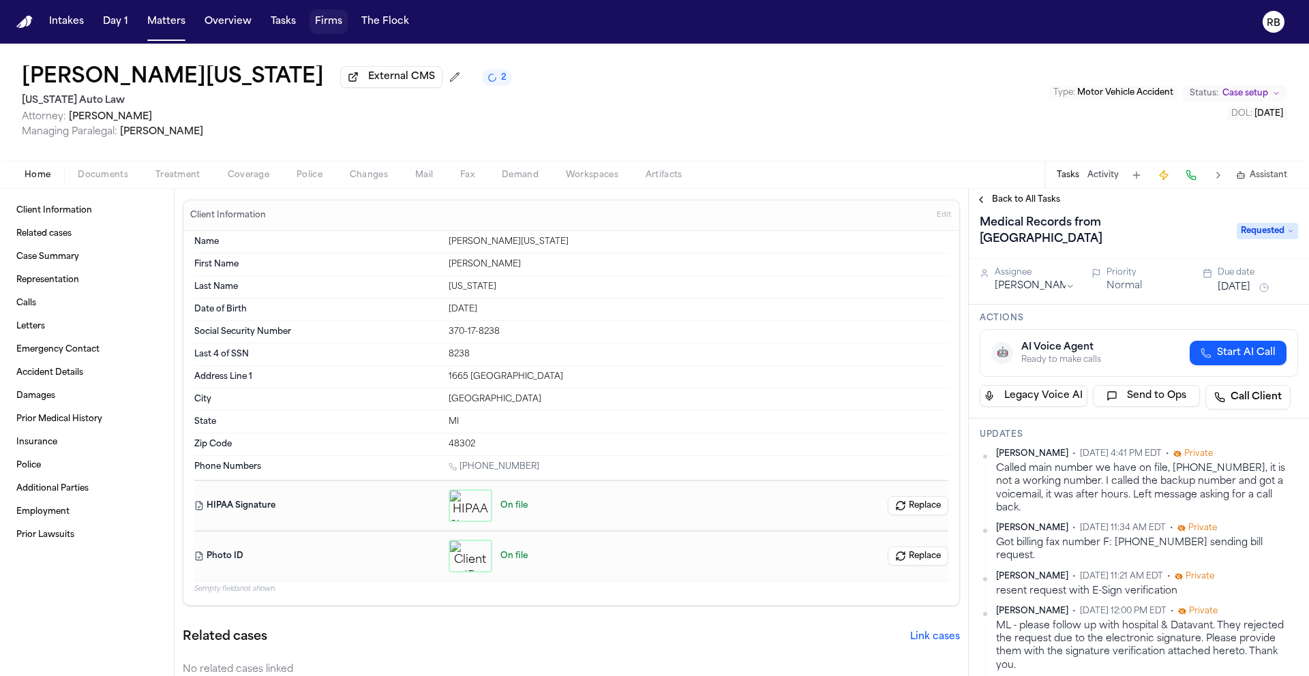
click at [181, 181] on span "Treatment" at bounding box center [177, 175] width 45 height 11
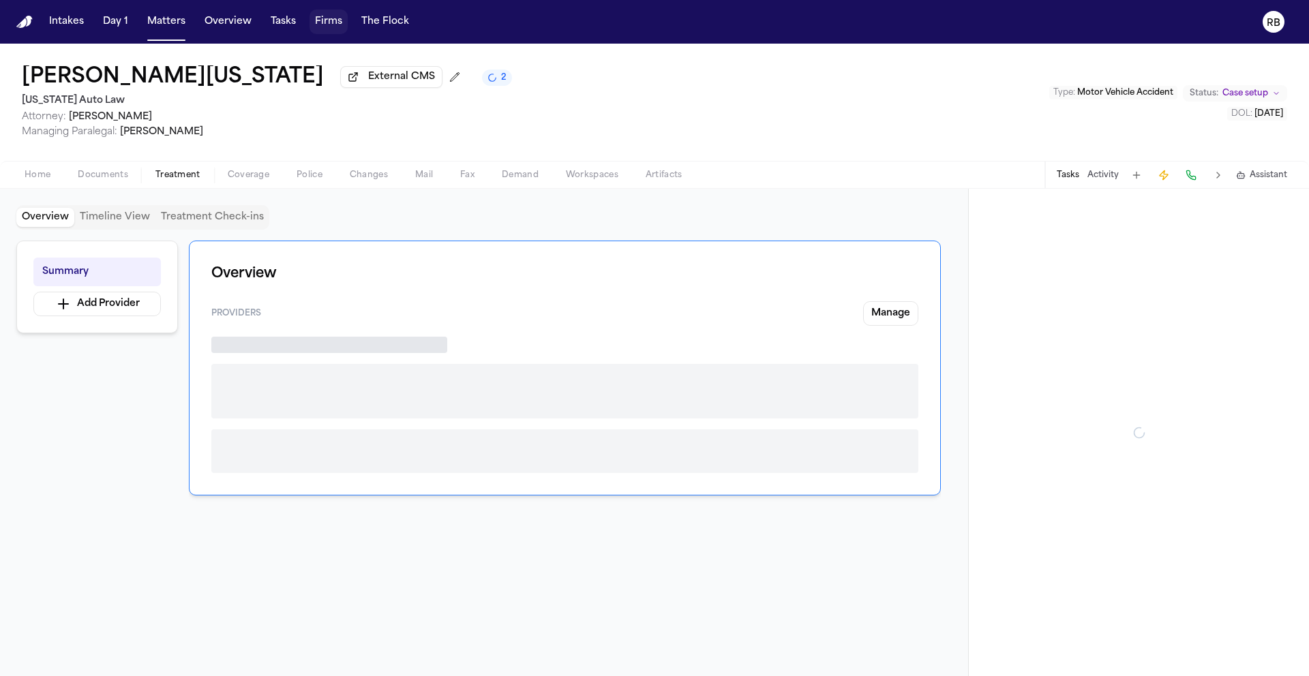
click at [181, 181] on span "Treatment" at bounding box center [177, 175] width 45 height 11
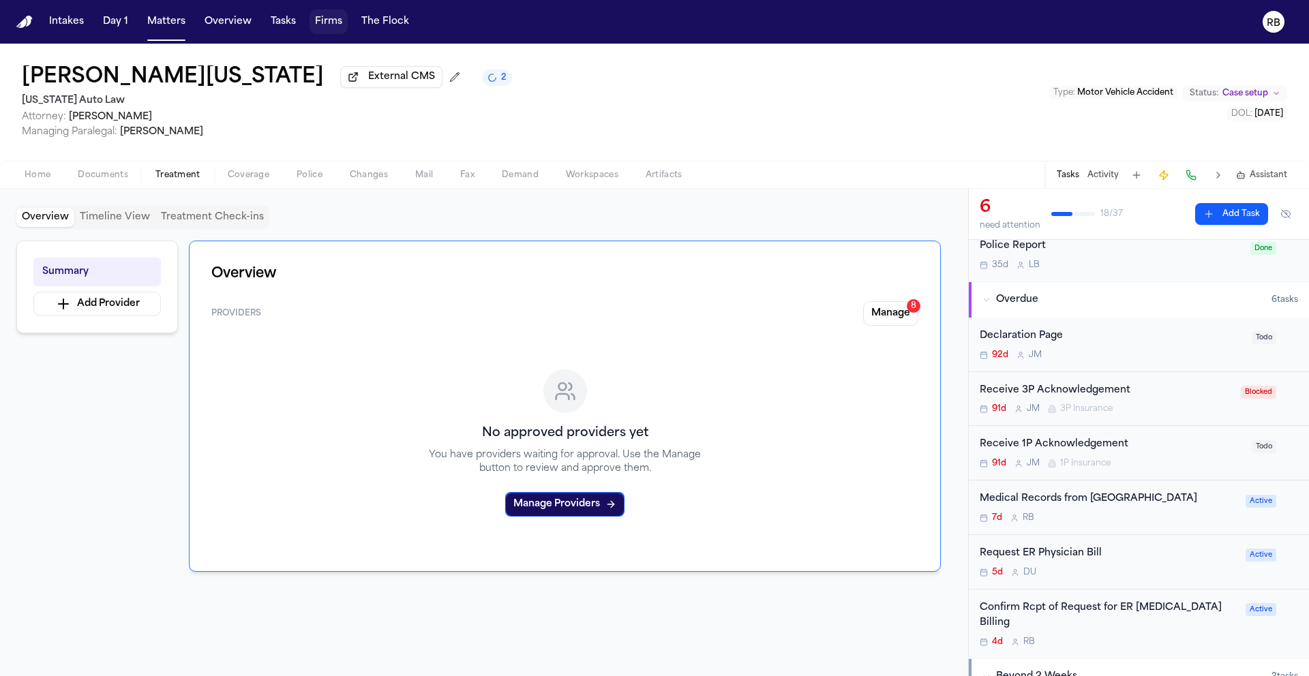
scroll to position [53, 0]
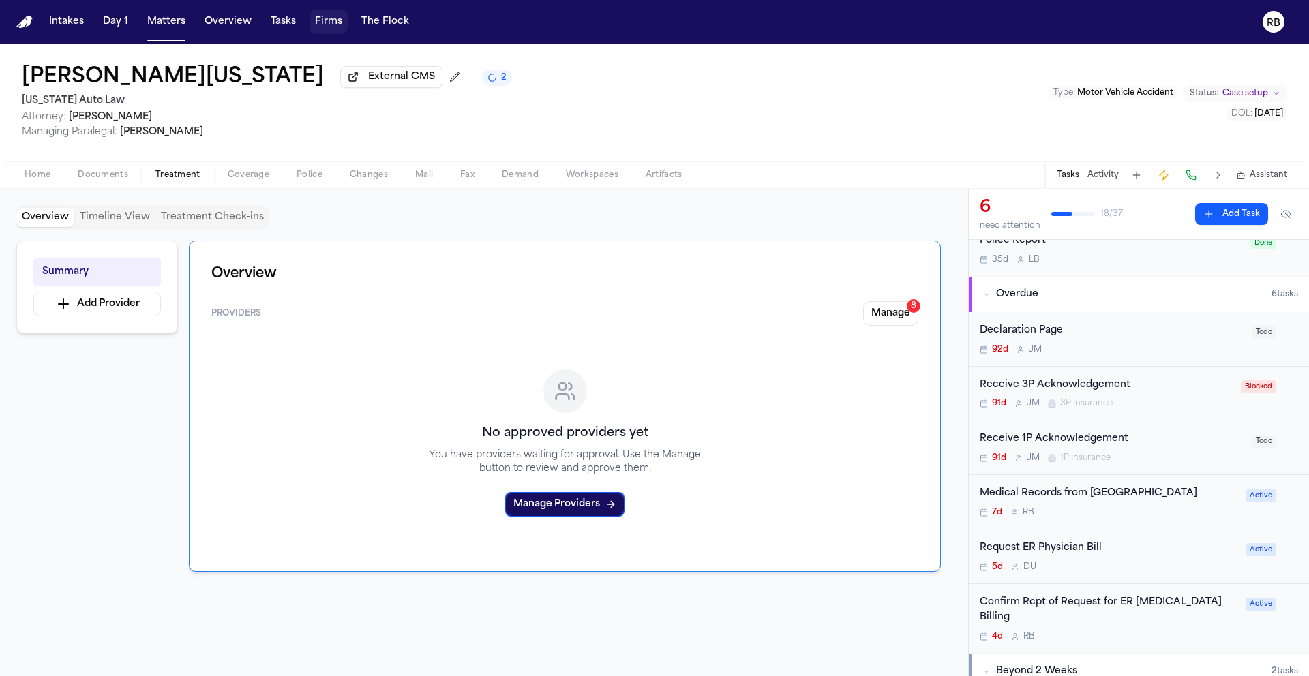
click at [1194, 518] on div "7d R B" at bounding box center [1108, 512] width 258 height 11
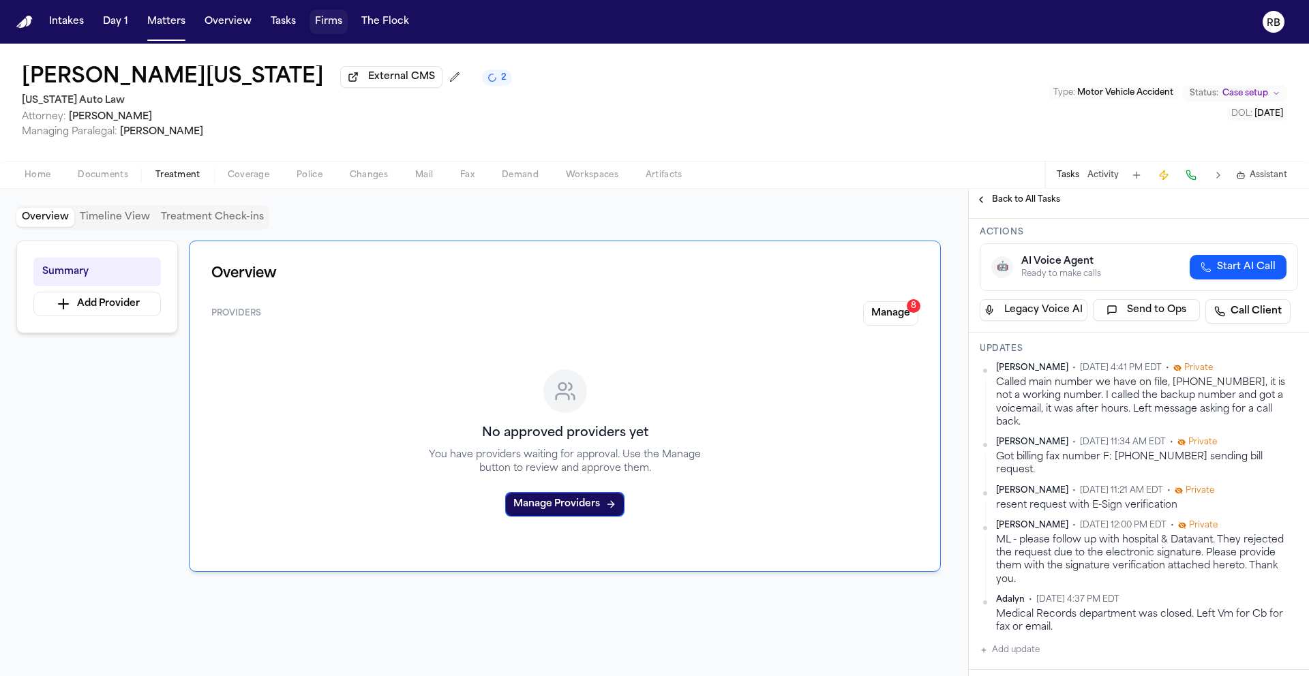
scroll to position [124, 0]
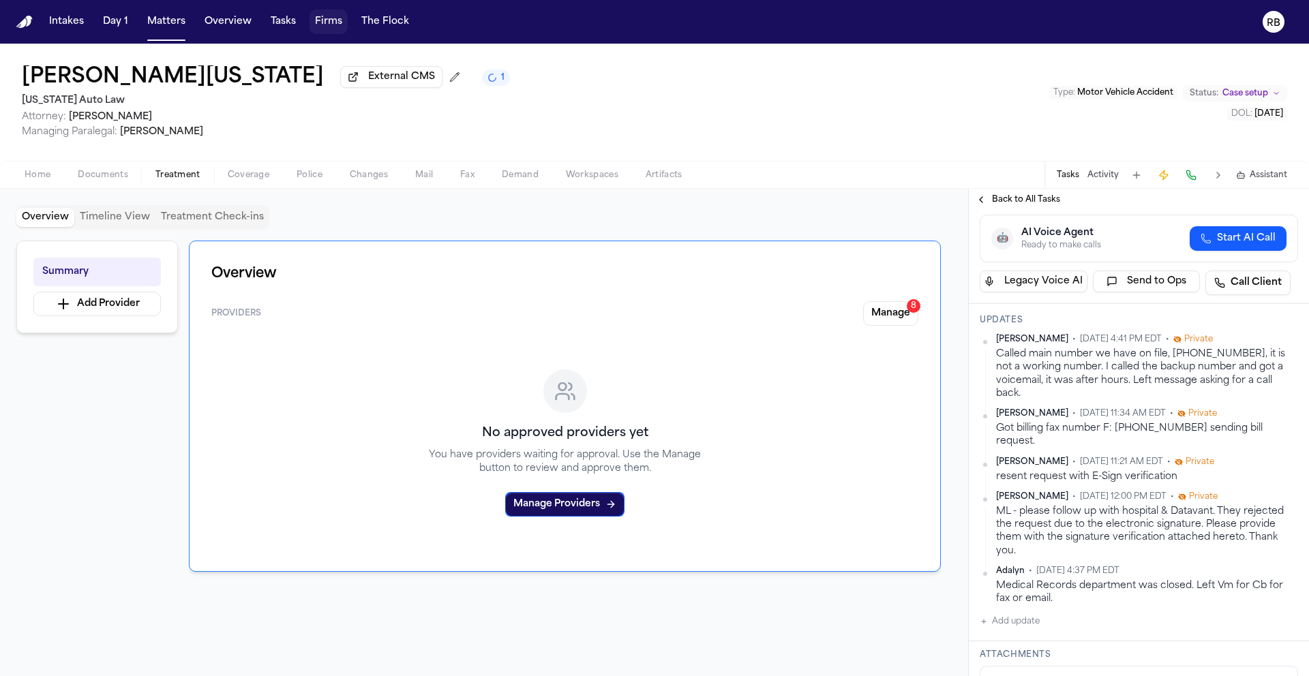
click at [1024, 613] on button "Add update" at bounding box center [1009, 621] width 60 height 16
click at [1067, 619] on textarea "Add your update" at bounding box center [1146, 632] width 291 height 27
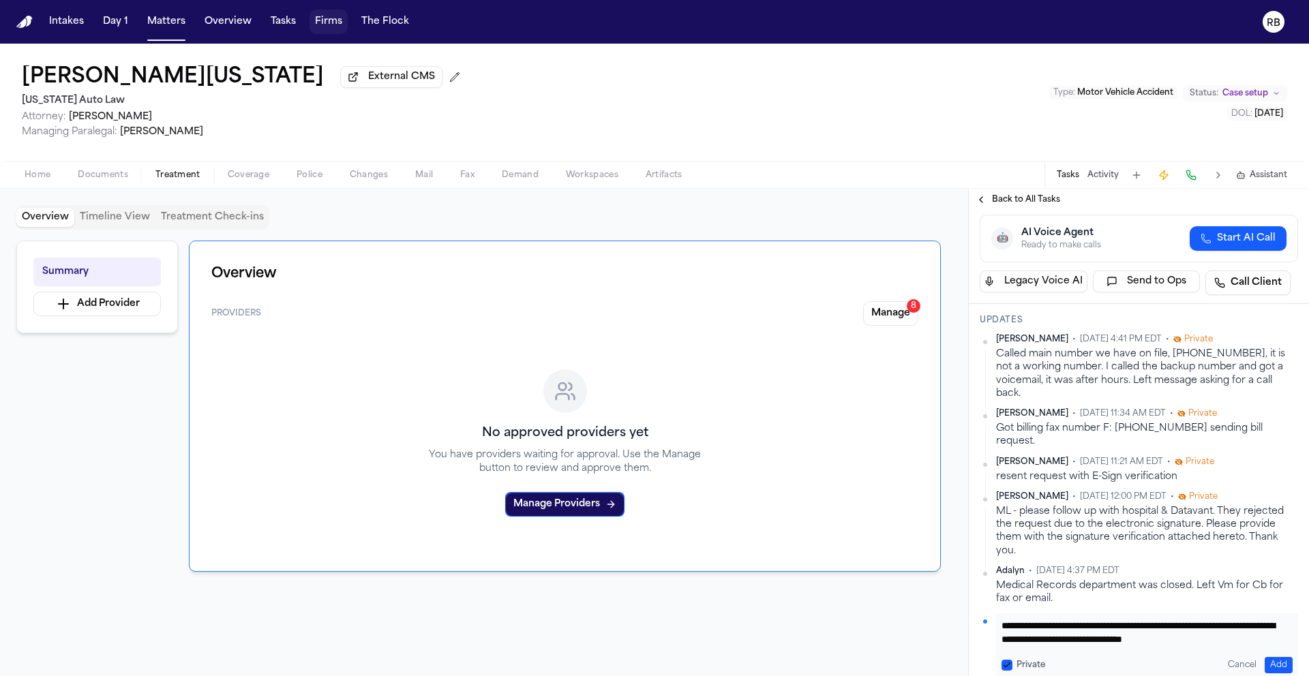
scroll to position [14, 0]
type textarea "**********"
click at [1266, 657] on button "Add" at bounding box center [1278, 665] width 28 height 16
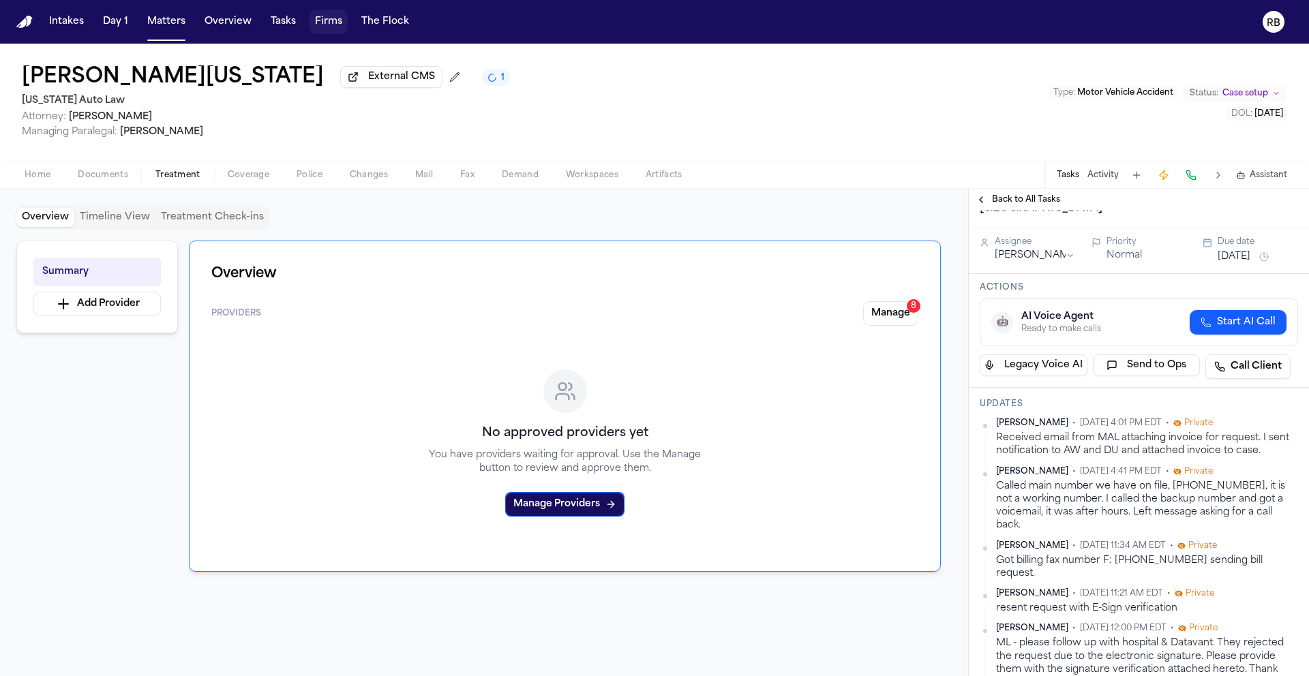
scroll to position [0, 0]
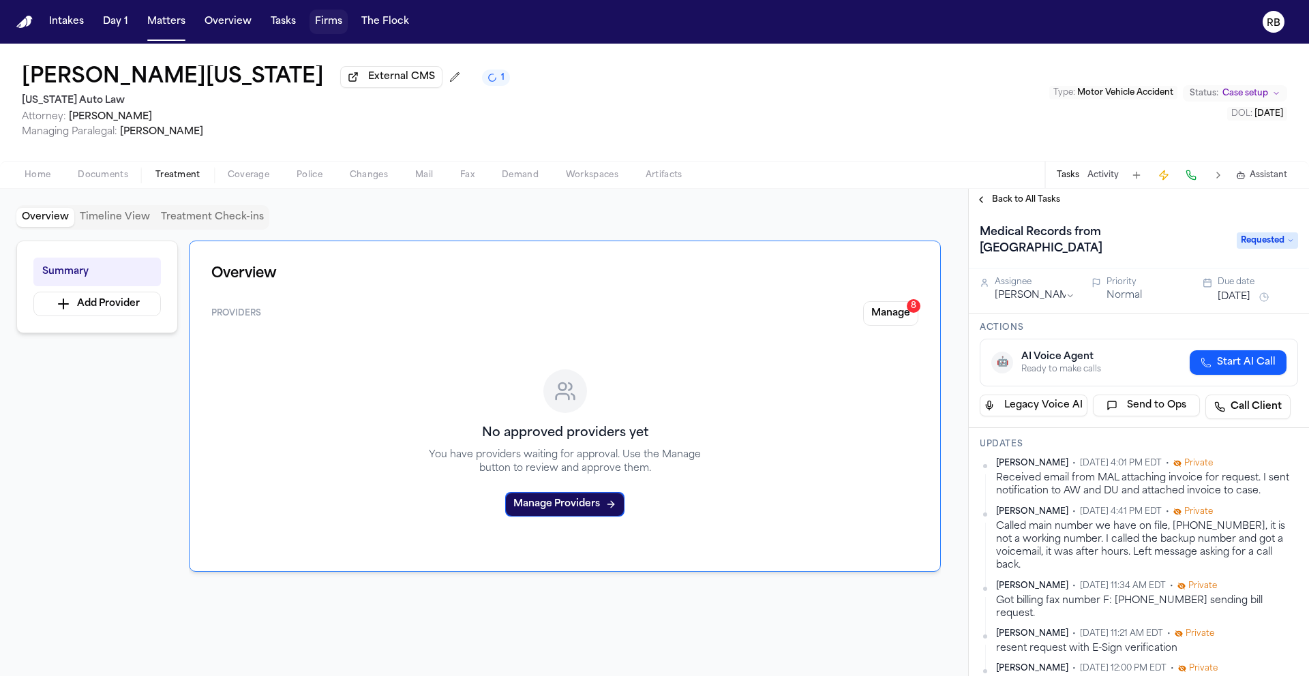
click at [1264, 245] on span "Requested" at bounding box center [1266, 240] width 61 height 16
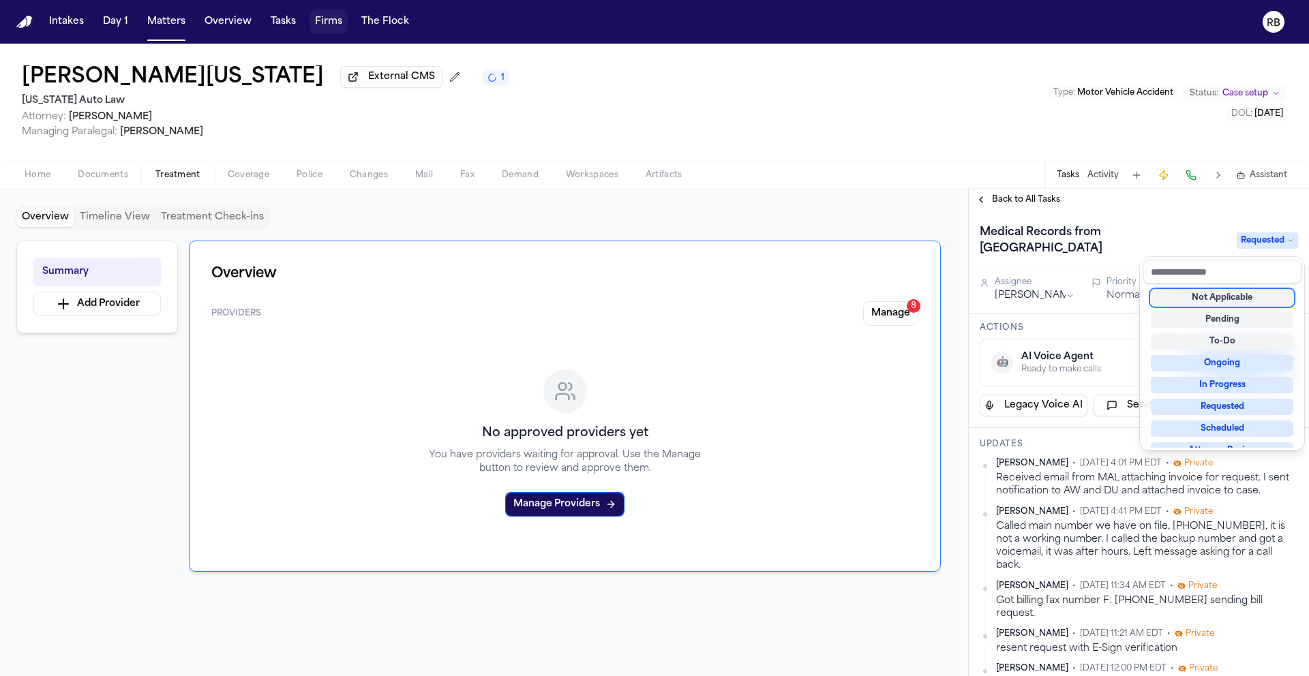
click at [1264, 245] on span "Requested" at bounding box center [1266, 240] width 61 height 16
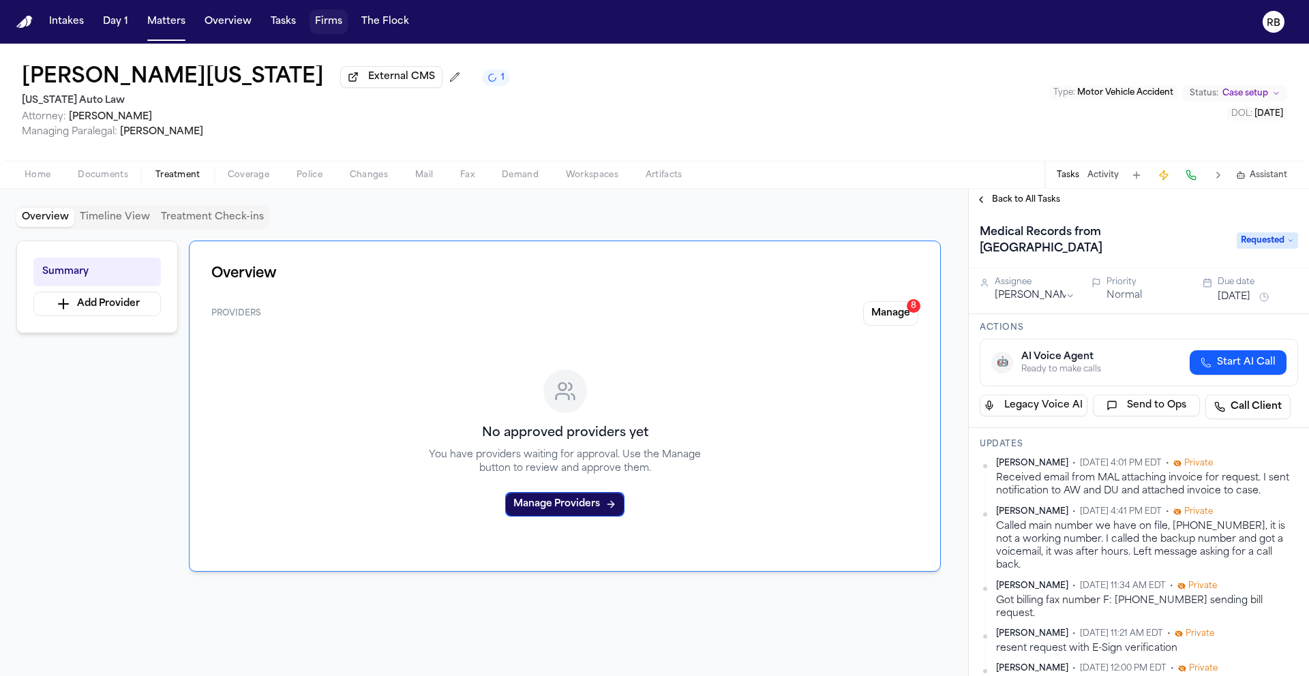
click at [1265, 245] on span "Requested" at bounding box center [1266, 240] width 61 height 16
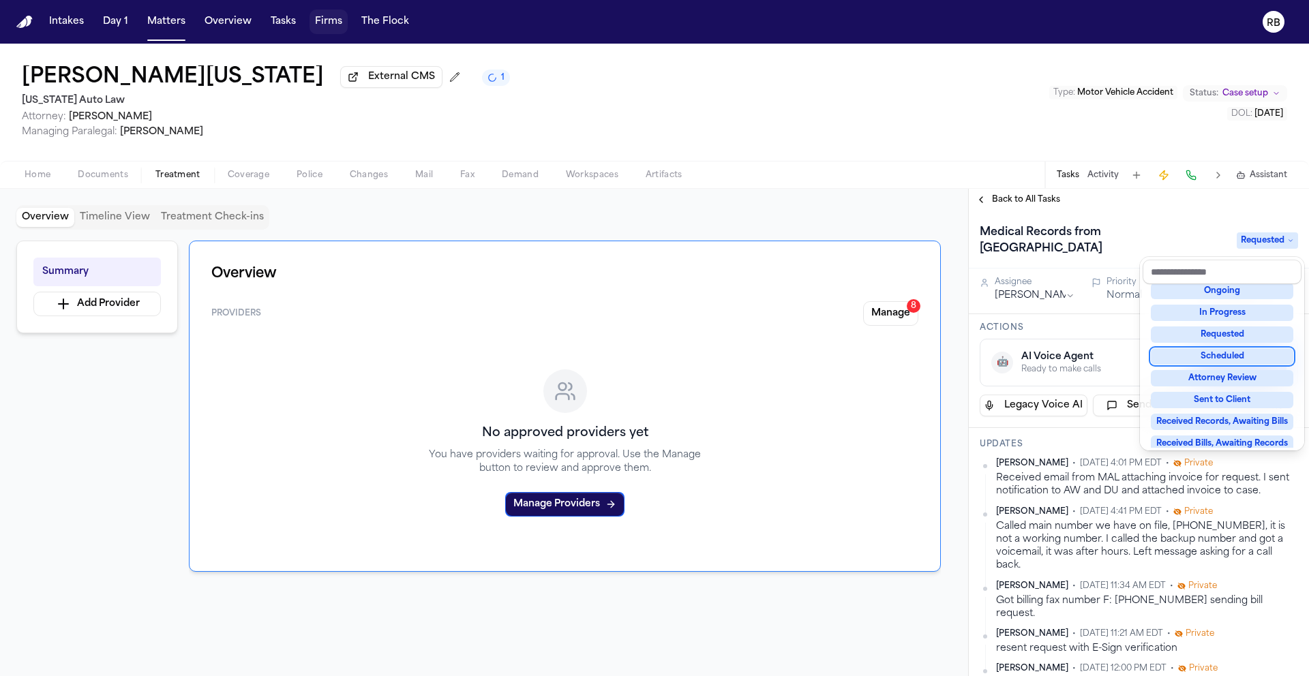
scroll to position [75, 0]
click at [1109, 246] on div "Medical Records from [GEOGRAPHIC_DATA] Requested" at bounding box center [1138, 241] width 318 height 38
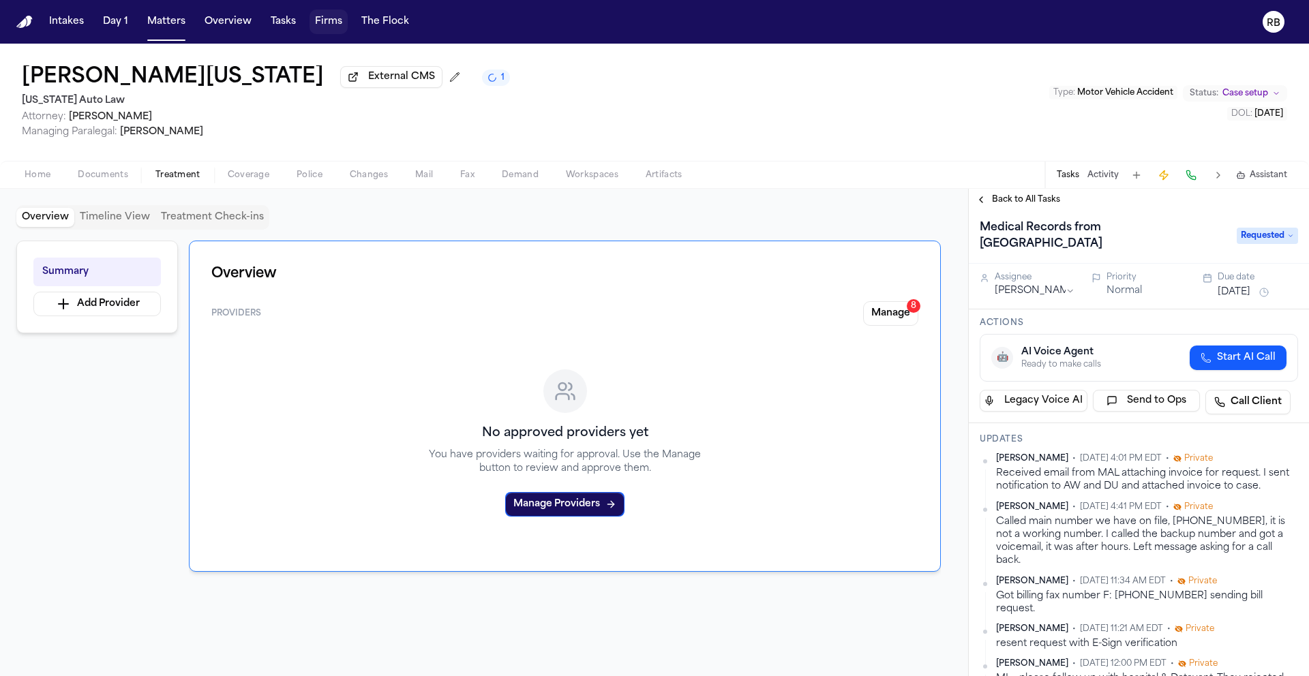
scroll to position [0, 0]
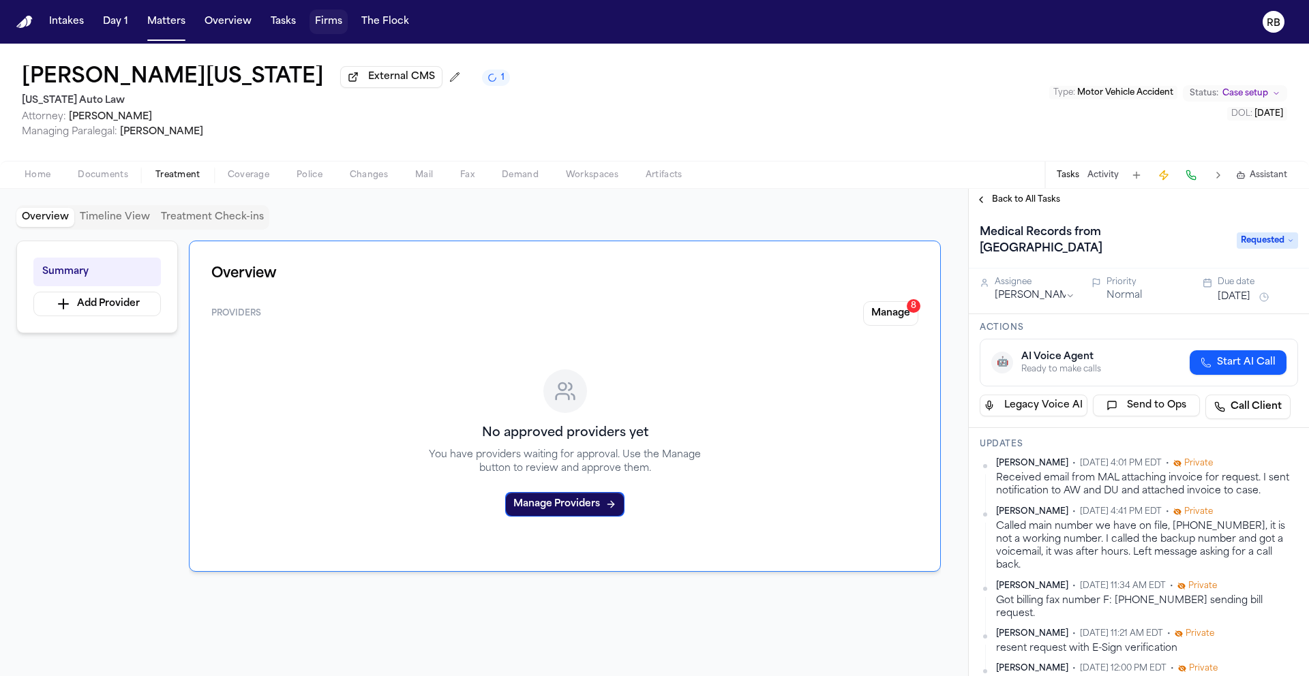
click at [1228, 303] on button "[DATE]" at bounding box center [1233, 297] width 33 height 14
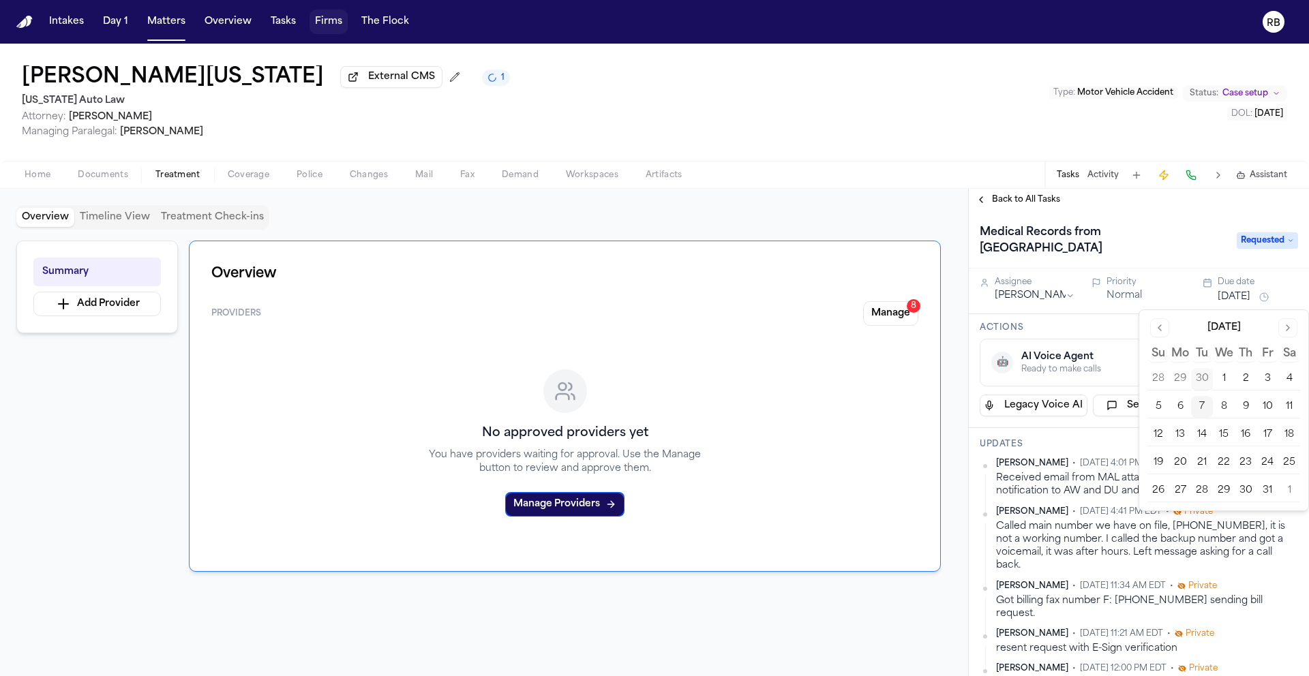
click at [1203, 489] on button "28" at bounding box center [1202, 491] width 22 height 22
click at [1167, 271] on div "Assignee [PERSON_NAME] Priority Normal Due date [DATE]" at bounding box center [1139, 292] width 340 height 46
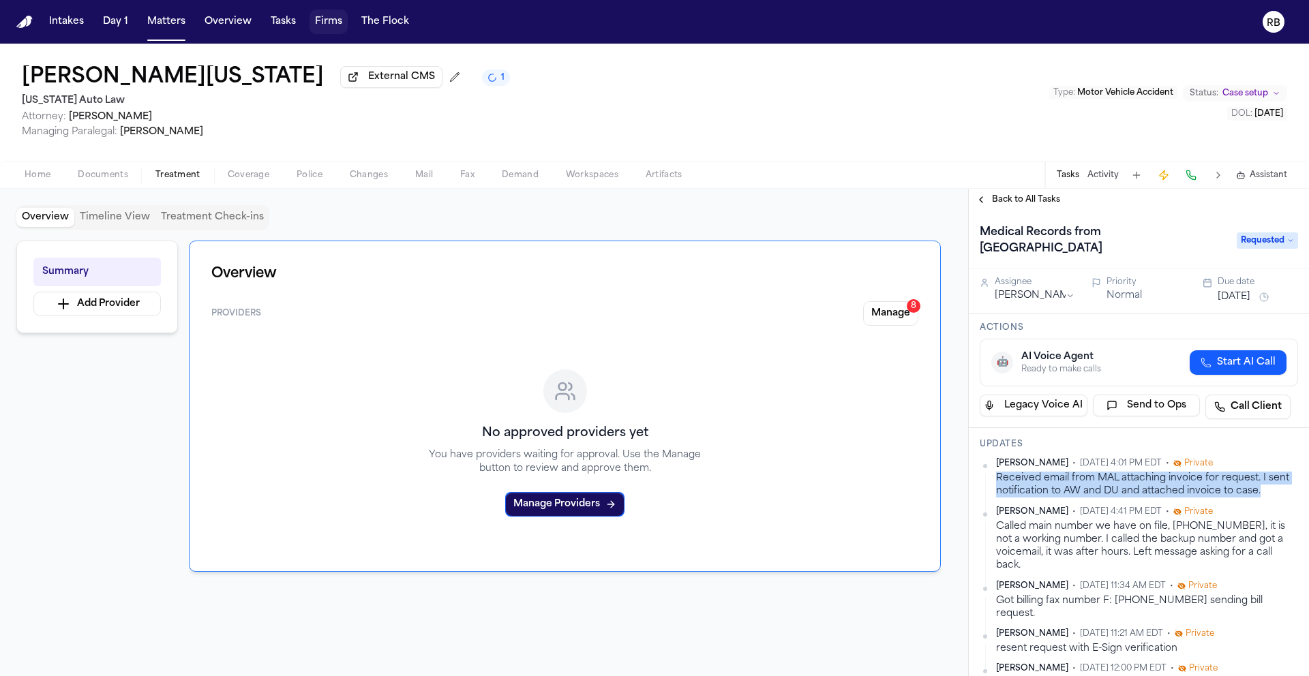
drag, startPoint x: 1270, startPoint y: 492, endPoint x: 998, endPoint y: 486, distance: 272.0
click at [998, 486] on div "Received email from MAL attaching invoice for request. I sent notification to A…" at bounding box center [1147, 485] width 302 height 27
copy div "Received email from MAL attaching invoice for request. I sent notification to A…"
click at [160, 31] on button "Matters" at bounding box center [166, 22] width 49 height 25
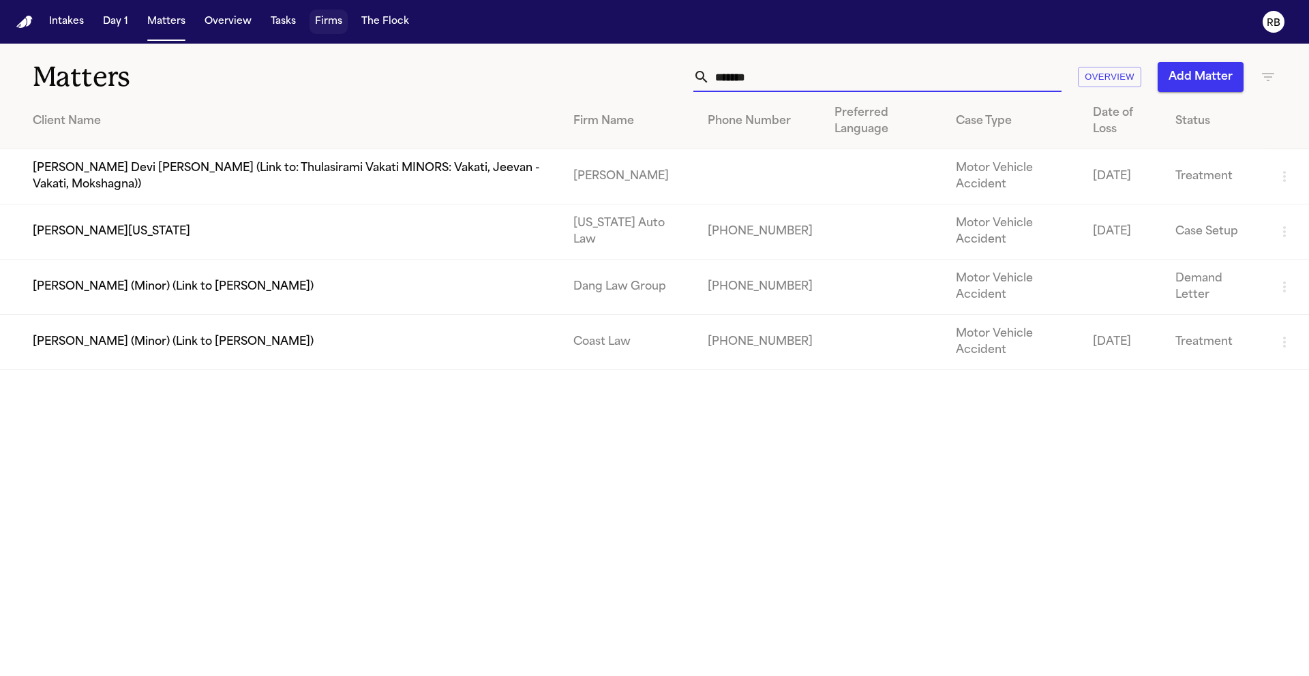
drag, startPoint x: 851, startPoint y: 78, endPoint x: 599, endPoint y: 69, distance: 251.7
click at [601, 68] on div "****** Overview Add Matter" at bounding box center [835, 77] width 881 height 30
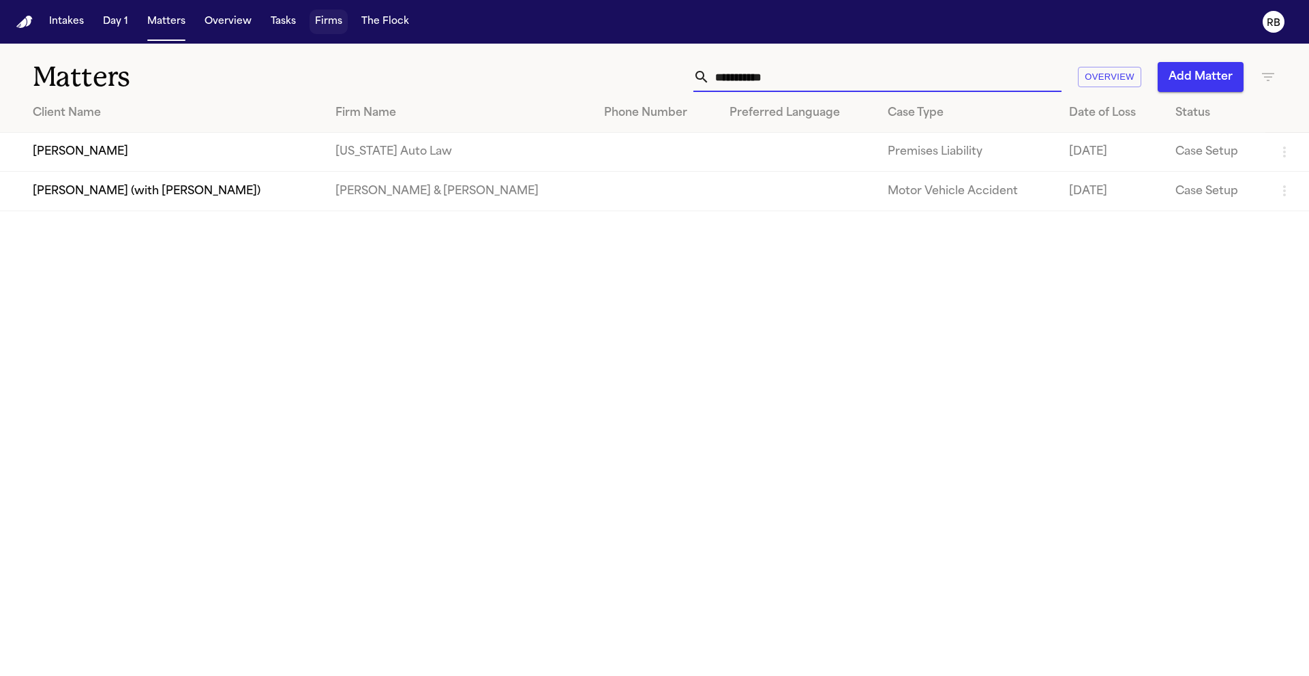
type input "**********"
click at [88, 152] on td "[PERSON_NAME]" at bounding box center [162, 152] width 324 height 39
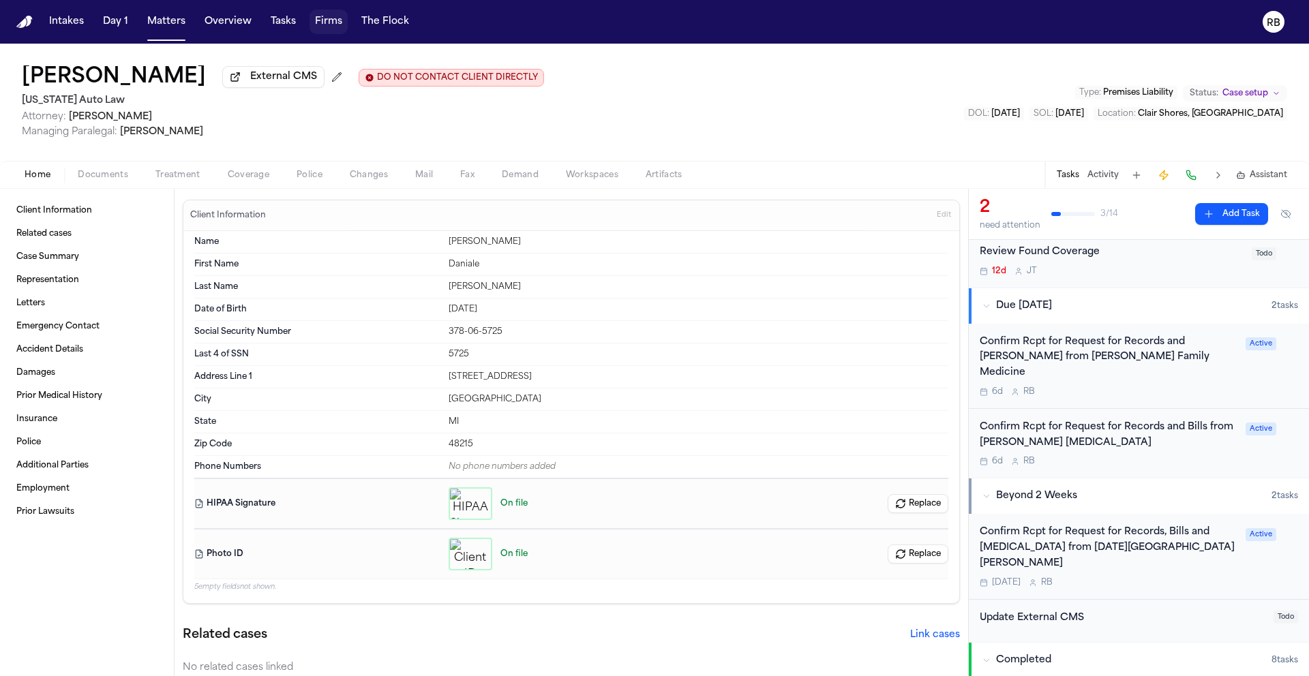
scroll to position [140, 0]
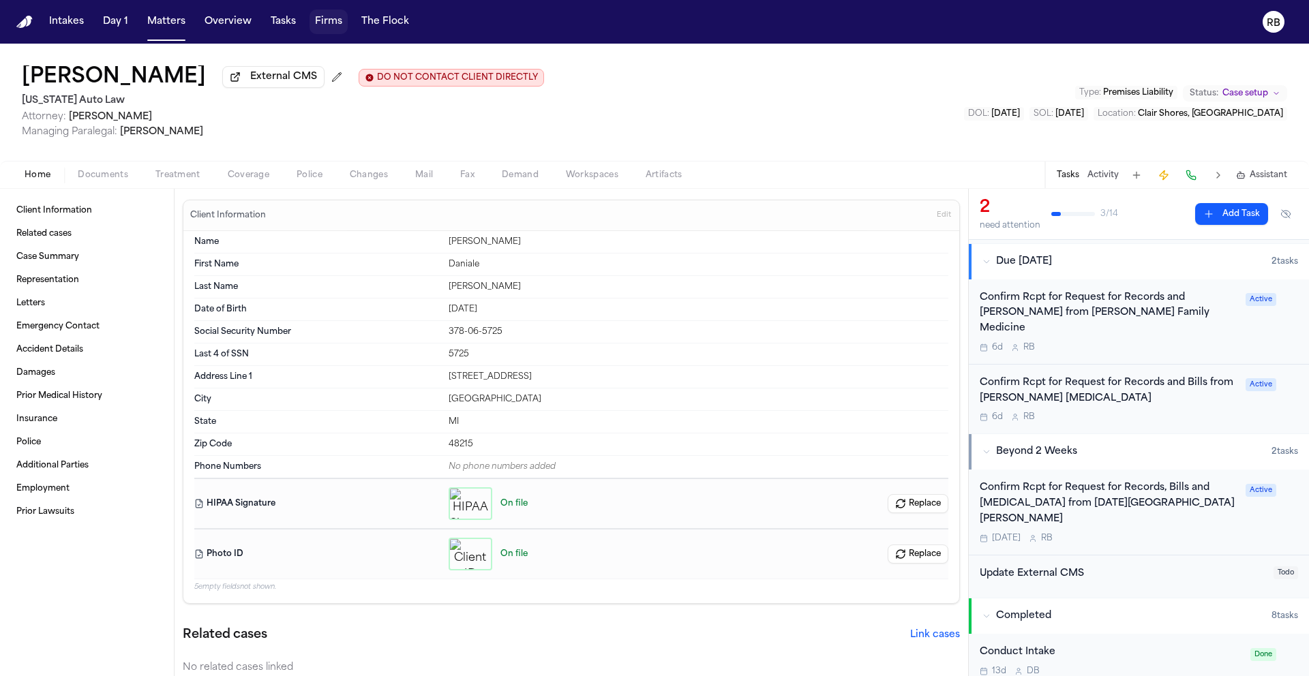
click at [1121, 397] on div "Confirm Rcpt for Request for Records and Bills from [PERSON_NAME] [MEDICAL_DATA…" at bounding box center [1108, 400] width 258 height 48
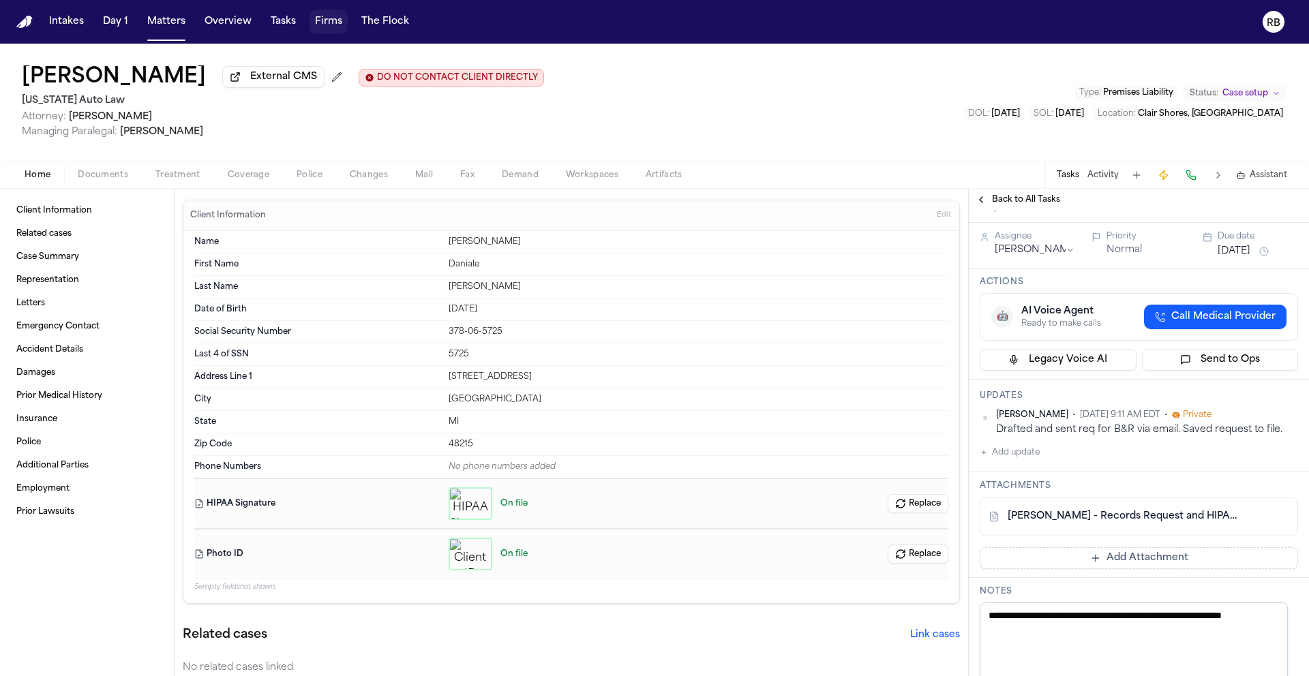
scroll to position [172, 0]
click at [1119, 547] on button "Add Attachment" at bounding box center [1138, 558] width 318 height 22
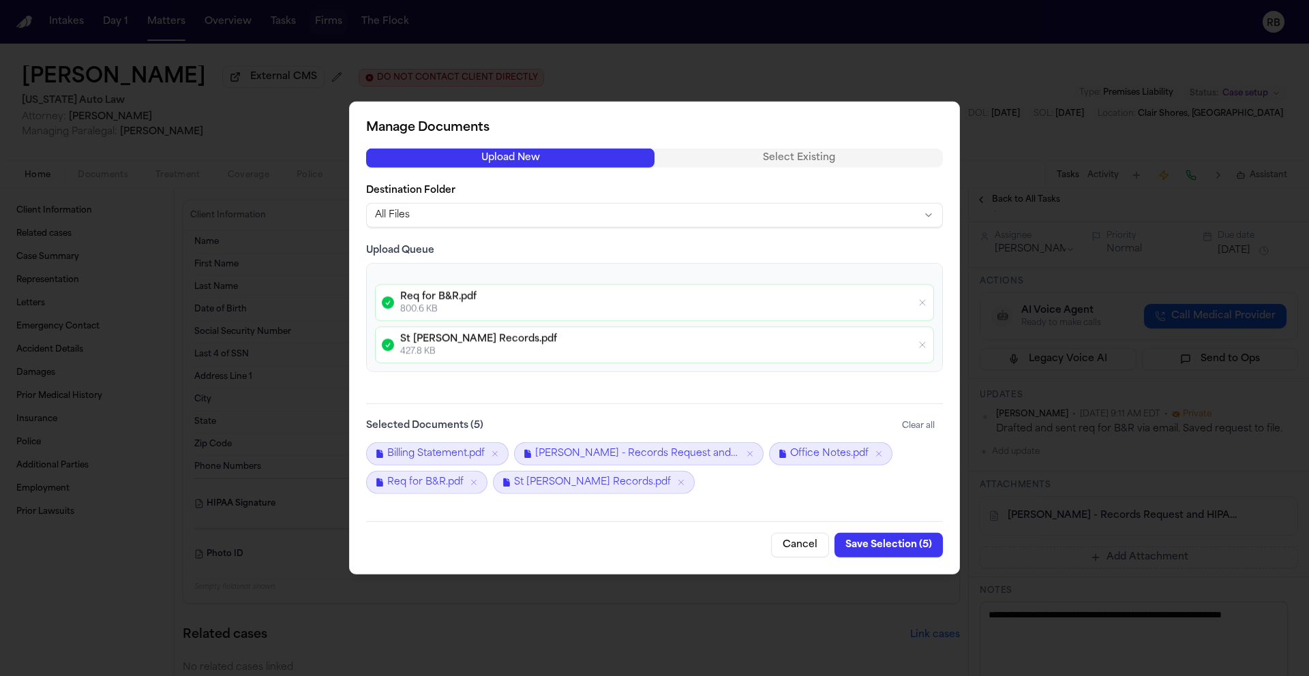
scroll to position [0, 0]
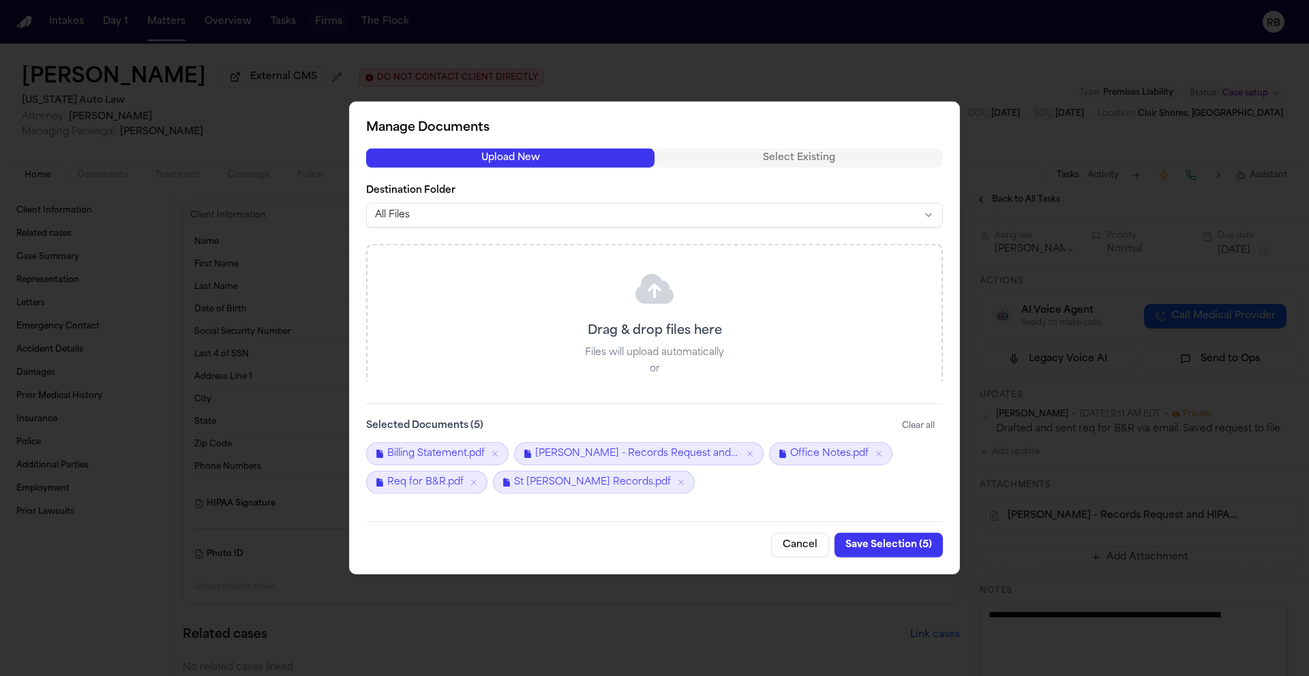
click at [893, 549] on button "Save Selection ( 5 )" at bounding box center [888, 545] width 108 height 25
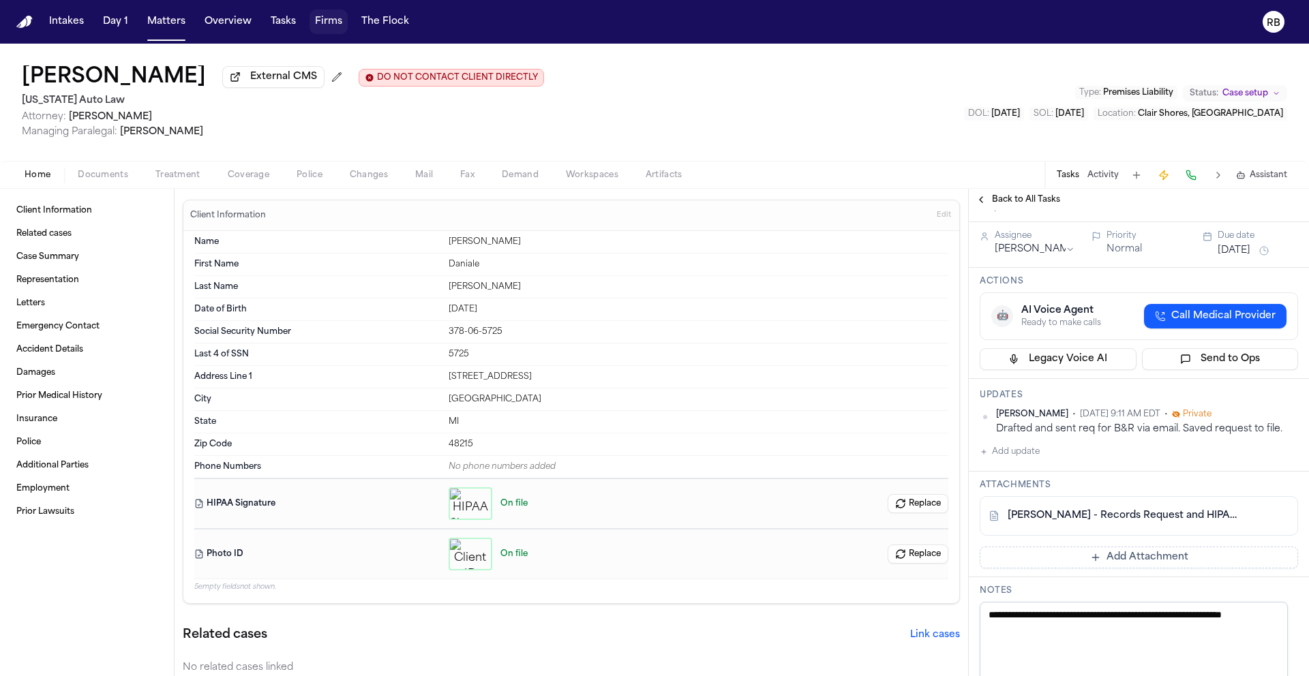
click at [891, 546] on div "On file Replace" at bounding box center [698, 554] width 500 height 33
click at [1021, 444] on button "Add update" at bounding box center [1009, 452] width 60 height 16
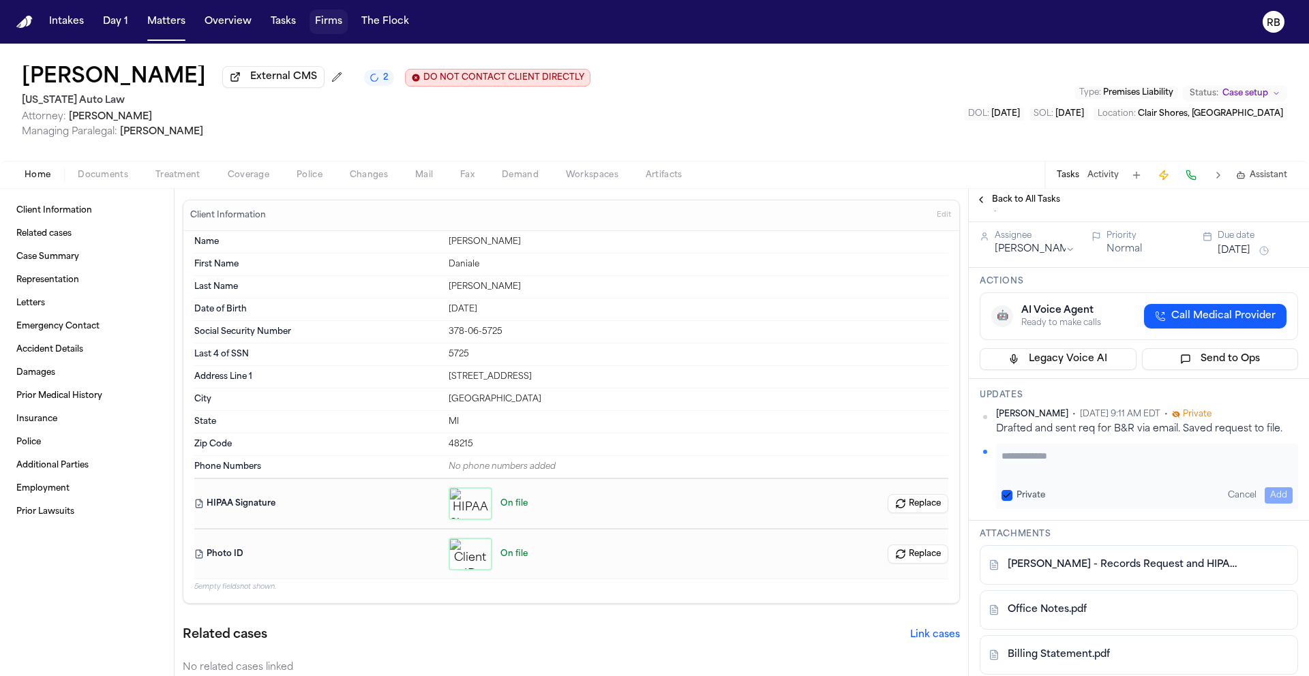
click at [1097, 449] on textarea "Add your update" at bounding box center [1146, 462] width 291 height 27
type textarea "**********"
click at [1264, 487] on button "Add" at bounding box center [1278, 495] width 28 height 16
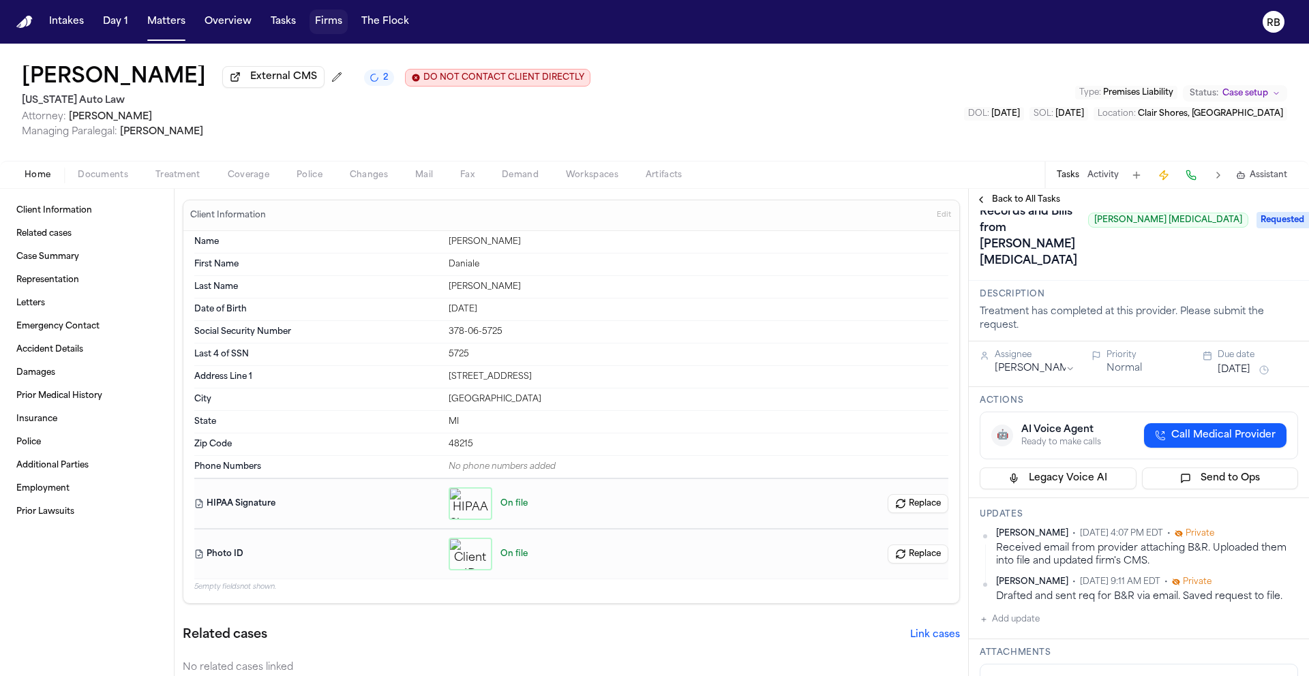
scroll to position [0, 0]
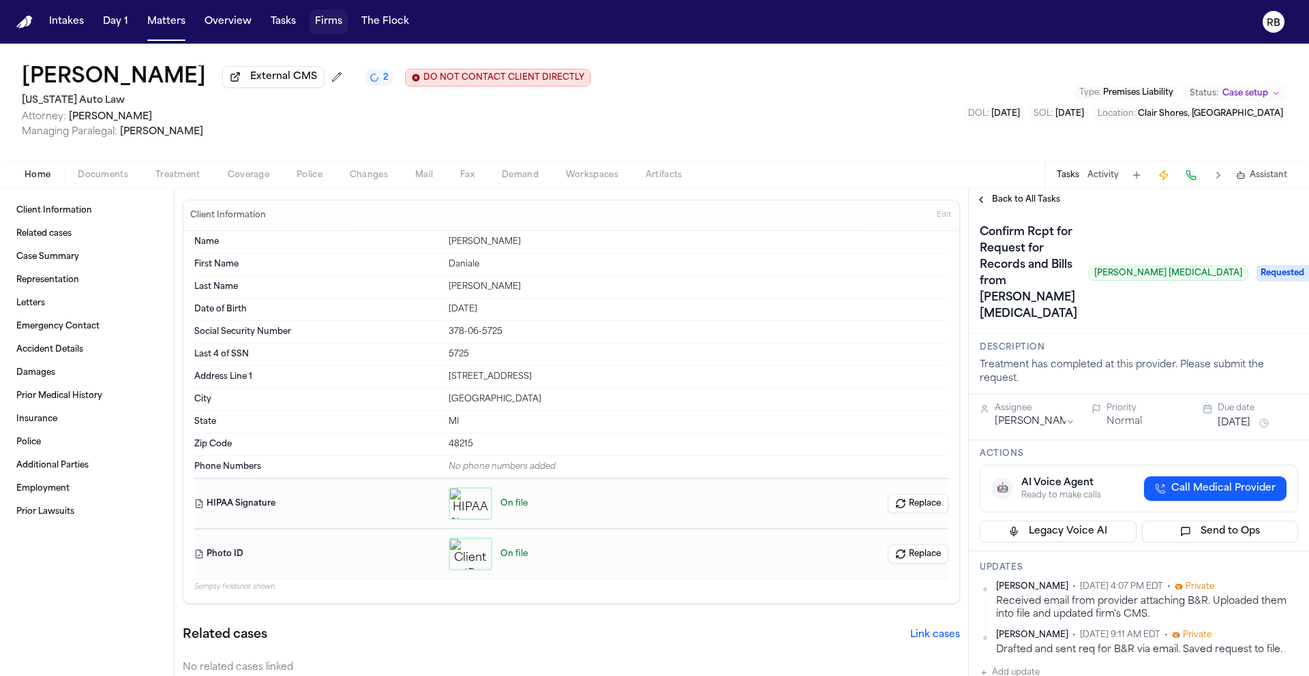
click at [1266, 249] on div "Confirm Rcpt for Request for Records and Bills from [PERSON_NAME] [MEDICAL_DATA…" at bounding box center [1138, 274] width 318 height 104
click at [1264, 265] on span "Requested" at bounding box center [1283, 273] width 55 height 16
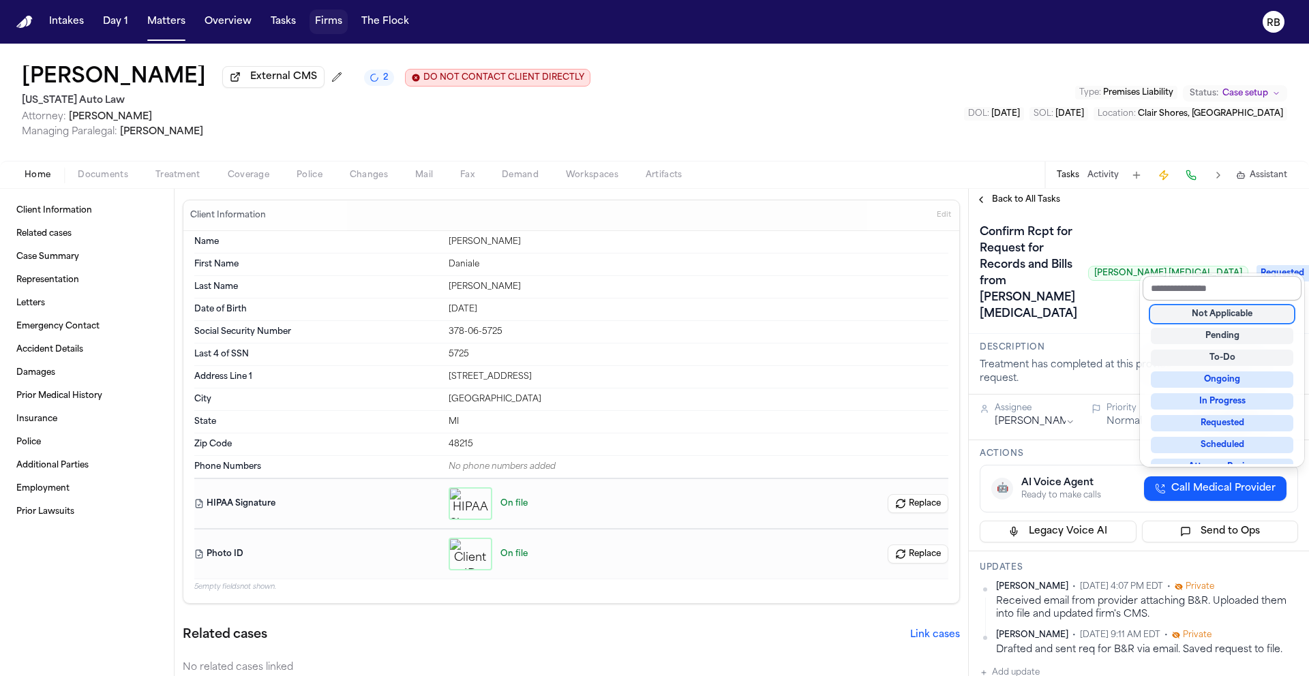
click at [1219, 279] on input "text" at bounding box center [1221, 288] width 159 height 25
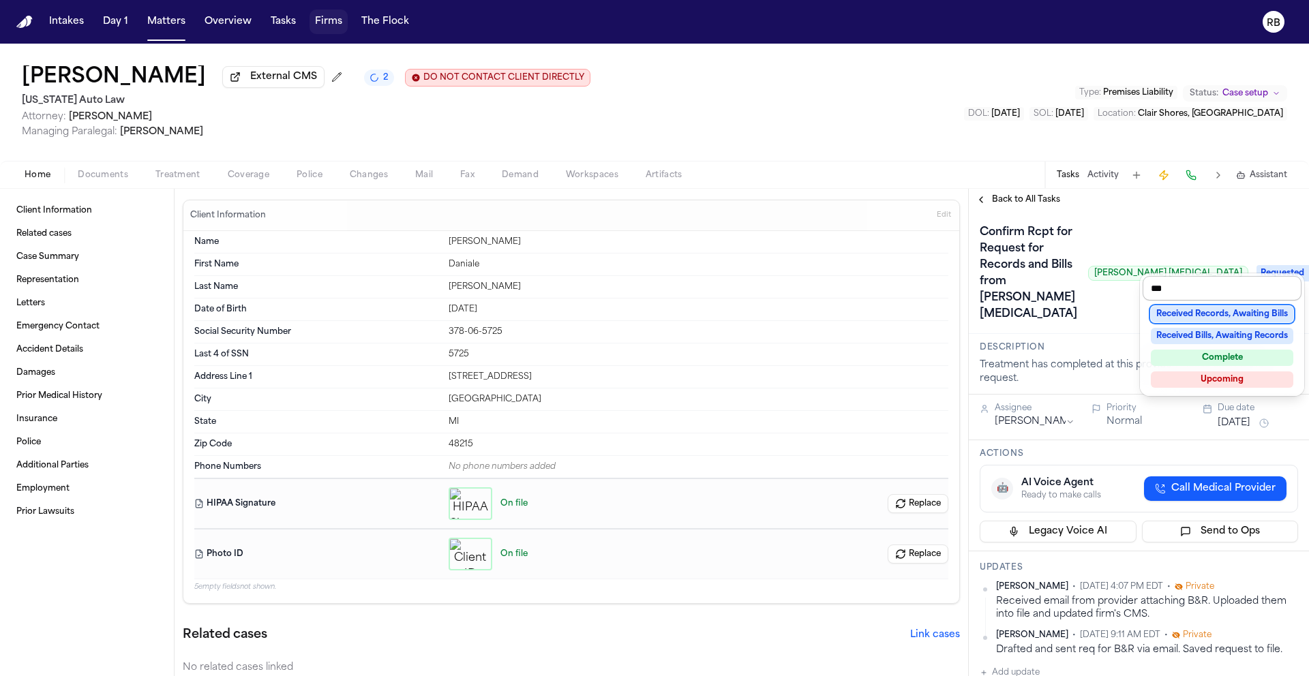
type input "****"
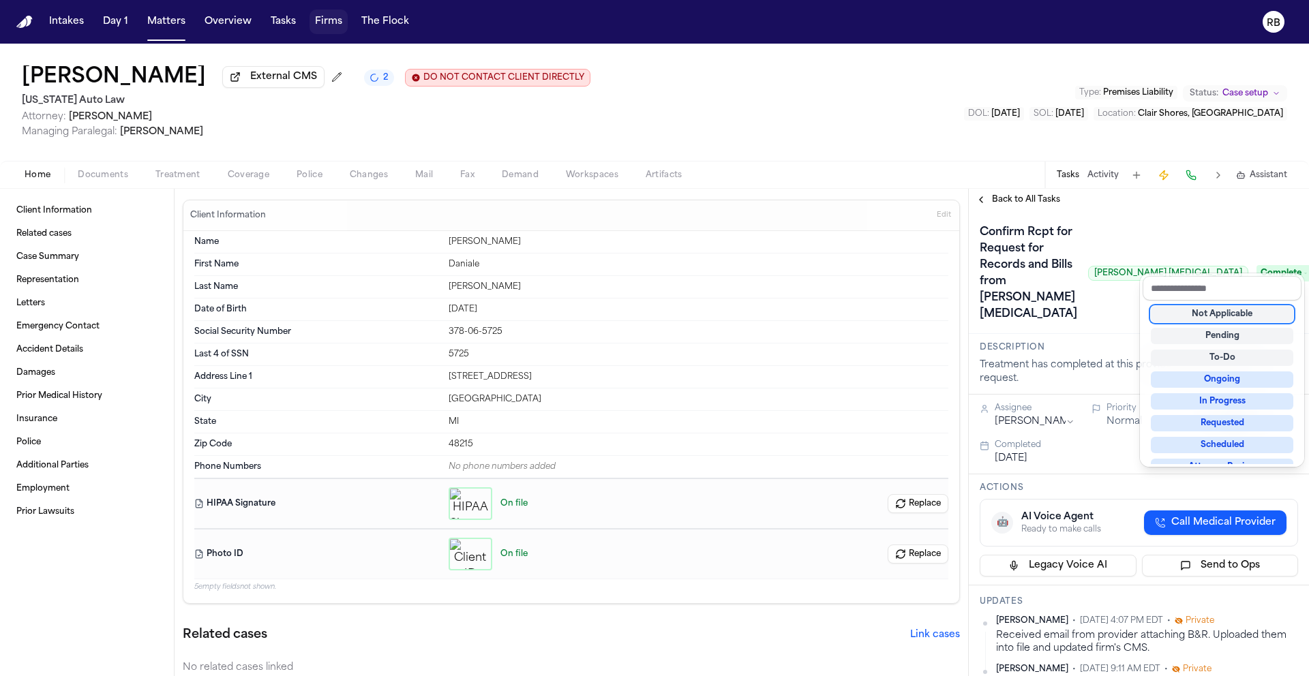
click at [885, 128] on div "[PERSON_NAME] External CMS 2 DO NOT CONTACT CLIENT DIRECTLY DO NOT CONTACT [US_…" at bounding box center [654, 360] width 1309 height 633
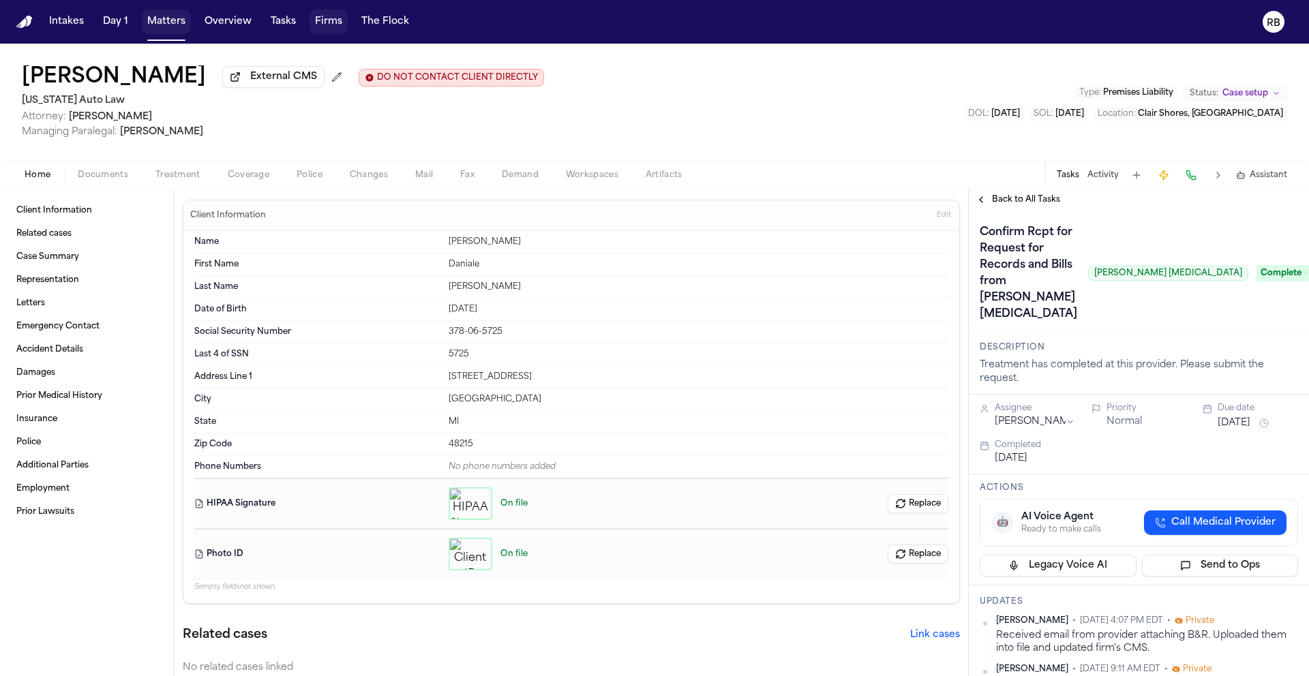
click at [165, 20] on button "Matters" at bounding box center [166, 22] width 49 height 25
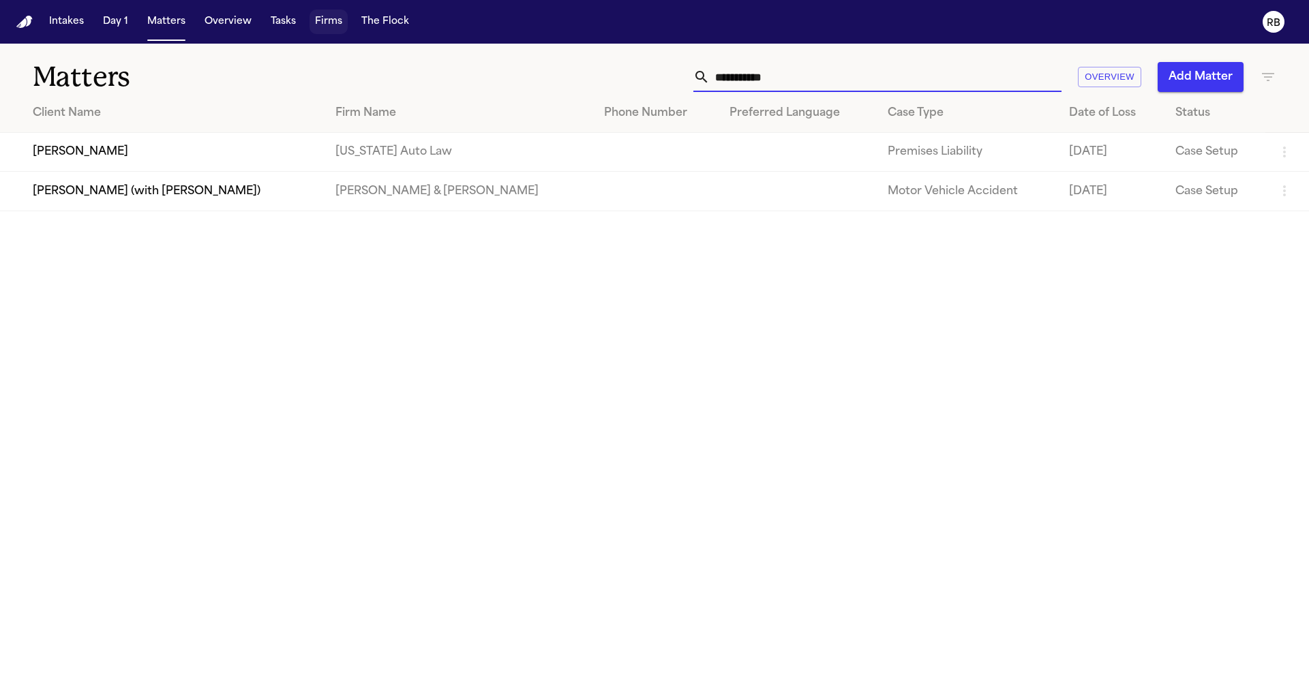
drag, startPoint x: 832, startPoint y: 86, endPoint x: 589, endPoint y: 57, distance: 245.0
click at [589, 57] on div "**********" at bounding box center [654, 69] width 1309 height 50
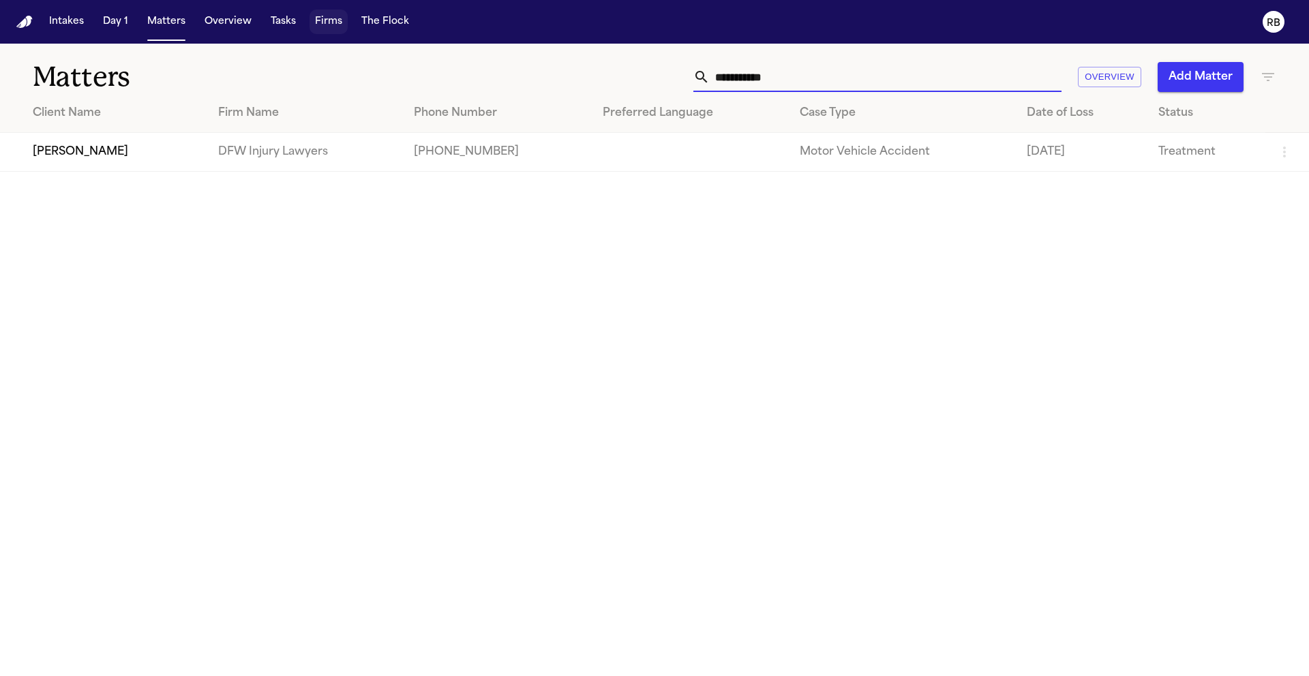
type input "**********"
click at [149, 22] on button "Matters" at bounding box center [166, 22] width 49 height 25
